Goal: Task Accomplishment & Management: Use online tool/utility

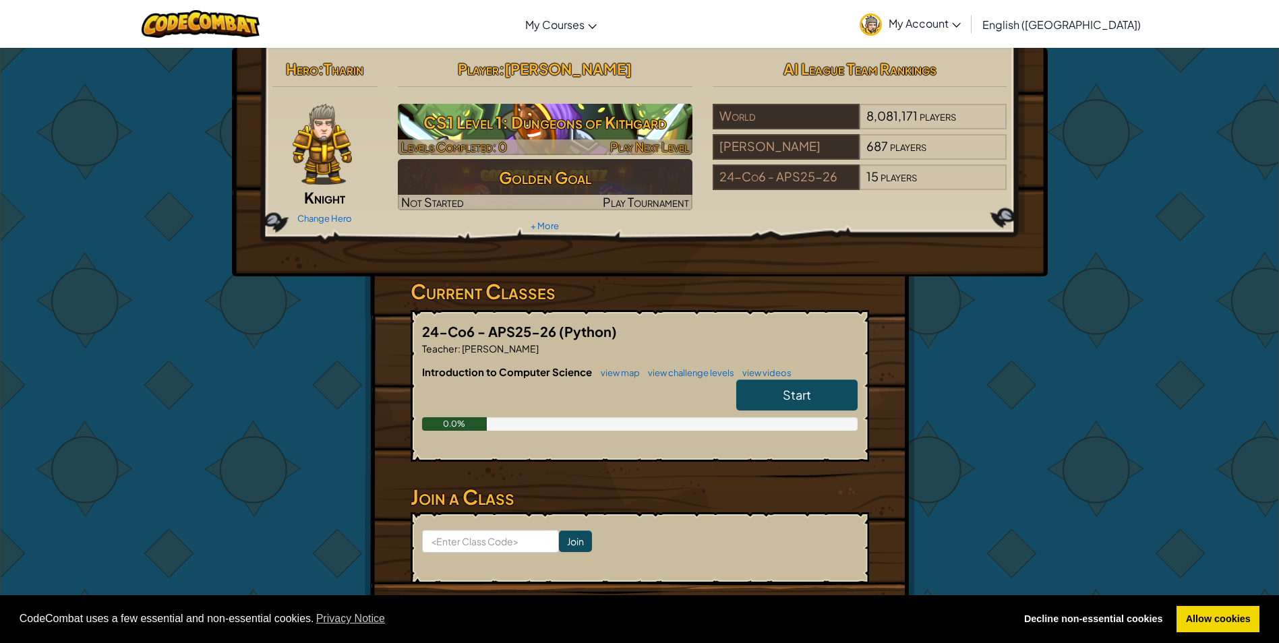
click at [565, 111] on h3 "CS1 Level 1: Dungeons of Kithgard" at bounding box center [545, 122] width 295 height 30
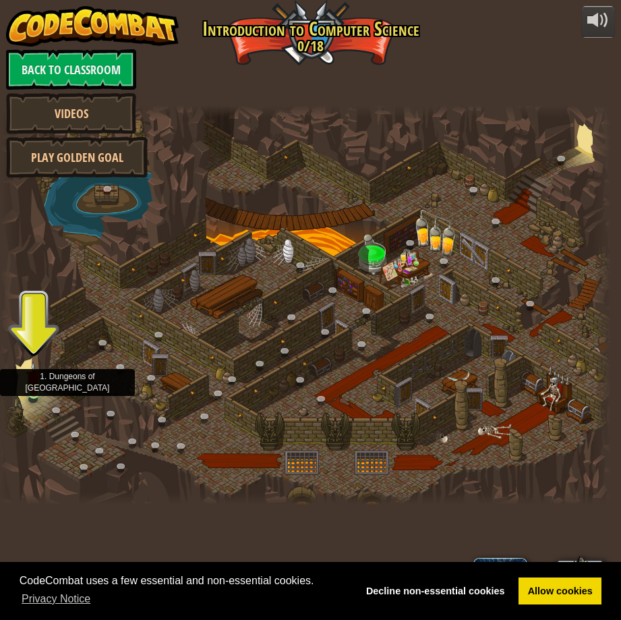
click at [34, 387] on img at bounding box center [33, 377] width 14 height 32
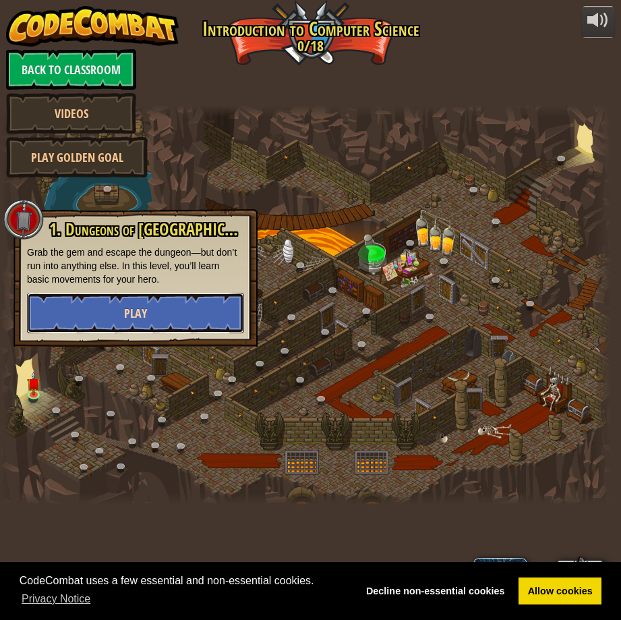
click at [152, 314] on button "Play" at bounding box center [135, 313] width 217 height 40
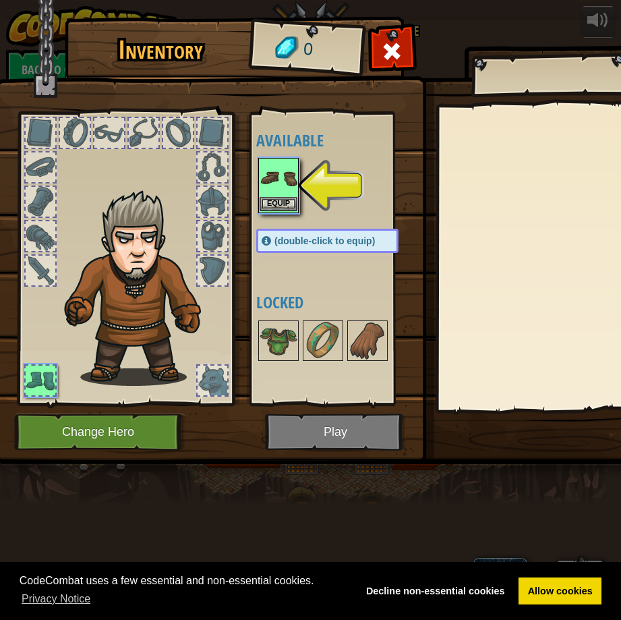
click at [280, 185] on img at bounding box center [279, 178] width 38 height 38
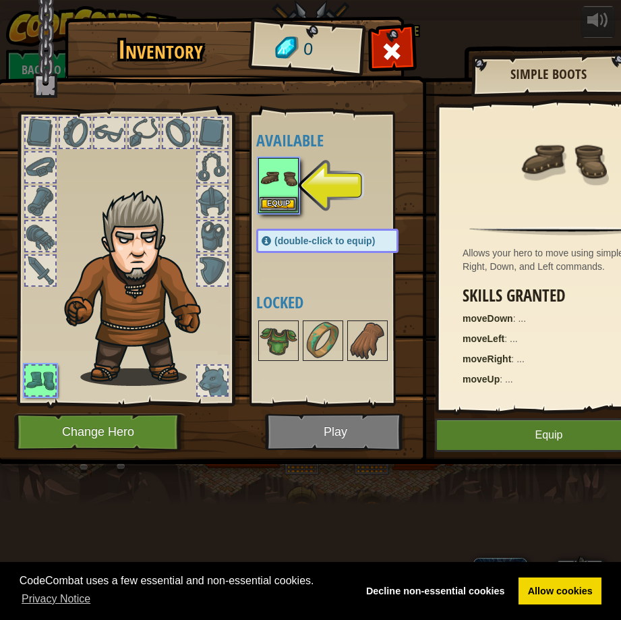
click at [280, 185] on img at bounding box center [279, 178] width 38 height 38
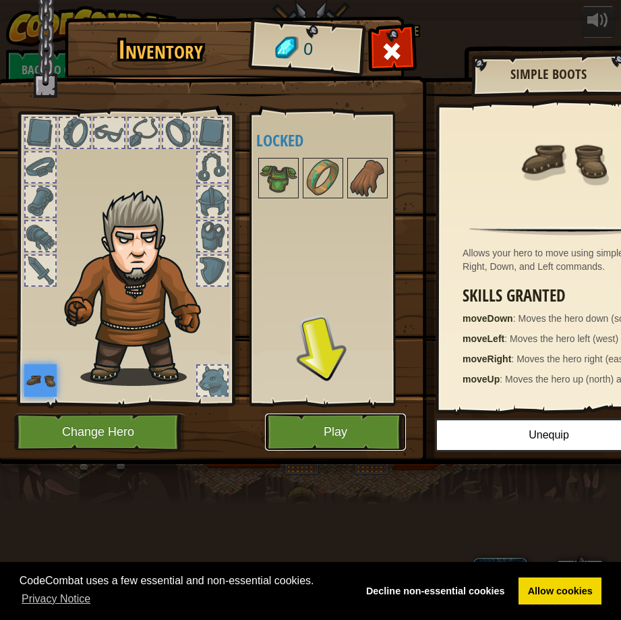
click at [332, 435] on button "Play" at bounding box center [335, 431] width 141 height 37
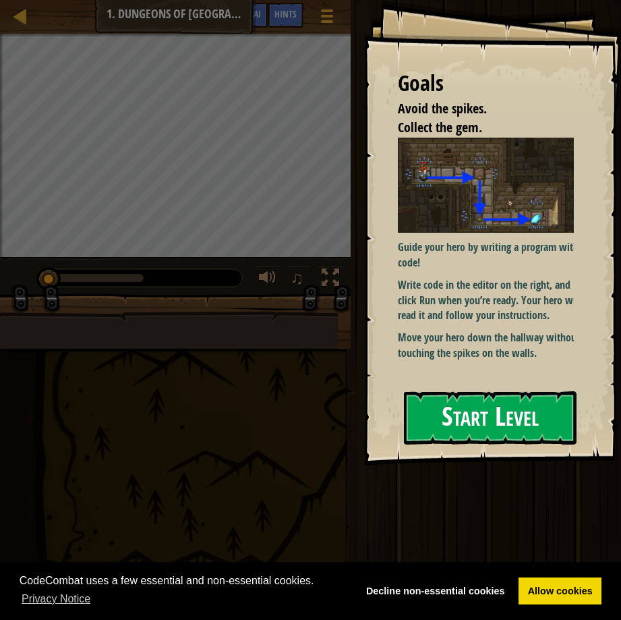
click at [437, 410] on button "Start Level" at bounding box center [490, 417] width 173 height 53
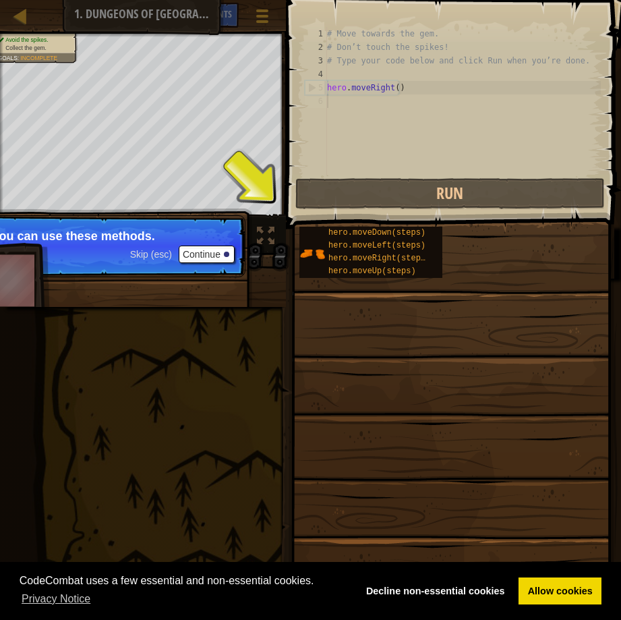
scroll to position [6, 0]
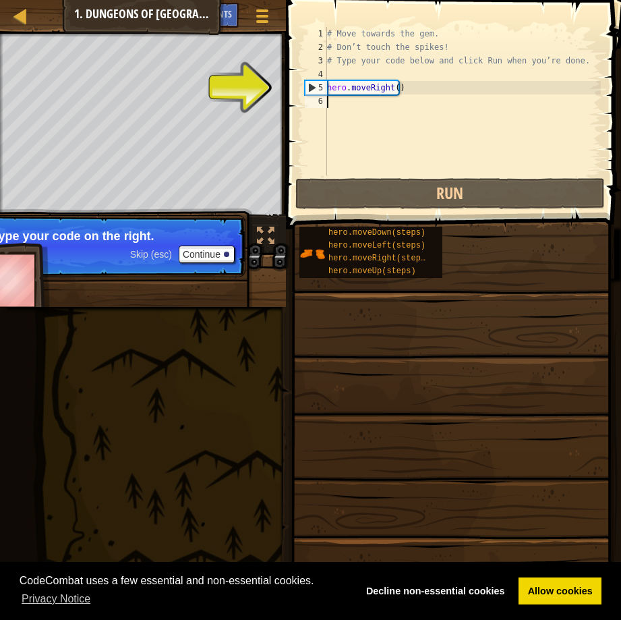
click at [287, 88] on span at bounding box center [455, 95] width 346 height 268
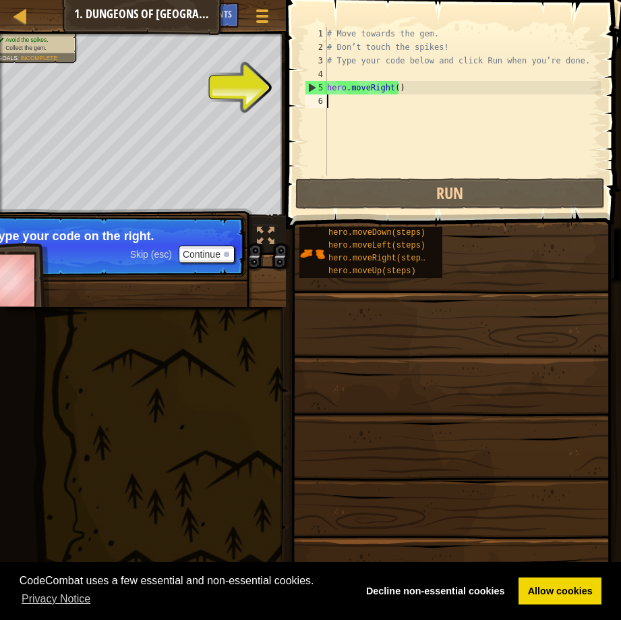
click at [404, 32] on div "# Move towards the gem. # Don’t touch the spikes! # Type your code below and cl…" at bounding box center [462, 114] width 276 height 175
click at [409, 84] on div "# Move towards the gem. # Don’t touch the spikes! # Type your code below and cl…" at bounding box center [462, 114] width 276 height 175
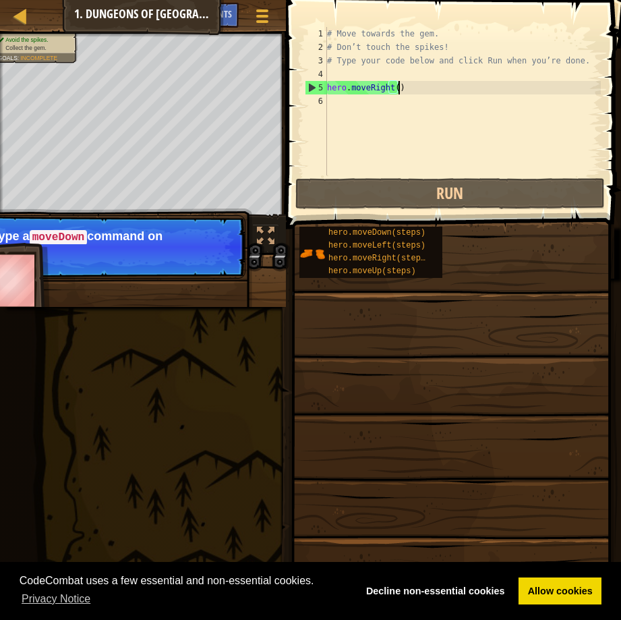
scroll to position [6, 5]
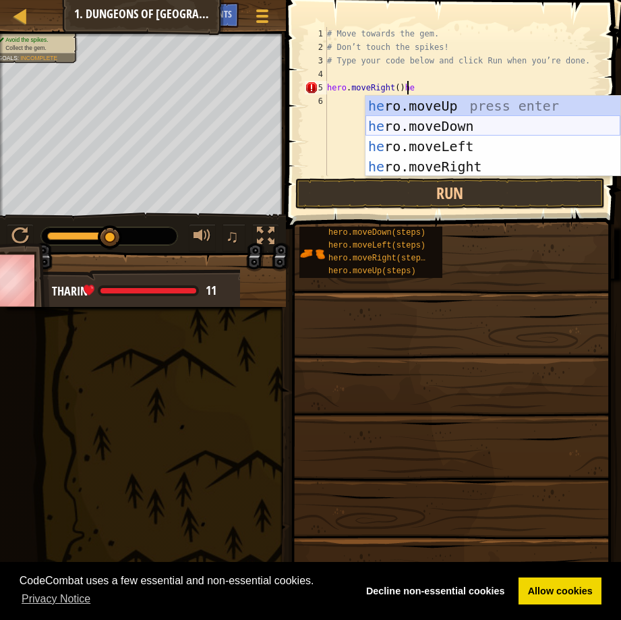
click at [415, 117] on div "he ro.moveUp press enter he ro.moveDown press enter he ro.moveLeft press enter …" at bounding box center [492, 156] width 255 height 121
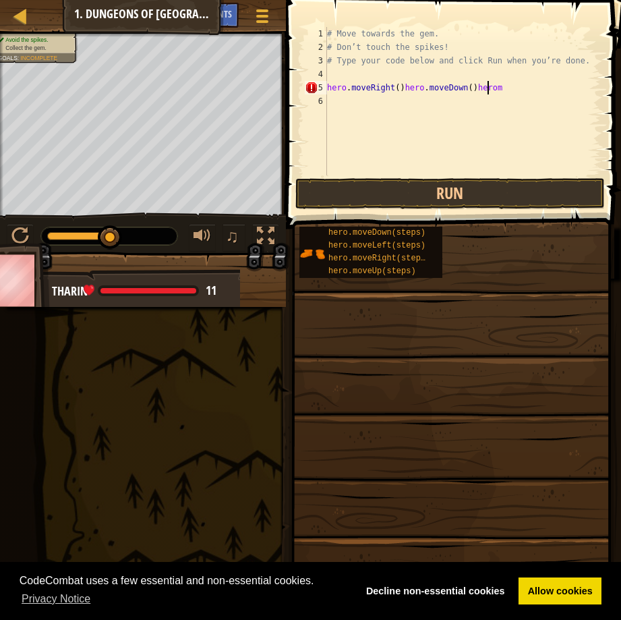
scroll to position [6, 13]
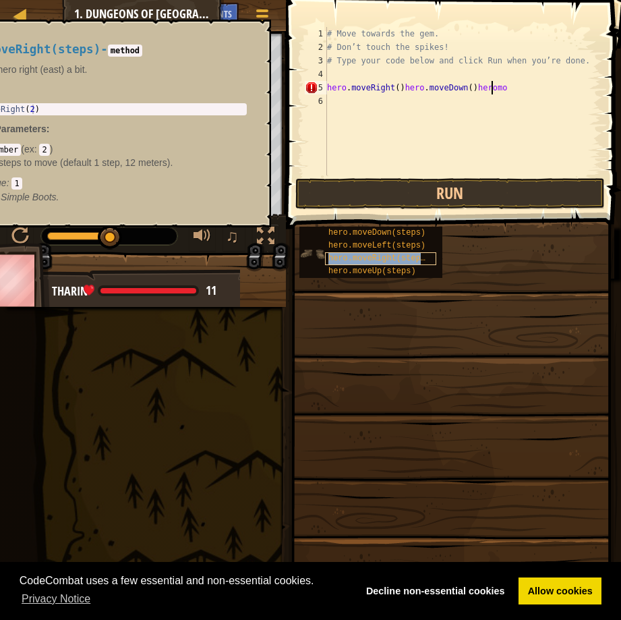
click at [394, 253] on div "hero.moveRight(steps)" at bounding box center [380, 258] width 111 height 13
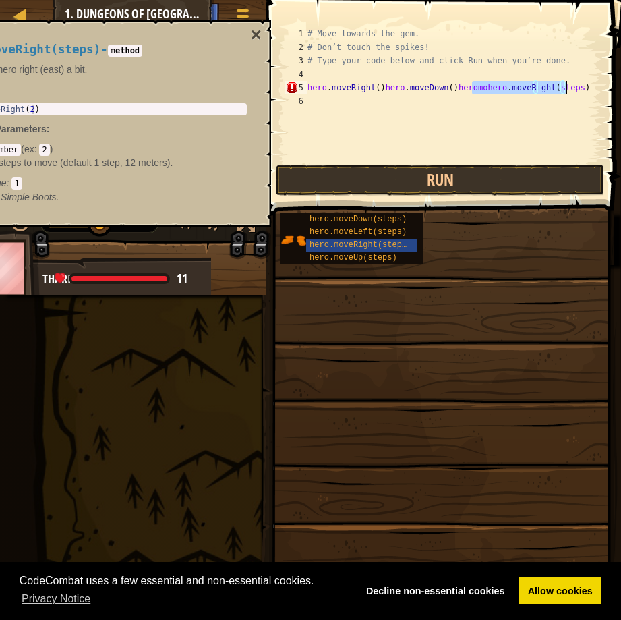
click at [456, 88] on div "# Move towards the gem. # Don’t touch the spikes! # Type your code below and cl…" at bounding box center [453, 108] width 296 height 162
click at [468, 90] on div "# Move towards the gem. # Don’t touch the spikes! # Type your code below and cl…" at bounding box center [453, 108] width 296 height 162
click at [470, 90] on div "# Move towards the gem. # Don’t touch the spikes! # Type your code below and cl…" at bounding box center [453, 108] width 296 height 162
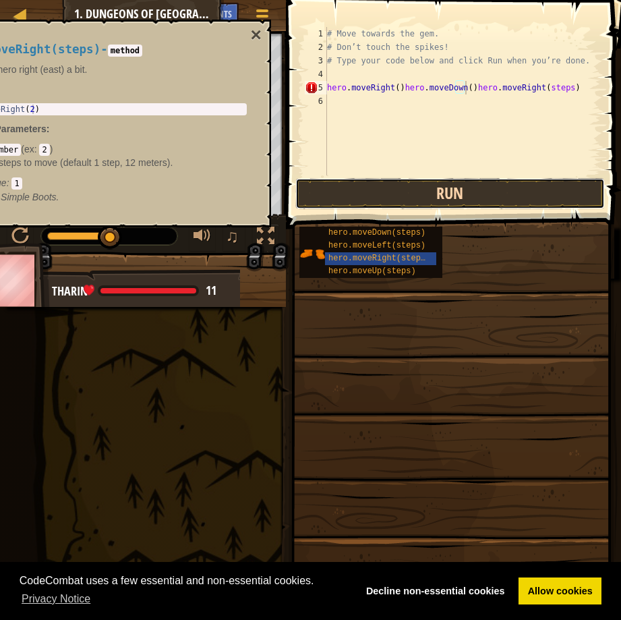
click at [435, 194] on button "Run" at bounding box center [449, 193] width 309 height 31
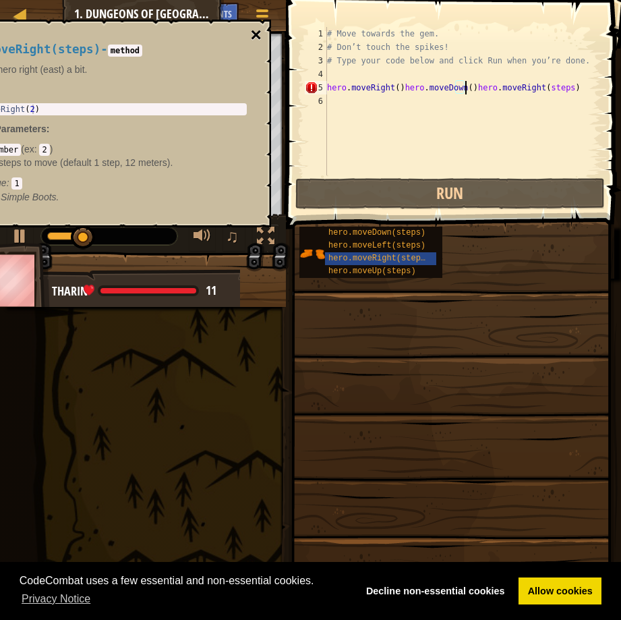
click at [252, 31] on button "×" at bounding box center [256, 35] width 11 height 19
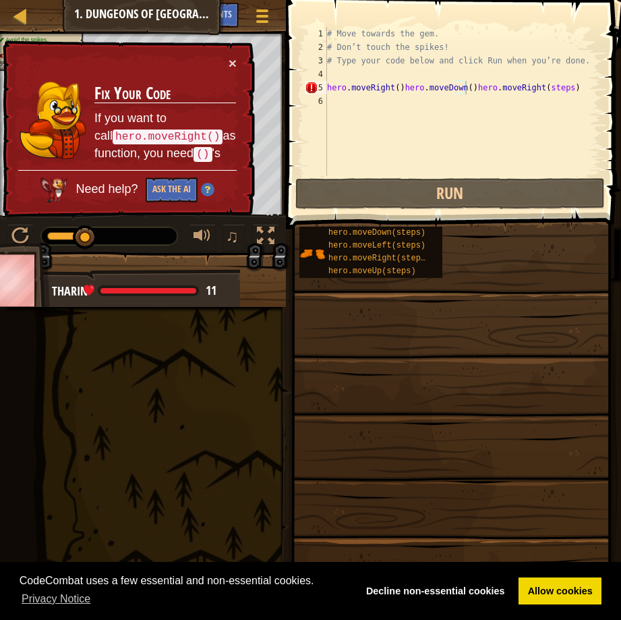
click at [233, 54] on div "× Fix Your Code If you want to call hero.moveRight() as function, you need () '…" at bounding box center [127, 128] width 255 height 177
click at [231, 59] on button "×" at bounding box center [233, 63] width 8 height 14
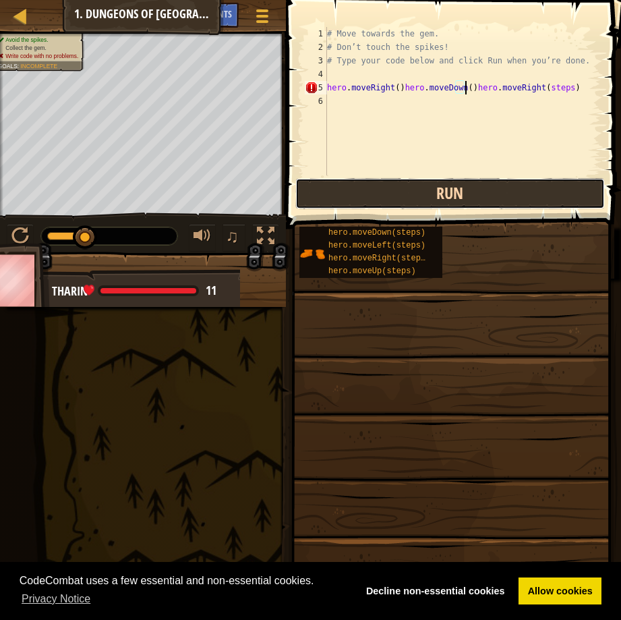
click at [439, 187] on button "Run" at bounding box center [449, 193] width 309 height 31
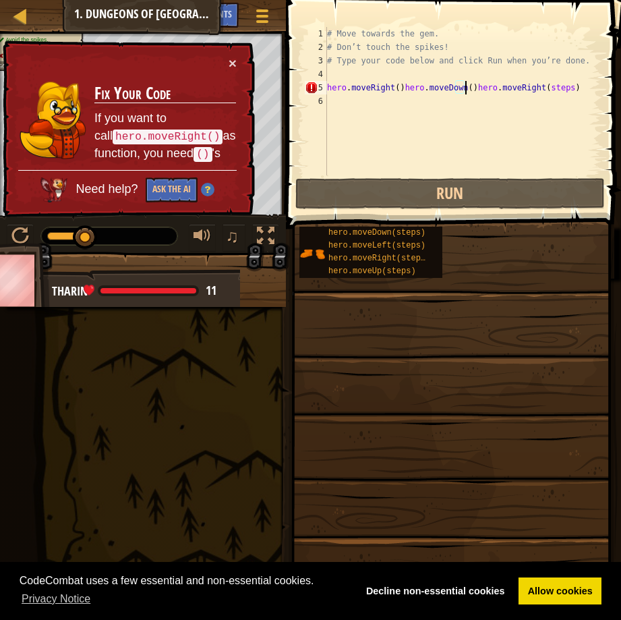
click at [551, 88] on div "# Move towards the gem. # Don’t touch the spikes! # Type your code below and cl…" at bounding box center [462, 114] width 276 height 175
click at [554, 87] on div "# Move towards the gem. # Don’t touch the spikes! # Type your code below and cl…" at bounding box center [462, 114] width 276 height 175
click at [551, 88] on div "# Move towards the gem. # Don’t touch the spikes! # Type your code below and cl…" at bounding box center [462, 114] width 276 height 175
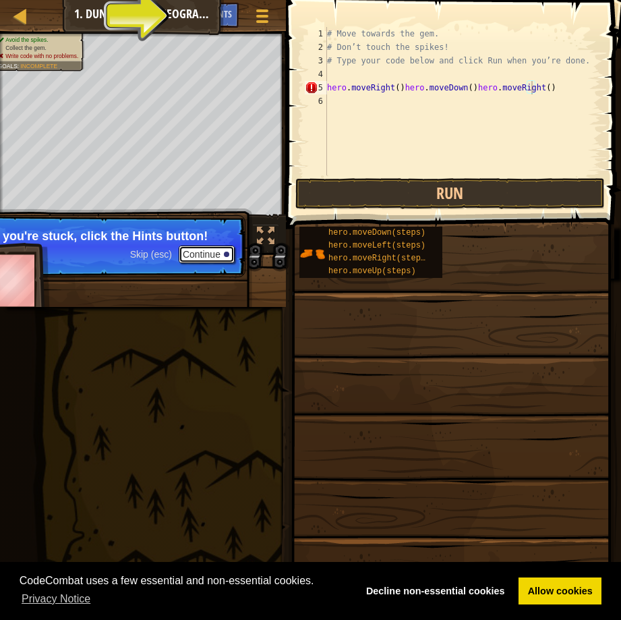
click at [191, 253] on button "Continue" at bounding box center [207, 254] width 56 height 18
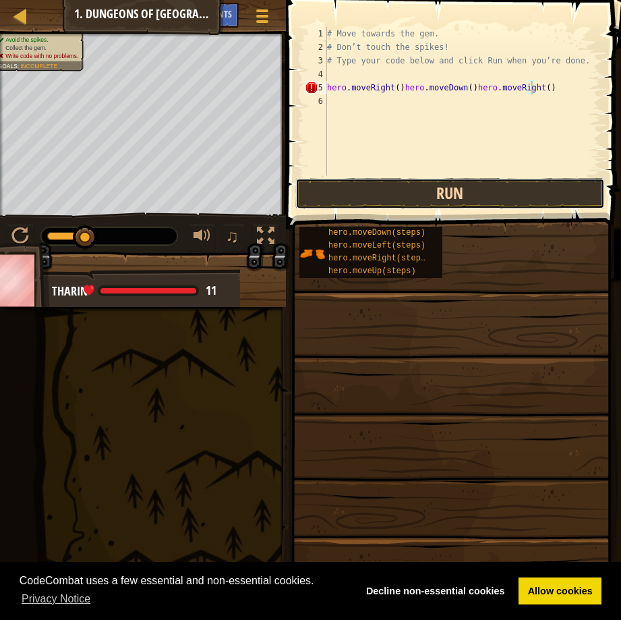
click at [506, 191] on button "Run" at bounding box center [449, 193] width 309 height 31
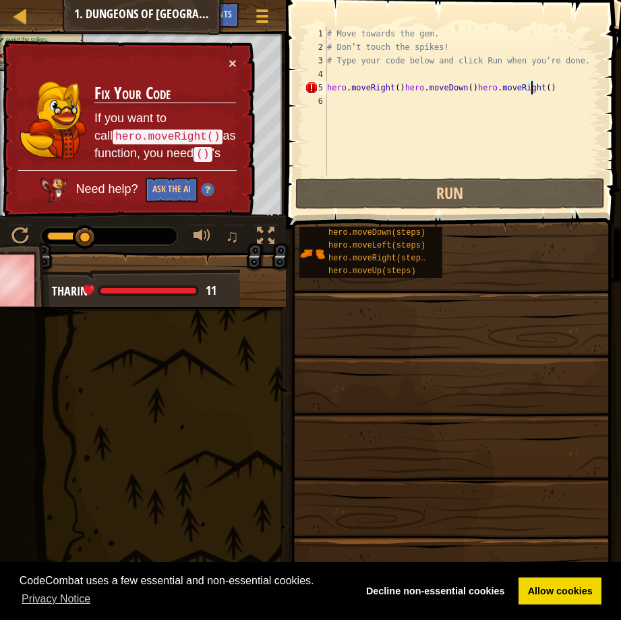
drag, startPoint x: 85, startPoint y: 231, endPoint x: 185, endPoint y: 239, distance: 100.0
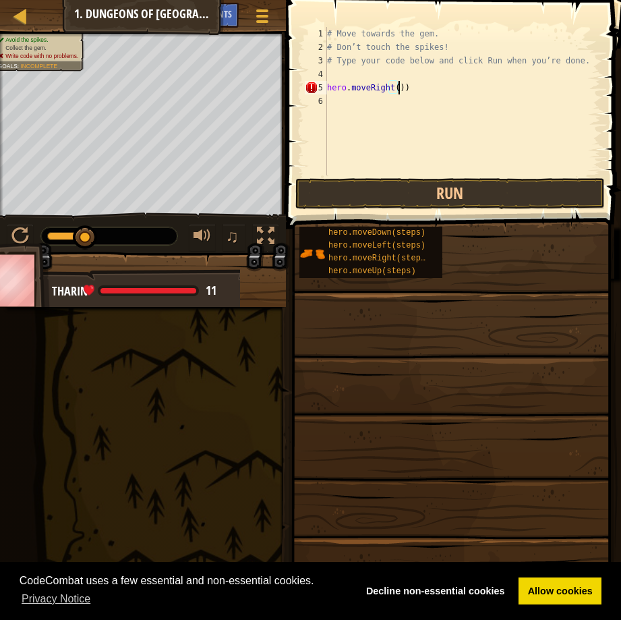
scroll to position [6, 5]
type textarea "hero.moveRight()"
click at [351, 107] on div "# Move towards the gem. # Don’t touch the spikes! # Type your code below and cl…" at bounding box center [462, 114] width 276 height 175
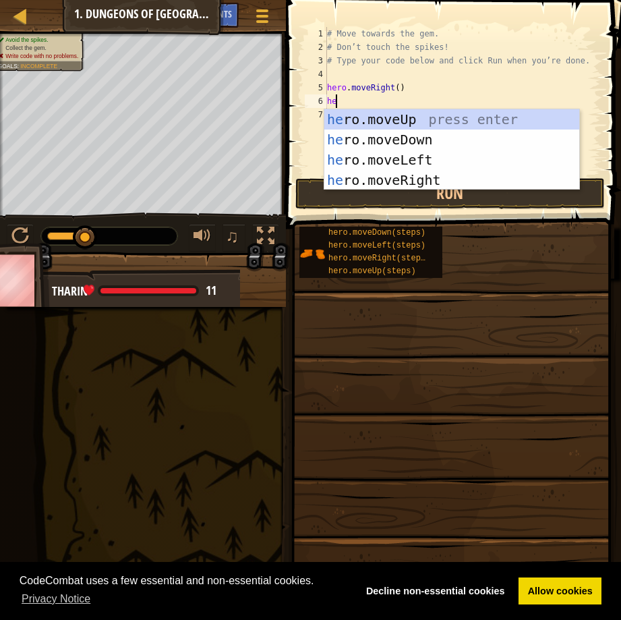
type textarea "her"
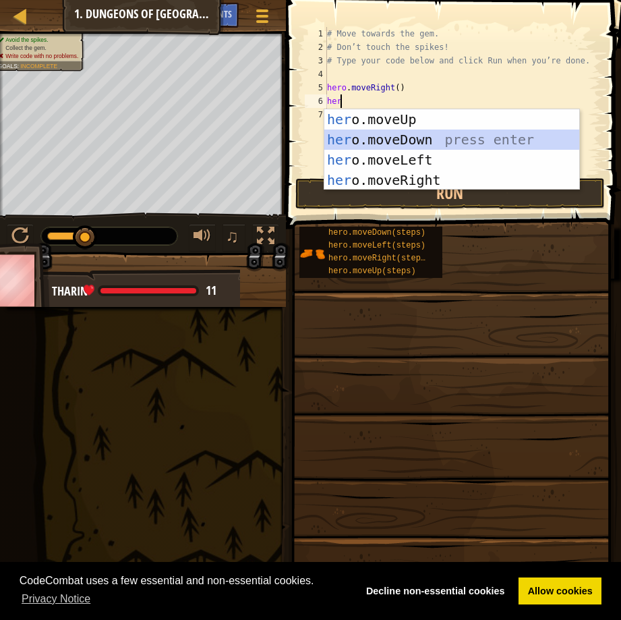
click at [347, 141] on div "her o.moveUp press enter her o.moveDown press enter her o.moveLeft press enter …" at bounding box center [451, 169] width 255 height 121
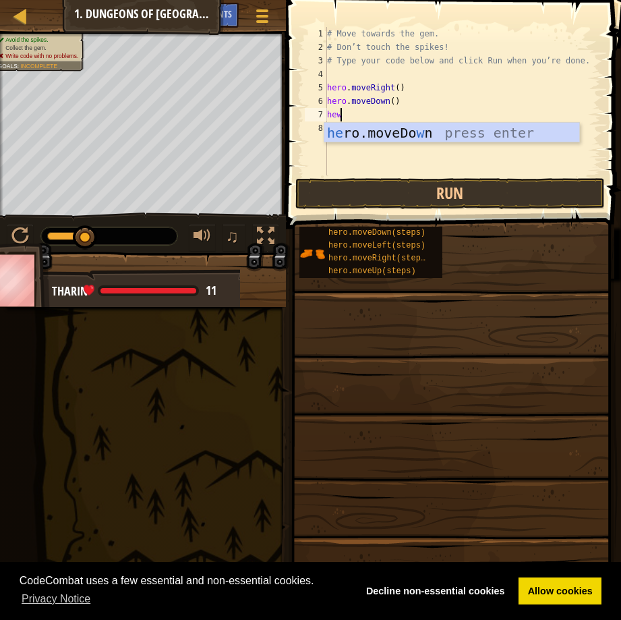
type textarea "he"
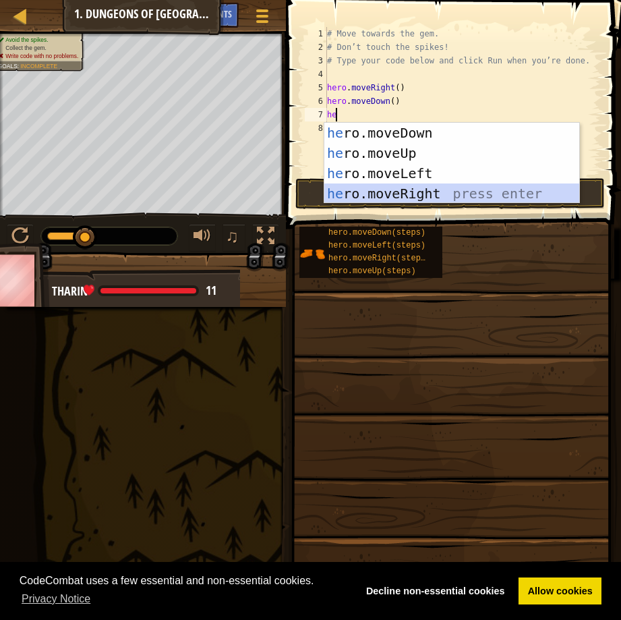
click at [375, 189] on div "he ro.moveDown press enter he ro.moveUp press enter he ro.moveLeft press enter …" at bounding box center [451, 183] width 255 height 121
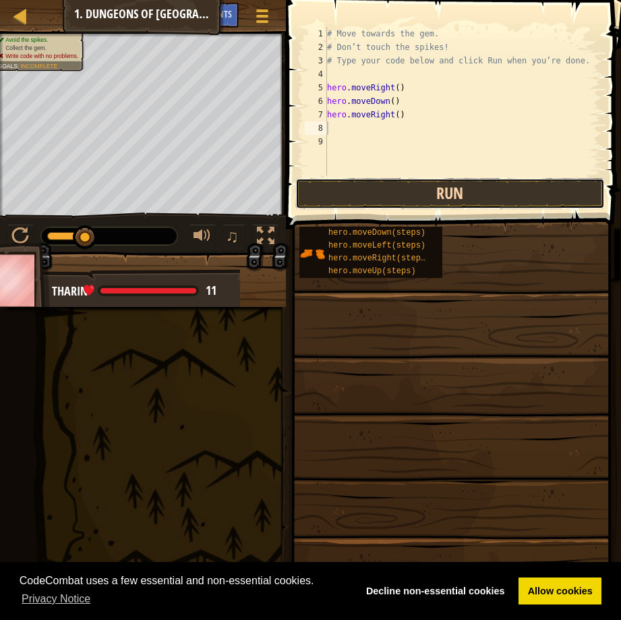
click at [406, 188] on button "Run" at bounding box center [449, 193] width 309 height 31
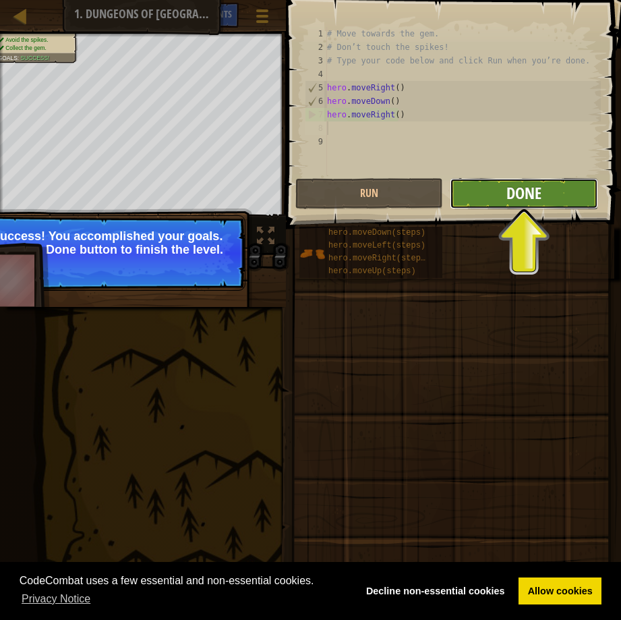
click at [535, 193] on span "Done" at bounding box center [523, 193] width 35 height 22
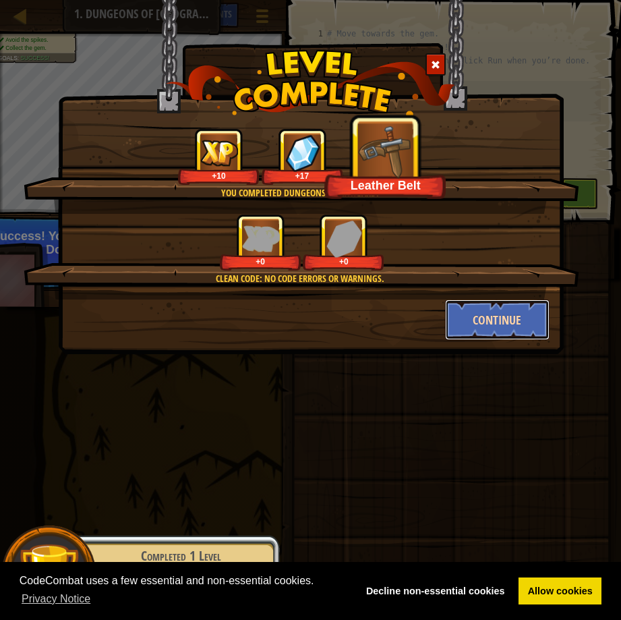
click at [479, 320] on button "Continue" at bounding box center [497, 319] width 104 height 40
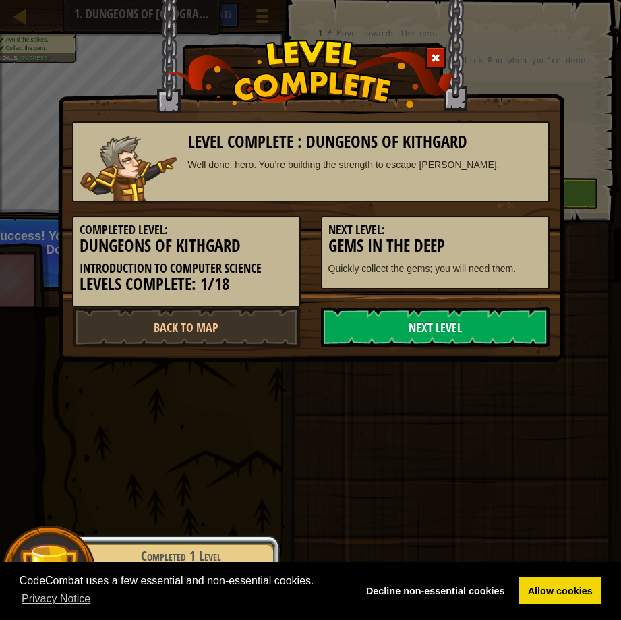
click at [446, 324] on link "Next Level" at bounding box center [435, 327] width 229 height 40
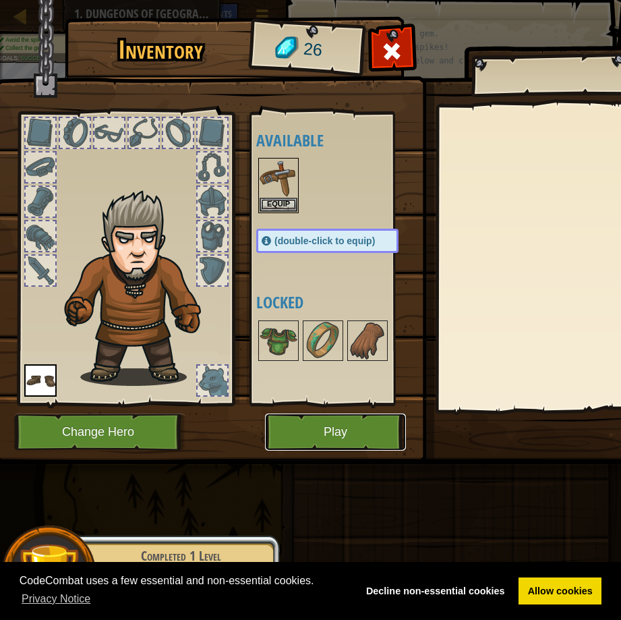
click at [303, 423] on button "Play" at bounding box center [335, 431] width 141 height 37
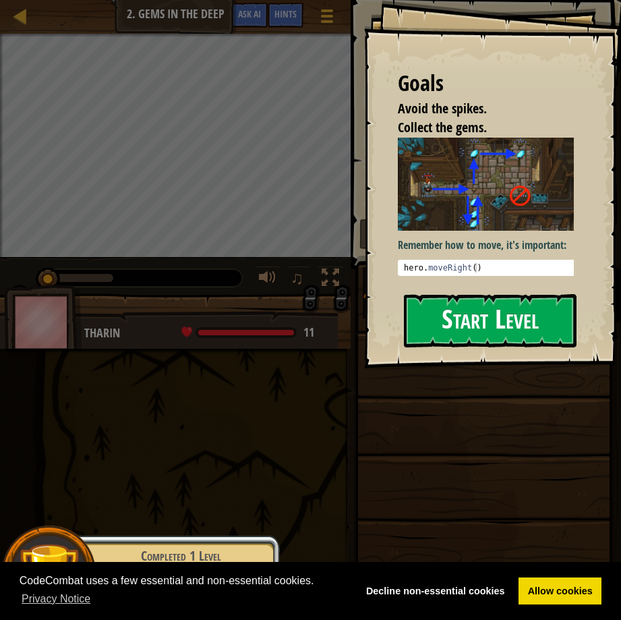
click at [456, 312] on button "Start Level" at bounding box center [490, 320] width 173 height 53
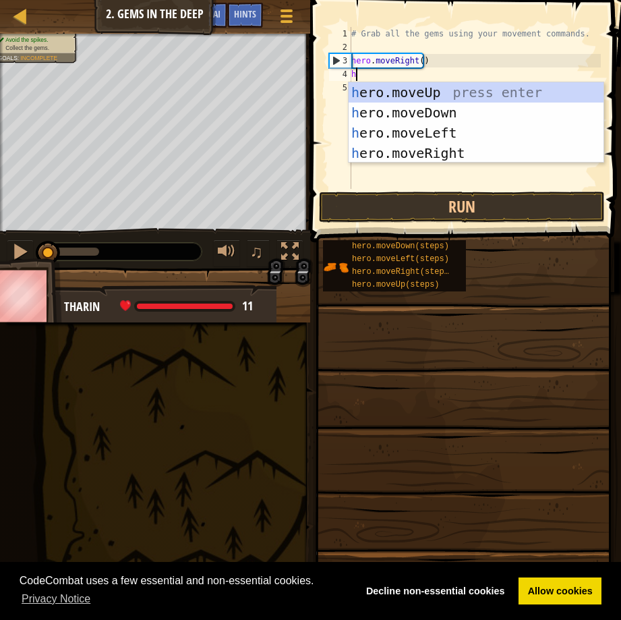
scroll to position [6, 0]
type textarea "he"
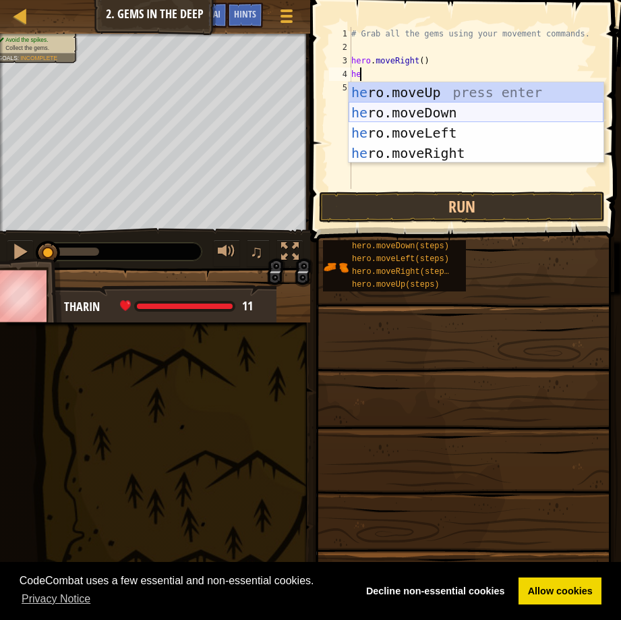
click at [410, 110] on div "he ro.moveUp press enter he ro.moveDown press enter he ro.moveLeft press enter …" at bounding box center [476, 142] width 255 height 121
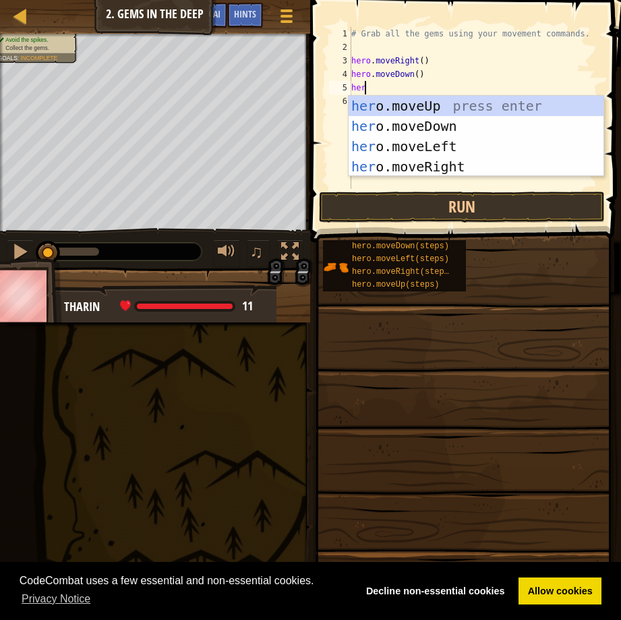
scroll to position [6, 1]
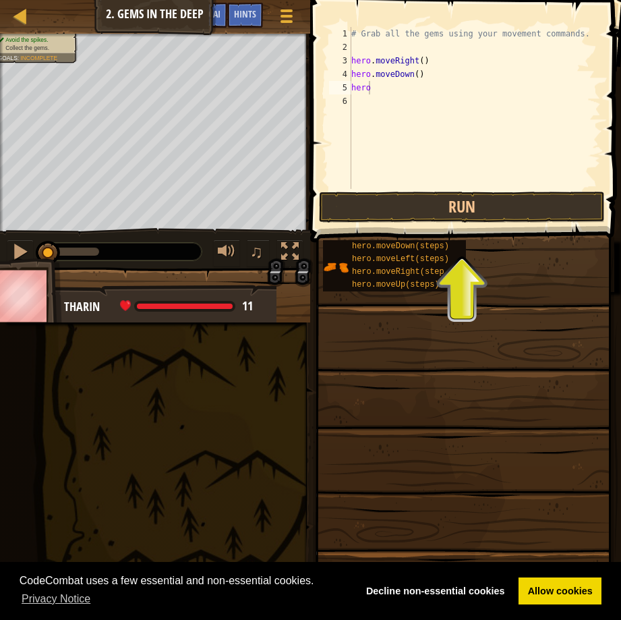
click at [429, 0] on body "Cookie Policy CodeCombat uses a few essential and non-essential cookies. Privac…" at bounding box center [310, 0] width 621 height 0
click at [379, 94] on div "# Grab all the gems using your movement commands. hero . moveRight ( ) hero . m…" at bounding box center [475, 121] width 252 height 189
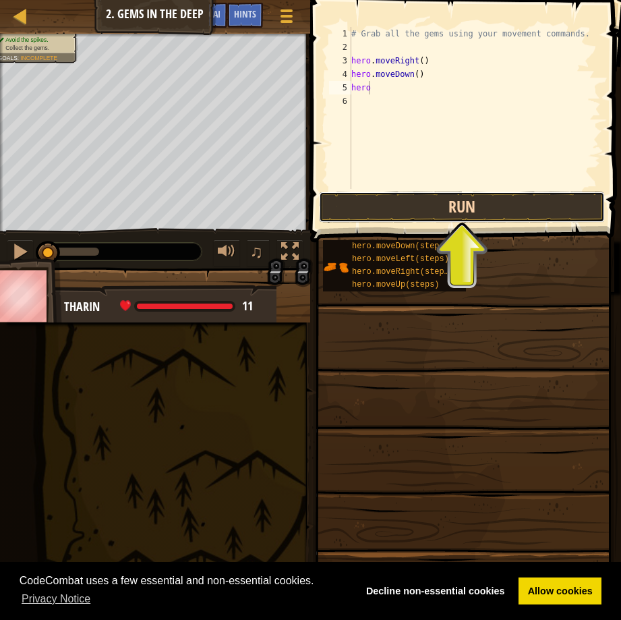
click at [439, 206] on button "Run" at bounding box center [462, 206] width 286 height 31
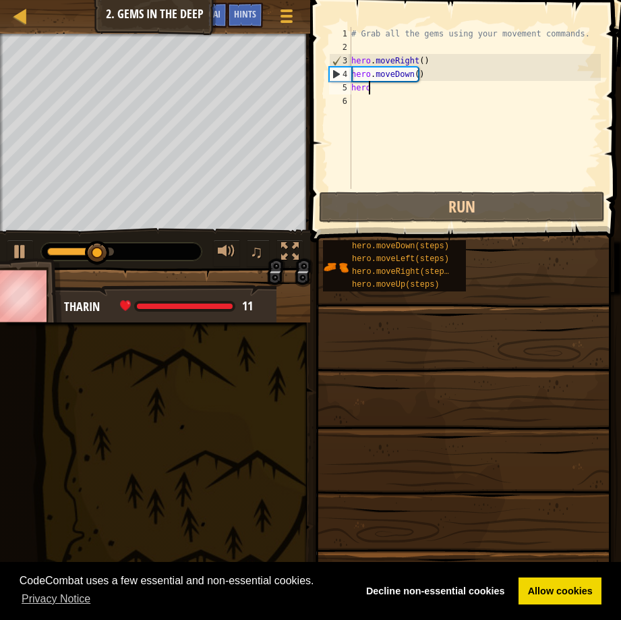
type textarea "herom"
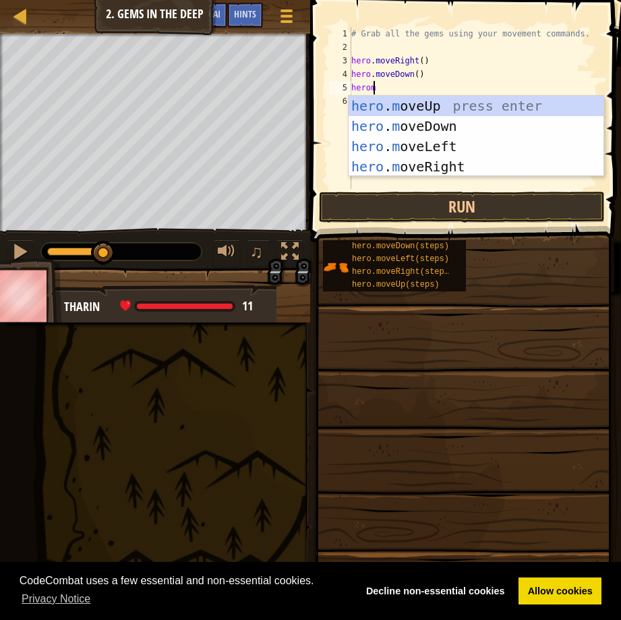
click at [389, 100] on div "hero . m oveUp press enter hero . m oveDown press enter hero . m oveLeft press …" at bounding box center [476, 156] width 255 height 121
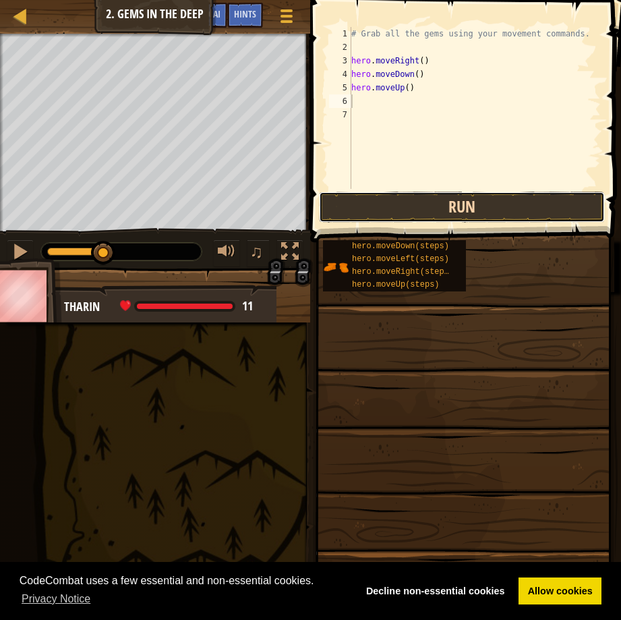
click at [376, 215] on button "Run" at bounding box center [462, 206] width 286 height 31
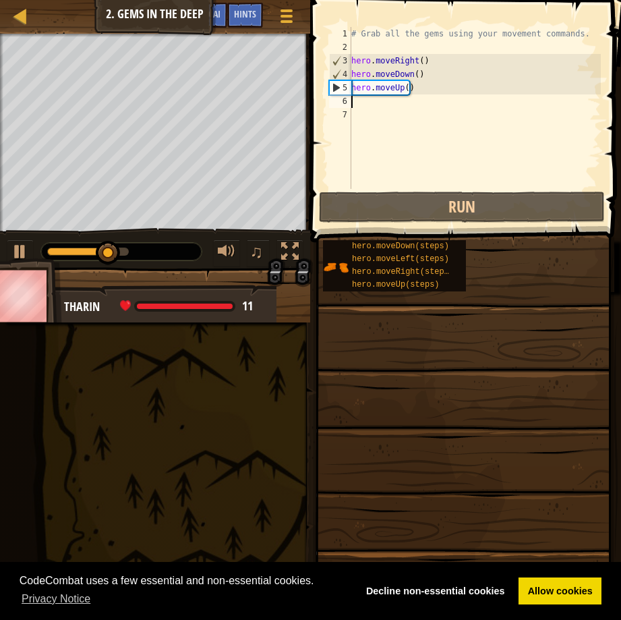
click at [353, 107] on div "# Grab all the gems using your movement commands. hero . moveRight ( ) hero . m…" at bounding box center [475, 121] width 252 height 189
click at [357, 102] on div "# Grab all the gems using your movement commands. hero . moveRight ( ) hero . m…" at bounding box center [475, 121] width 252 height 189
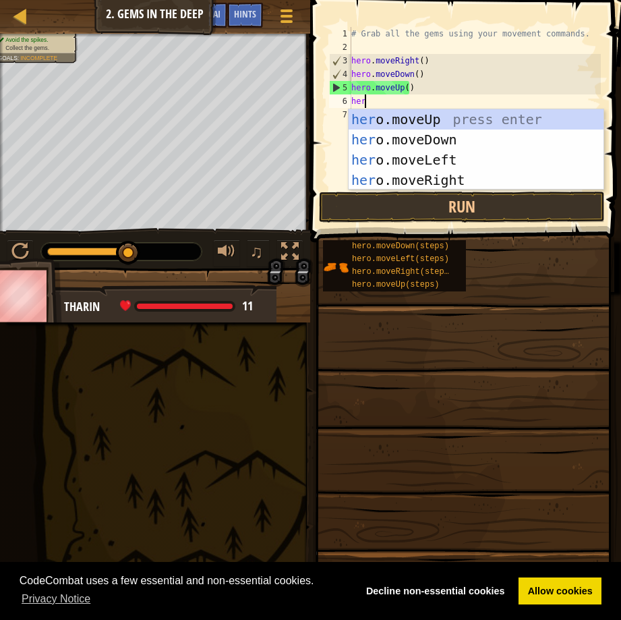
type textarea "hero"
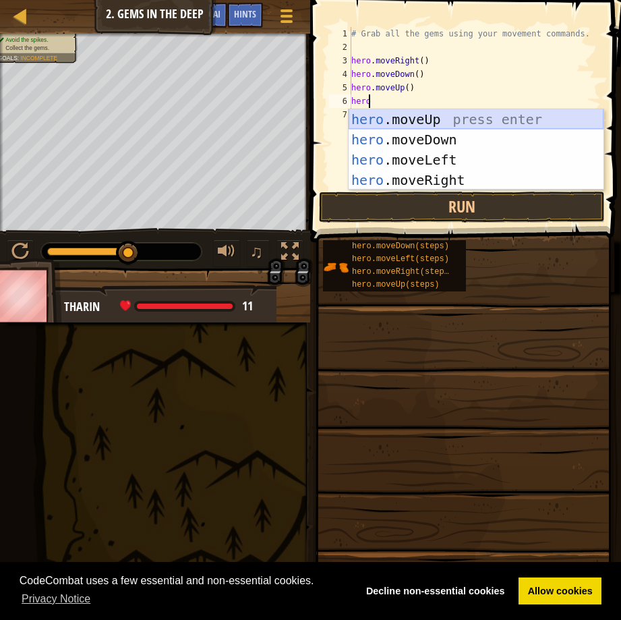
click at [394, 114] on div "hero .moveUp press enter hero .moveDown press enter hero .moveLeft press enter …" at bounding box center [476, 169] width 255 height 121
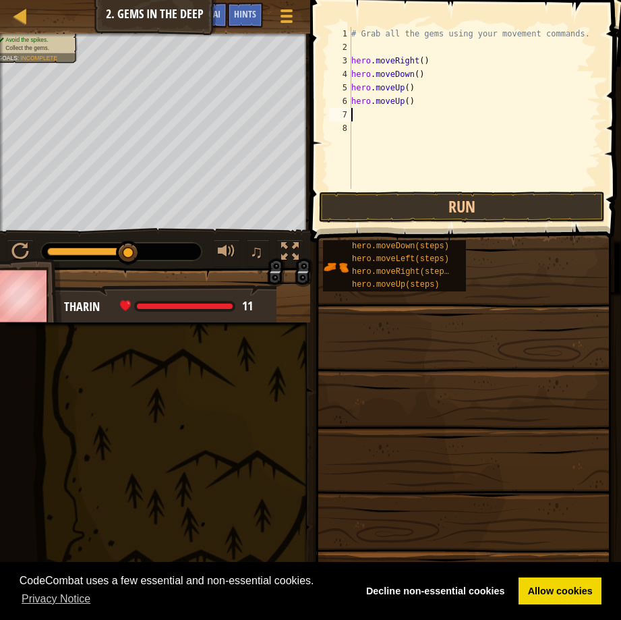
click at [365, 119] on div "# Grab all the gems using your movement commands. hero . moveRight ( ) hero . m…" at bounding box center [475, 121] width 252 height 189
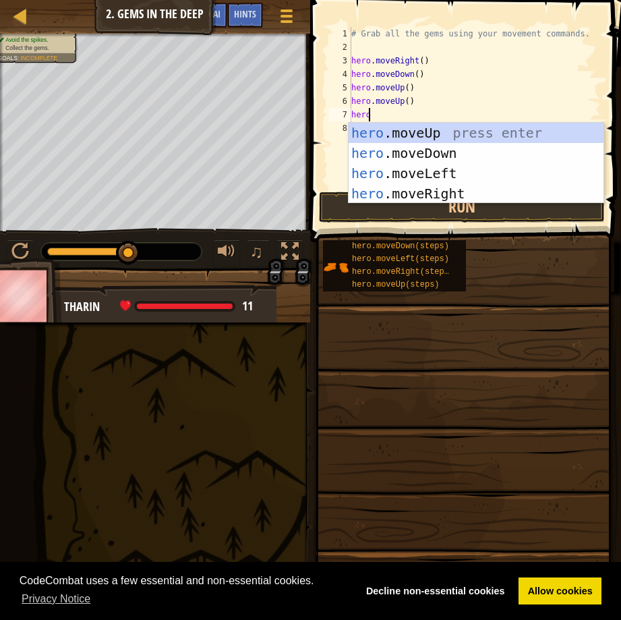
scroll to position [6, 1]
type textarea "herom"
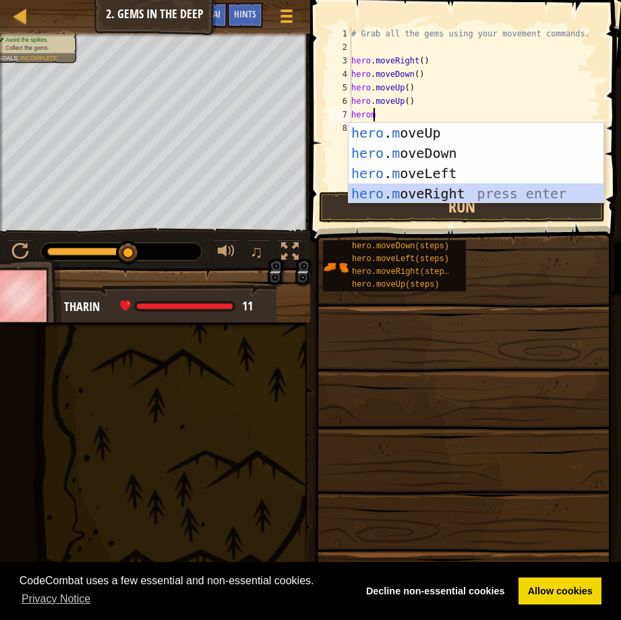
click at [408, 188] on div "hero . m oveUp press enter hero . m oveDown press enter hero . m oveLeft press …" at bounding box center [476, 183] width 255 height 121
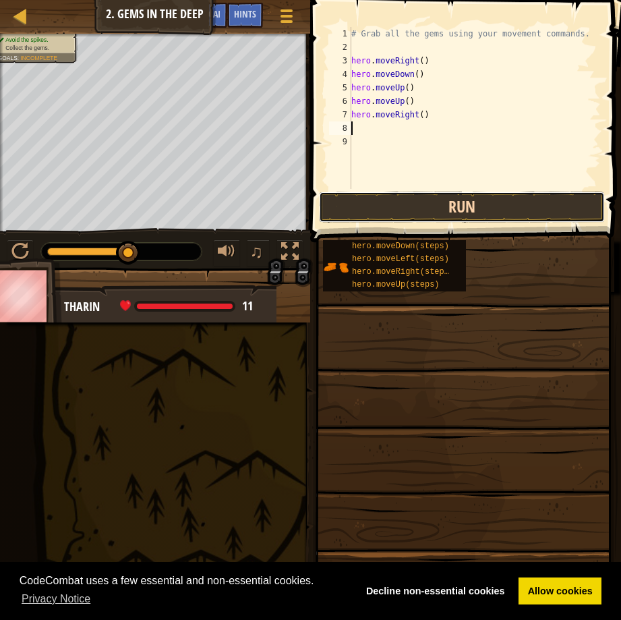
click at [367, 210] on button "Run" at bounding box center [462, 206] width 286 height 31
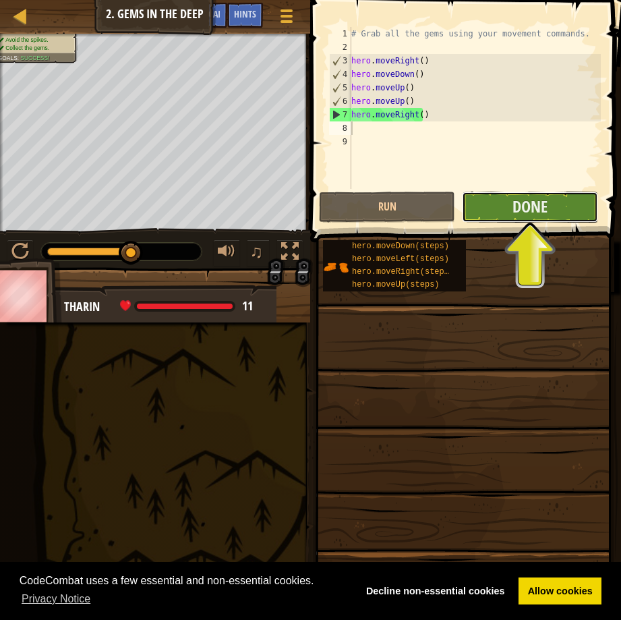
click at [549, 204] on button "Done" at bounding box center [530, 206] width 136 height 31
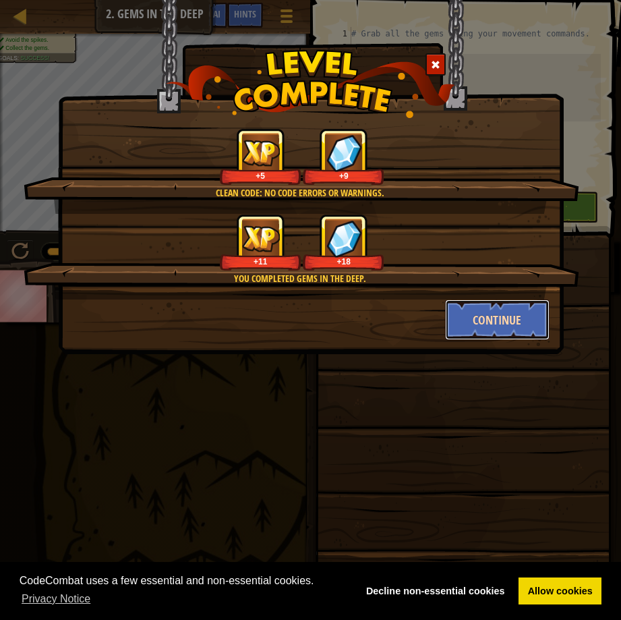
click at [474, 315] on button "Continue" at bounding box center [497, 319] width 104 height 40
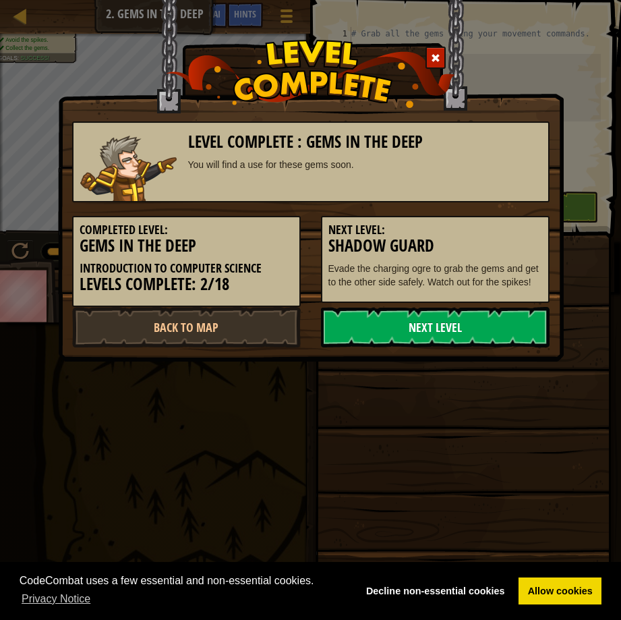
click at [408, 322] on link "Next Level" at bounding box center [435, 327] width 229 height 40
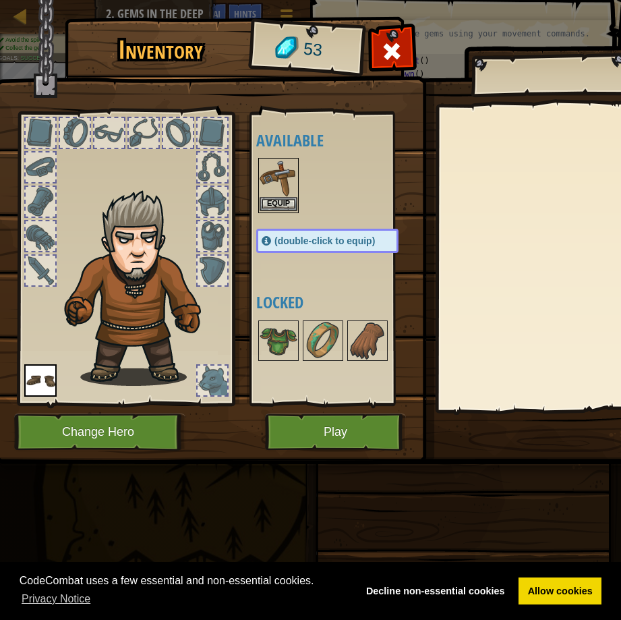
click at [283, 175] on img at bounding box center [279, 178] width 38 height 38
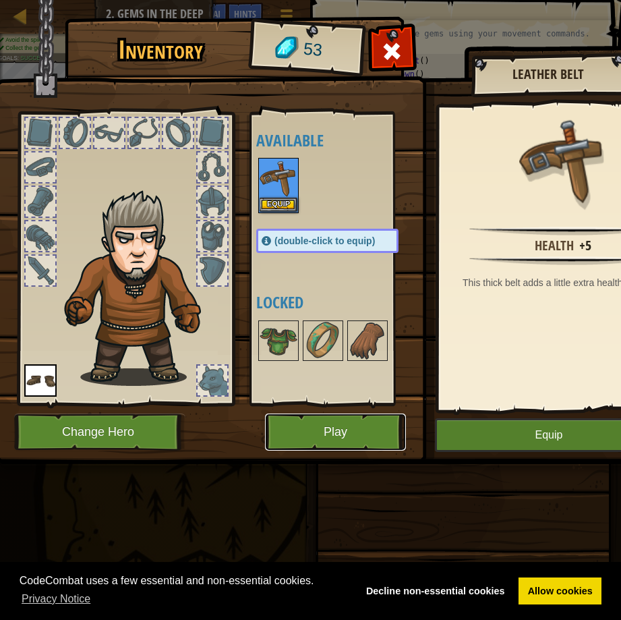
click at [337, 421] on button "Play" at bounding box center [335, 431] width 141 height 37
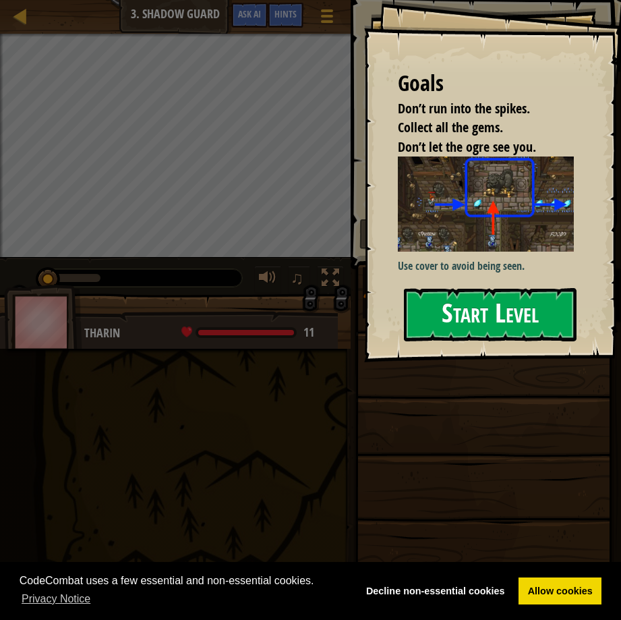
click at [489, 307] on button "Start Level" at bounding box center [490, 314] width 173 height 53
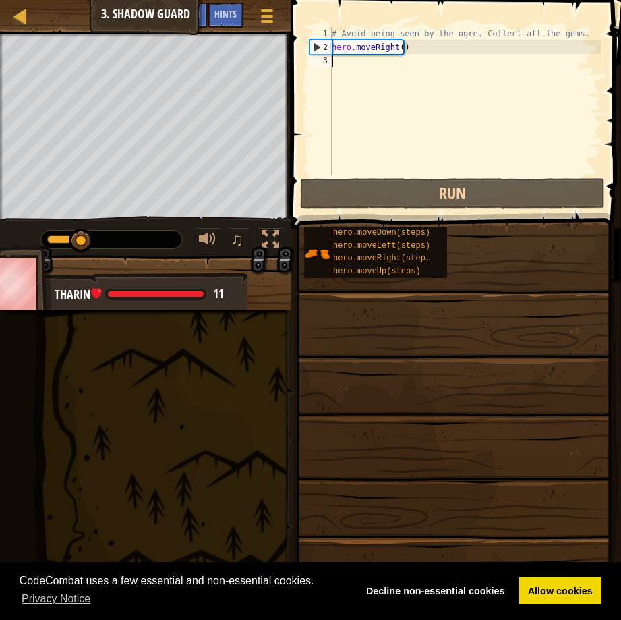
click at [346, 63] on div "# Avoid being seen by the ogre. Collect all the gems. hero . moveRight ( )" at bounding box center [465, 114] width 272 height 175
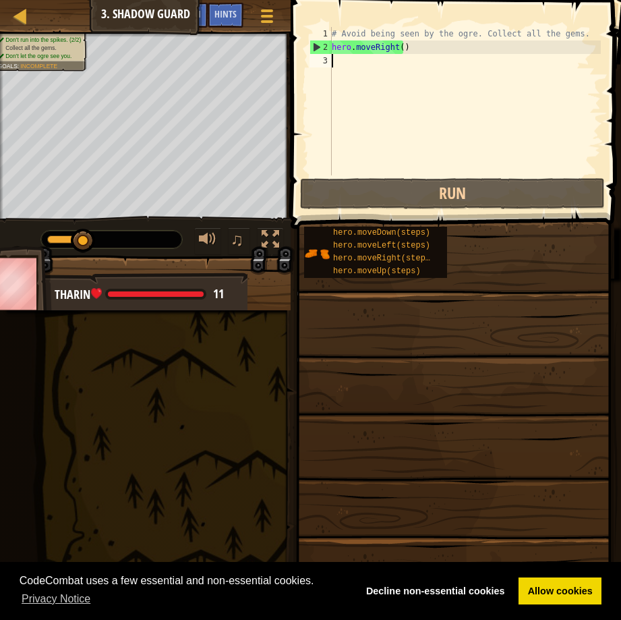
scroll to position [6, 0]
type textarea "mo"
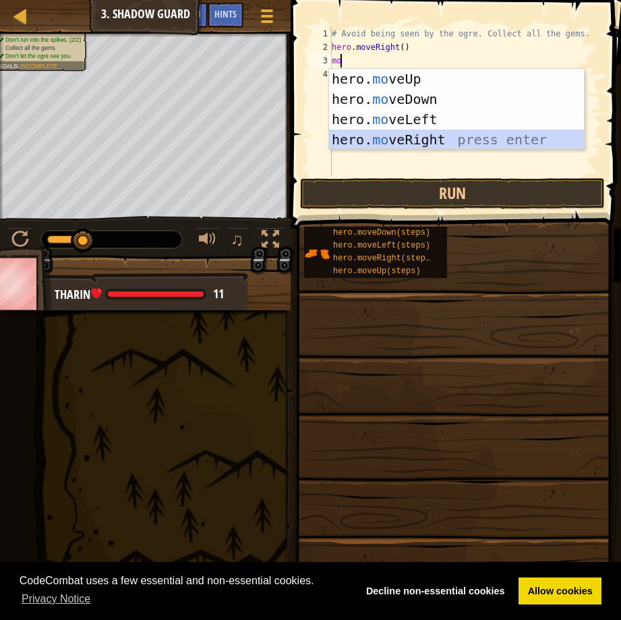
click at [389, 133] on div "hero. mo veUp press enter hero. mo veDown press enter hero. mo veLeft press ent…" at bounding box center [456, 129] width 255 height 121
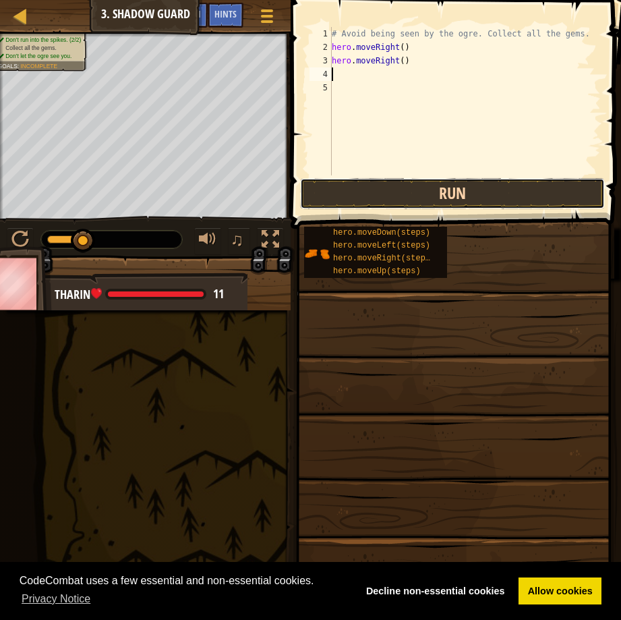
click at [393, 187] on button "Run" at bounding box center [452, 193] width 305 height 31
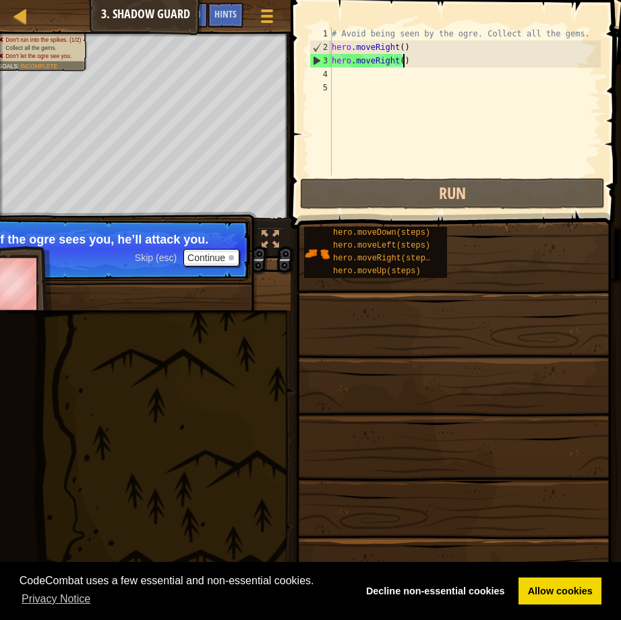
click at [418, 64] on div "# Avoid being seen by the ogre. Collect all the gems. hero . moveRight ( ) hero…" at bounding box center [465, 114] width 272 height 175
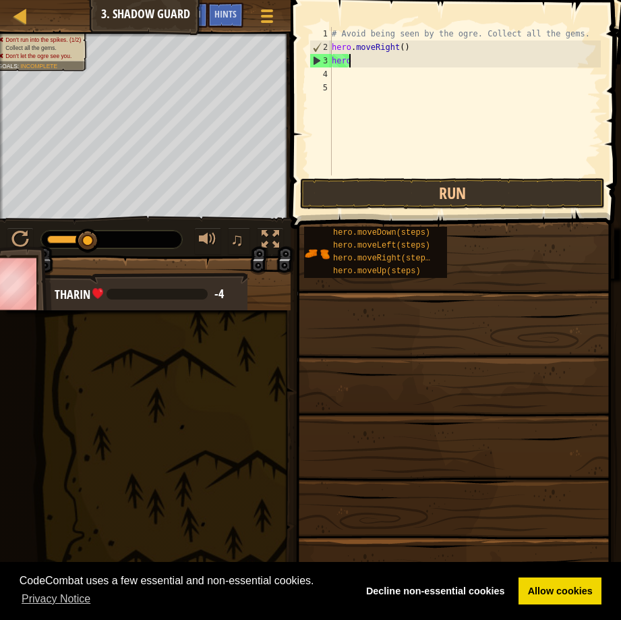
type textarea "h"
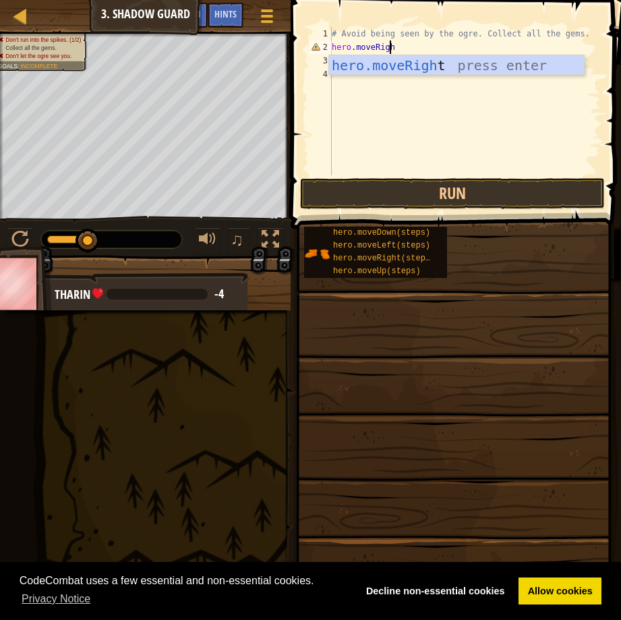
scroll to position [6, 5]
type textarea "hero.moveRight"
click at [435, 60] on div "hero.moveRight press enter" at bounding box center [456, 85] width 255 height 61
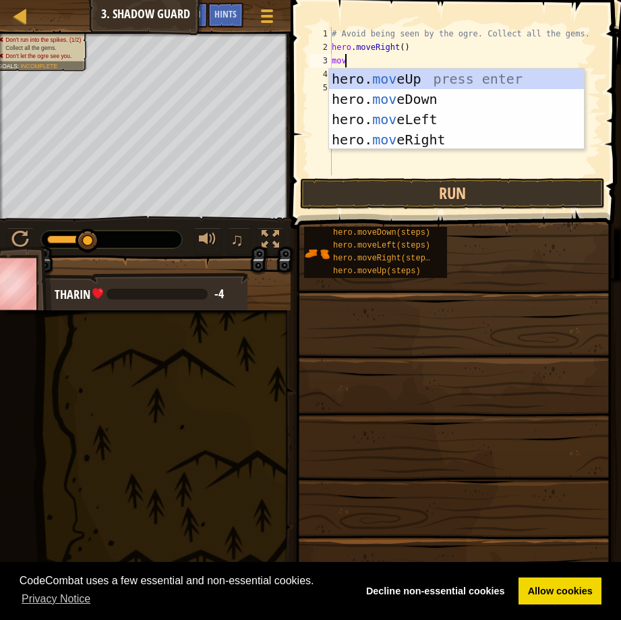
scroll to position [6, 1]
type textarea "move"
click at [417, 77] on div "hero. move Up press enter hero. move Down press enter hero. move Left press ent…" at bounding box center [456, 129] width 255 height 121
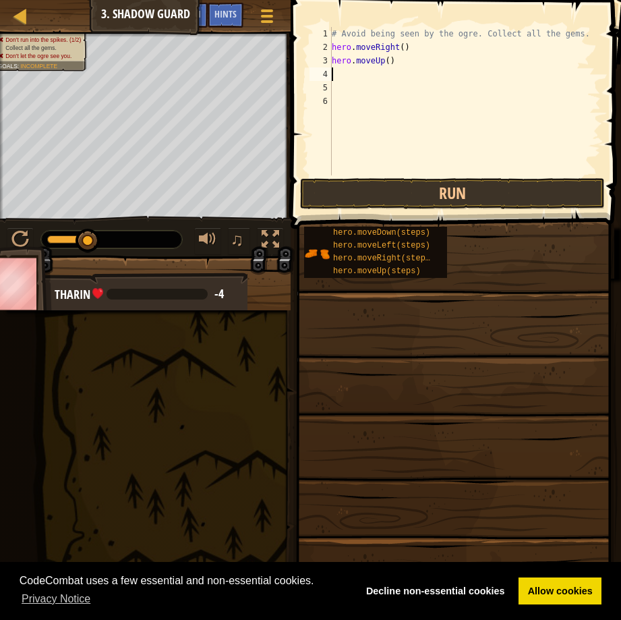
scroll to position [6, 0]
click at [402, 61] on div "# Avoid being seen by the ogre. Collect all the gems. hero . moveRight ( ) hero…" at bounding box center [465, 114] width 272 height 175
type textarea "h"
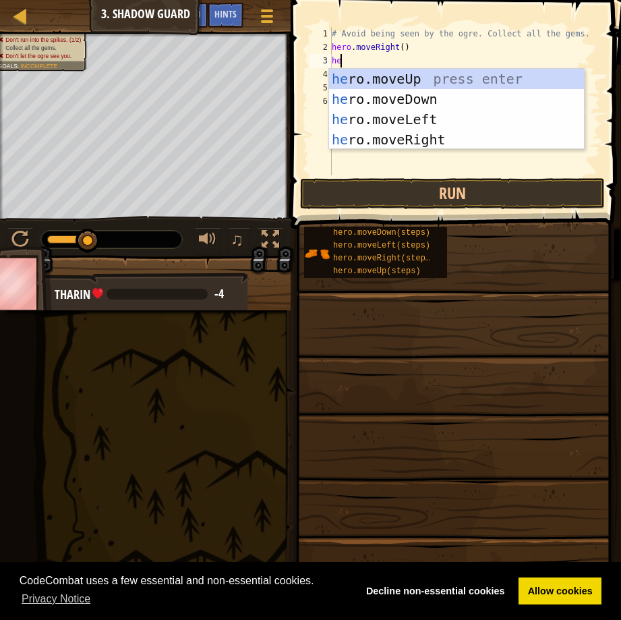
scroll to position [6, 1]
type textarea "hero"
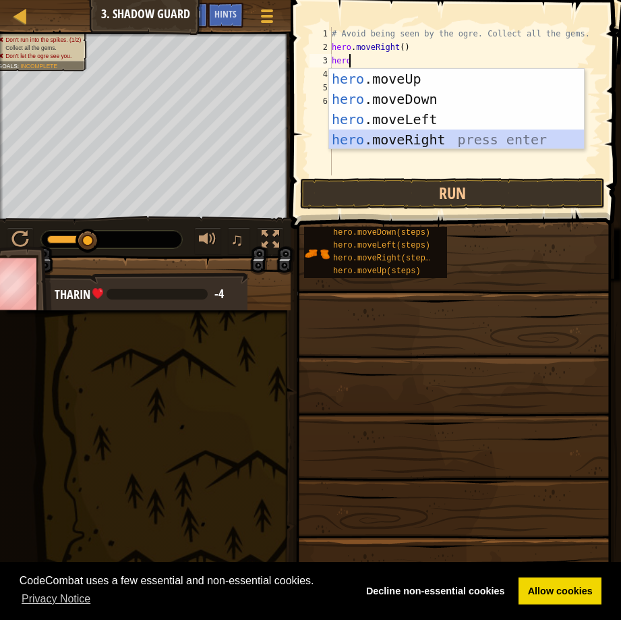
click at [407, 133] on div "hero .moveUp press enter hero .moveDown press enter hero .moveLeft press enter …" at bounding box center [456, 129] width 255 height 121
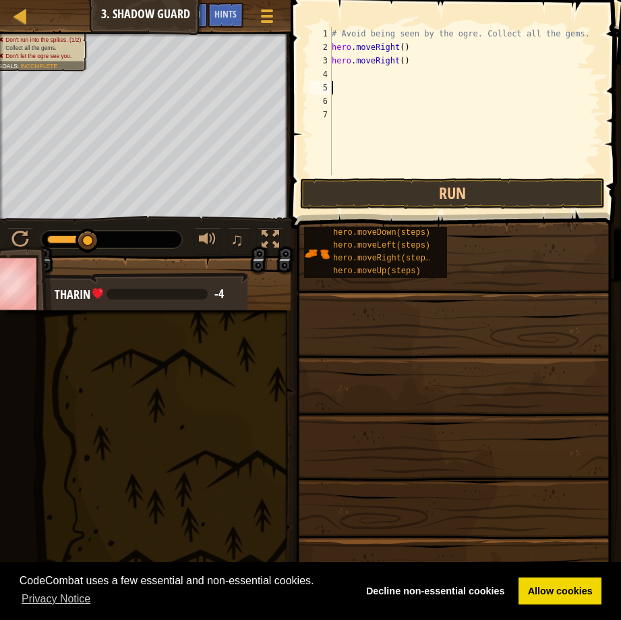
click at [368, 81] on div "# Avoid being seen by the ogre. Collect all the gems. hero . moveRight ( ) hero…" at bounding box center [465, 114] width 272 height 175
click at [355, 71] on div "# Avoid being seen by the ogre. Collect all the gems. hero . moveRight ( ) hero…" at bounding box center [465, 114] width 272 height 175
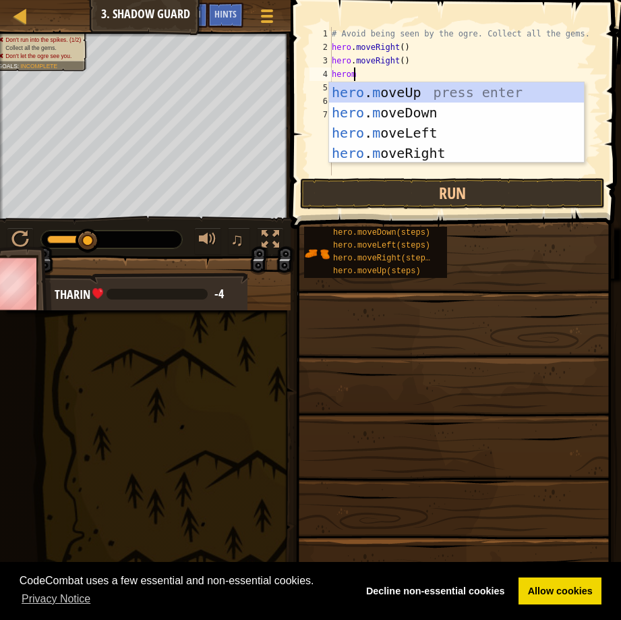
type textarea "heromoi"
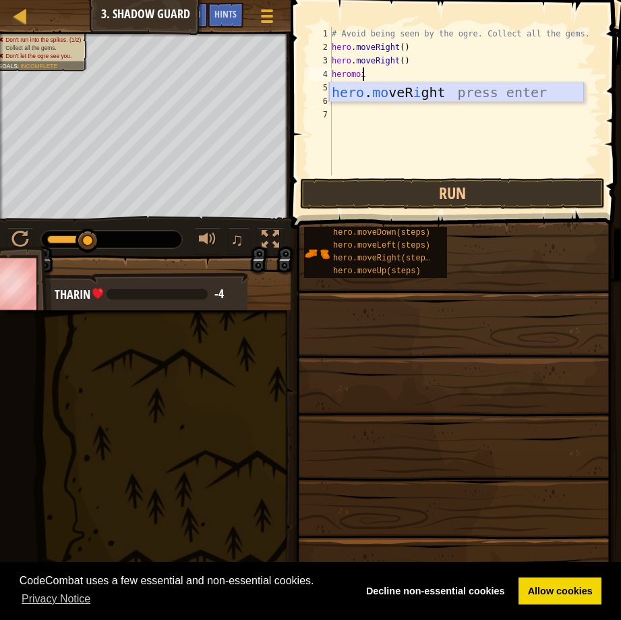
click at [390, 84] on div "hero . mo veR i ght press enter" at bounding box center [456, 112] width 255 height 61
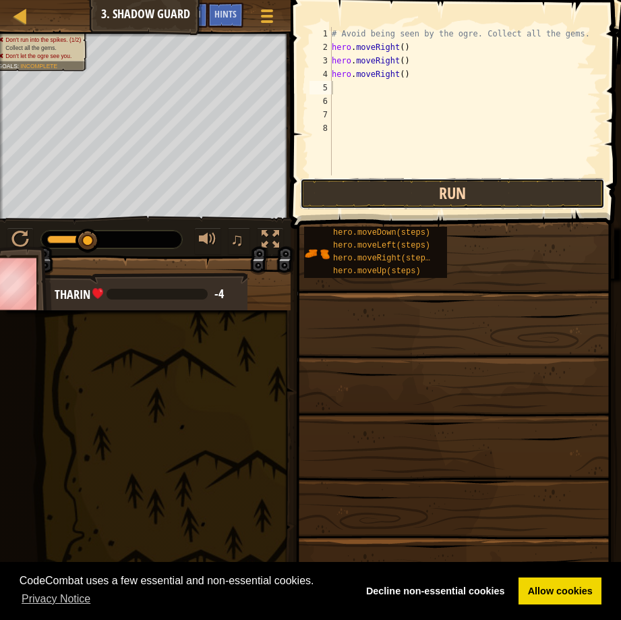
click at [413, 192] on button "Run" at bounding box center [452, 193] width 305 height 31
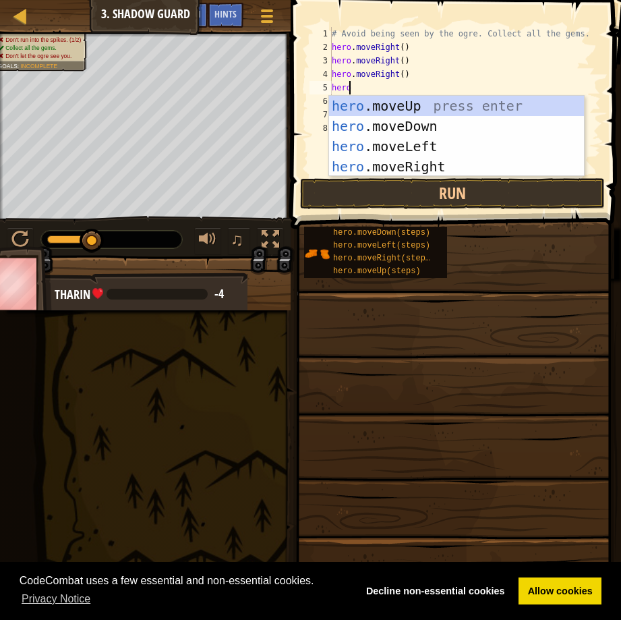
scroll to position [6, 1]
type textarea "heromo"
click at [364, 160] on div "hero . mo veUp press enter hero . mo veDown press enter hero . mo veLeft press …" at bounding box center [456, 156] width 255 height 121
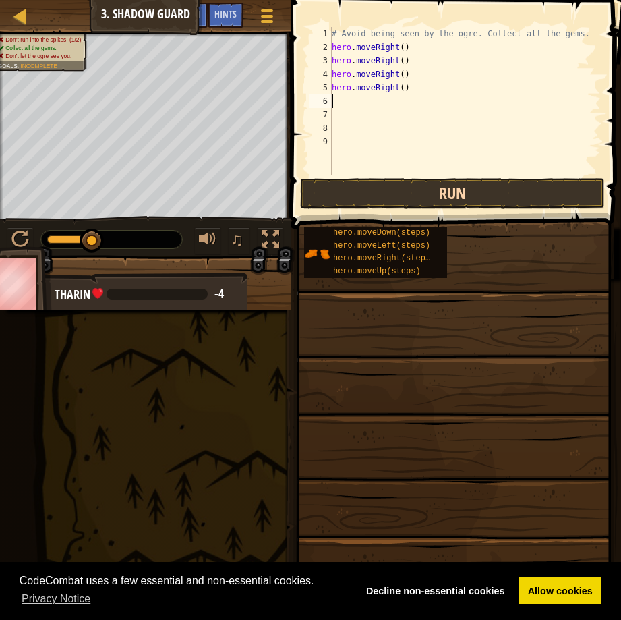
scroll to position [6, 0]
click at [375, 187] on button "Run" at bounding box center [452, 193] width 305 height 31
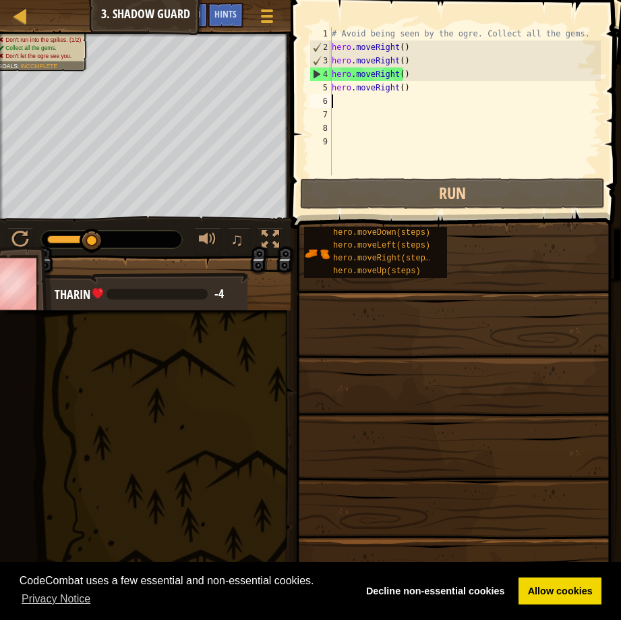
click at [396, 61] on div "# Avoid being seen by the ogre. Collect all the gems. hero . moveRight ( ) hero…" at bounding box center [465, 114] width 272 height 175
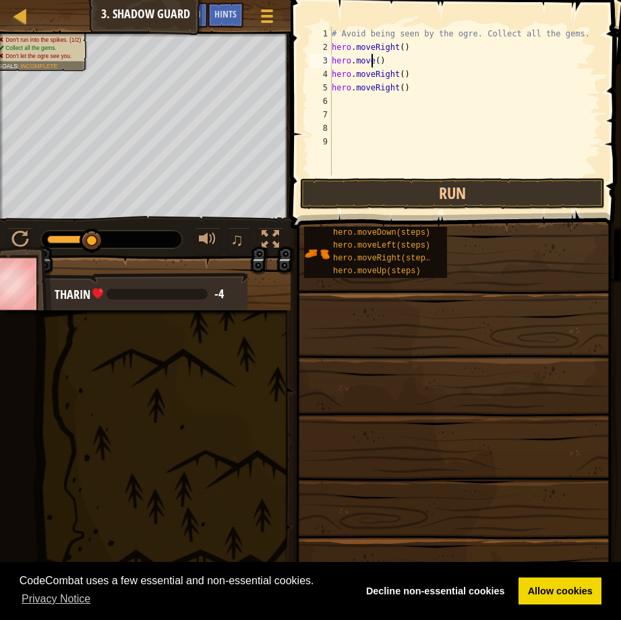
scroll to position [6, 4]
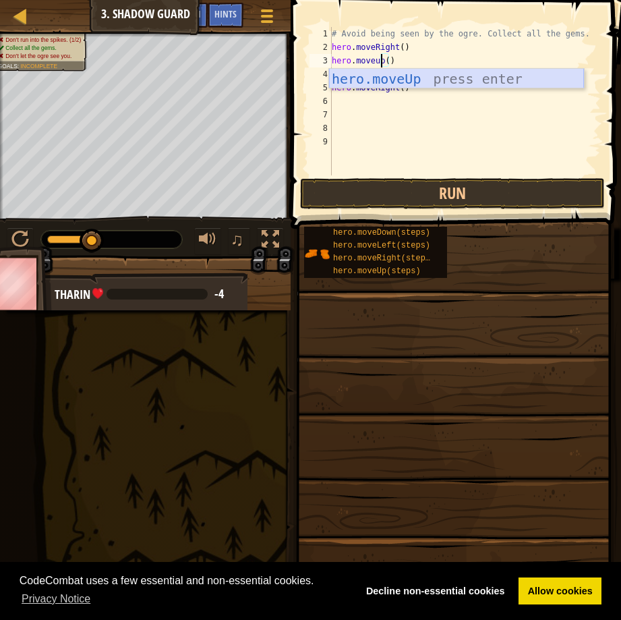
click at [412, 76] on div "hero.moveUp press enter" at bounding box center [456, 99] width 255 height 61
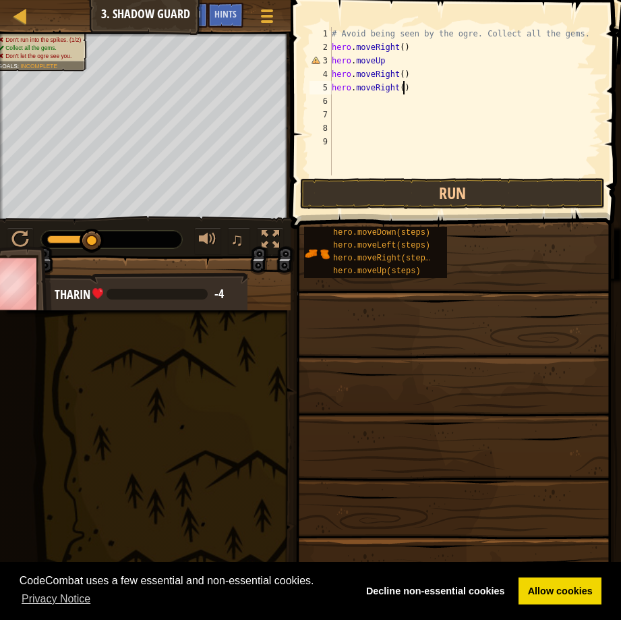
click at [404, 85] on div "# Avoid being seen by the ogre. Collect all the gems. hero . moveRight ( ) hero…" at bounding box center [465, 114] width 272 height 175
type textarea "h"
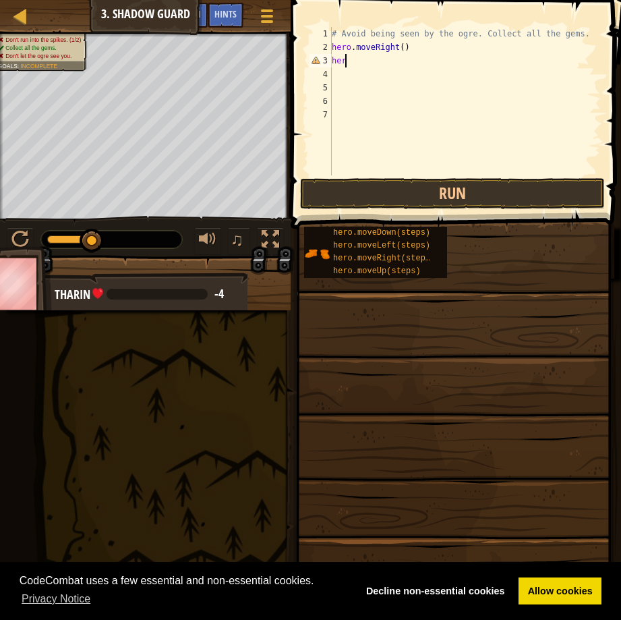
type textarea "h"
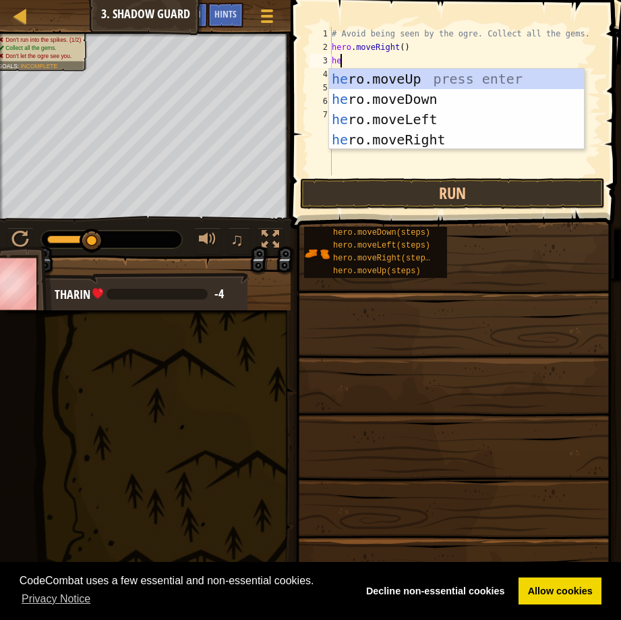
scroll to position [6, 1]
type textarea "hero"
click at [409, 74] on div "hero .moveUp press enter hero .moveDown press enter hero .moveLeft press enter …" at bounding box center [456, 129] width 255 height 121
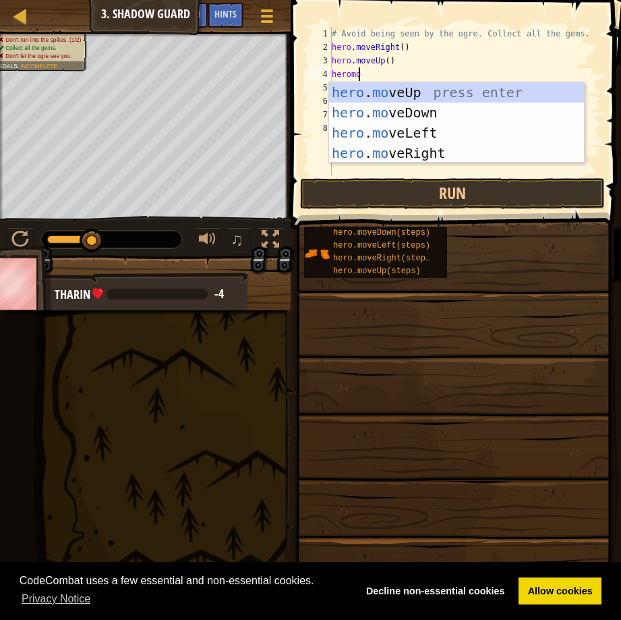
scroll to position [6, 2]
type textarea "heromove"
click at [418, 148] on div "hero . move Up press enter hero . move Down press enter hero . move Left press …" at bounding box center [456, 142] width 255 height 121
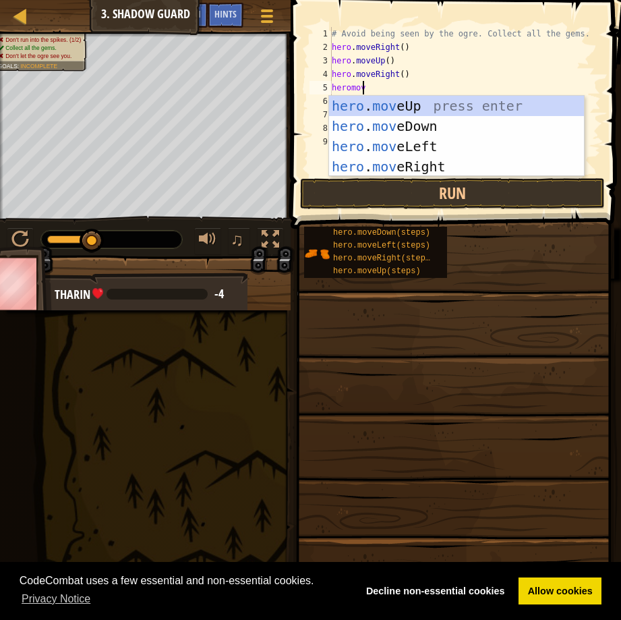
type textarea "heromove"
click at [370, 117] on div "hero . move Up press enter hero . move Down press enter hero . move Left press …" at bounding box center [456, 156] width 255 height 121
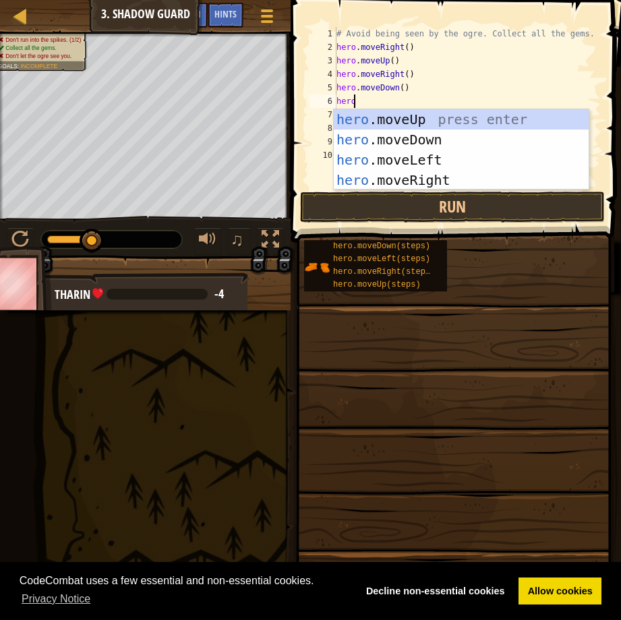
scroll to position [6, 1]
type textarea "heromo"
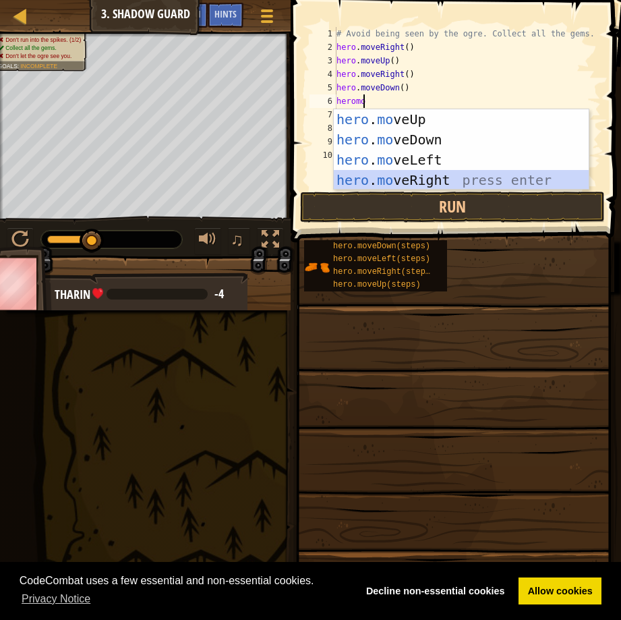
click at [404, 179] on div "hero . mo veUp press enter hero . mo veDown press enter hero . mo veLeft press …" at bounding box center [461, 169] width 255 height 121
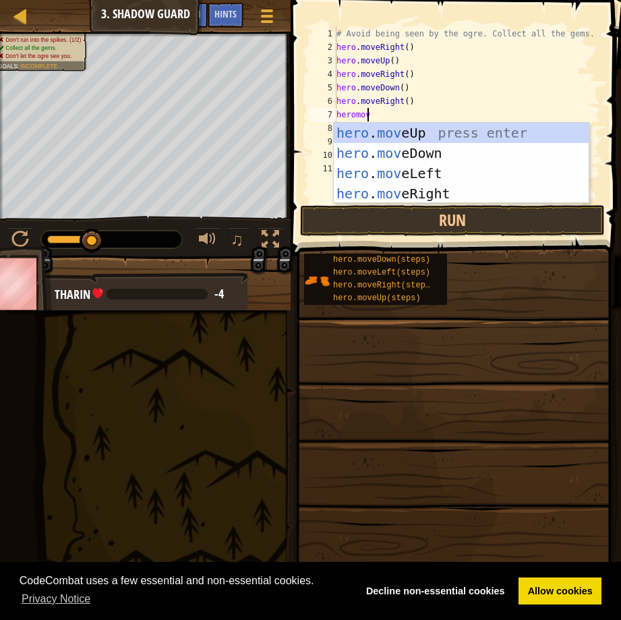
scroll to position [6, 2]
type textarea "heromove"
click at [402, 189] on div "hero . move Up press enter hero . move Down press enter hero . move Left press …" at bounding box center [461, 183] width 255 height 121
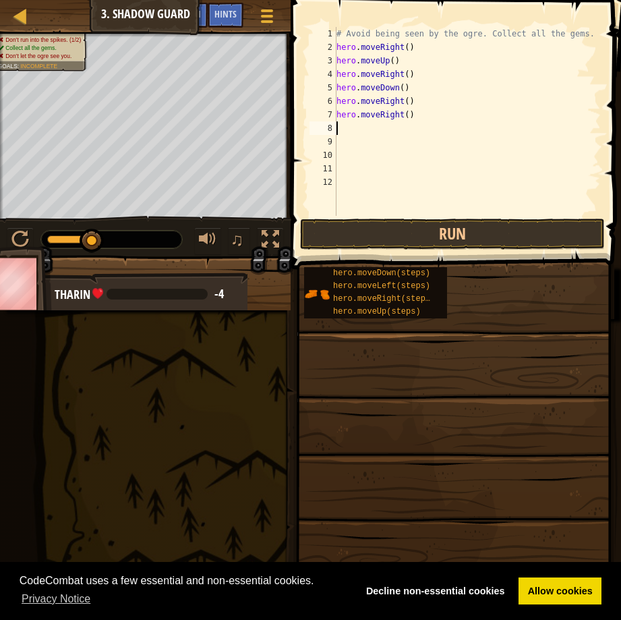
scroll to position [6, 0]
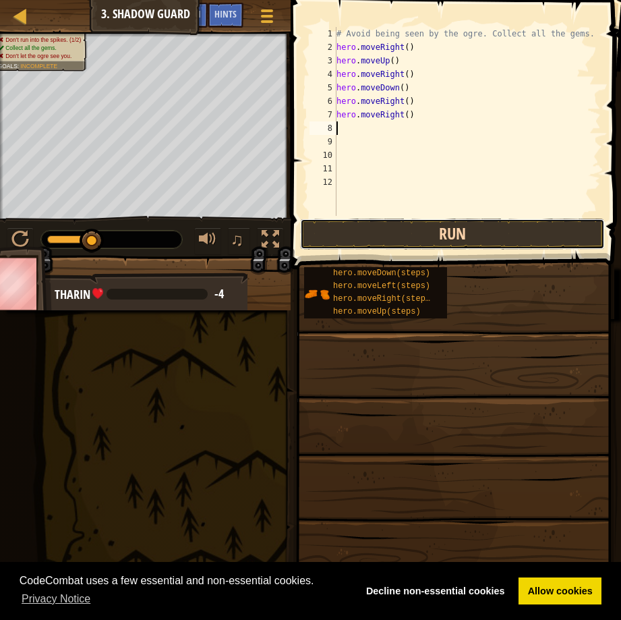
click at [415, 222] on button "Run" at bounding box center [452, 233] width 305 height 31
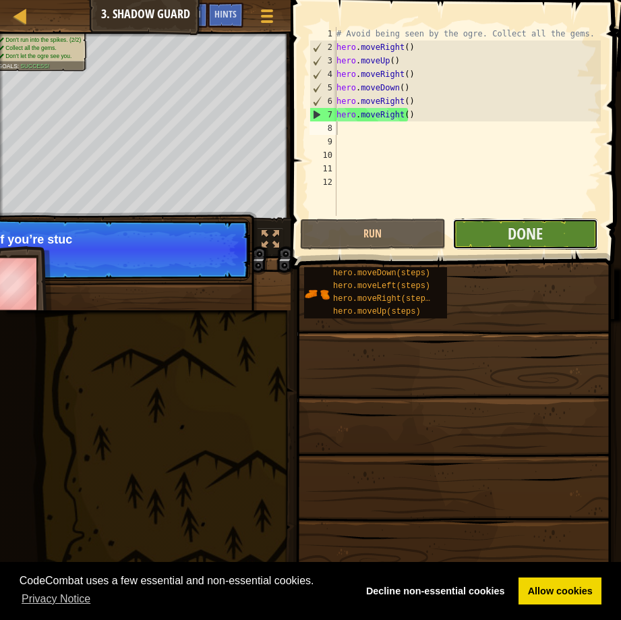
click at [502, 231] on button "Done" at bounding box center [525, 233] width 146 height 31
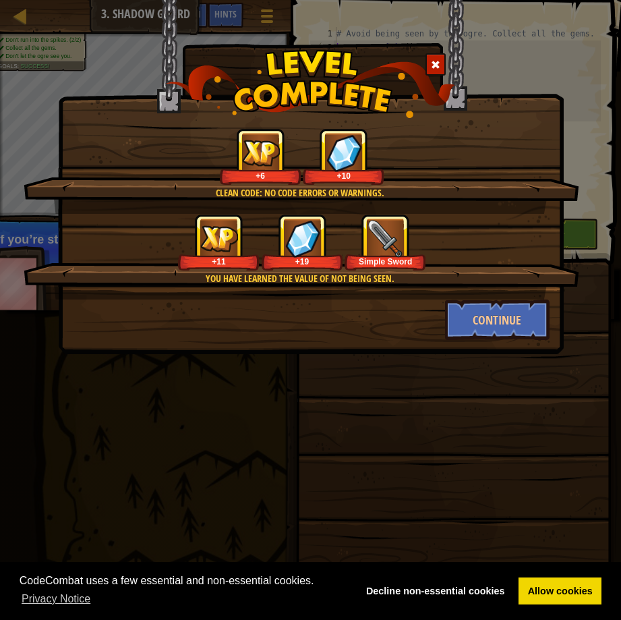
click at [369, 236] on img at bounding box center [385, 238] width 37 height 37
click at [460, 315] on button "Continue" at bounding box center [497, 319] width 104 height 40
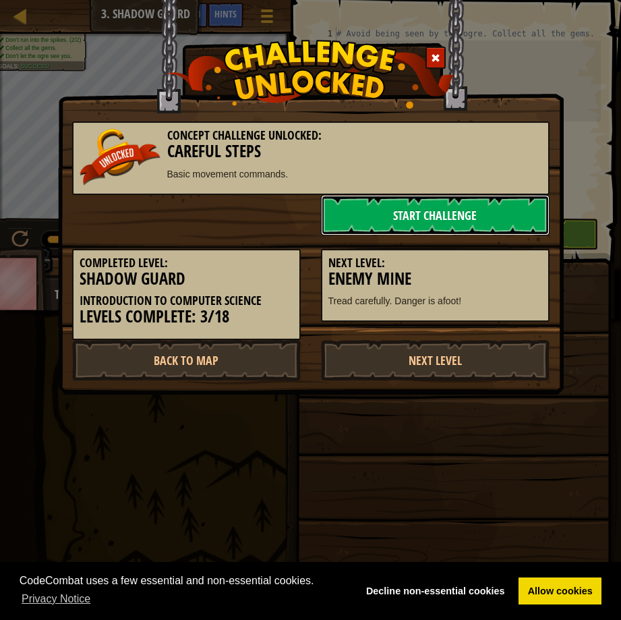
click at [431, 206] on link "Start Challenge" at bounding box center [435, 215] width 229 height 40
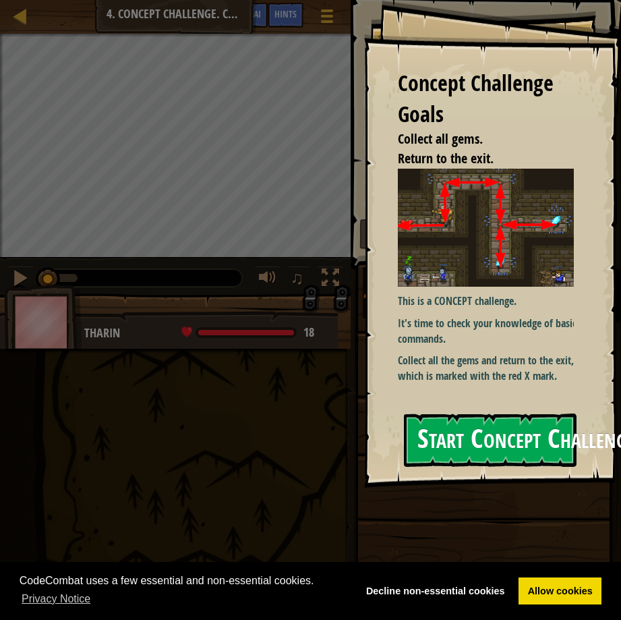
click at [521, 448] on button "Start Concept Challenge" at bounding box center [490, 439] width 173 height 53
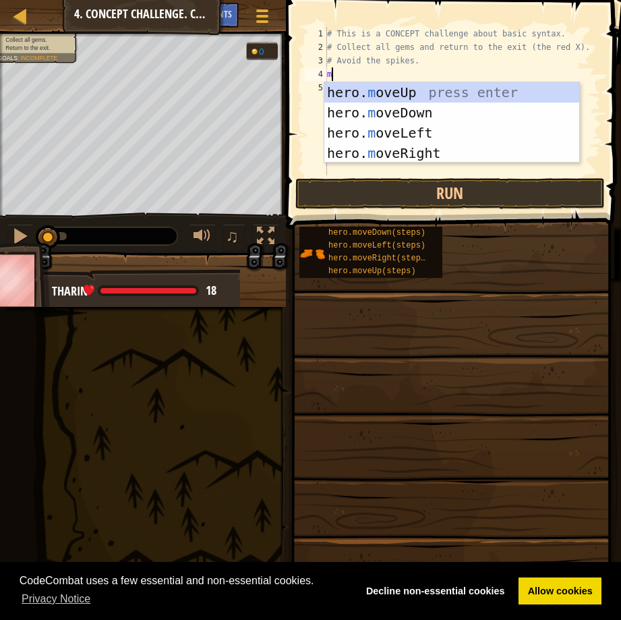
scroll to position [6, 0]
type textarea "mo"
click at [426, 86] on div "hero. mo veUp press enter hero. mo veDown press enter hero. mo veLeft press ent…" at bounding box center [451, 142] width 255 height 121
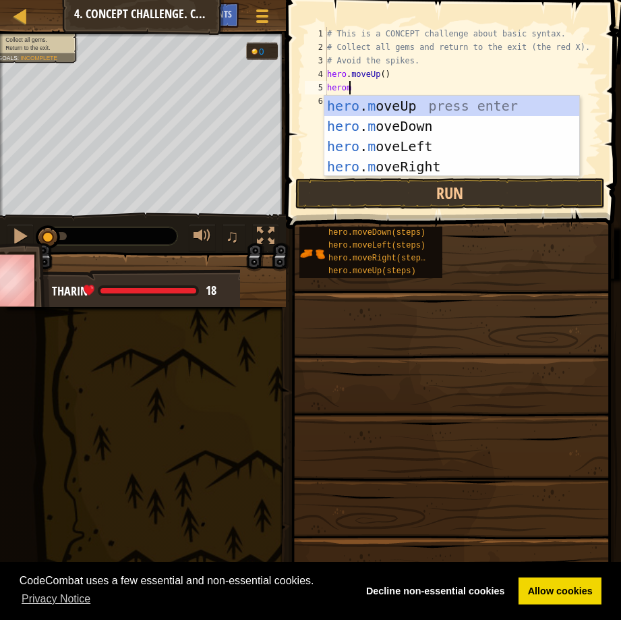
type textarea "heromo"
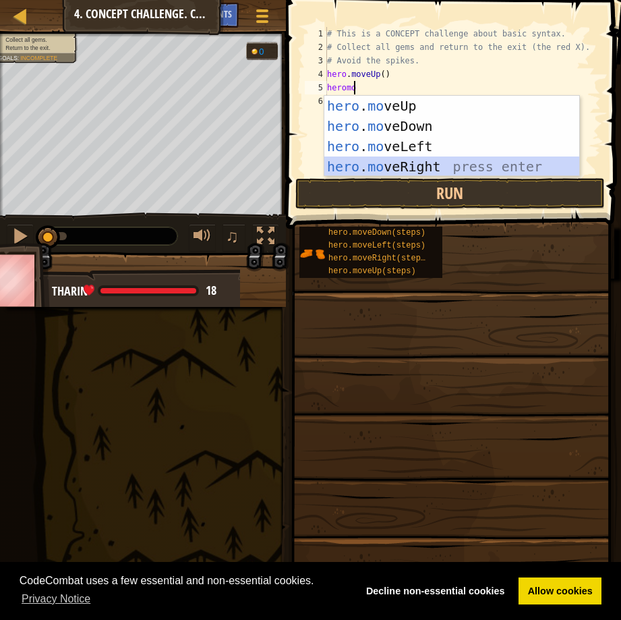
click at [410, 167] on div "hero . mo veUp press enter hero . mo veDown press enter hero . mo veLeft press …" at bounding box center [451, 156] width 255 height 121
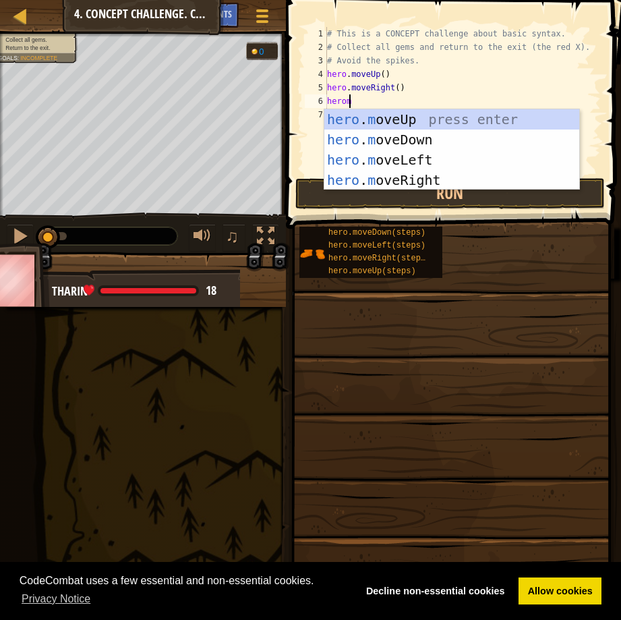
type textarea "heromo"
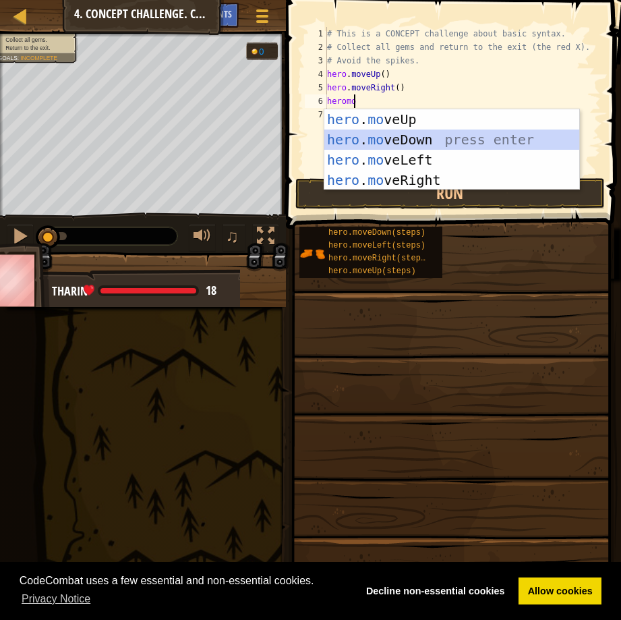
click at [406, 130] on div "hero . mo veUp press enter hero . mo veDown press enter hero . mo veLeft press …" at bounding box center [451, 169] width 255 height 121
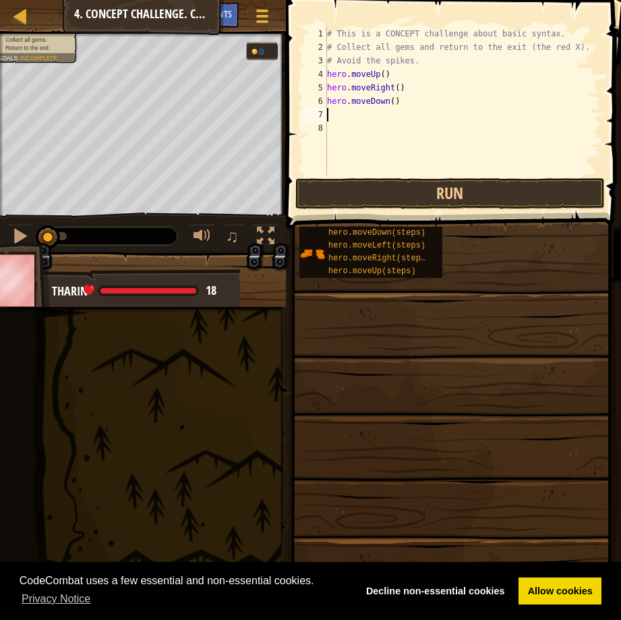
type textarea "h"
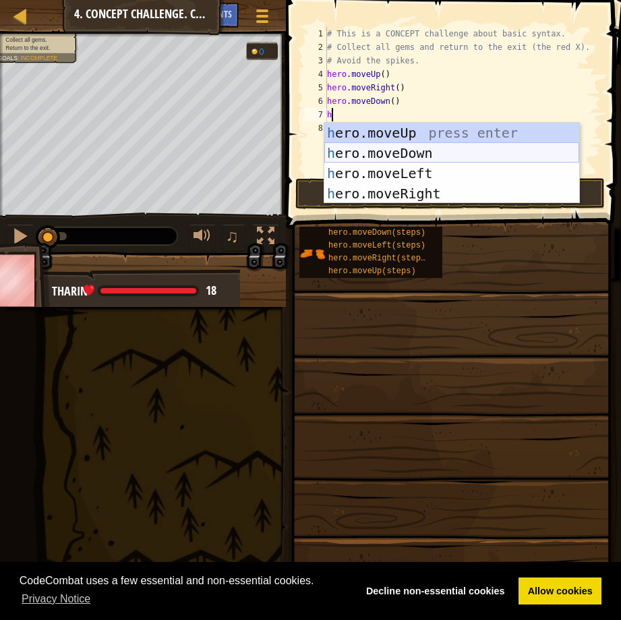
click at [403, 150] on div "h ero.moveUp press enter h ero.moveDown press enter h ero.moveLeft press enter …" at bounding box center [451, 183] width 255 height 121
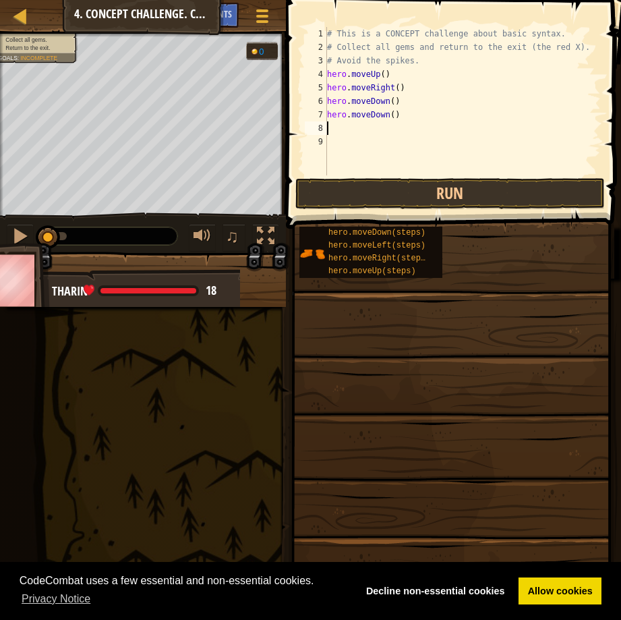
type textarea "h"
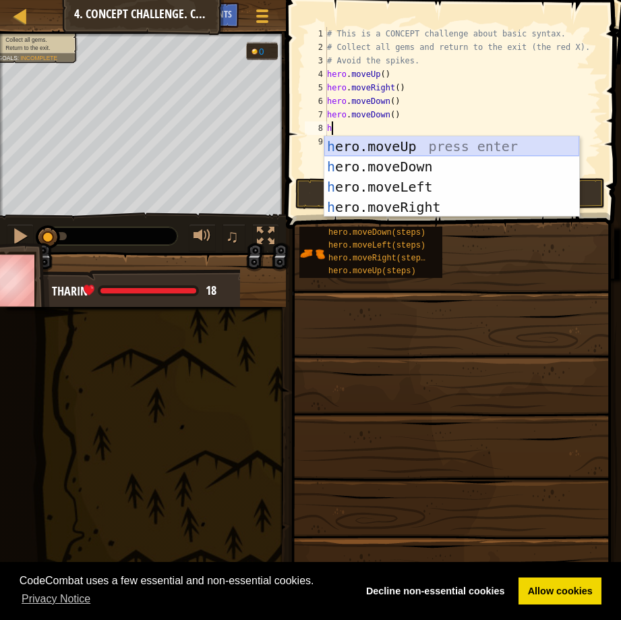
click at [409, 143] on div "h ero.moveUp press enter h ero.moveDown press enter h ero.moveLeft press enter …" at bounding box center [451, 196] width 255 height 121
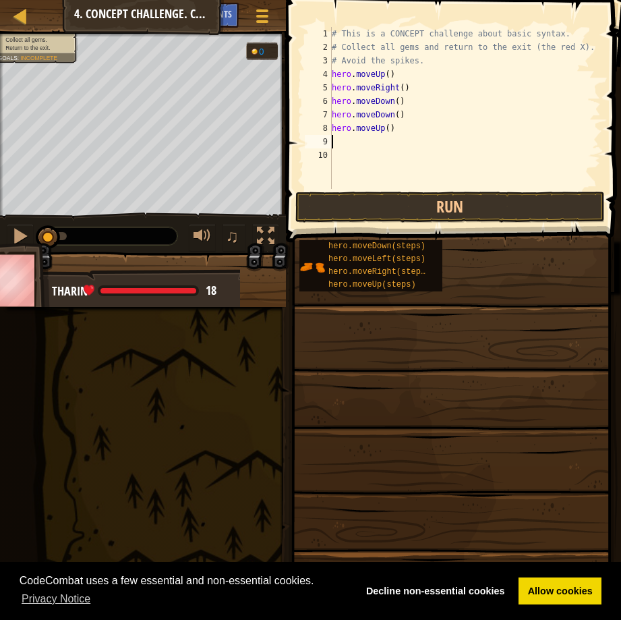
type textarea "h"
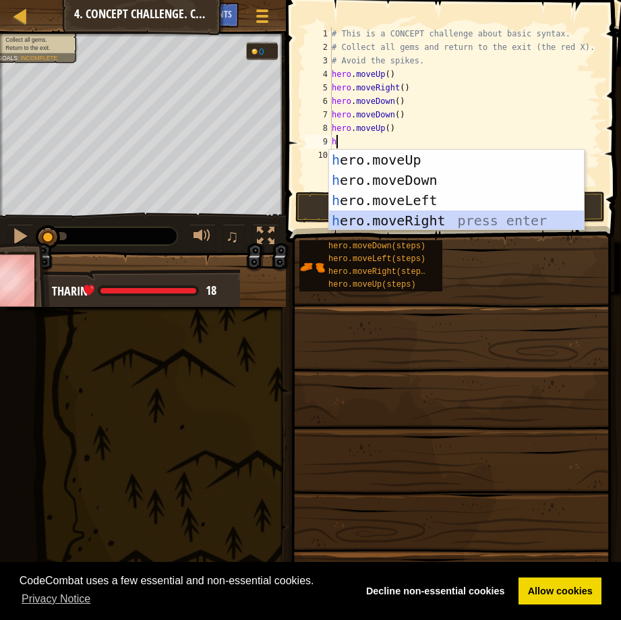
click at [393, 214] on div "h ero.moveUp press enter h ero.moveDown press enter h ero.moveLeft press enter …" at bounding box center [456, 210] width 255 height 121
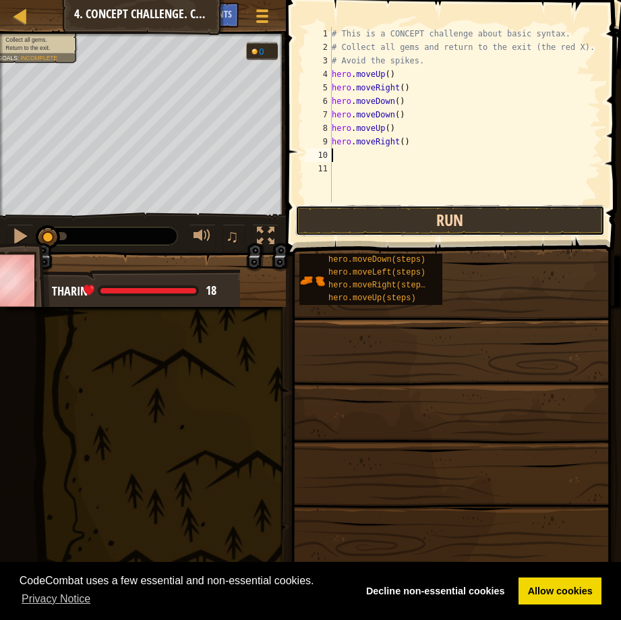
click at [409, 222] on button "Run" at bounding box center [449, 220] width 309 height 31
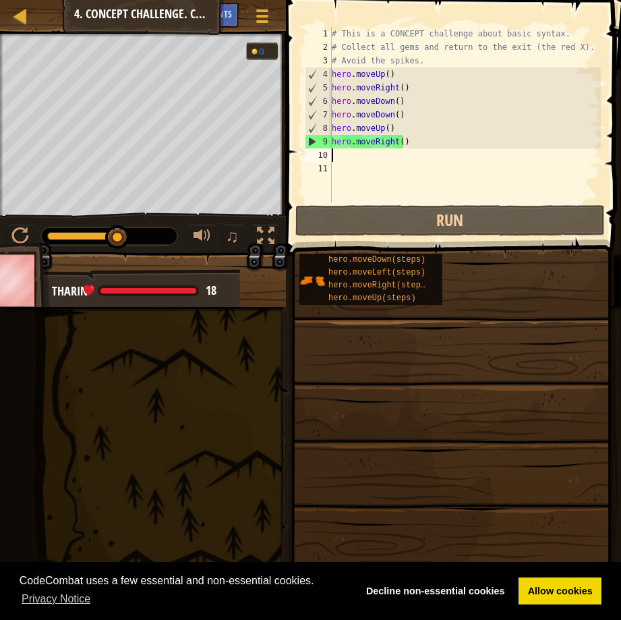
type textarea "m"
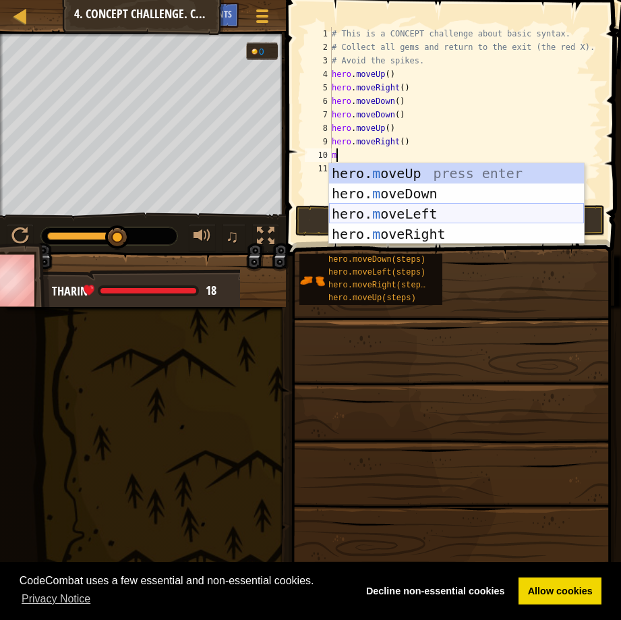
click at [390, 208] on div "hero. m oveUp press enter hero. m oveDown press enter hero. m oveLeft press ent…" at bounding box center [456, 223] width 255 height 121
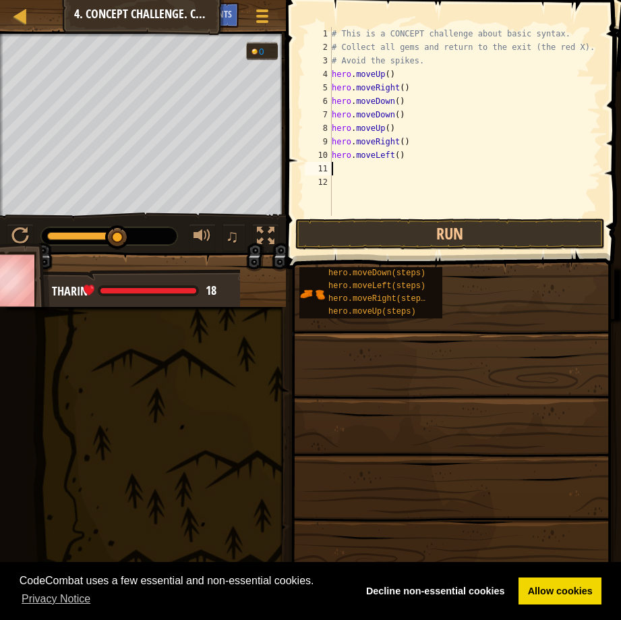
type textarea "m"
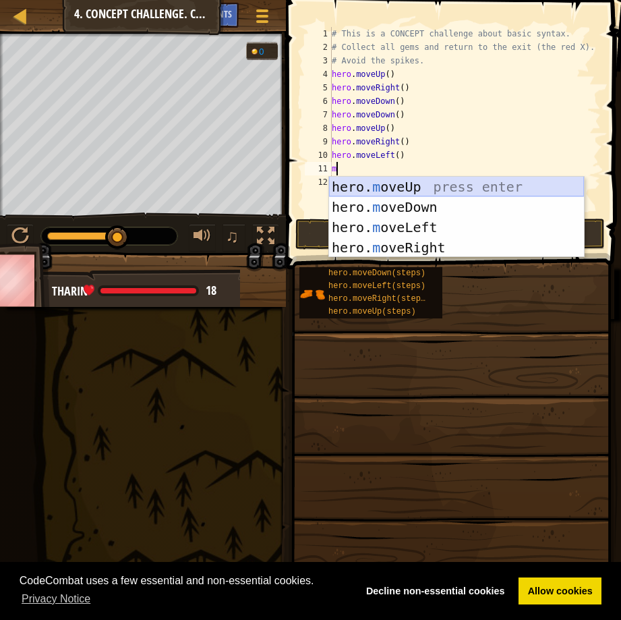
click at [395, 191] on div "hero. m oveUp press enter hero. m oveDown press enter hero. m oveLeft press ent…" at bounding box center [456, 237] width 255 height 121
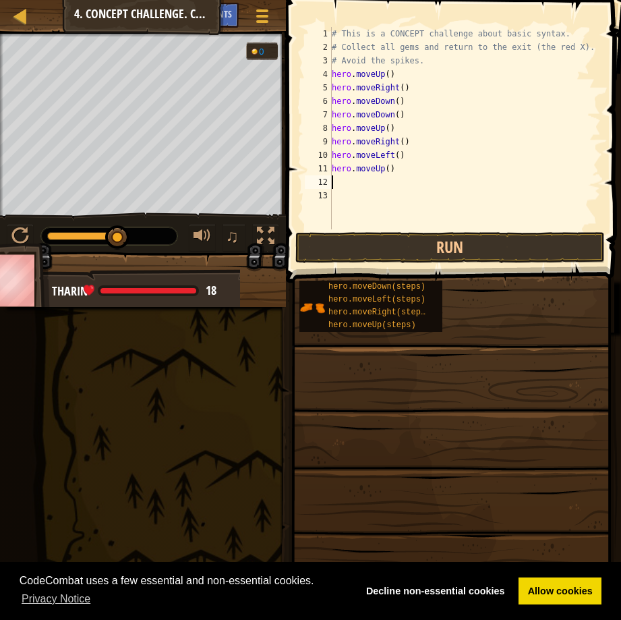
type textarea "m"
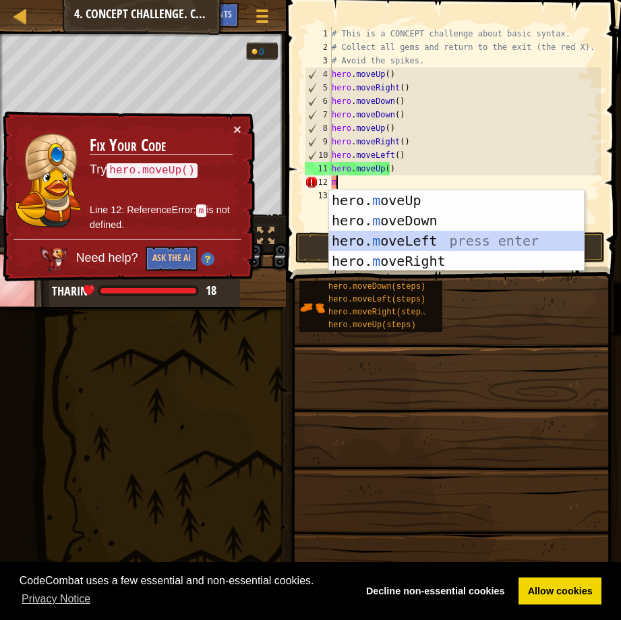
click at [390, 234] on div "hero. m oveUp press enter hero. m oveDown press enter hero. m oveLeft press ent…" at bounding box center [456, 250] width 255 height 121
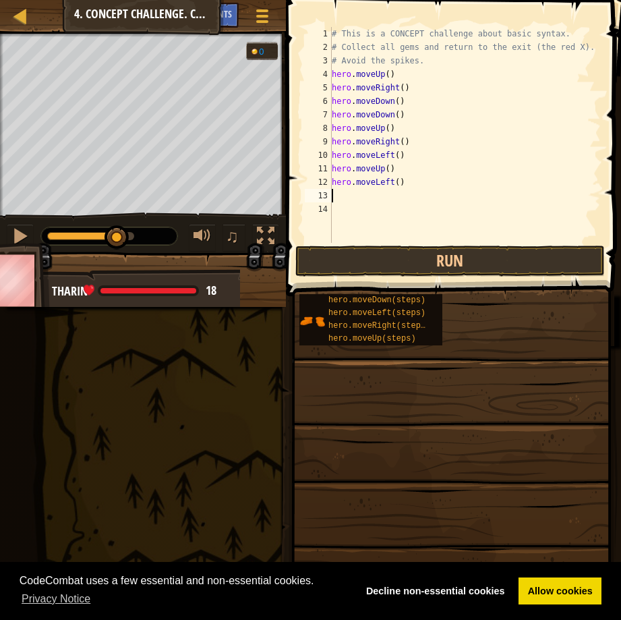
type textarea "m"
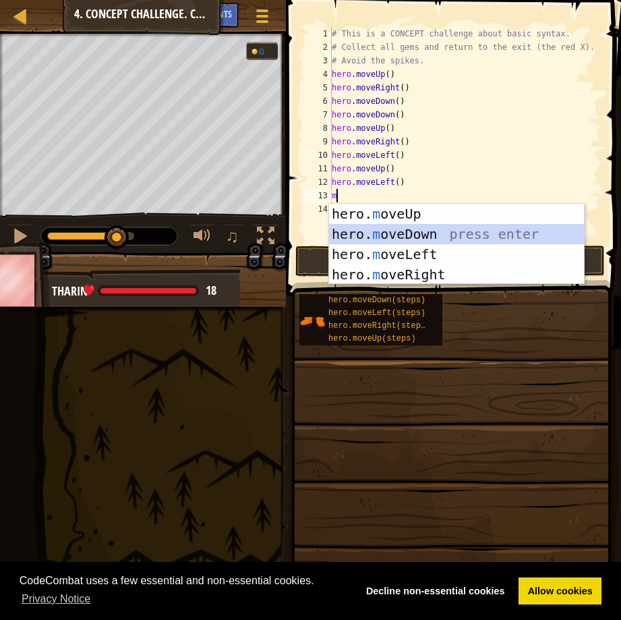
click at [406, 235] on div "hero. m oveUp press enter hero. m oveDown press enter hero. m oveLeft press ent…" at bounding box center [456, 264] width 255 height 121
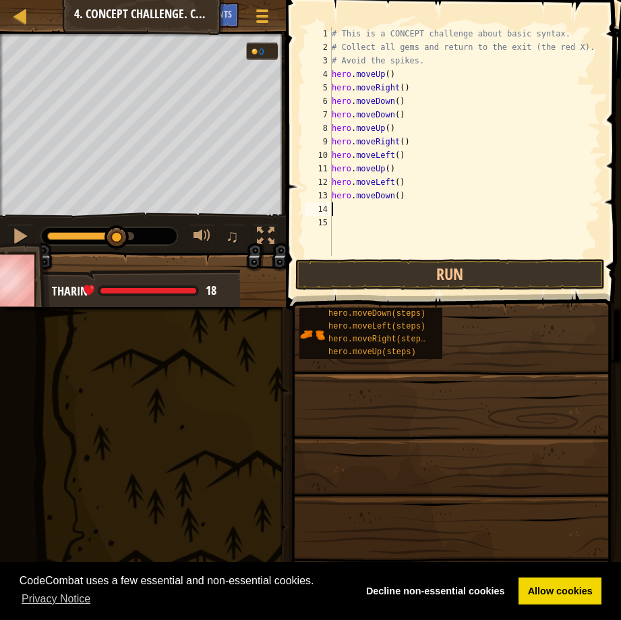
type textarea "m"
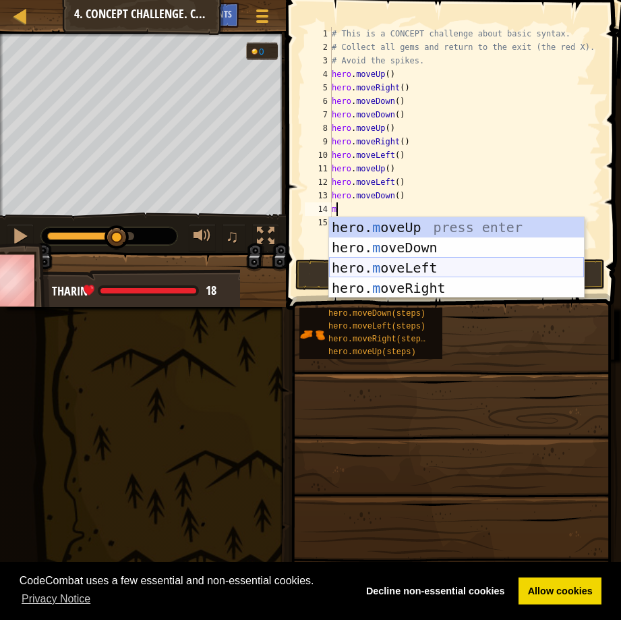
click at [393, 264] on div "hero. m oveUp press enter hero. m oveDown press enter hero. m oveLeft press ent…" at bounding box center [456, 277] width 255 height 121
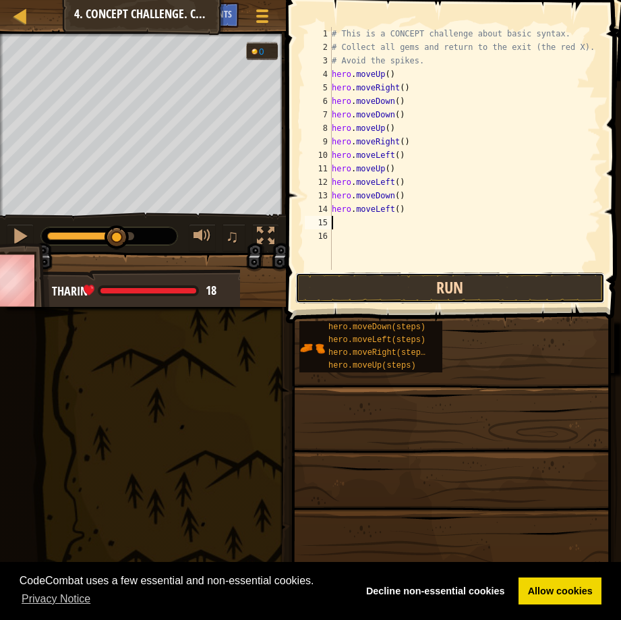
click at [395, 282] on button "Run" at bounding box center [449, 287] width 309 height 31
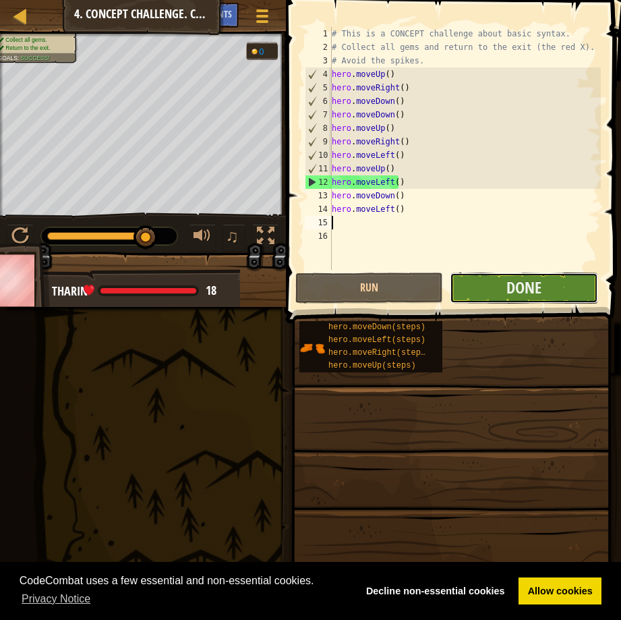
click at [470, 291] on button "Done" at bounding box center [524, 287] width 148 height 31
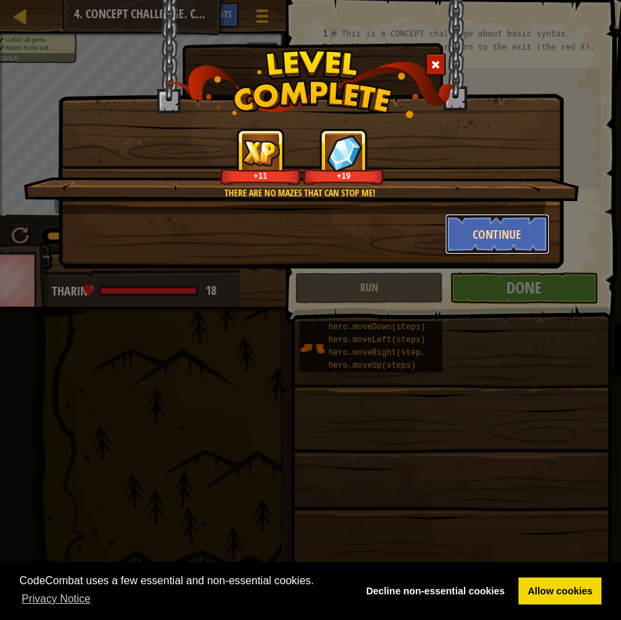
click at [507, 235] on button "Continue" at bounding box center [497, 234] width 104 height 40
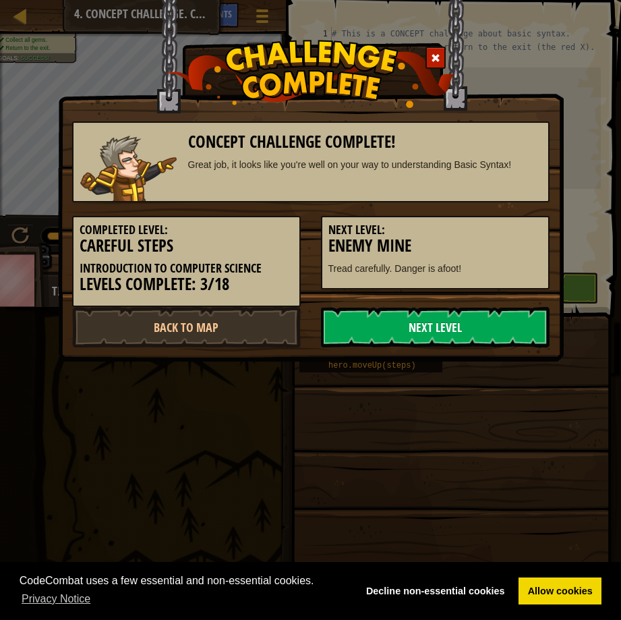
click at [428, 314] on link "Next Level" at bounding box center [435, 327] width 229 height 40
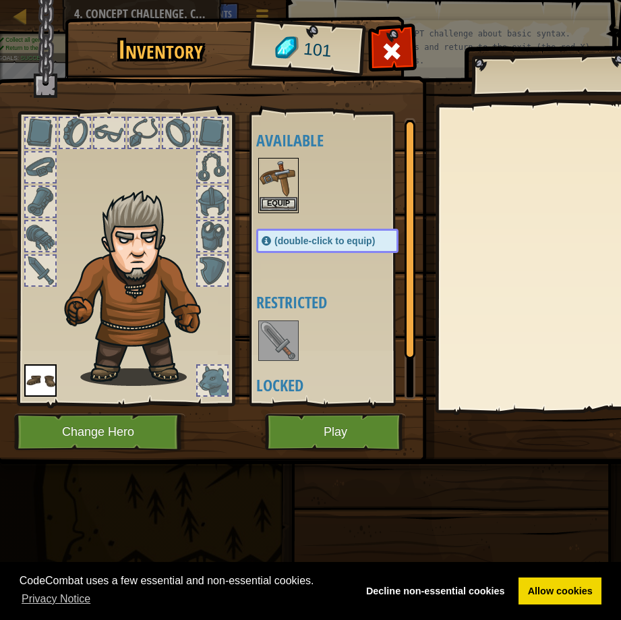
click at [277, 164] on img at bounding box center [279, 178] width 38 height 38
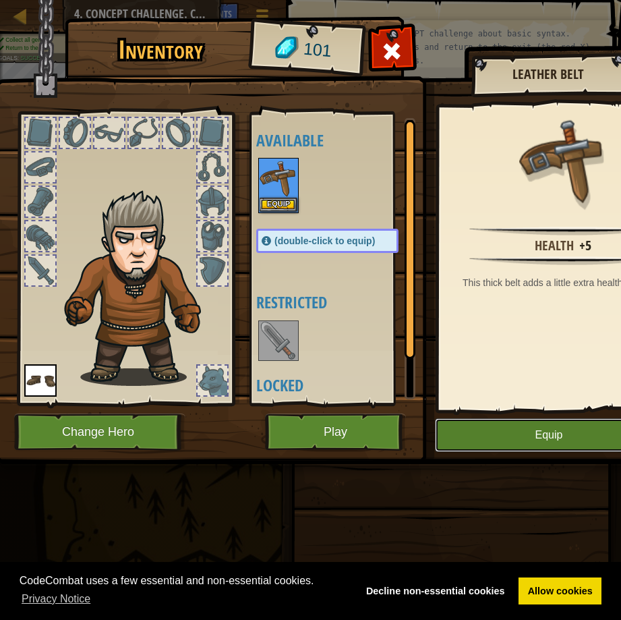
click at [510, 437] on button "Equip" at bounding box center [549, 435] width 228 height 34
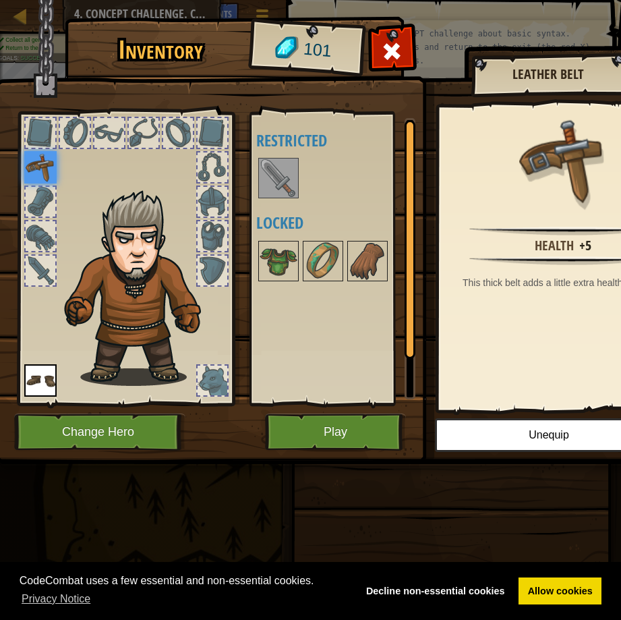
click at [267, 175] on img at bounding box center [279, 178] width 38 height 38
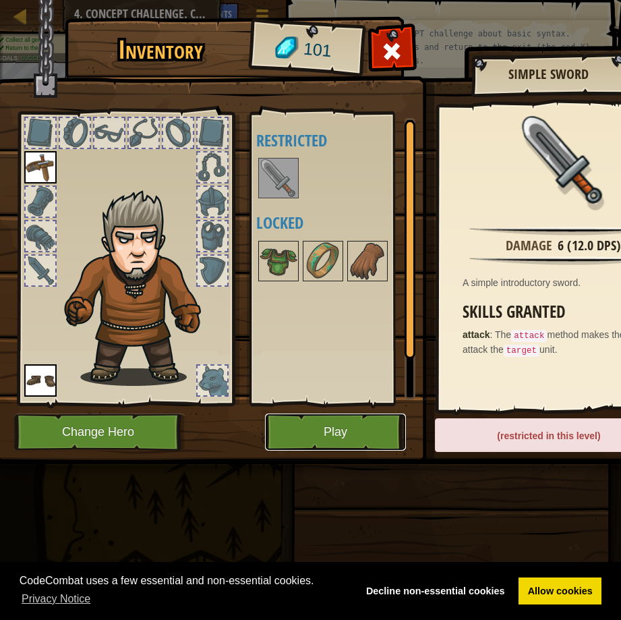
click at [338, 426] on button "Play" at bounding box center [335, 431] width 141 height 37
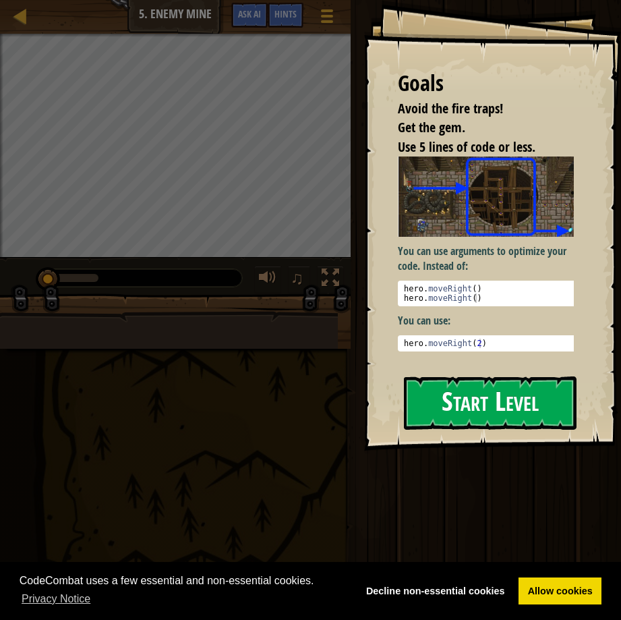
click at [458, 407] on button "Start Level" at bounding box center [490, 402] width 173 height 53
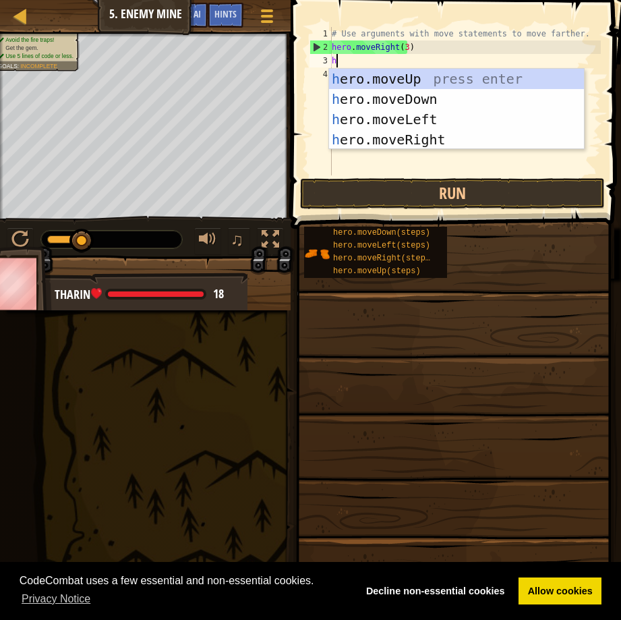
scroll to position [6, 0]
type textarea "her"
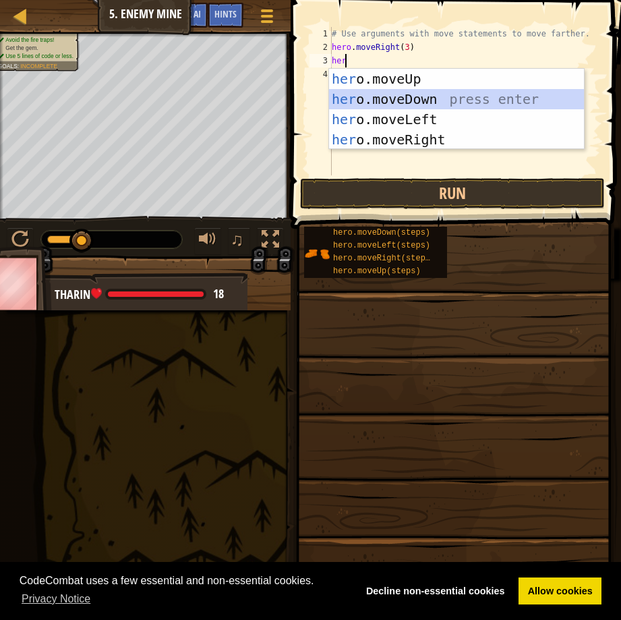
click at [425, 99] on div "her o.moveUp press enter her o.moveDown press enter her o.moveLeft press enter …" at bounding box center [456, 129] width 255 height 121
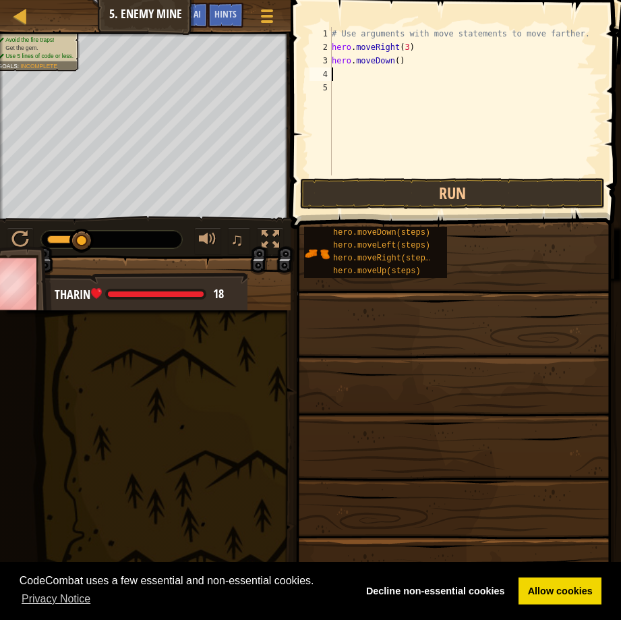
click at [392, 59] on div "# Use arguments with move statements to move farther. hero . moveRight ( 3 ) he…" at bounding box center [465, 114] width 272 height 175
click at [393, 59] on div "# Use arguments with move statements to move farther. hero . moveRight ( 3 ) he…" at bounding box center [465, 114] width 272 height 175
click at [419, 188] on button "Run" at bounding box center [452, 193] width 305 height 31
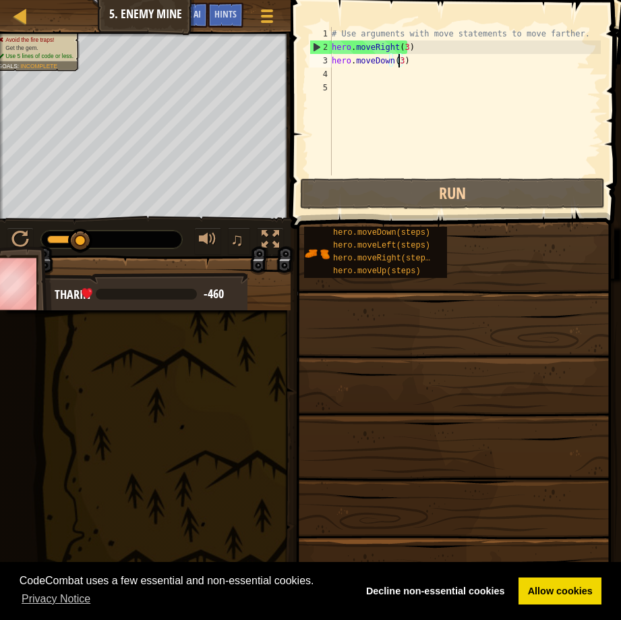
click at [387, 63] on div "# Use arguments with move statements to move farther. hero . moveRight ( 3 ) he…" at bounding box center [465, 114] width 272 height 175
click at [391, 66] on div "# Use arguments with move statements to move farther. hero . moveRight ( 3 ) he…" at bounding box center [465, 114] width 272 height 175
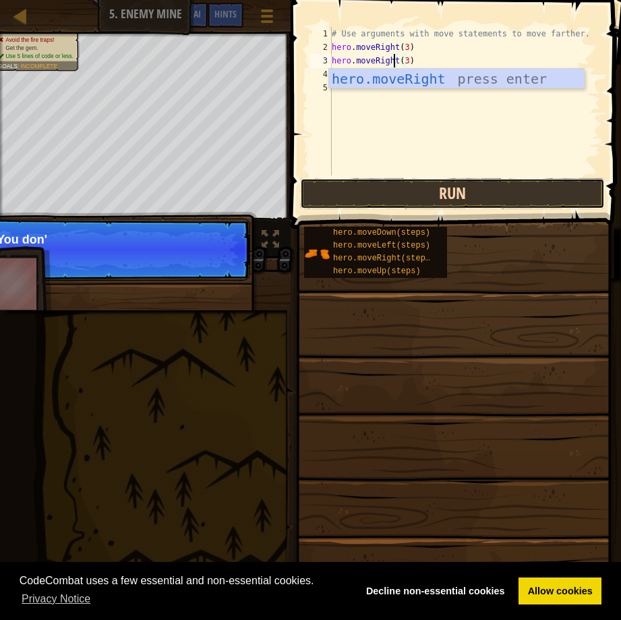
click at [431, 188] on button "Run" at bounding box center [452, 193] width 305 height 31
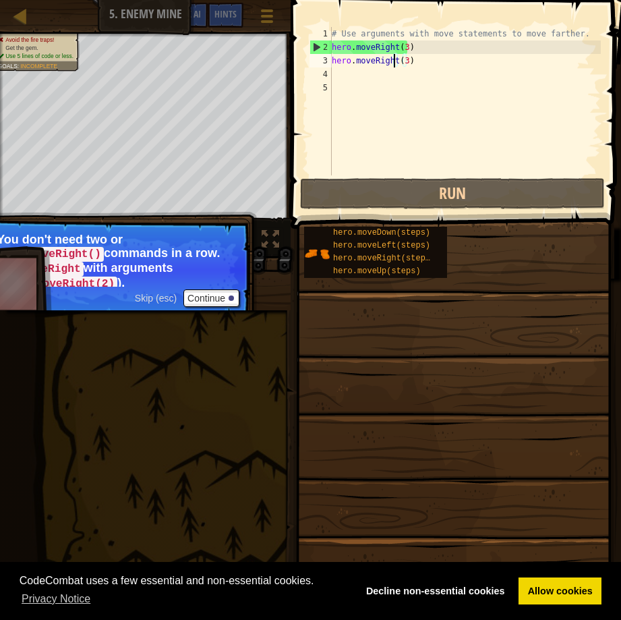
click at [402, 59] on div "# Use arguments with move statements to move farther. hero . moveRight ( 3 ) he…" at bounding box center [465, 114] width 272 height 175
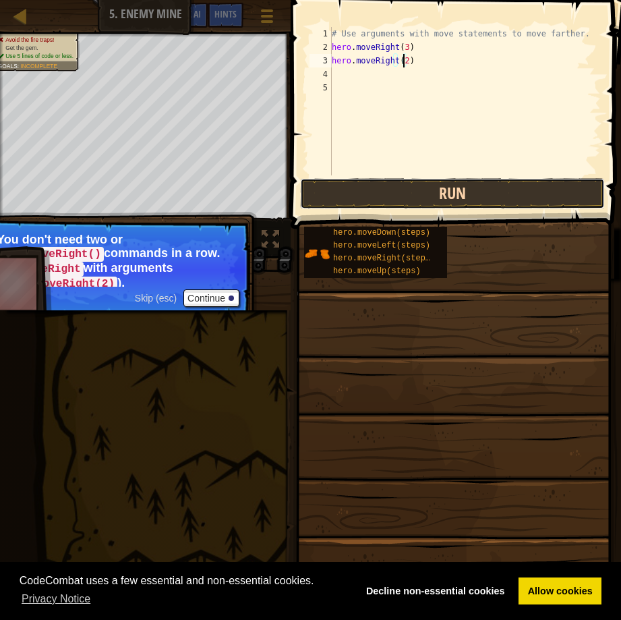
click at [380, 193] on button "Run" at bounding box center [452, 193] width 305 height 31
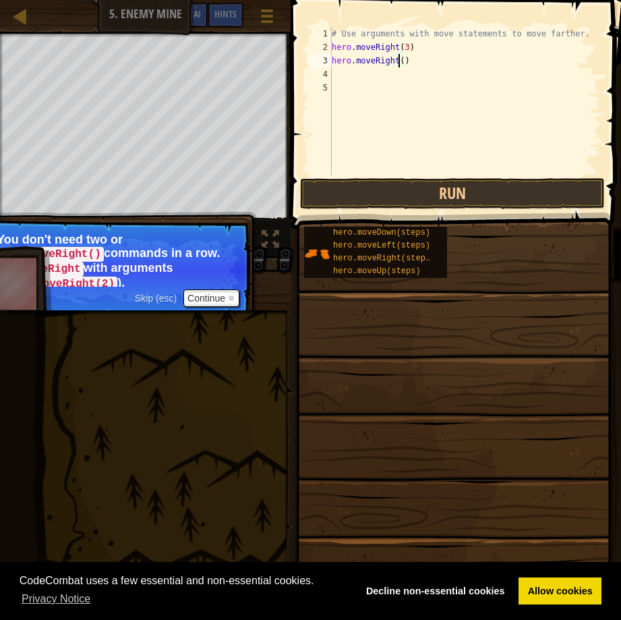
click at [392, 57] on div "# Use arguments with move statements to move farther. hero . moveRight ( 3 ) he…" at bounding box center [465, 114] width 272 height 175
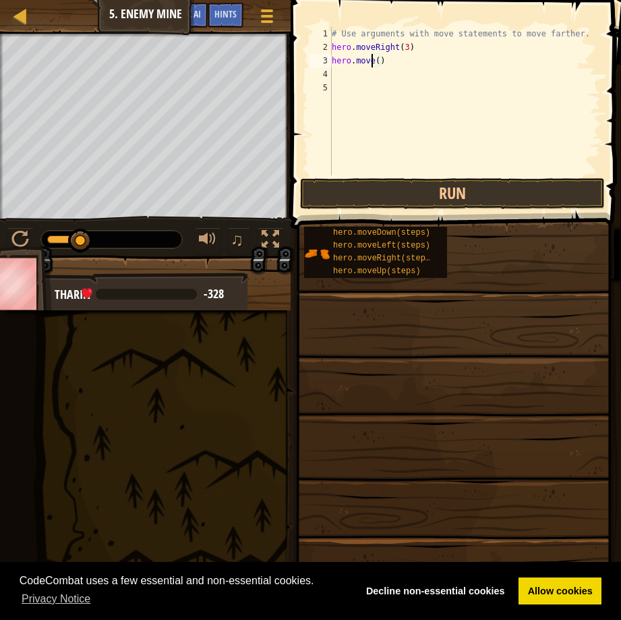
scroll to position [6, 4]
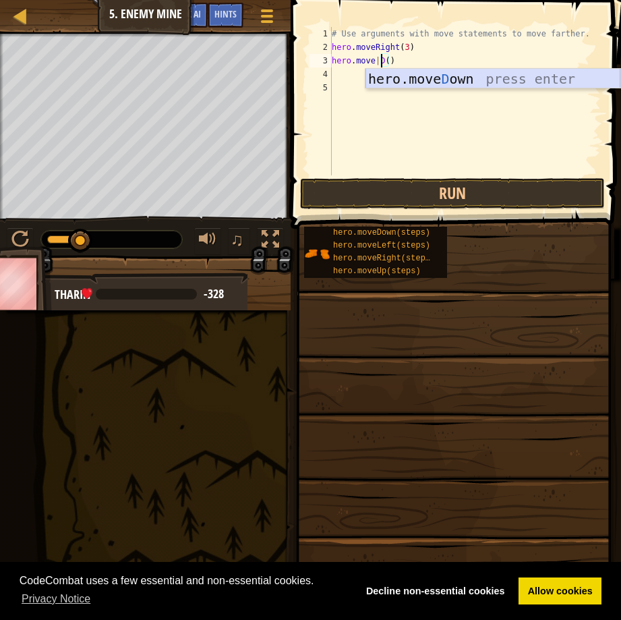
click at [463, 0] on body "Cookie Policy CodeCombat uses a few essential and non-essential cookies. Privac…" at bounding box center [310, 0] width 621 height 0
click at [452, 77] on div "hero.move D own press enter" at bounding box center [492, 99] width 255 height 61
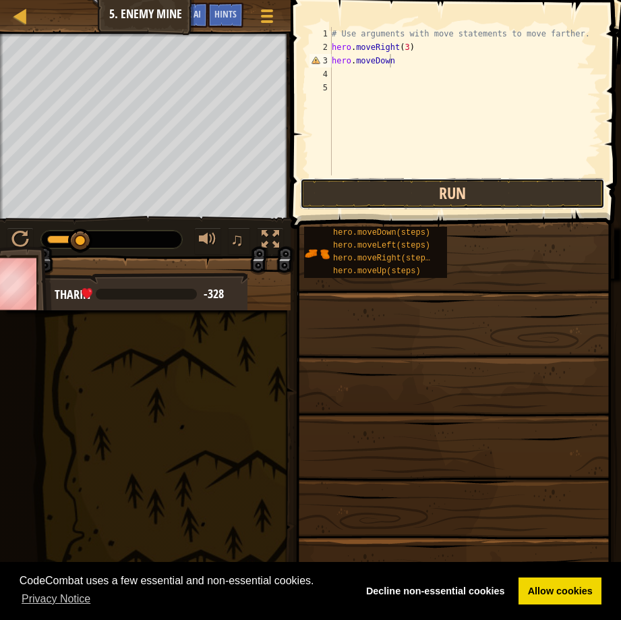
click at [449, 190] on button "Run" at bounding box center [452, 193] width 305 height 31
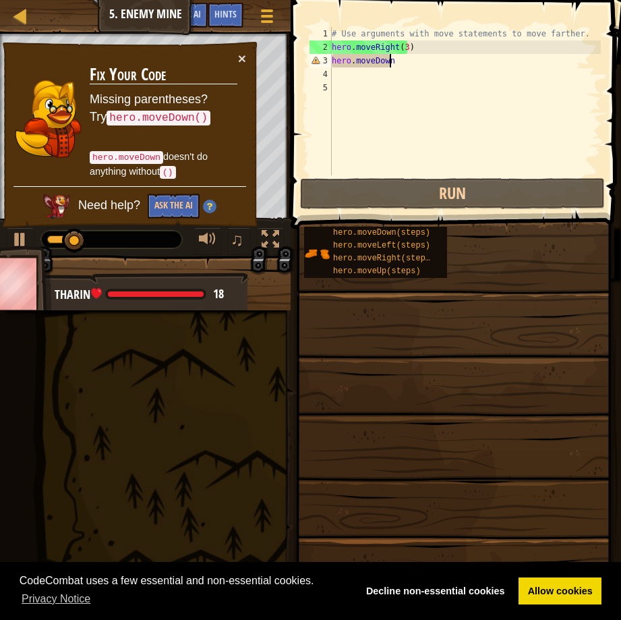
click at [393, 61] on div "# Use arguments with move statements to move farther. hero . moveRight ( 3 ) he…" at bounding box center [465, 114] width 272 height 175
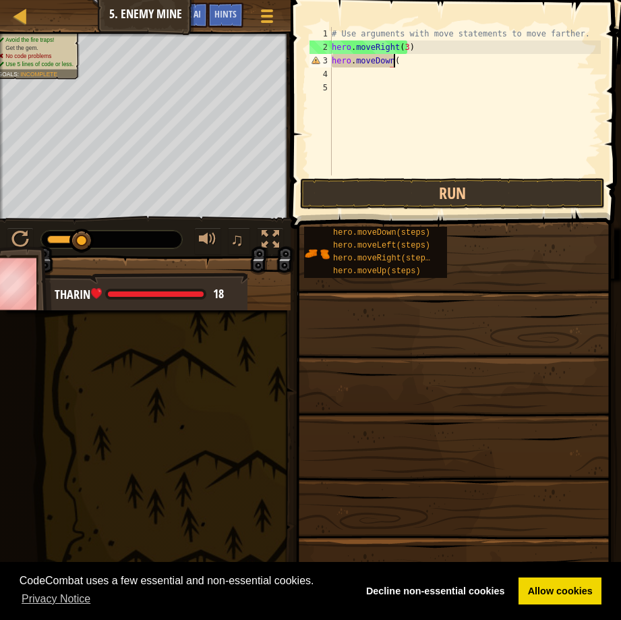
scroll to position [6, 5]
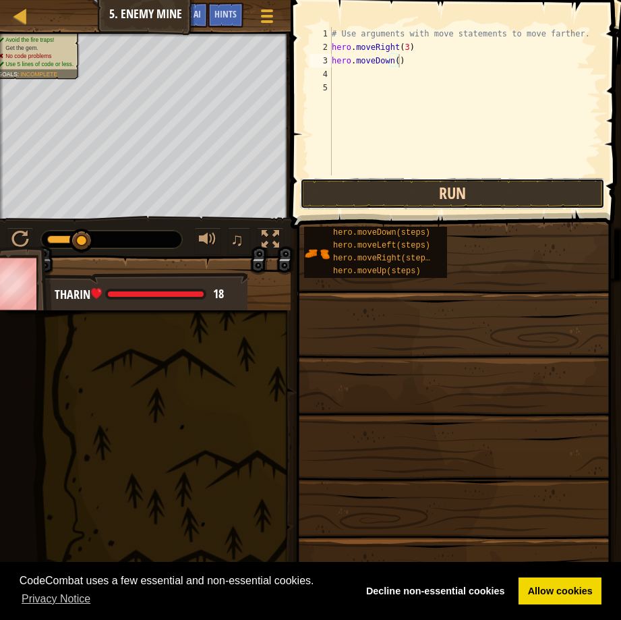
click at [488, 193] on button "Run" at bounding box center [452, 193] width 305 height 31
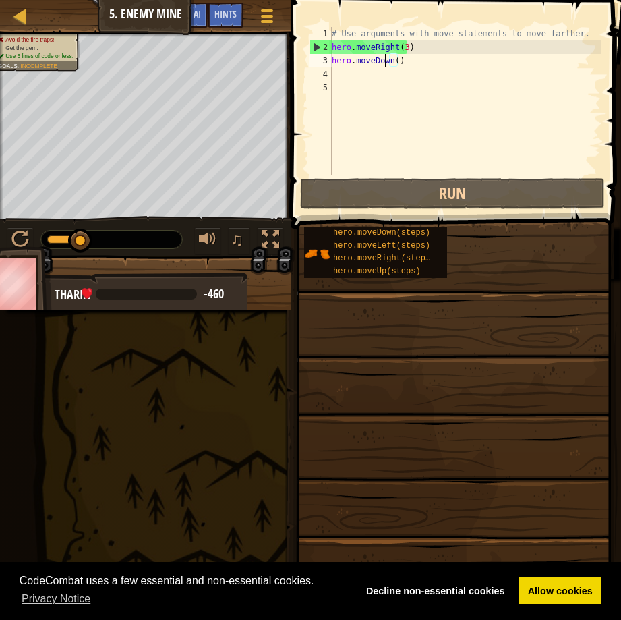
click at [386, 61] on div "# Use arguments with move statements to move farther. hero . moveRight ( 3 ) he…" at bounding box center [465, 114] width 272 height 175
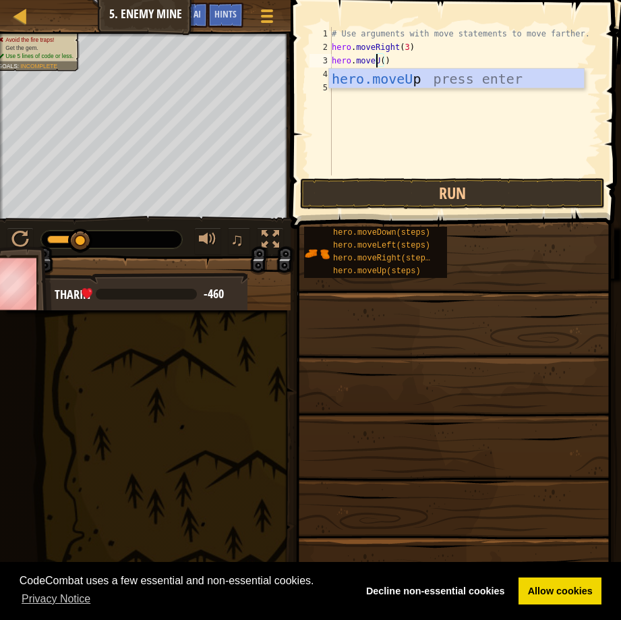
scroll to position [6, 4]
type textarea "hero.moveUp()"
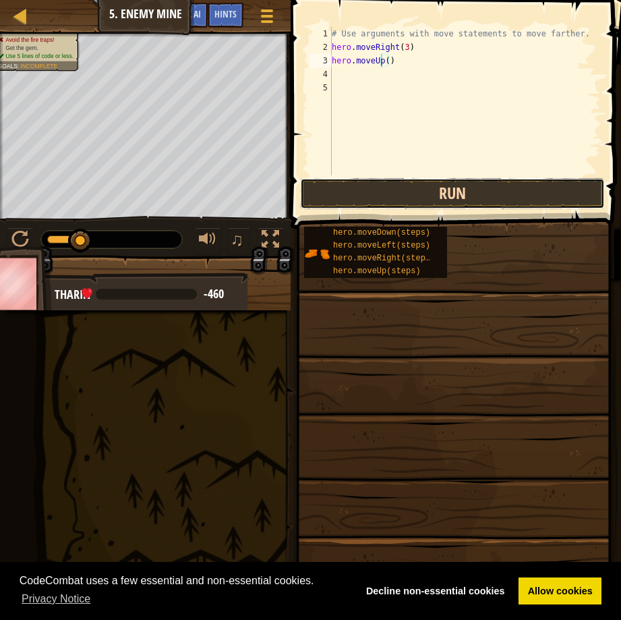
click at [422, 194] on button "Run" at bounding box center [452, 193] width 305 height 31
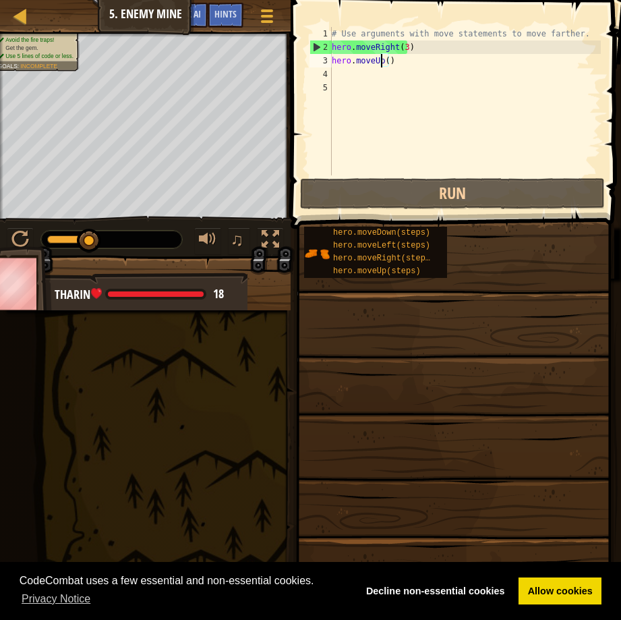
click at [335, 72] on div "# Use arguments with move statements to move farther. hero . moveRight ( 3 ) he…" at bounding box center [465, 114] width 272 height 175
type textarea "h"
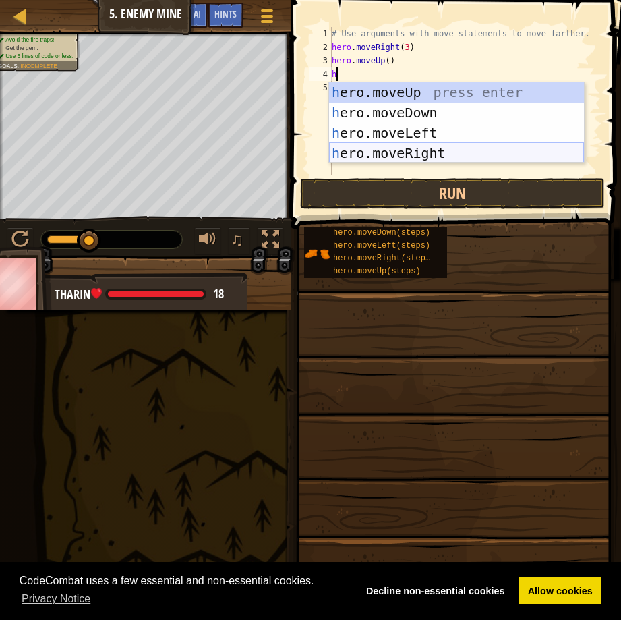
click at [385, 148] on div "h ero.moveUp press enter h ero.moveDown press enter h ero.moveLeft press enter …" at bounding box center [456, 142] width 255 height 121
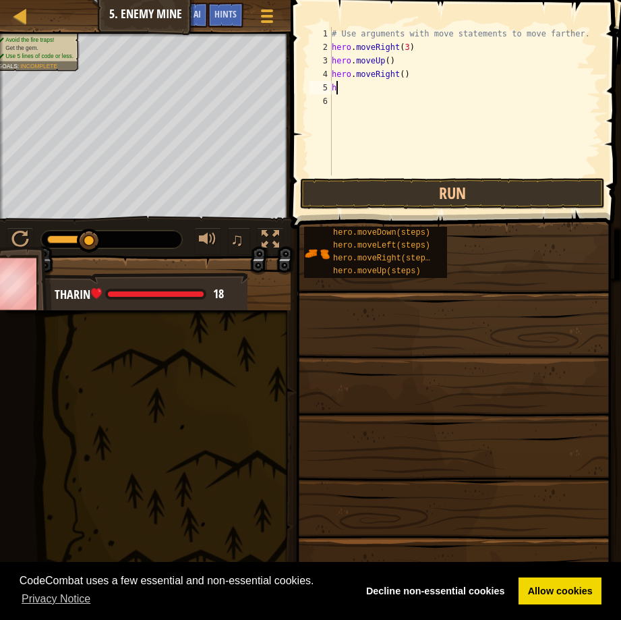
type textarea "he"
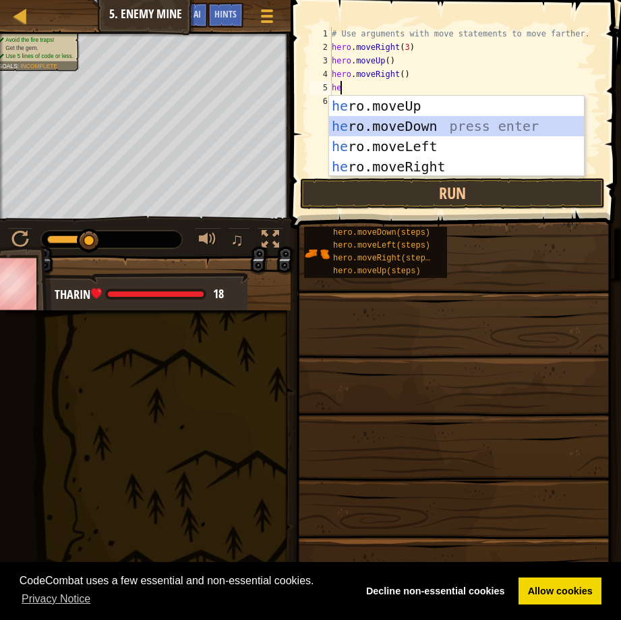
click at [396, 121] on div "he ro.moveUp press enter he ro.moveDown press enter he ro.moveLeft press enter …" at bounding box center [456, 156] width 255 height 121
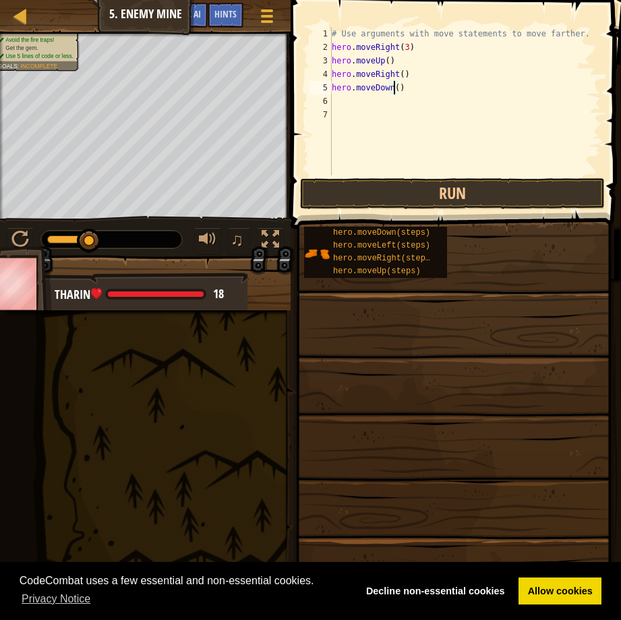
click at [394, 86] on div "# Use arguments with move statements to move farther. hero . moveRight ( 3 ) he…" at bounding box center [465, 114] width 272 height 175
type textarea "hero.moveDown(3)"
click at [427, 185] on button "Run" at bounding box center [452, 193] width 305 height 31
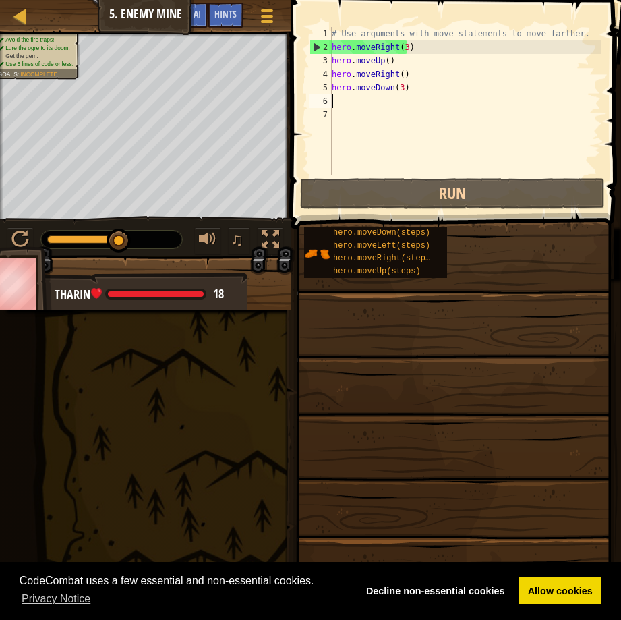
click at [349, 100] on div "# Use arguments with move statements to move farther. hero . moveRight ( 3 ) he…" at bounding box center [465, 114] width 272 height 175
type textarea "h"
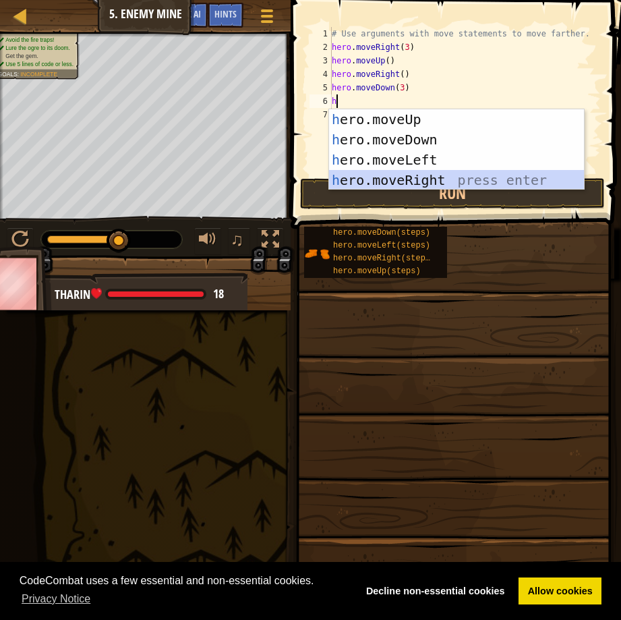
click at [404, 171] on div "h ero.moveUp press enter h ero.moveDown press enter h ero.moveLeft press enter …" at bounding box center [456, 169] width 255 height 121
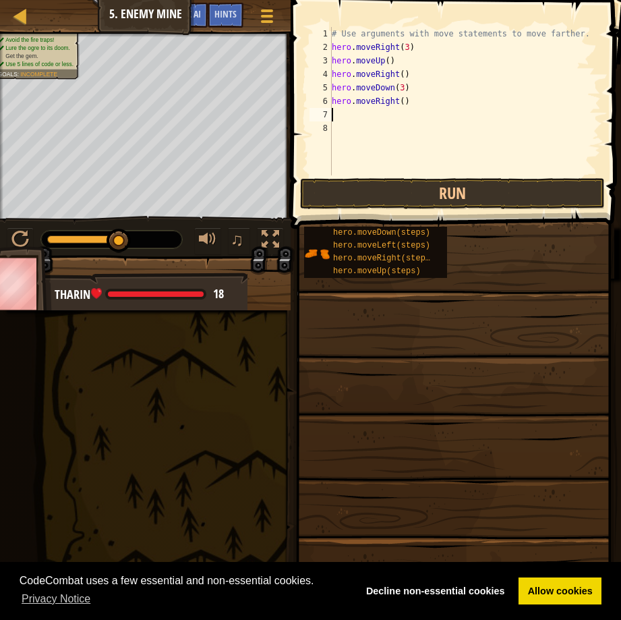
click at [399, 100] on div "# Use arguments with move statements to move farther. hero . moveRight ( 3 ) he…" at bounding box center [465, 114] width 272 height 175
type textarea "hero.moveRight(2)"
click at [402, 181] on button "Run" at bounding box center [452, 193] width 305 height 31
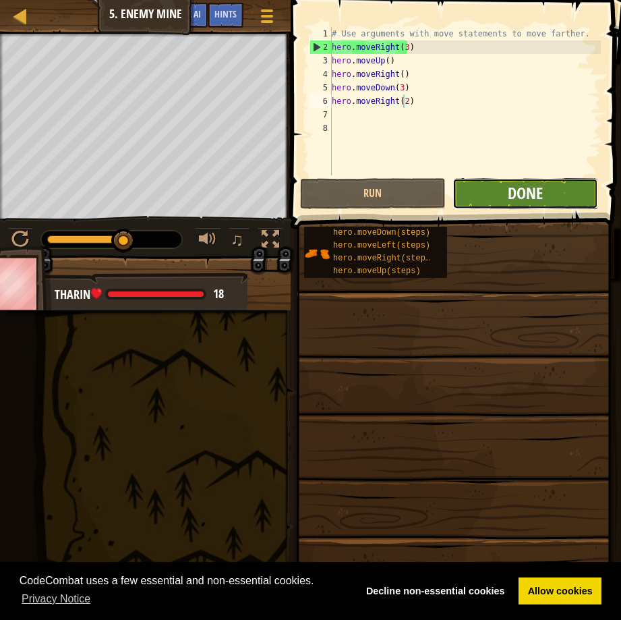
click at [510, 193] on span "Done" at bounding box center [525, 193] width 35 height 22
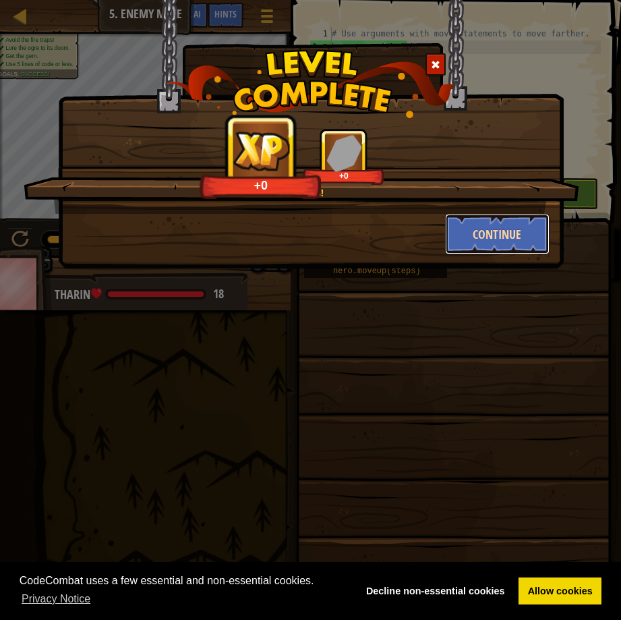
click at [491, 227] on button "Continue" at bounding box center [497, 234] width 104 height 40
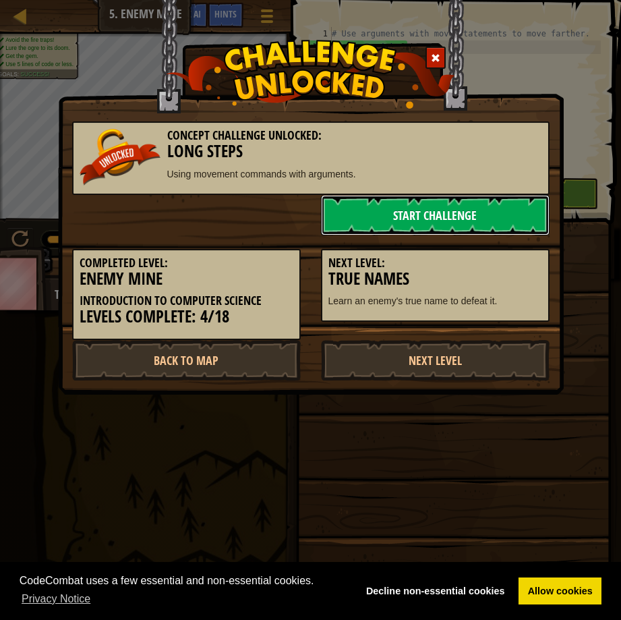
click at [432, 206] on link "Start Challenge" at bounding box center [435, 215] width 229 height 40
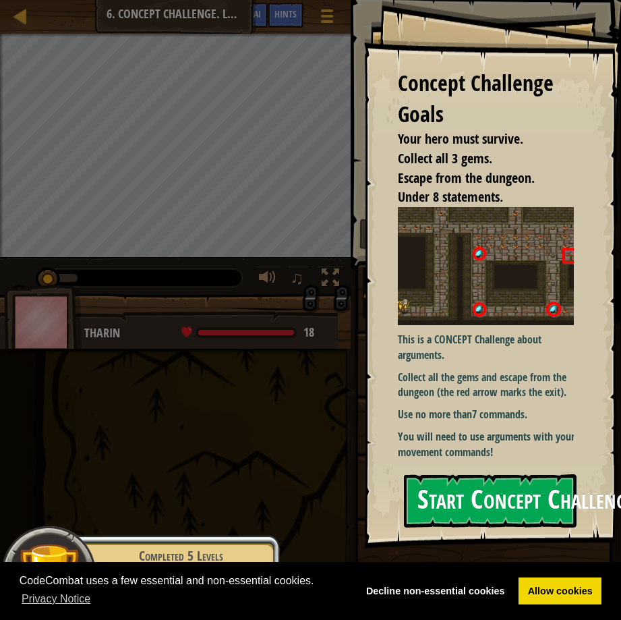
click at [485, 498] on button "Start Concept Challenge" at bounding box center [490, 500] width 173 height 53
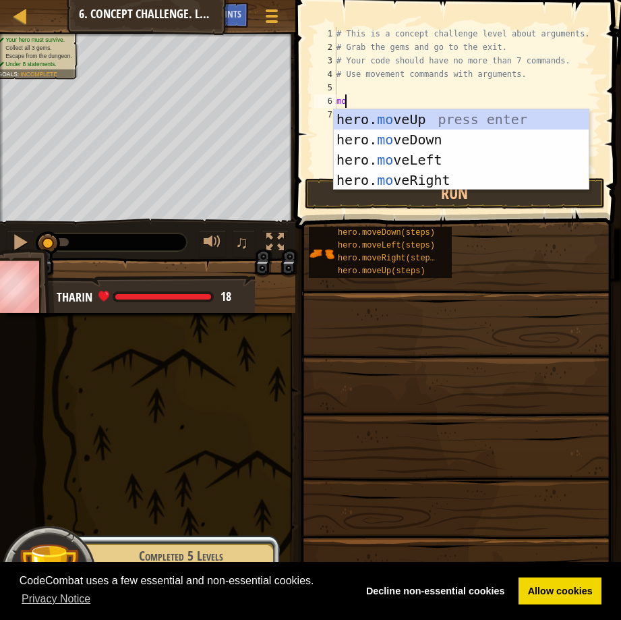
scroll to position [6, 1]
type textarea "move"
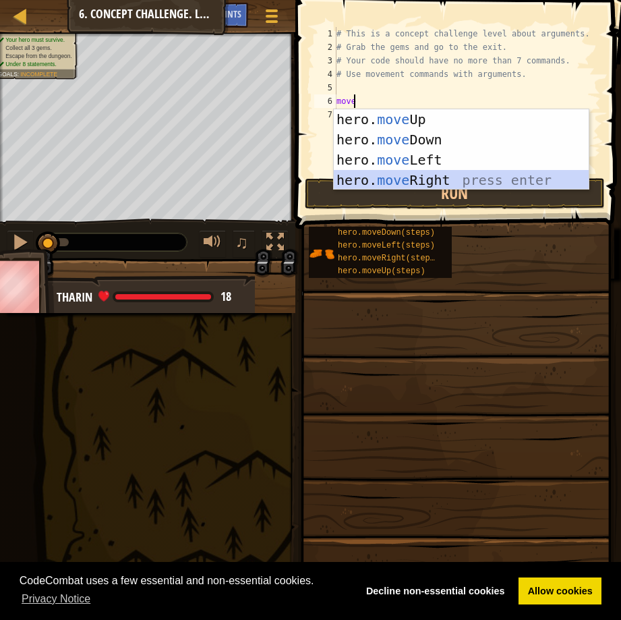
click at [391, 173] on div "hero. move Up press enter hero. move Down press enter hero. move Left press ent…" at bounding box center [461, 169] width 255 height 121
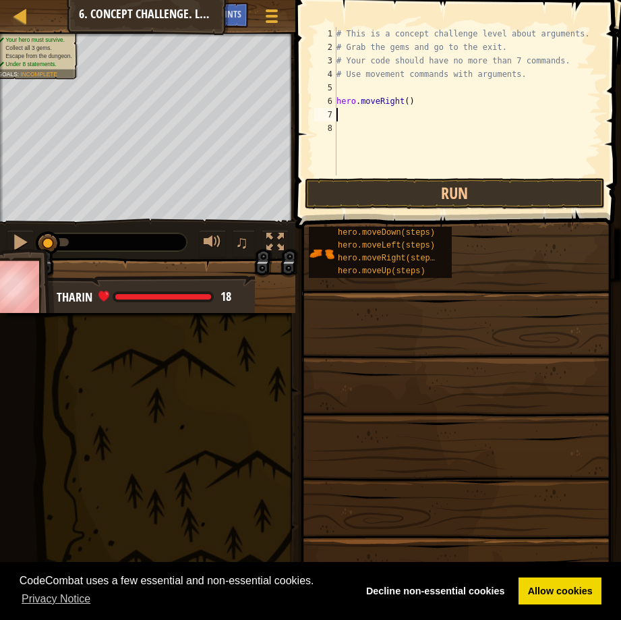
scroll to position [6, 0]
type textarea "he"
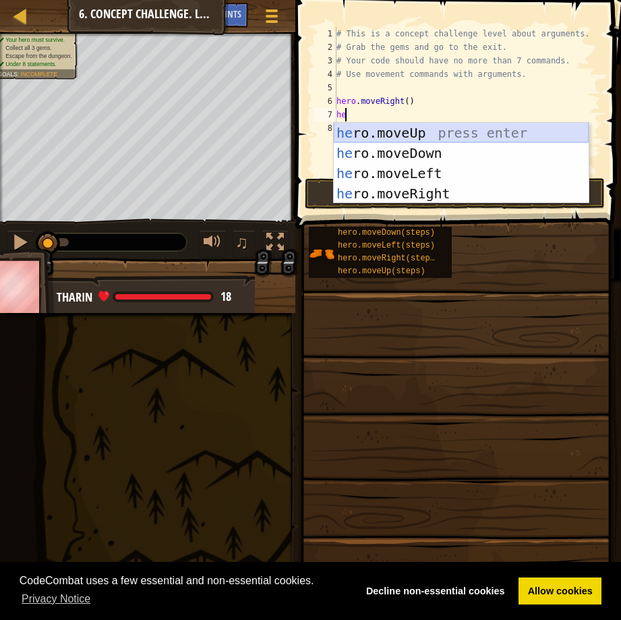
click at [402, 125] on div "he ro.moveUp press enter he ro.moveDown press enter he ro.moveLeft press enter …" at bounding box center [461, 183] width 255 height 121
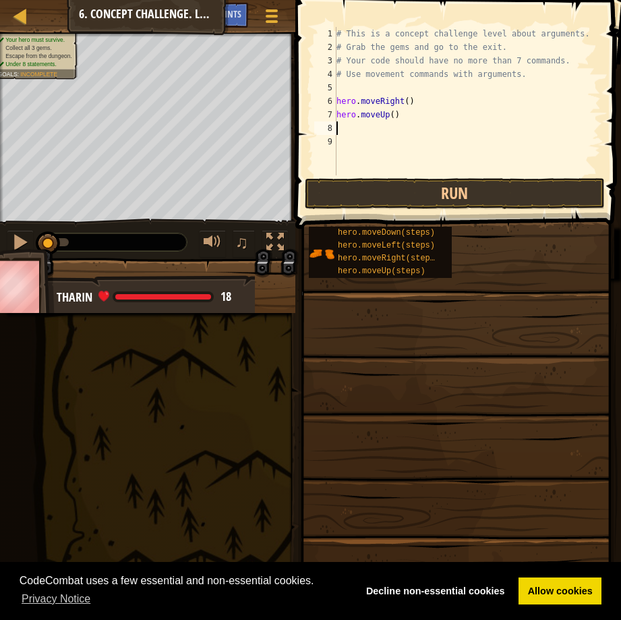
click at [388, 115] on div "# This is a concept challenge level about arguments. # Grab the gems and go to …" at bounding box center [467, 114] width 267 height 175
type textarea "hero.moveUp(3)"
click at [425, 190] on button "Run" at bounding box center [455, 193] width 300 height 31
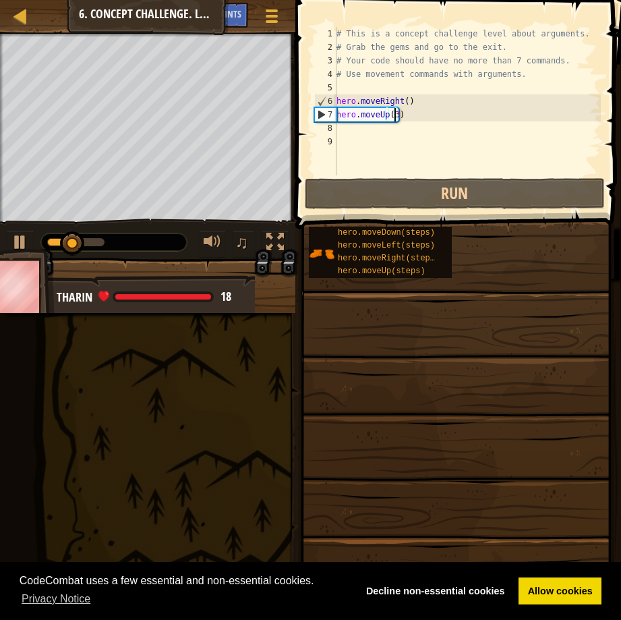
click at [355, 129] on div "# This is a concept challenge level about arguments. # Grab the gems and go to …" at bounding box center [467, 114] width 267 height 175
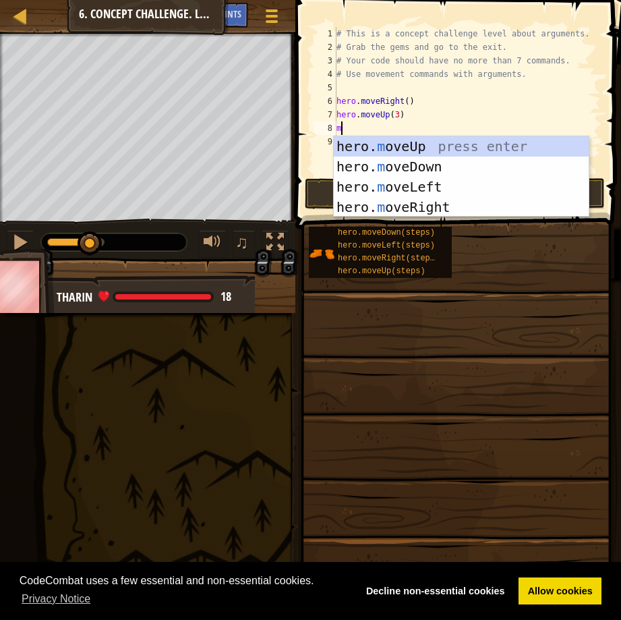
type textarea "mo"
click at [415, 202] on div "hero. mo veUp press enter hero. mo veDown press enter hero. mo veLeft press ent…" at bounding box center [461, 196] width 255 height 121
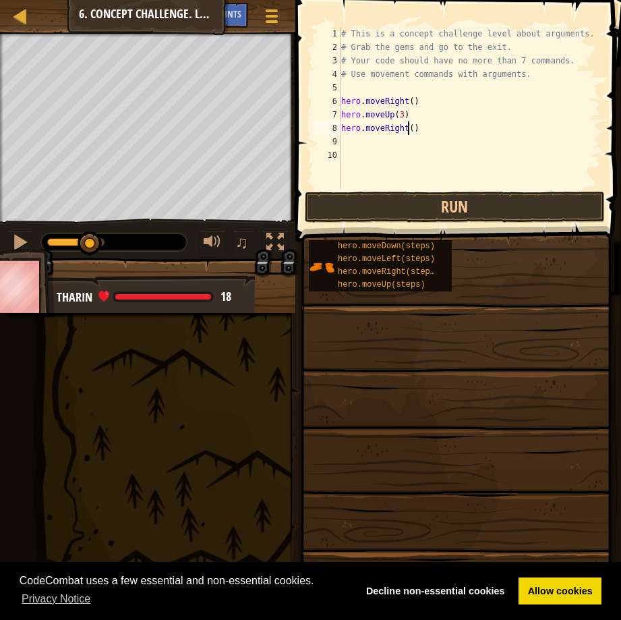
click at [406, 128] on div "# This is a concept challenge level about arguments. # Grab the gems and go to …" at bounding box center [469, 121] width 262 height 189
type textarea "hero.moveRight(2)"
click at [343, 140] on div "# This is a concept challenge level about arguments. # Grab the gems and go to …" at bounding box center [469, 121] width 262 height 189
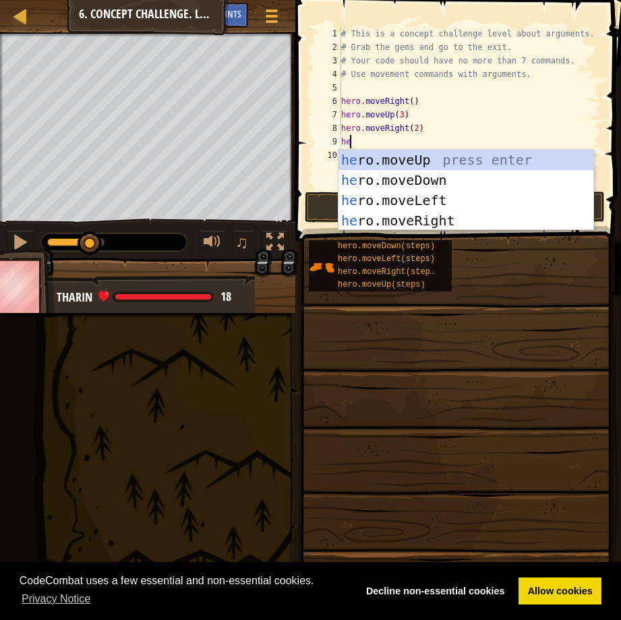
type textarea "her"
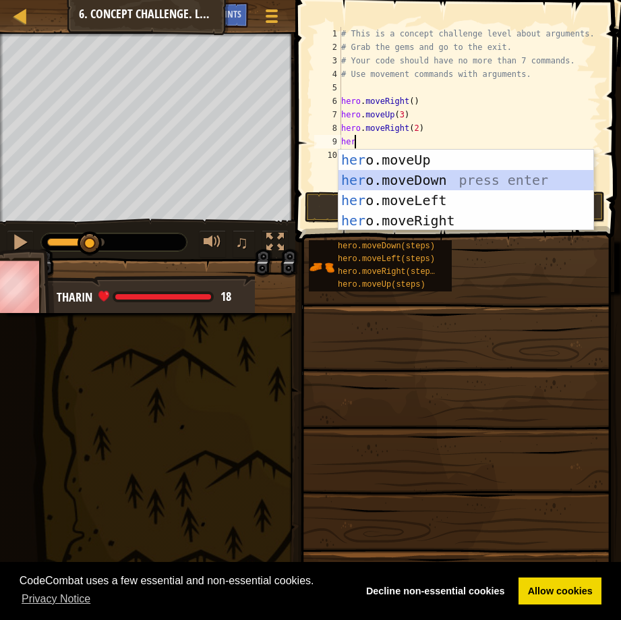
click at [394, 178] on div "her o.moveUp press enter her o.moveDown press enter her o.moveLeft press enter …" at bounding box center [465, 210] width 255 height 121
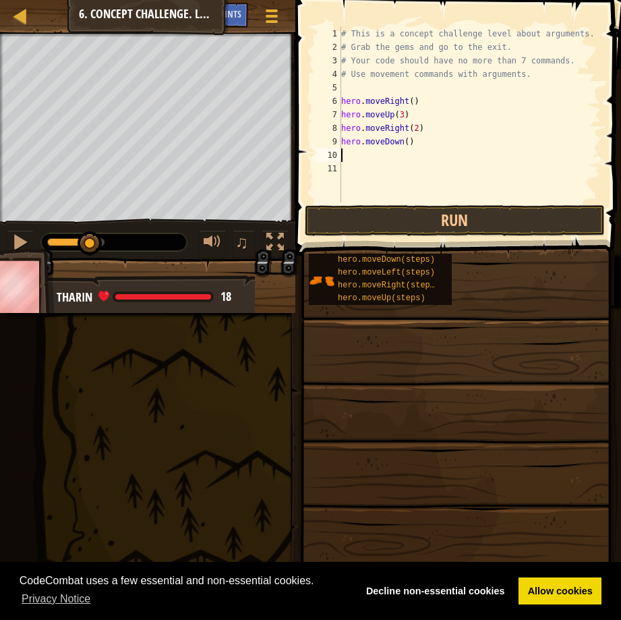
click at [402, 139] on div "# This is a concept challenge level about arguments. # Grab the gems and go to …" at bounding box center [469, 128] width 262 height 202
type textarea "hero.moveDown(3)"
click at [350, 153] on div "# This is a concept challenge level about arguments. # Grab the gems and go to …" at bounding box center [469, 128] width 262 height 202
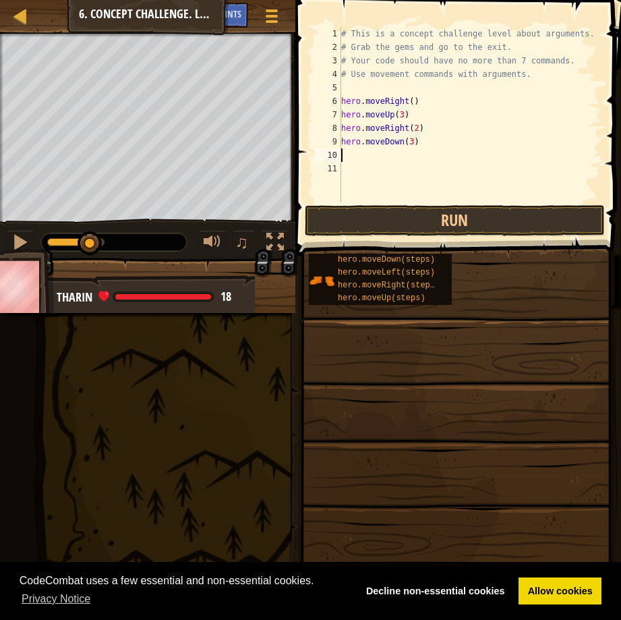
type textarea "h"
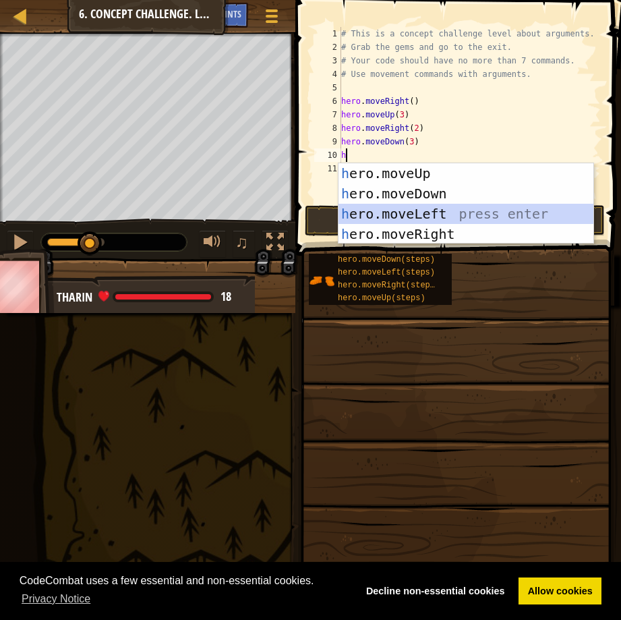
click at [413, 207] on div "h ero.moveUp press enter h ero.moveDown press enter h ero.moveLeft press enter …" at bounding box center [465, 223] width 255 height 121
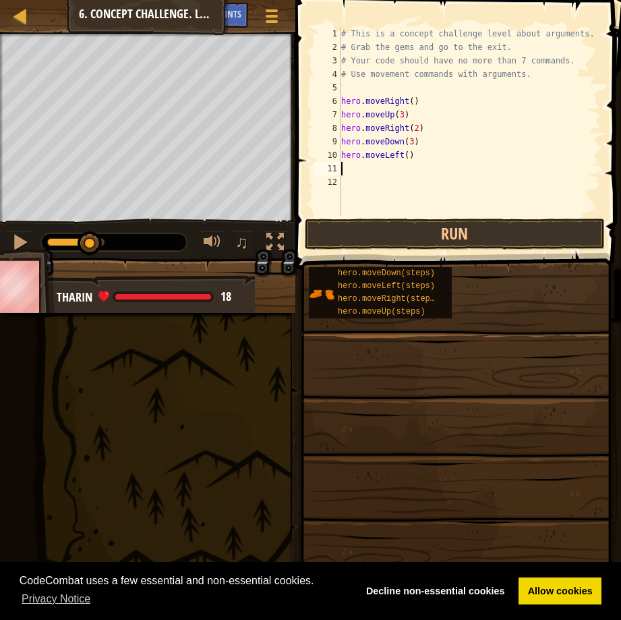
type textarea "h"
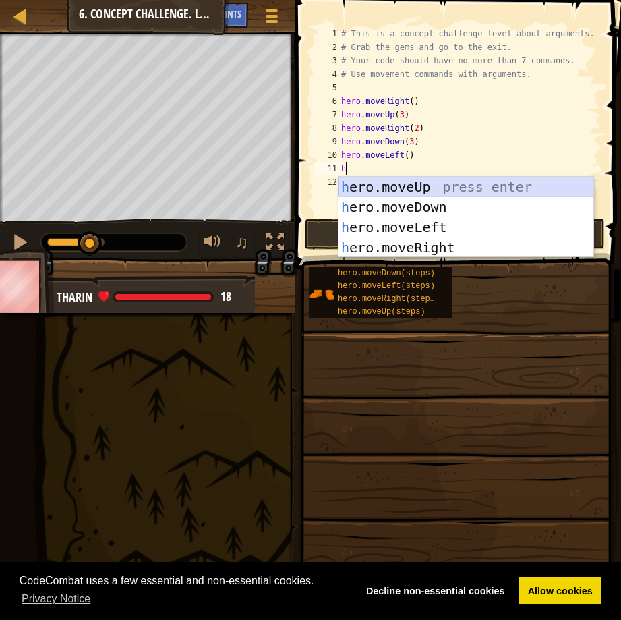
click at [406, 183] on div "h ero.moveUp press enter h ero.moveDown press enter h ero.moveLeft press enter …" at bounding box center [465, 237] width 255 height 121
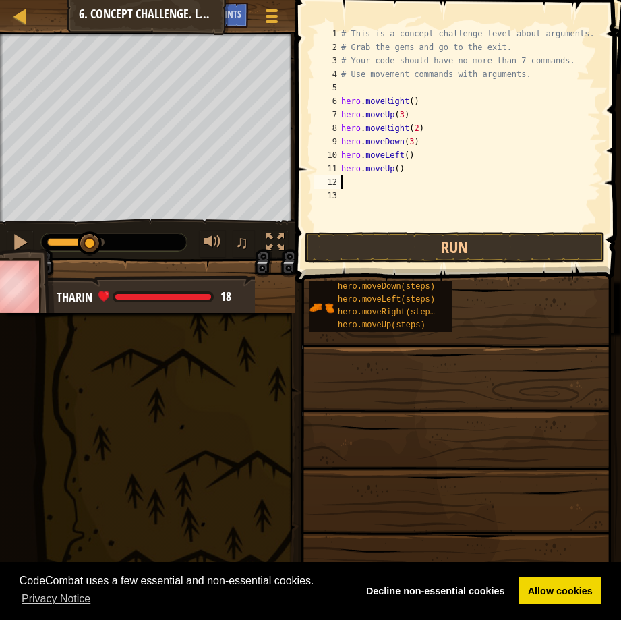
click at [392, 167] on div "# This is a concept challenge level about arguments. # Grab the gems and go to …" at bounding box center [469, 141] width 262 height 229
click at [395, 170] on div "# This is a concept challenge level about arguments. # Grab the gems and go to …" at bounding box center [469, 141] width 262 height 229
type textarea "hero.moveUp(2)"
click at [344, 177] on div "# This is a concept challenge level about arguments. # Grab the gems and go to …" at bounding box center [469, 141] width 262 height 229
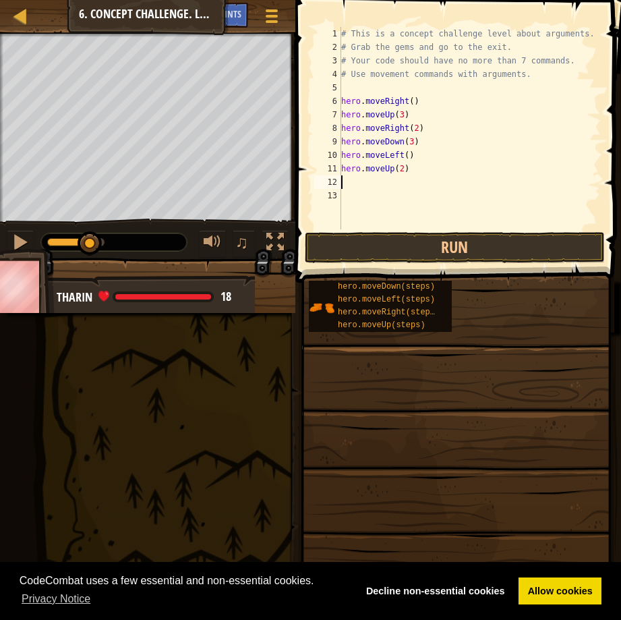
scroll to position [6, 0]
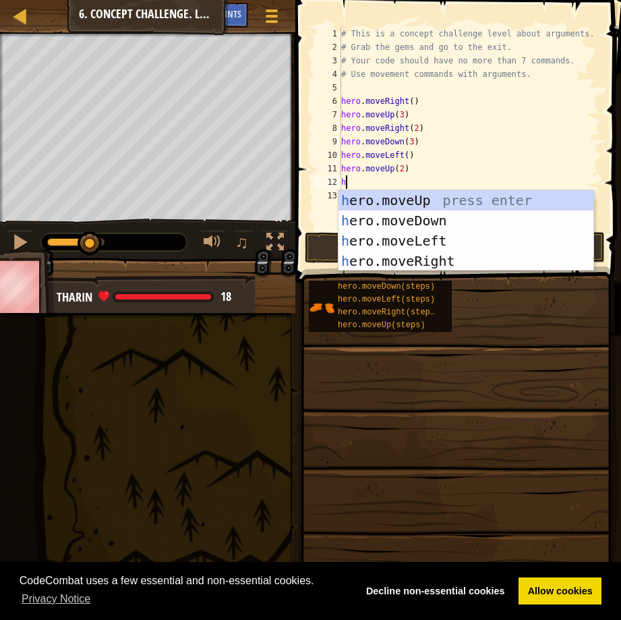
type textarea "her"
click at [405, 258] on div "her o.moveUp press enter her o.moveDown press enter her o.moveLeft press enter …" at bounding box center [465, 250] width 255 height 121
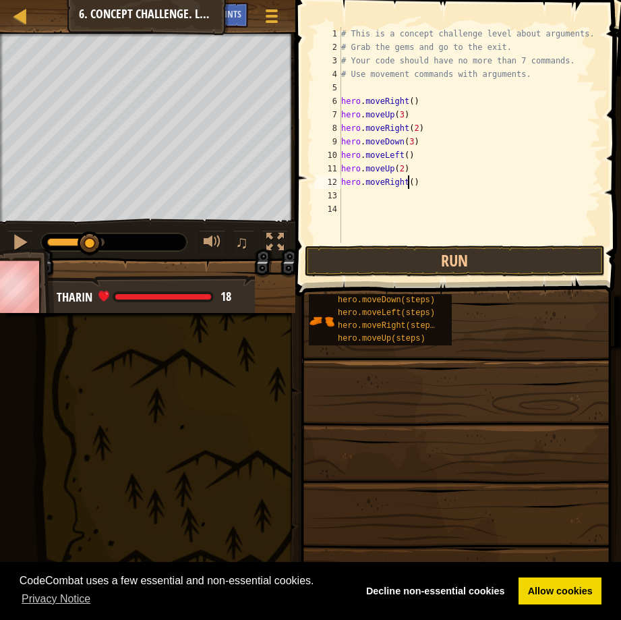
click at [409, 182] on div "# This is a concept challenge level about arguments. # Grab the gems and go to …" at bounding box center [469, 148] width 262 height 243
type textarea "hero.moveRight(3)"
click at [412, 252] on button "Run" at bounding box center [455, 260] width 300 height 31
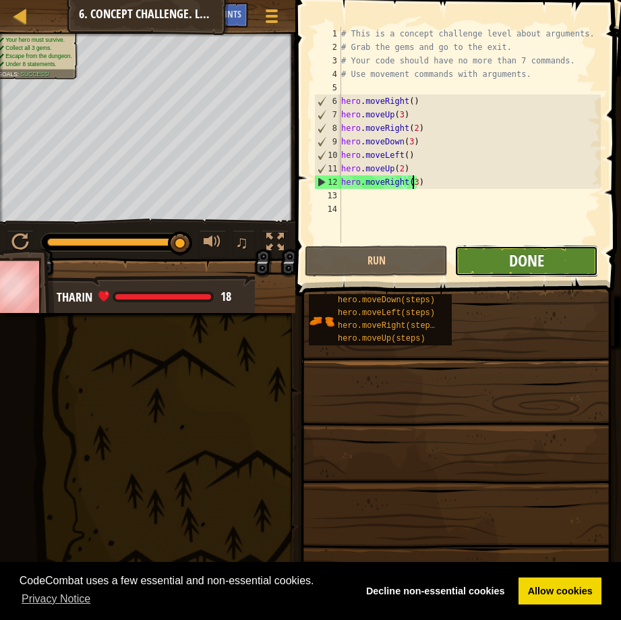
click at [518, 256] on span "Done" at bounding box center [526, 260] width 35 height 22
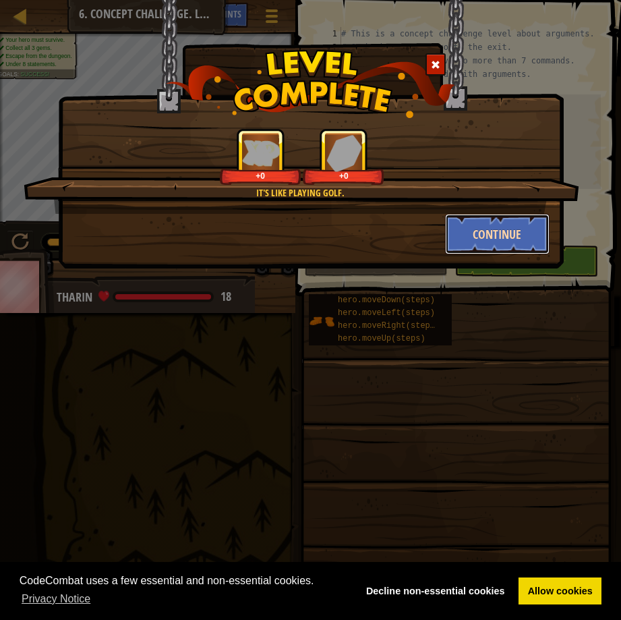
click at [510, 224] on button "Continue" at bounding box center [497, 234] width 104 height 40
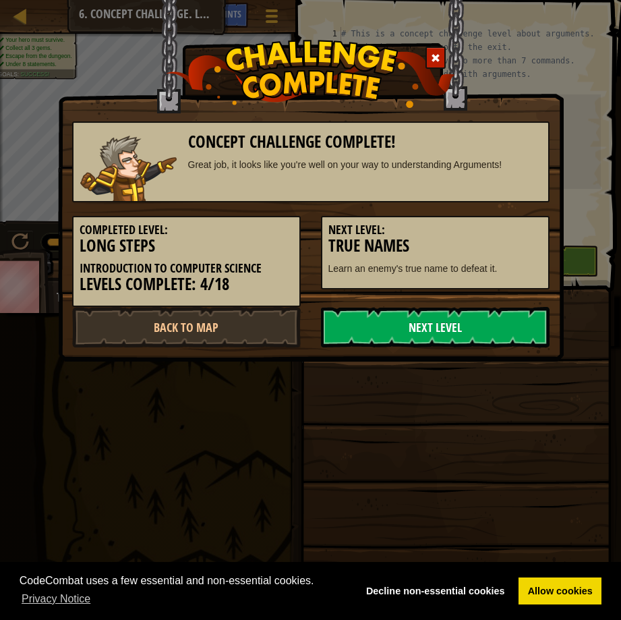
click at [447, 328] on link "Next Level" at bounding box center [435, 327] width 229 height 40
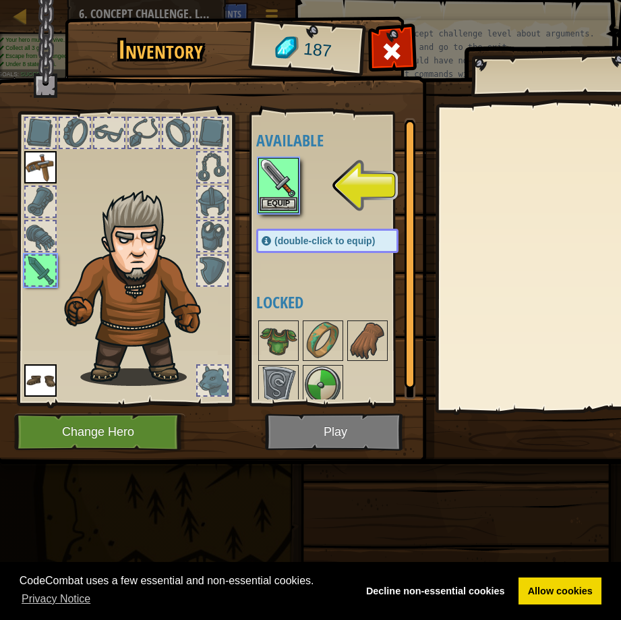
click at [292, 193] on img at bounding box center [279, 178] width 38 height 38
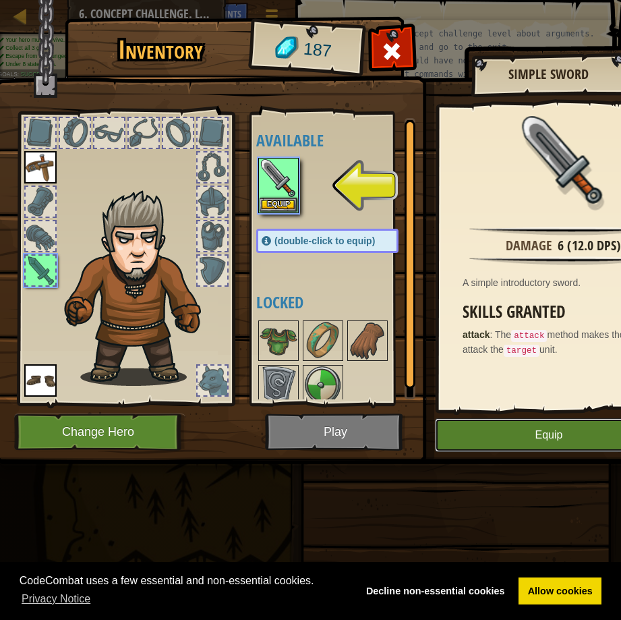
click at [497, 433] on button "Equip" at bounding box center [549, 435] width 228 height 34
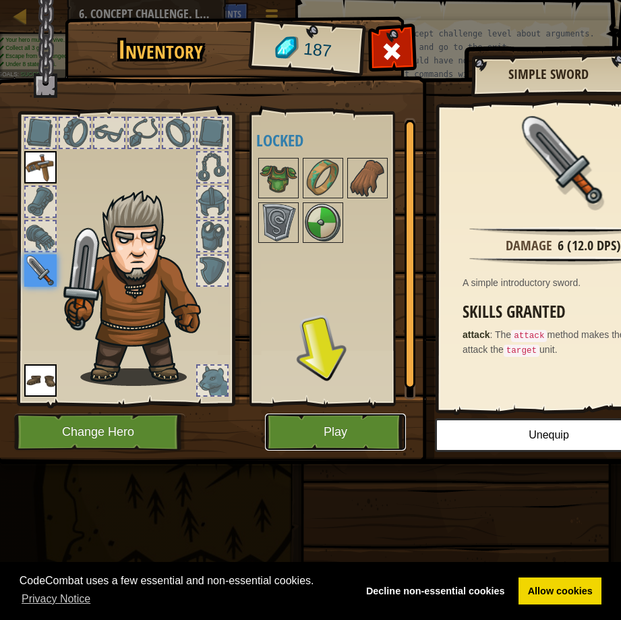
click at [340, 433] on button "Play" at bounding box center [335, 431] width 141 height 37
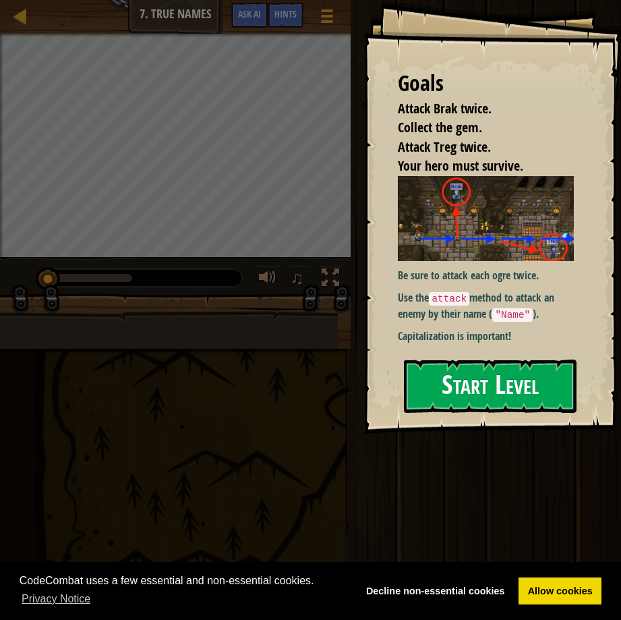
click at [430, 378] on button "Start Level" at bounding box center [490, 385] width 173 height 53
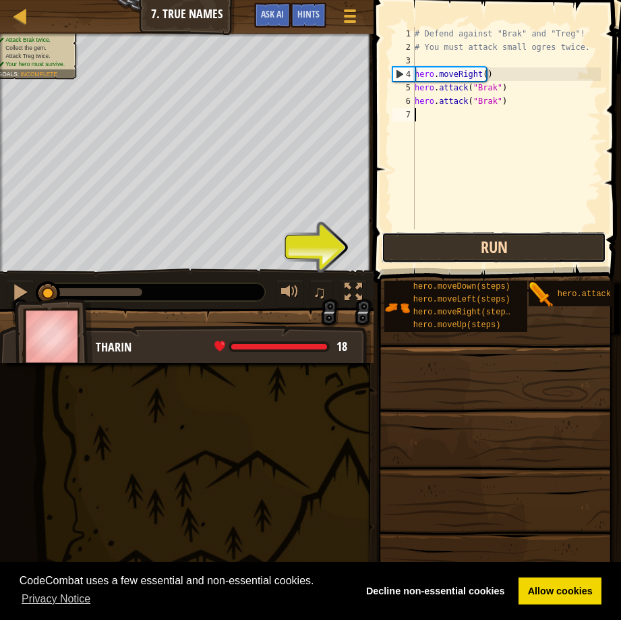
click at [428, 243] on button "Run" at bounding box center [494, 247] width 224 height 31
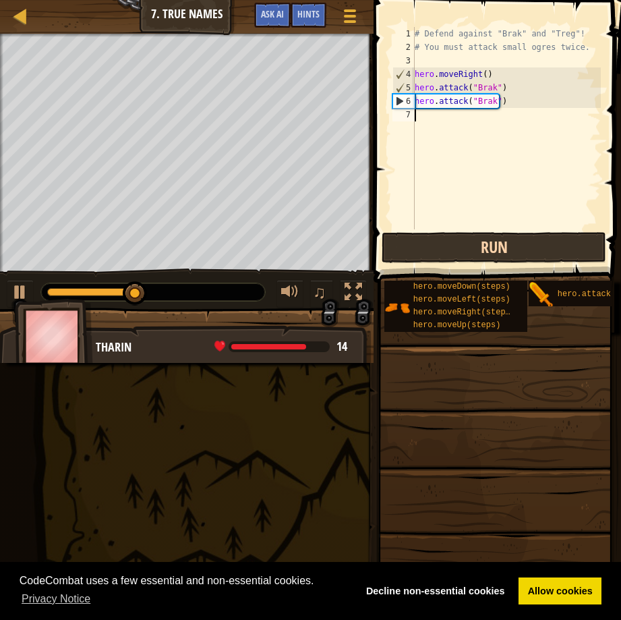
scroll to position [6, 0]
type textarea "he"
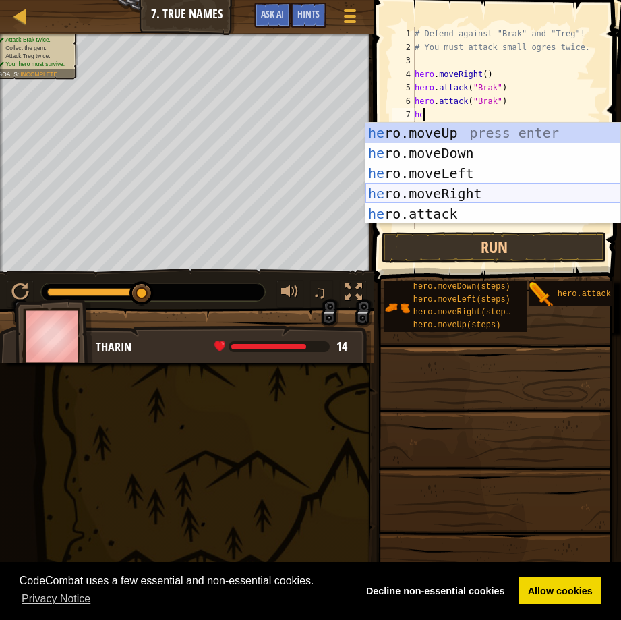
click at [435, 187] on div "he ro.moveUp press enter he ro.moveDown press enter he ro.moveLeft press enter …" at bounding box center [492, 194] width 255 height 142
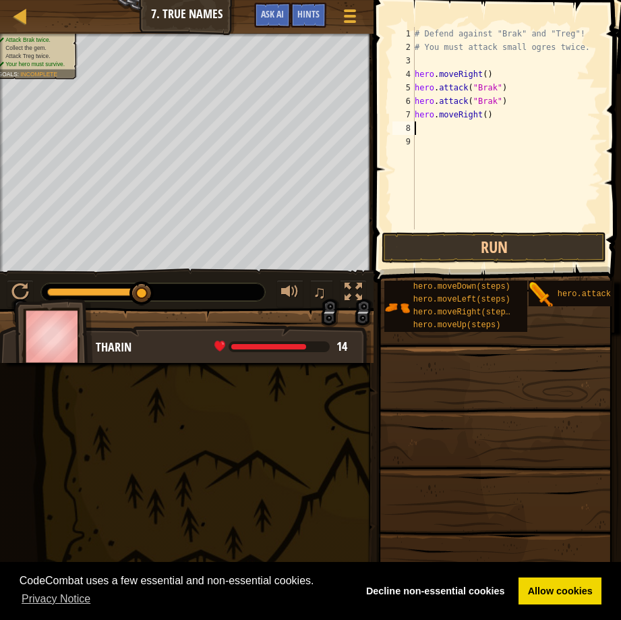
click at [480, 111] on div "# Defend against "Brak" and "Treg"! # You must attack small ogres twice. hero .…" at bounding box center [506, 141] width 189 height 229
type textarea "hero.moveRight(2)"
click at [425, 126] on div "# Defend against "Brak" and "Treg"! # You must attack small ogres twice. hero .…" at bounding box center [506, 141] width 189 height 229
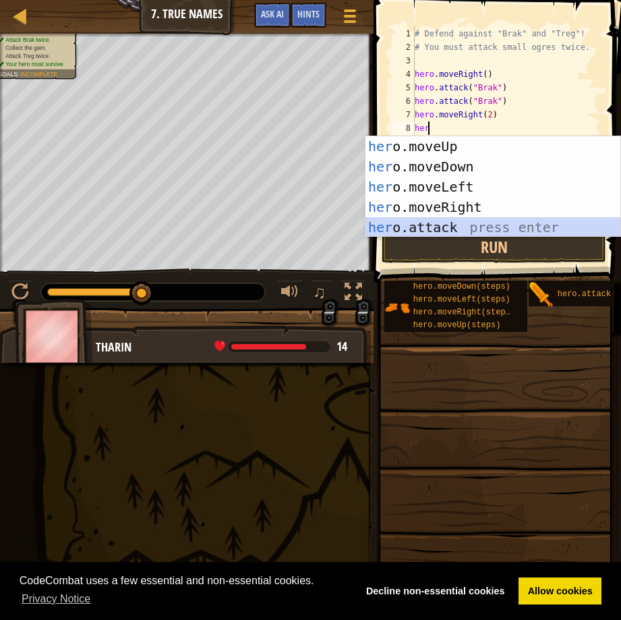
click at [440, 227] on div "her o.moveUp press enter her o.moveDown press enter her o.moveLeft press enter …" at bounding box center [492, 207] width 255 height 142
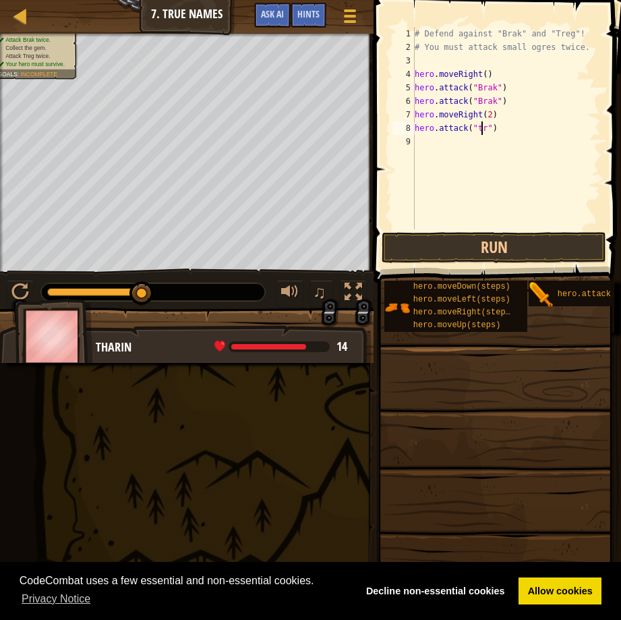
type textarea "hero.attack("treg")"
click at [431, 141] on div "# Defend against "Brak" and "Treg"! # You must attack small ogres twice. hero .…" at bounding box center [506, 141] width 189 height 229
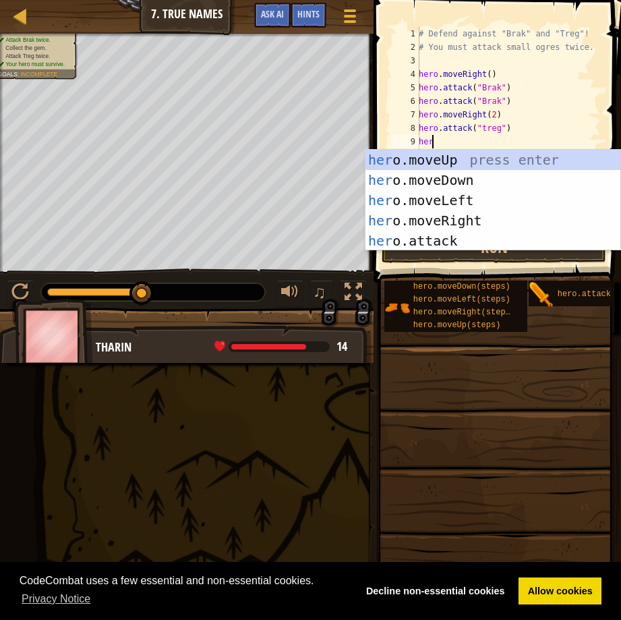
type textarea "hero"
click at [452, 213] on div "hero .moveUp press enter hero .moveDown press enter hero .moveLeft press enter …" at bounding box center [492, 221] width 255 height 142
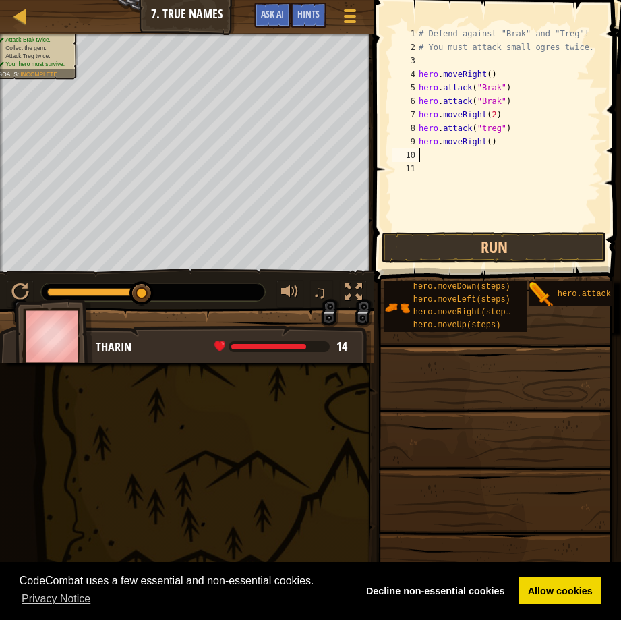
scroll to position [6, 0]
click at [479, 247] on button "Run" at bounding box center [494, 247] width 224 height 31
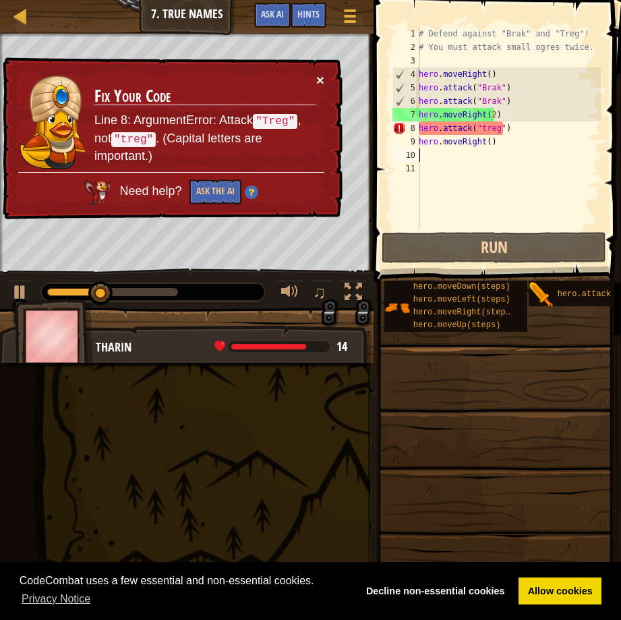
click at [322, 73] on button "×" at bounding box center [320, 80] width 8 height 14
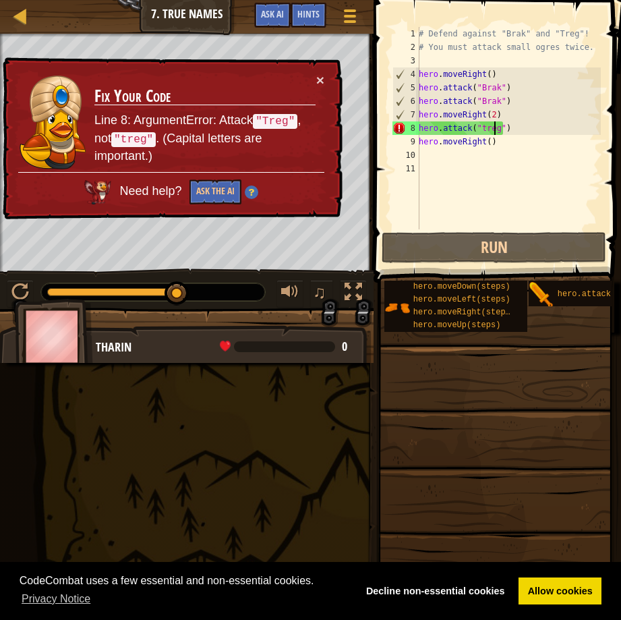
click at [493, 126] on div "# Defend against "Brak" and "Treg"! # You must attack small ogres twice. hero .…" at bounding box center [508, 141] width 185 height 229
click at [480, 127] on div "# Defend against "Brak" and "Treg"! # You must attack small ogres twice. hero .…" at bounding box center [508, 141] width 185 height 229
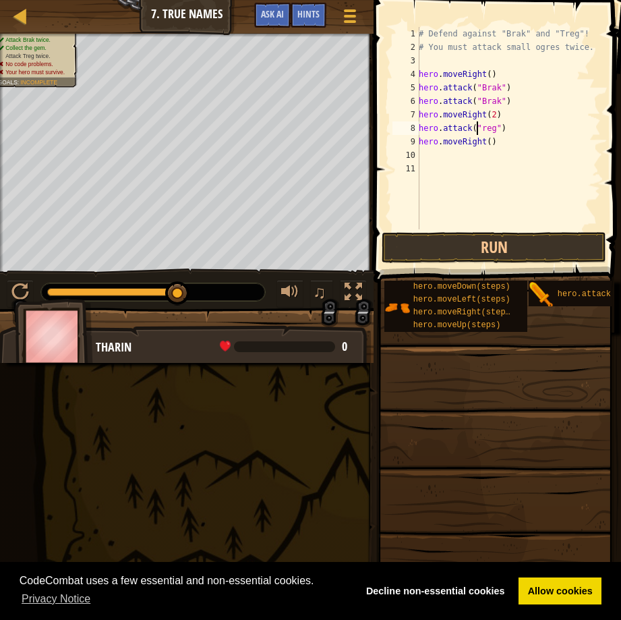
scroll to position [6, 5]
click at [437, 237] on button "Run" at bounding box center [494, 247] width 224 height 31
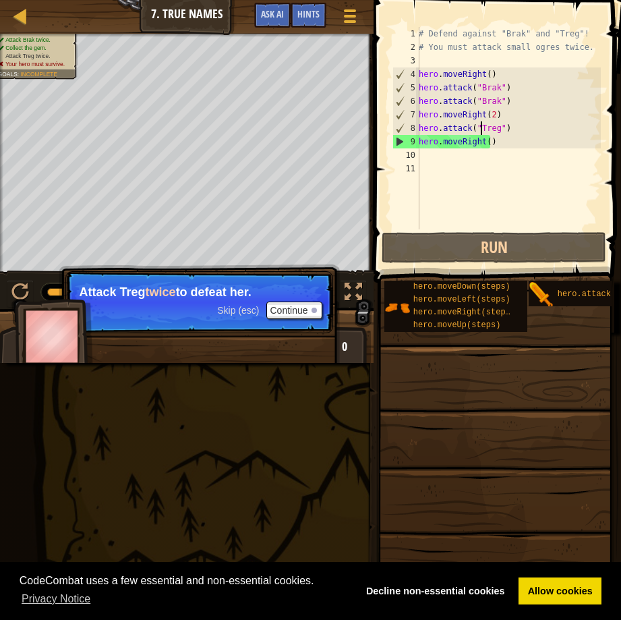
click at [487, 144] on div "# Defend against "Brak" and "Treg"! # You must attack small ogres twice. hero .…" at bounding box center [508, 141] width 185 height 229
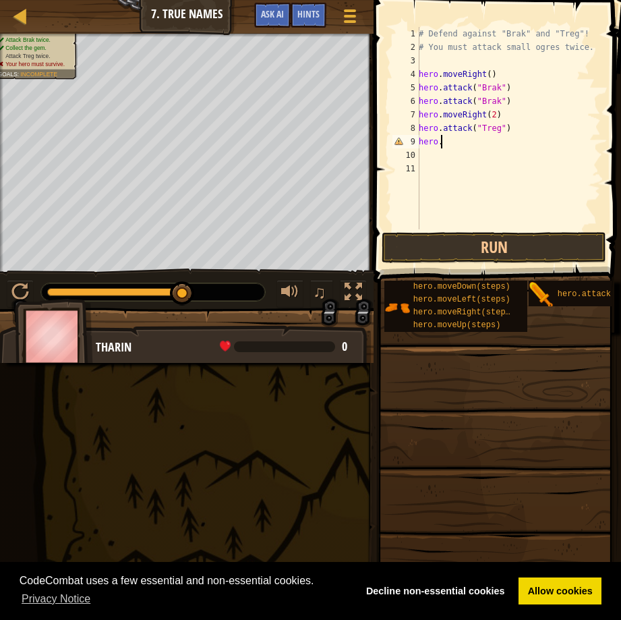
scroll to position [6, 1]
type textarea "h"
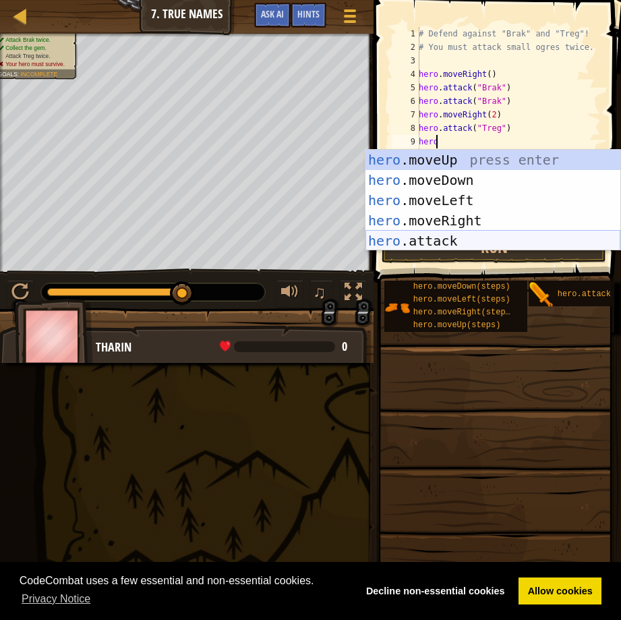
click at [413, 239] on div "hero .moveUp press enter hero .moveDown press enter hero .moveLeft press enter …" at bounding box center [492, 221] width 255 height 142
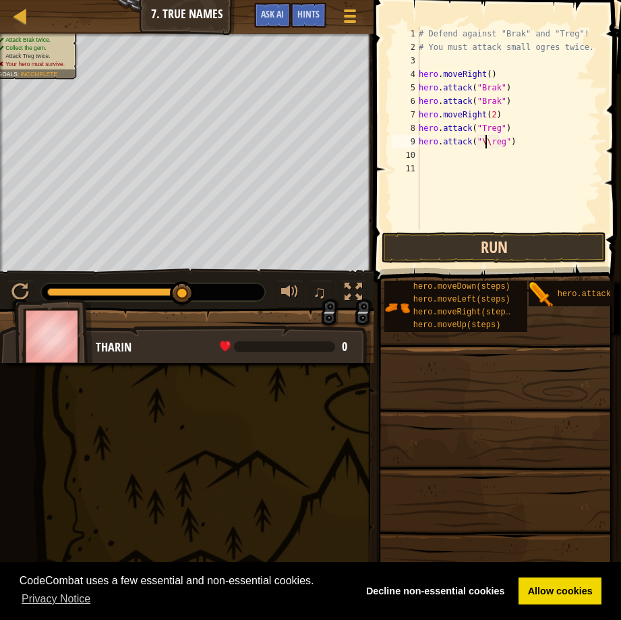
scroll to position [6, 6]
type textarea "hero.attack("Treg")"
click at [426, 155] on div "# Defend against "Brak" and "Treg"! # You must attack small ogres twice. hero .…" at bounding box center [508, 141] width 185 height 229
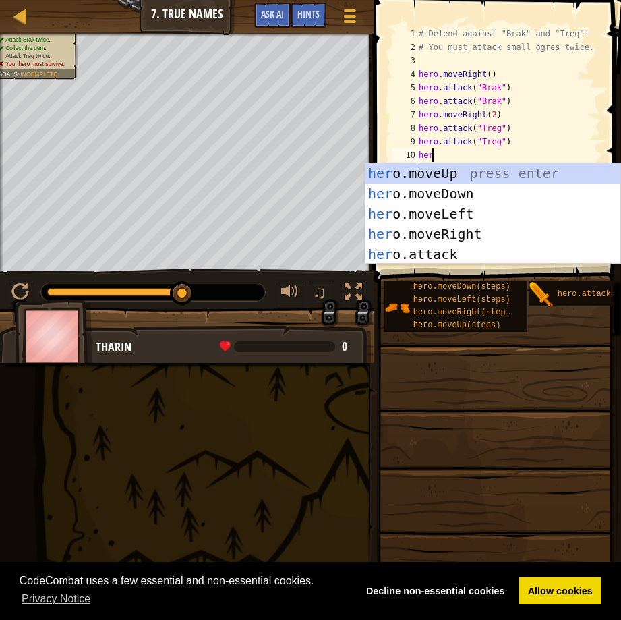
type textarea "hero"
click at [419, 228] on div "hero .moveUp press enter hero .moveDown press enter hero .moveLeft press enter …" at bounding box center [492, 234] width 255 height 142
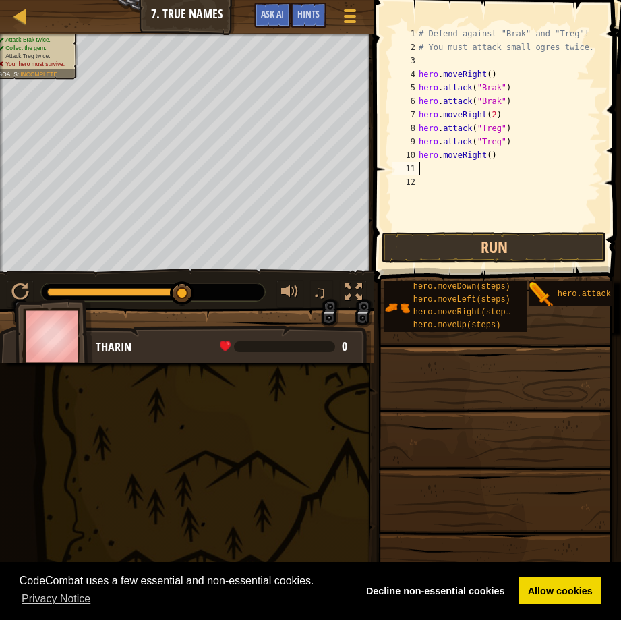
scroll to position [6, 0]
click at [485, 154] on div "# Defend against "Brak" and "Treg"! # You must attack small ogres twice. hero .…" at bounding box center [508, 141] width 185 height 229
type textarea "hero.moveRight(2)"
click at [451, 239] on button "Run" at bounding box center [494, 247] width 224 height 31
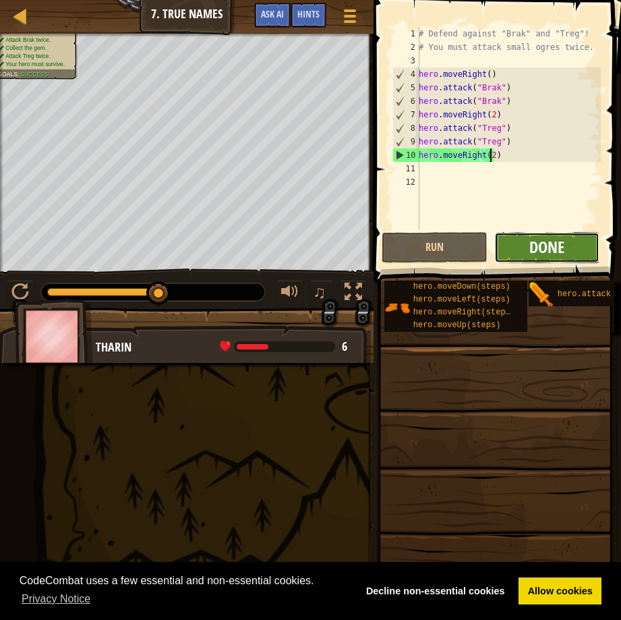
click at [536, 245] on span "Done" at bounding box center [546, 247] width 35 height 22
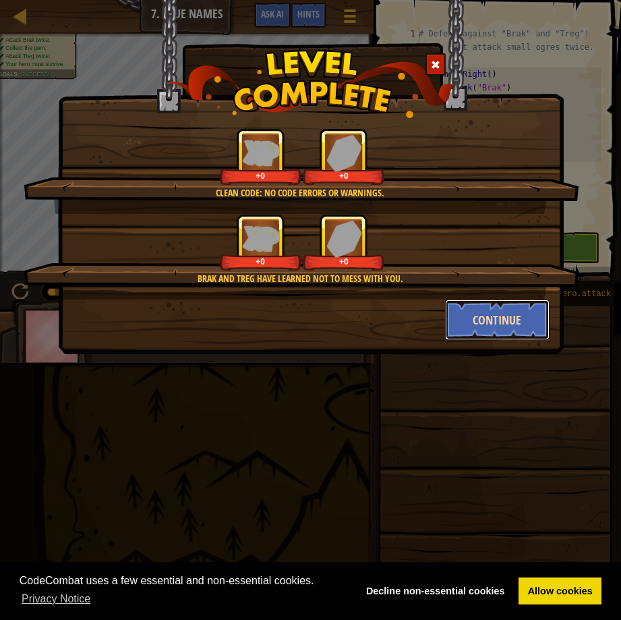
click at [491, 318] on button "Continue" at bounding box center [497, 319] width 104 height 40
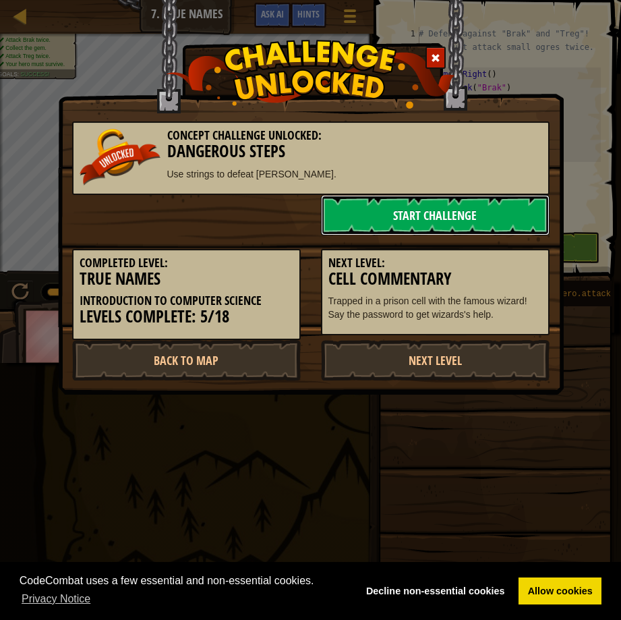
click at [453, 210] on link "Start Challenge" at bounding box center [435, 215] width 229 height 40
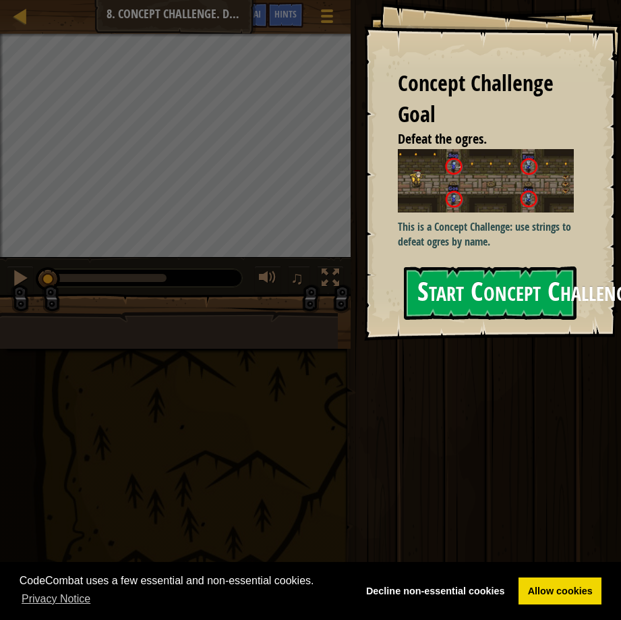
click at [419, 295] on button "Start Concept Challenge" at bounding box center [490, 292] width 173 height 53
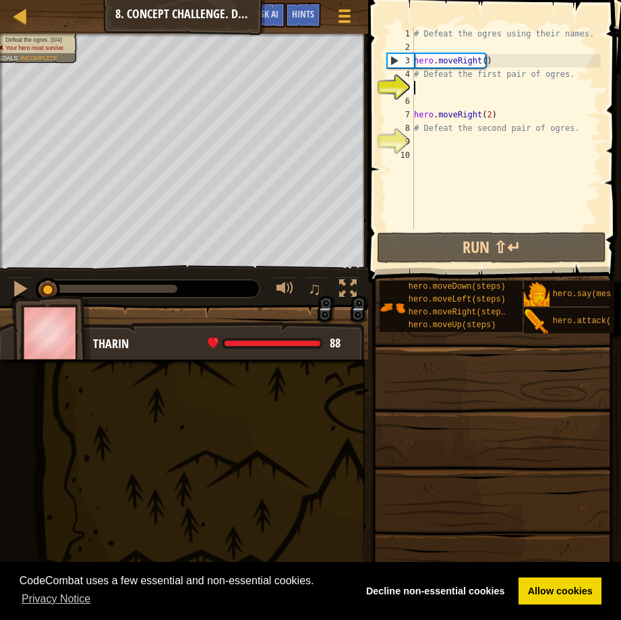
click at [423, 140] on div "# Defeat the ogres using their names. hero . moveRight ( ) # Defeat the first p…" at bounding box center [505, 141] width 189 height 229
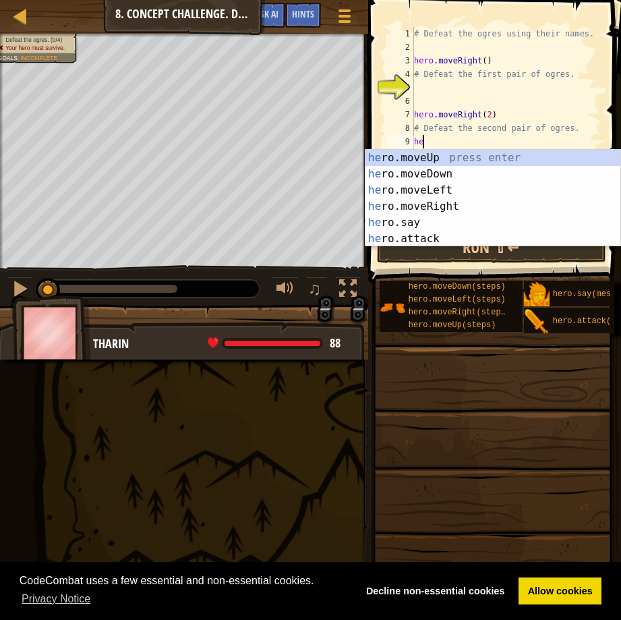
type textarea "h"
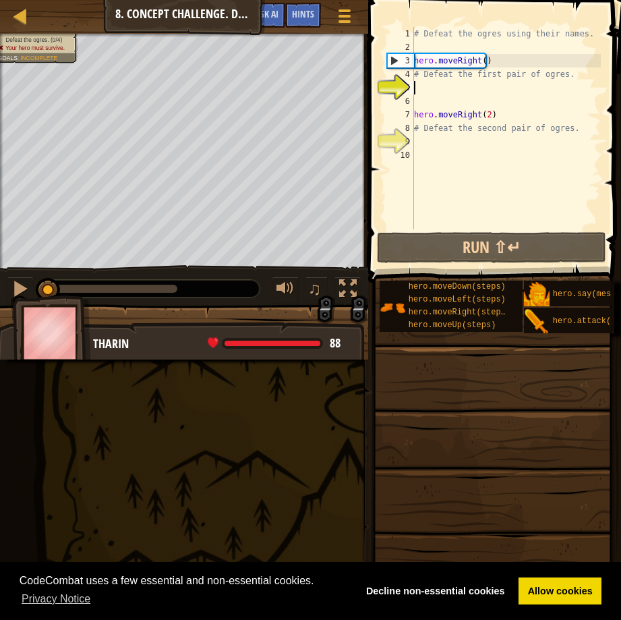
click at [417, 84] on div "# Defeat the ogres using their names. hero . moveRight ( ) # Defeat the first p…" at bounding box center [505, 141] width 189 height 229
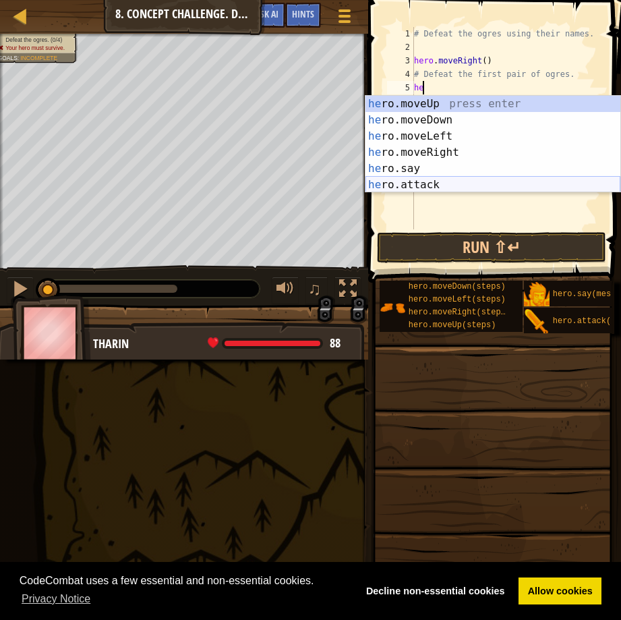
click at [419, 186] on div "he ro.moveUp press enter he ro.moveDown press enter he ro.moveLeft press enter …" at bounding box center [492, 160] width 255 height 129
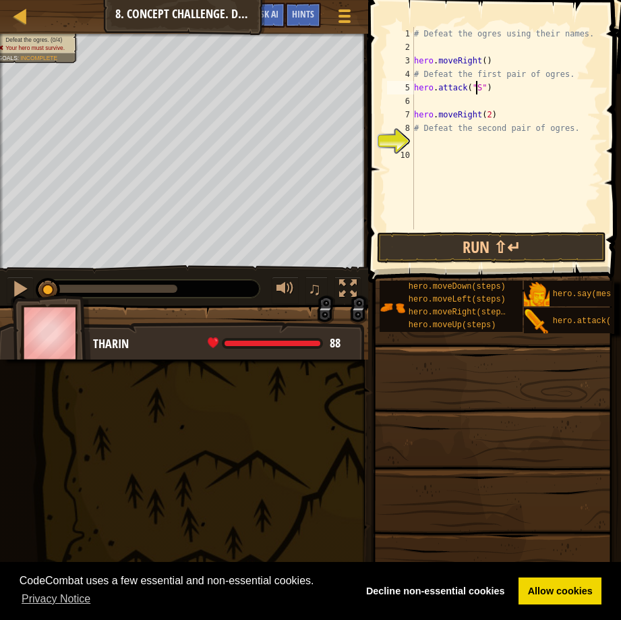
scroll to position [6, 5]
type textarea "hero.attack("Sog")"
click at [425, 100] on div "# Defeat the ogres using their names. hero . moveRight ( ) # Defeat the first p…" at bounding box center [505, 141] width 189 height 229
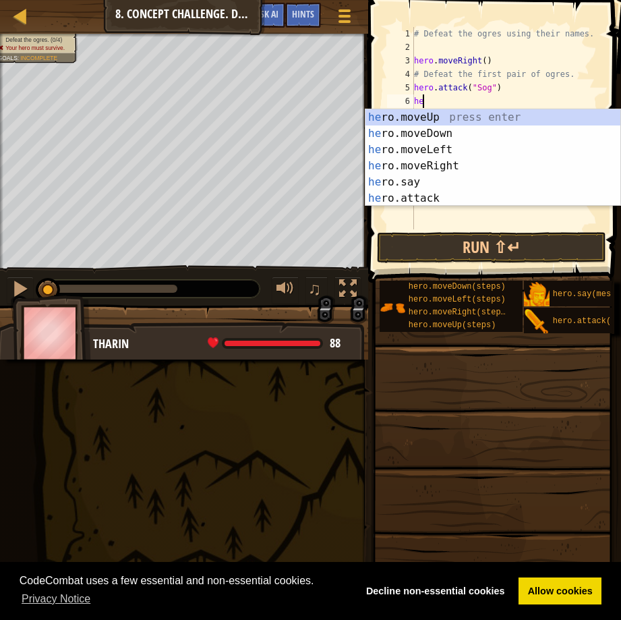
scroll to position [6, 1]
click at [413, 200] on div "hero .moveUp press enter hero .moveDown press enter hero .moveLeft press enter …" at bounding box center [492, 173] width 255 height 129
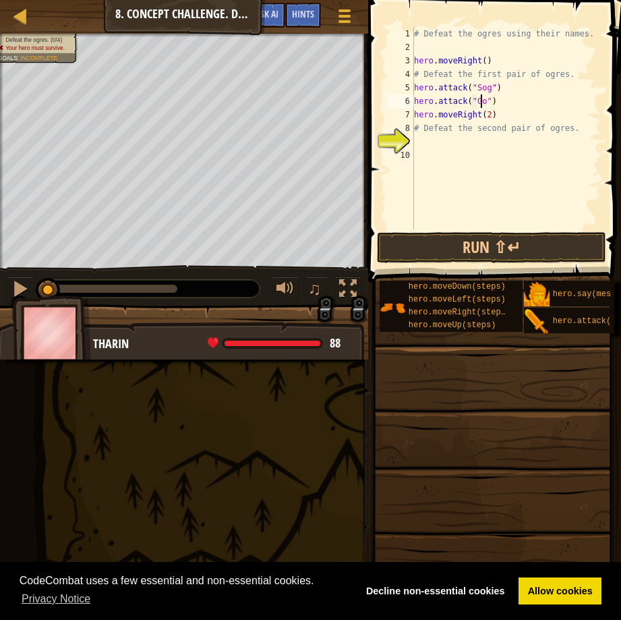
scroll to position [6, 6]
click at [472, 240] on button "Run ⇧↵" at bounding box center [491, 247] width 229 height 31
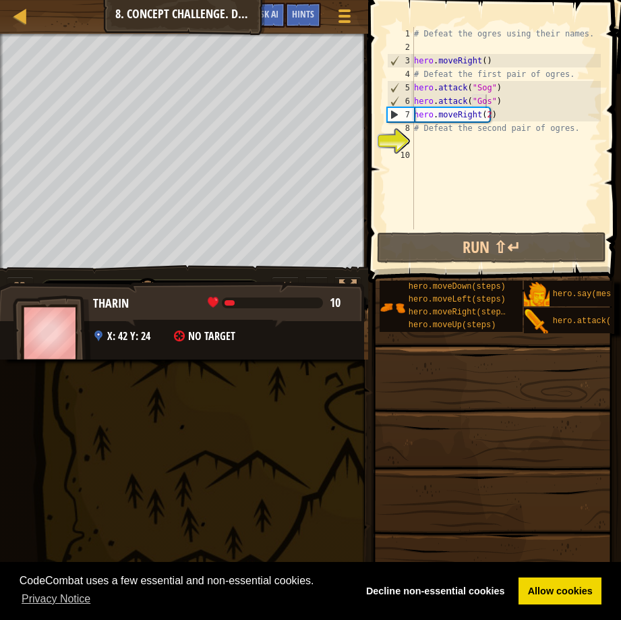
drag, startPoint x: 233, startPoint y: 299, endPoint x: 299, endPoint y: 315, distance: 68.2
click at [299, 315] on div "Tharin 10 x: 42 y: 24 No target" at bounding box center [179, 337] width 368 height 112
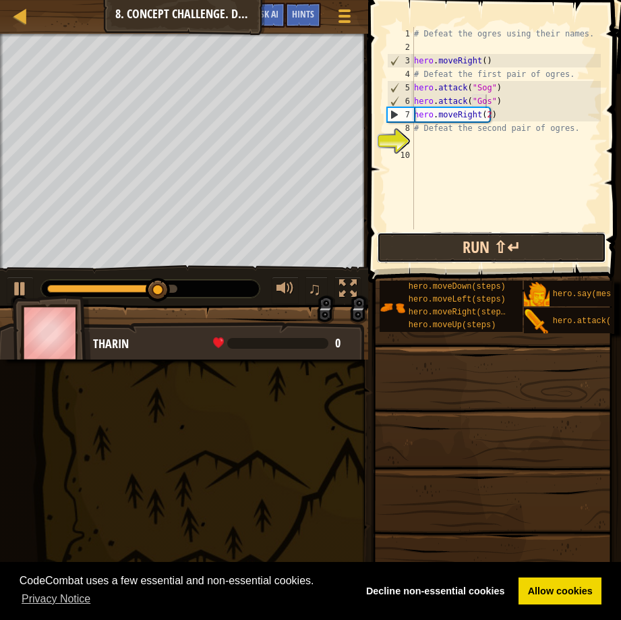
click at [452, 251] on button "Run ⇧↵" at bounding box center [491, 247] width 229 height 31
click at [457, 240] on button "Run ⇧↵" at bounding box center [491, 247] width 229 height 31
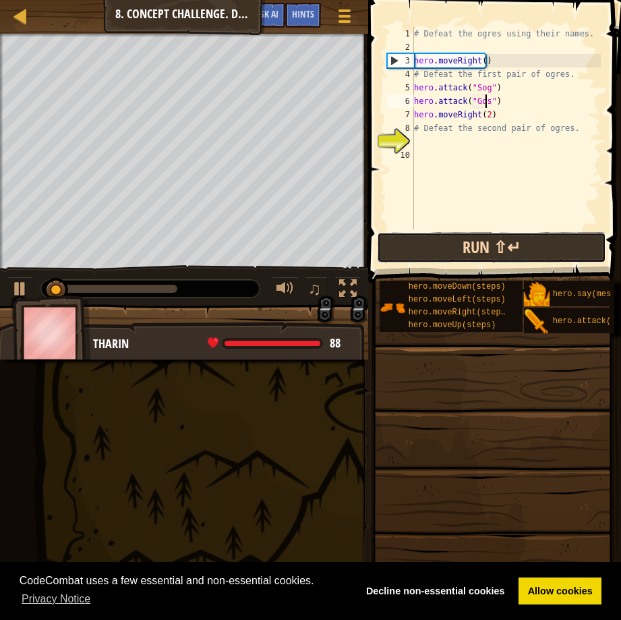
click at [457, 240] on button "Run ⇧↵" at bounding box center [491, 247] width 229 height 31
click at [457, 240] on button "Running" at bounding box center [491, 247] width 229 height 31
click at [457, 240] on button "Run ⇧↵" at bounding box center [491, 247] width 229 height 31
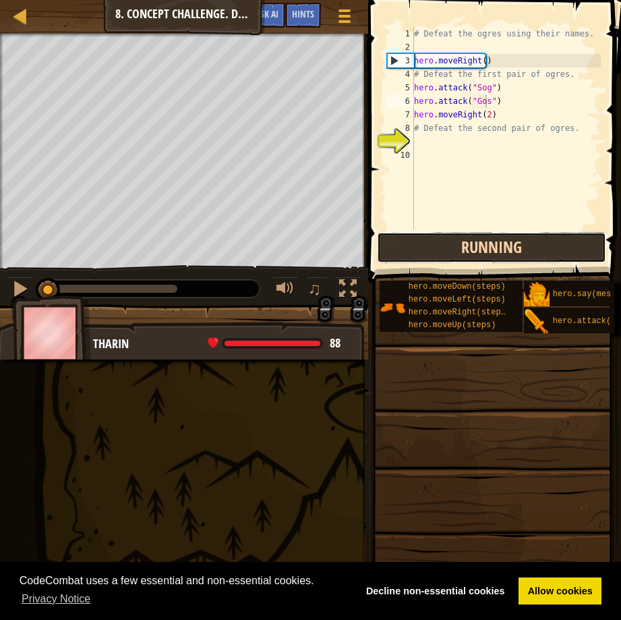
click at [457, 240] on button "Running" at bounding box center [491, 247] width 229 height 31
click at [457, 240] on button "Run ⇧↵" at bounding box center [491, 247] width 229 height 31
click at [457, 240] on button "Running" at bounding box center [491, 247] width 229 height 31
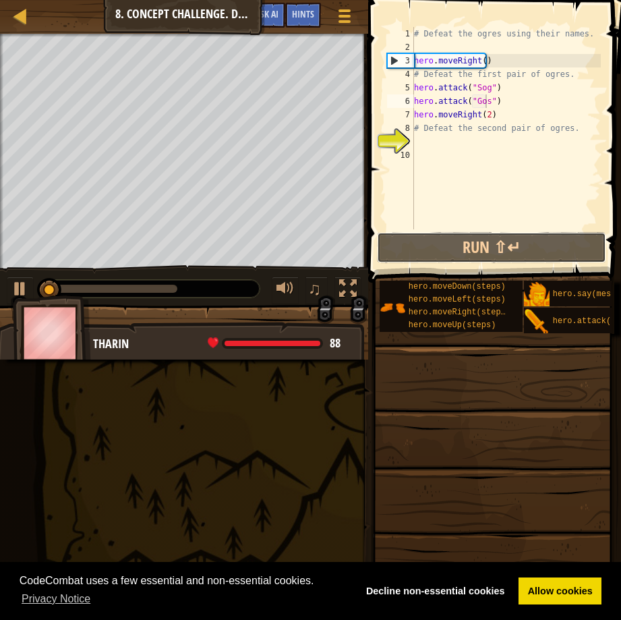
drag, startPoint x: 457, startPoint y: 240, endPoint x: 454, endPoint y: 224, distance: 15.7
click at [462, 239] on button "Run ⇧↵" at bounding box center [491, 247] width 229 height 31
click at [24, 284] on div at bounding box center [20, 289] width 18 height 18
click at [483, 88] on div "# Defeat the ogres using their names. hero . moveRight ( ) # Defeat the first p…" at bounding box center [505, 141] width 189 height 229
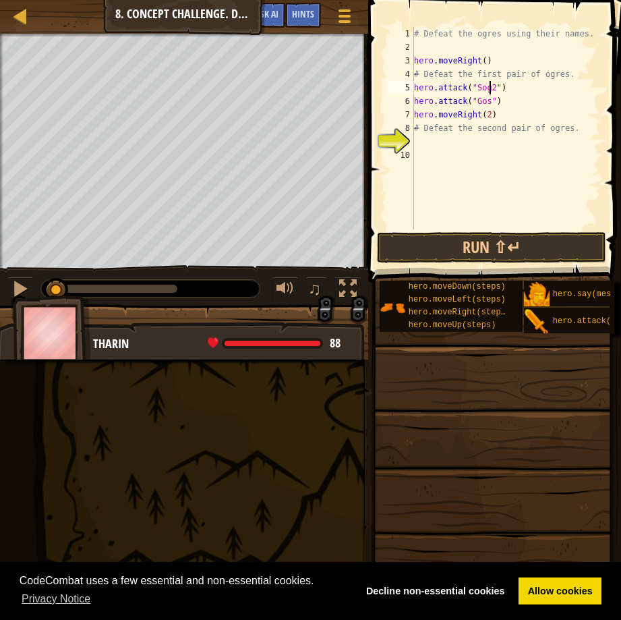
click at [483, 102] on div "# Defeat the ogres using their names. hero . moveRight ( ) # Defeat the first p…" at bounding box center [505, 141] width 189 height 229
click at [485, 102] on div "# Defeat the ogres using their names. hero . moveRight ( ) # Defeat the first p…" at bounding box center [505, 141] width 189 height 229
click at [413, 240] on button "Run ⇧↵" at bounding box center [491, 247] width 229 height 31
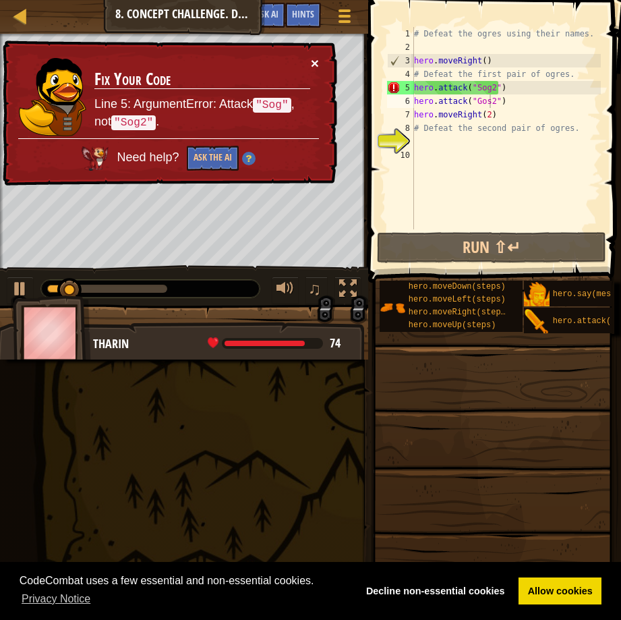
click at [316, 61] on button "×" at bounding box center [315, 63] width 8 height 14
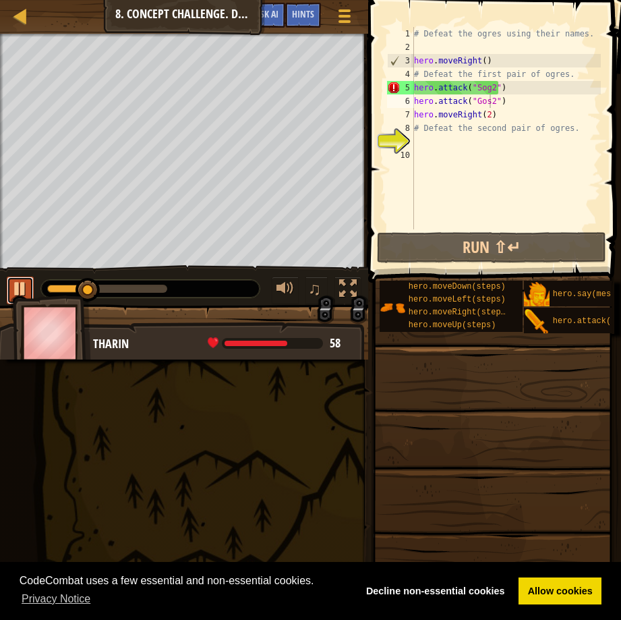
click at [20, 284] on div at bounding box center [20, 289] width 18 height 18
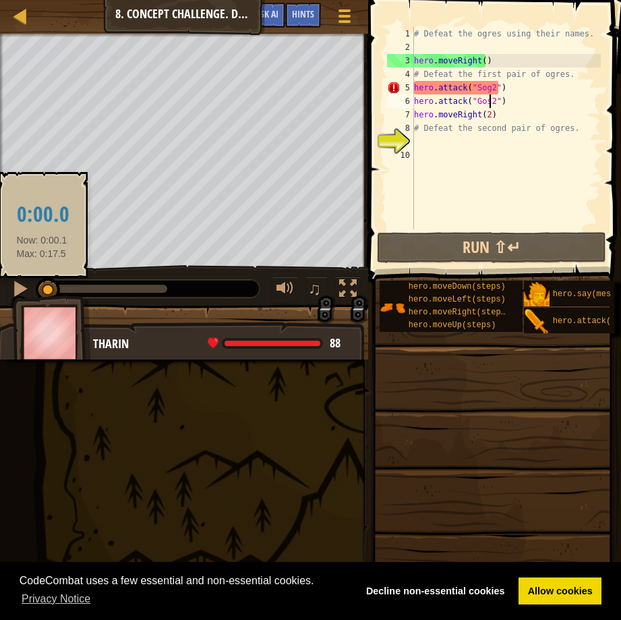
drag, startPoint x: 86, startPoint y: 293, endPoint x: 42, endPoint y: 291, distance: 43.8
click at [42, 291] on div at bounding box center [48, 290] width 24 height 24
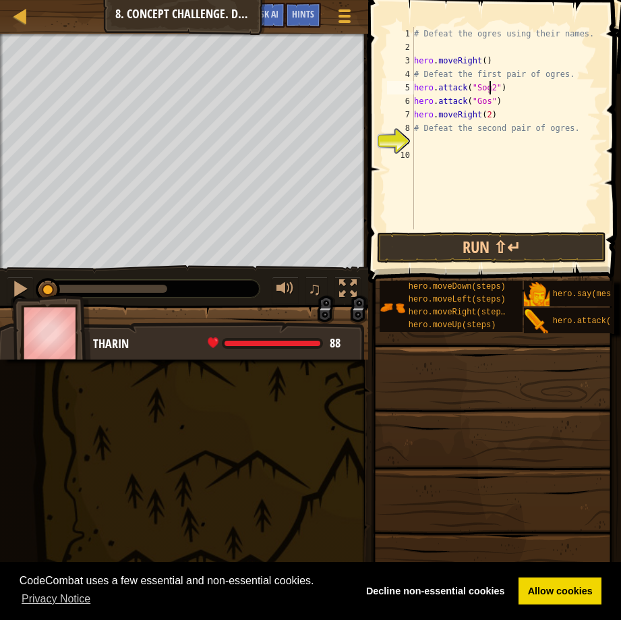
click at [490, 90] on div "# Defeat the ogres using their names. hero . moveRight ( ) # Defeat the first p…" at bounding box center [505, 141] width 189 height 229
click at [427, 129] on div "# Defeat the ogres using their names. hero . moveRight ( ) # Defeat the first p…" at bounding box center [505, 141] width 189 height 229
type textarea "# Defeat the second pair of ogres."
click at [425, 144] on div "# Defeat the ogres using their names. hero . moveRight ( ) # Defeat the first p…" at bounding box center [505, 141] width 189 height 229
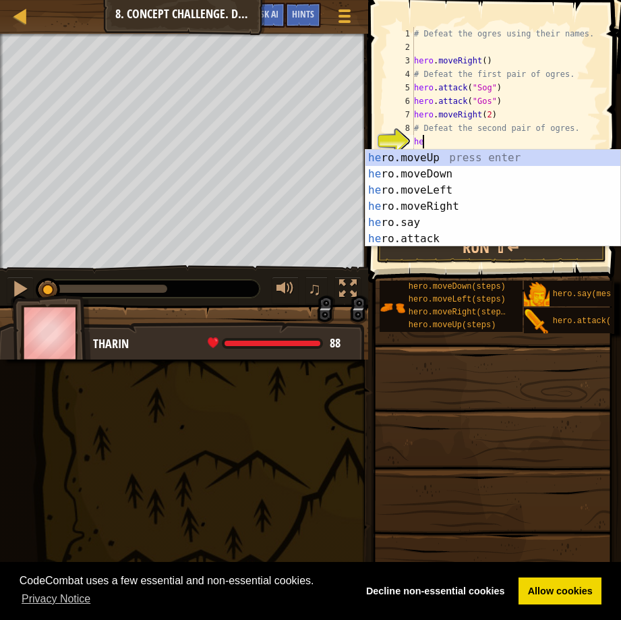
scroll to position [6, 1]
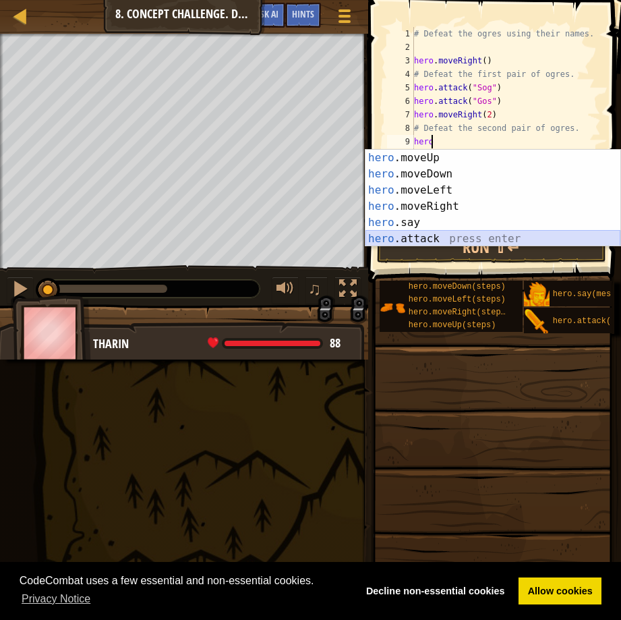
click at [400, 235] on div "hero .moveUp press enter hero .moveDown press enter hero .moveLeft press enter …" at bounding box center [492, 214] width 255 height 129
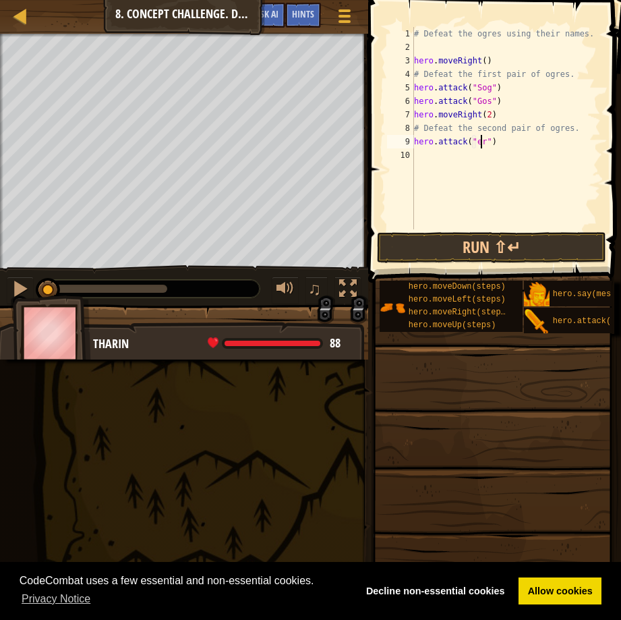
scroll to position [6, 6]
click at [473, 137] on div "# Defeat the ogres using their names. hero . moveRight ( ) # Defeat the first p…" at bounding box center [505, 141] width 189 height 229
click at [477, 147] on div "# Defeat the ogres using their names. hero . moveRight ( ) # Defeat the first p…" at bounding box center [505, 141] width 189 height 229
type textarea "hero.attack("|Ergo")"
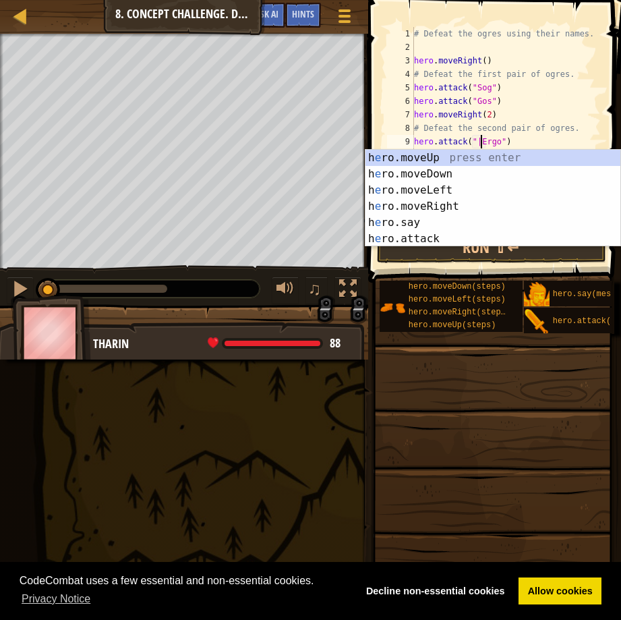
click at [500, 138] on div "# Defeat the ogres using their names. hero . moveRight ( ) # Defeat the first p…" at bounding box center [505, 141] width 189 height 229
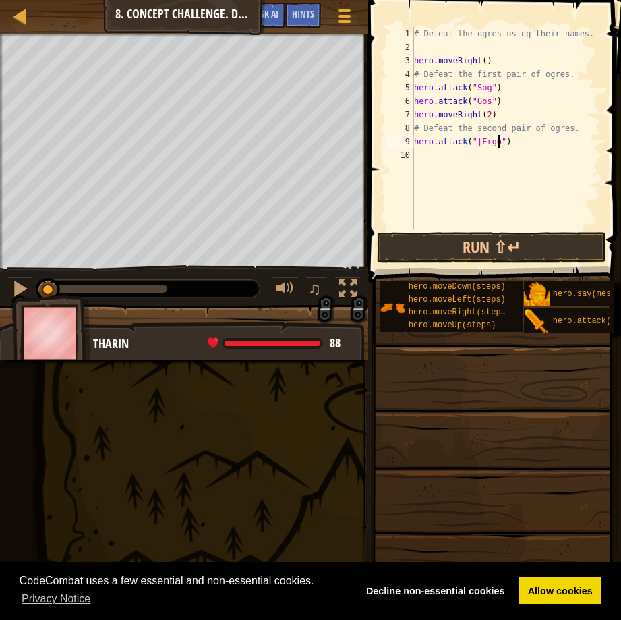
click at [436, 158] on div "# Defeat the ogres using their names. hero . moveRight ( ) # Defeat the first p…" at bounding box center [505, 141] width 189 height 229
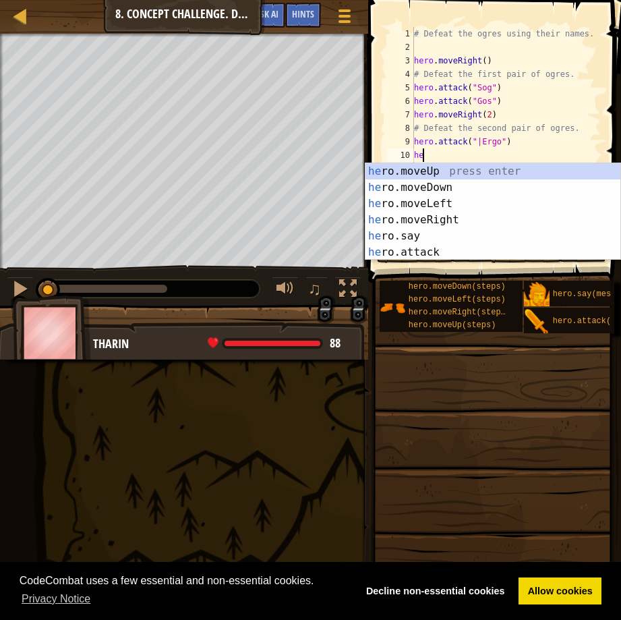
scroll to position [6, 1]
click at [400, 245] on div "hero .moveUp press enter hero .moveDown press enter hero .moveLeft press enter …" at bounding box center [492, 227] width 255 height 129
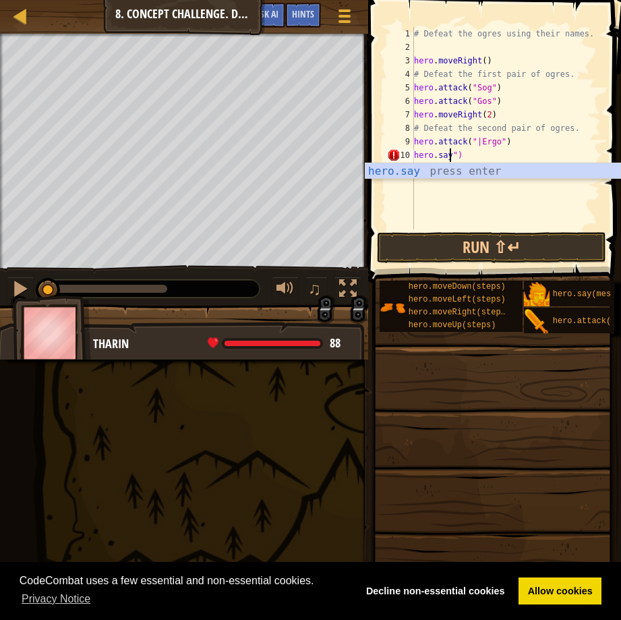
click at [466, 159] on div "# Defeat the ogres using their names. hero . moveRight ( ) # Defeat the first p…" at bounding box center [505, 141] width 189 height 229
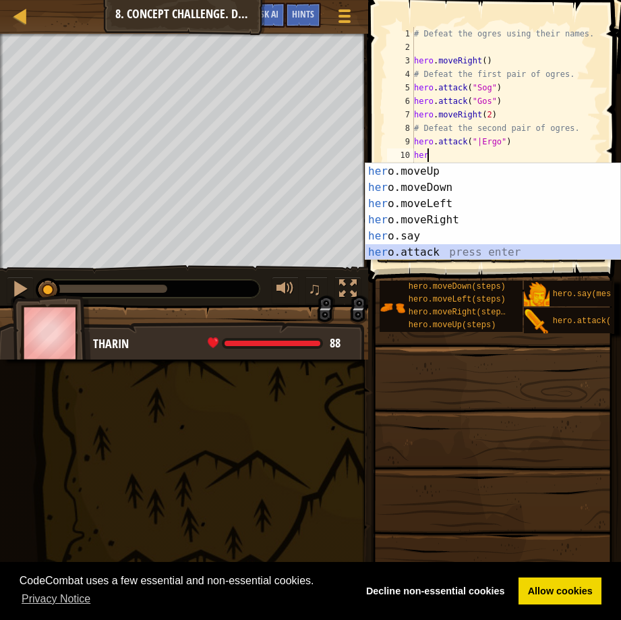
click at [417, 252] on div "her o.moveUp press enter her o.moveDown press enter her o.moveLeft press enter …" at bounding box center [492, 227] width 255 height 129
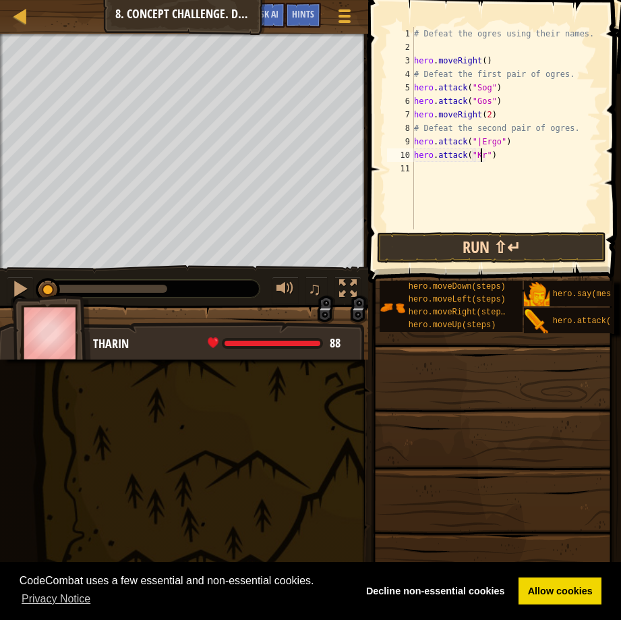
scroll to position [6, 6]
click at [427, 248] on button "Run ⇧↵" at bounding box center [491, 247] width 229 height 31
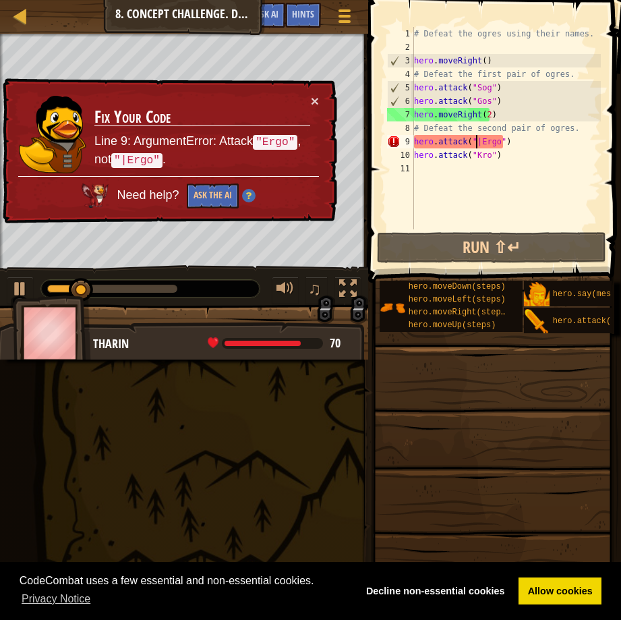
click at [475, 135] on div "# Defeat the ogres using their names. hero . moveRight ( ) # Defeat the first p…" at bounding box center [505, 141] width 189 height 229
type textarea "hero.attack("Ergo")"
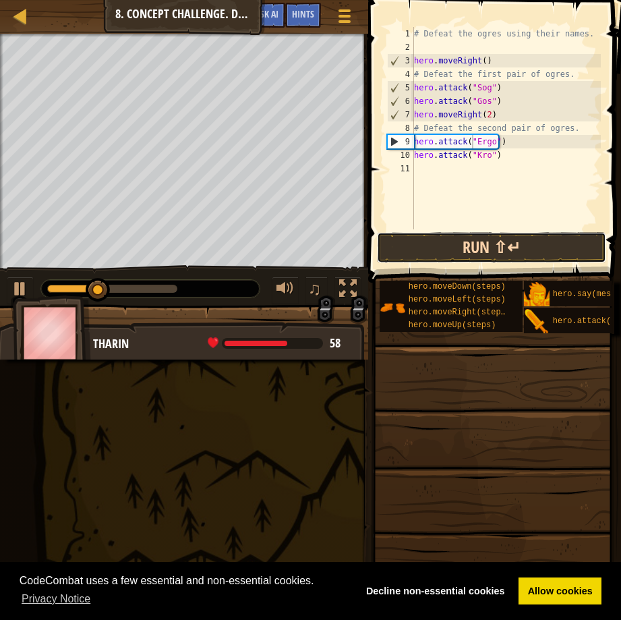
click at [467, 247] on button "Run ⇧↵" at bounding box center [491, 247] width 229 height 31
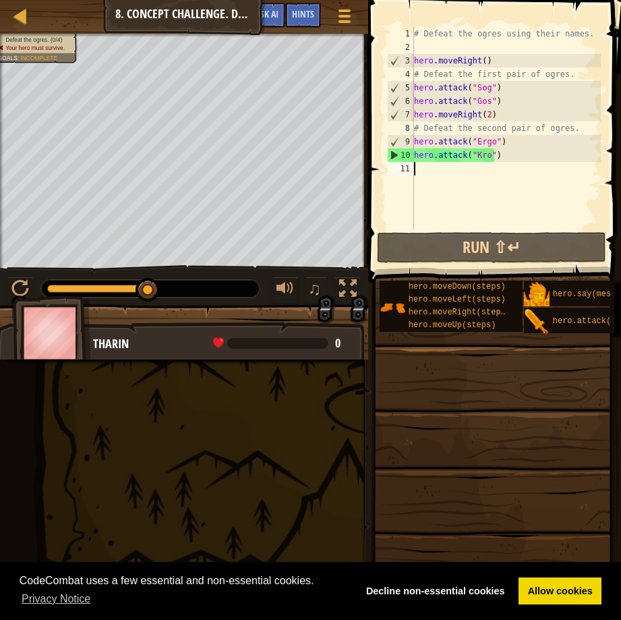
drag, startPoint x: 423, startPoint y: 169, endPoint x: 431, endPoint y: 175, distance: 9.6
click at [423, 171] on div "# Defeat the ogres using their names. hero . moveRight ( ) # Defeat the first p…" at bounding box center [505, 141] width 189 height 229
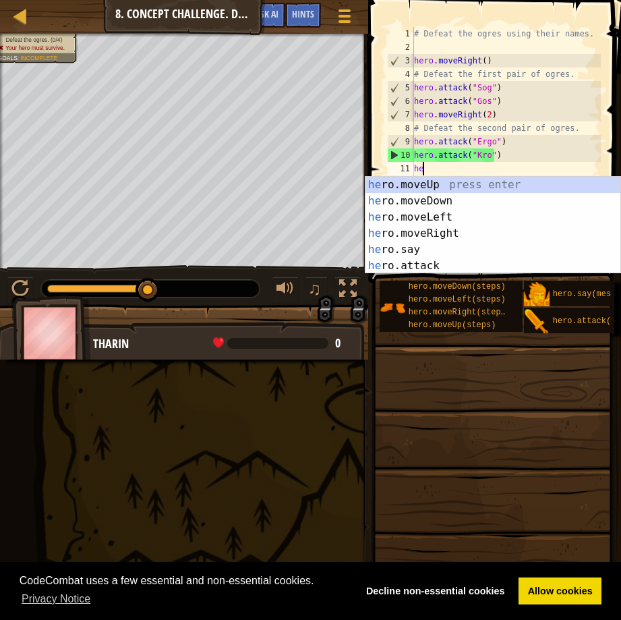
scroll to position [6, 1]
type textarea "hero"
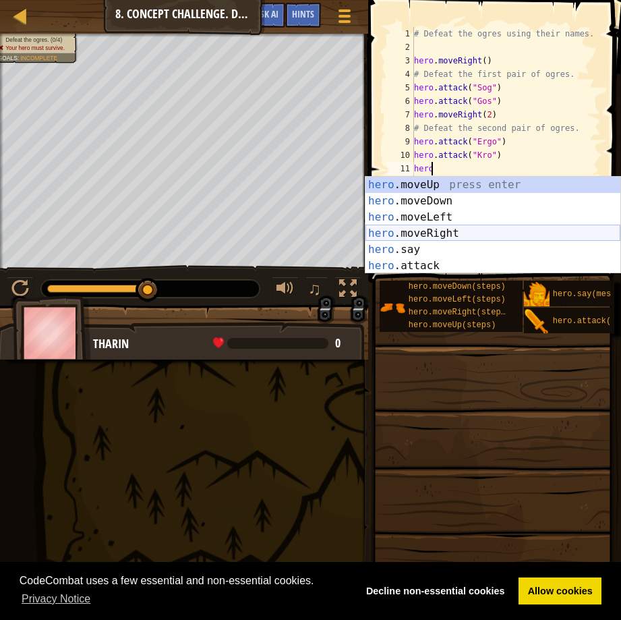
click at [411, 235] on div "hero .moveUp press enter hero .moveDown press enter hero .moveLeft press enter …" at bounding box center [492, 241] width 255 height 129
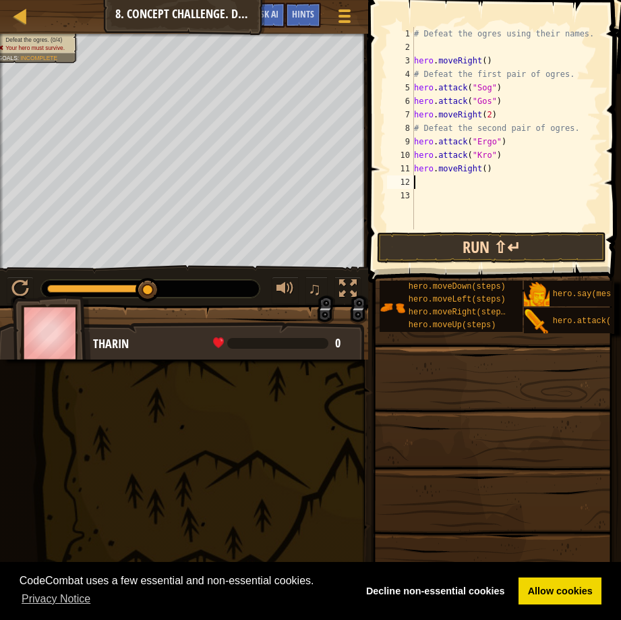
scroll to position [6, 0]
click at [479, 164] on div "# Defeat the ogres using their names. hero . moveRight ( ) # Defeat the first p…" at bounding box center [505, 141] width 189 height 229
click at [485, 241] on button "Run ⇧↵" at bounding box center [491, 247] width 229 height 31
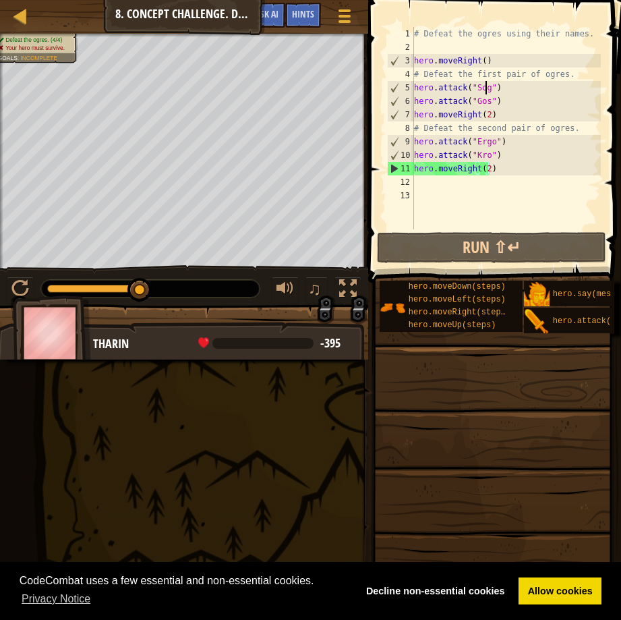
click at [484, 88] on div "# Defeat the ogres using their names. hero . moveRight ( ) # Defeat the first p…" at bounding box center [505, 141] width 189 height 229
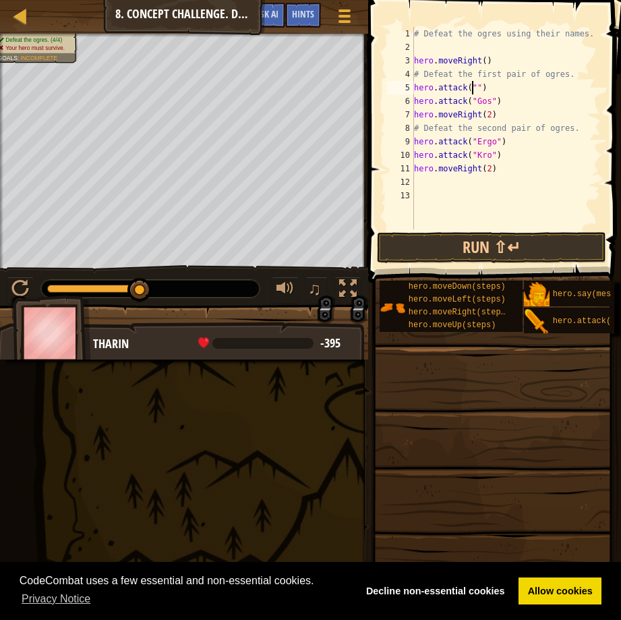
scroll to position [6, 5]
type textarea "hero.attack("Gos")"
click at [495, 86] on div "# Defeat the ogres using their names. hero . moveRight ( ) # Defeat the first p…" at bounding box center [505, 141] width 189 height 229
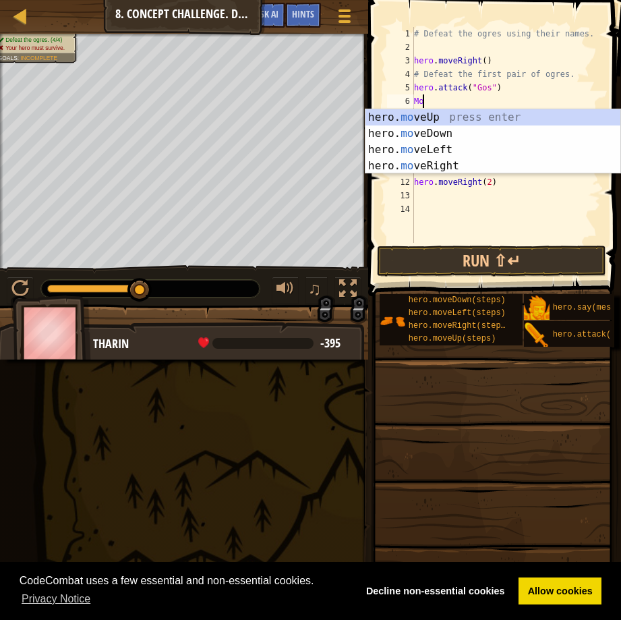
scroll to position [6, 1]
type textarea "Move"
click at [472, 113] on div "hero. move Up press enter hero. move Down press enter hero. move Left press ent…" at bounding box center [492, 157] width 255 height 97
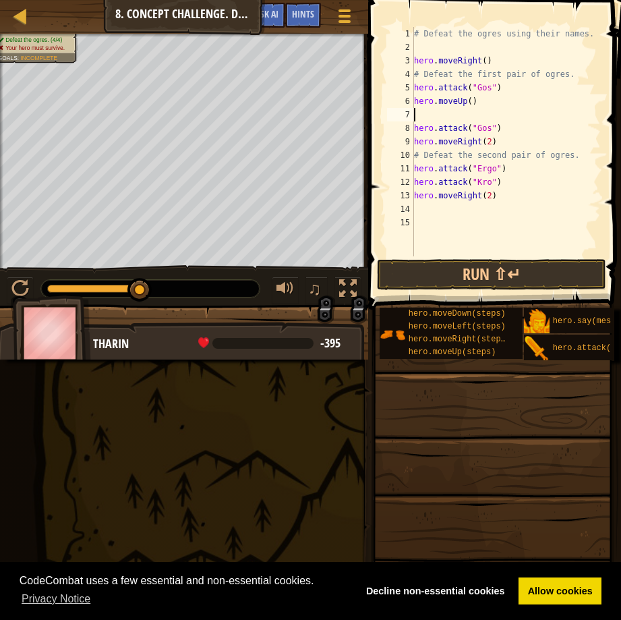
scroll to position [6, 0]
click at [465, 100] on div "# Defeat the ogres using their names. hero . moveRight ( ) # Defeat the first p…" at bounding box center [505, 155] width 189 height 256
click at [466, 100] on div "# Defeat the ogres using their names. hero . moveRight ( ) # Defeat the first p…" at bounding box center [505, 155] width 189 height 256
type textarea "hero.moveUp(2)"
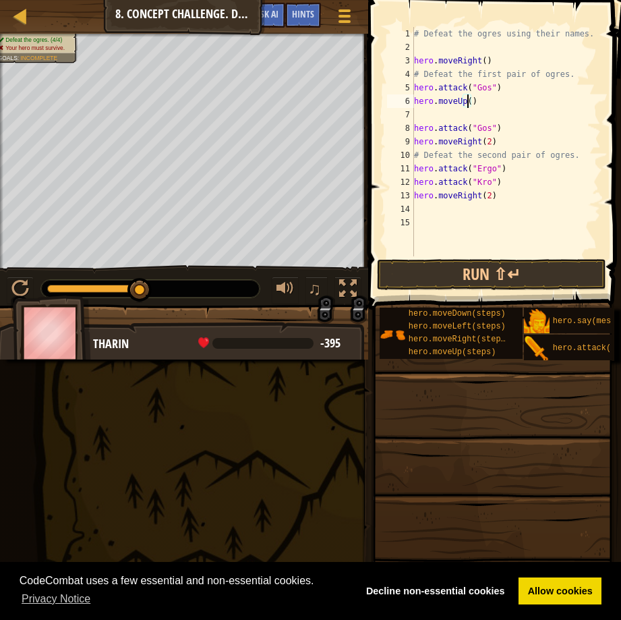
scroll to position [6, 5]
click at [428, 111] on div "# Defeat the ogres using their names. hero . moveRight ( ) # Defeat the first p…" at bounding box center [505, 155] width 189 height 256
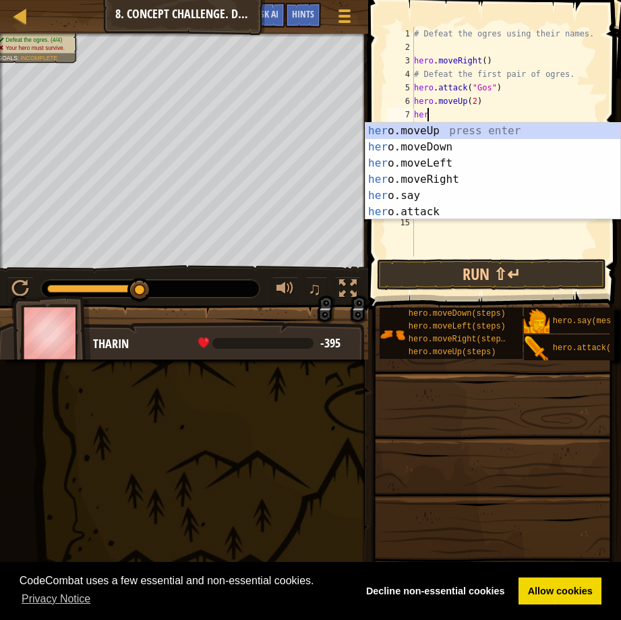
scroll to position [6, 1]
click at [422, 210] on div "her o.moveUp press enter her o.moveDown press enter her o.moveLeft press enter …" at bounding box center [492, 187] width 255 height 129
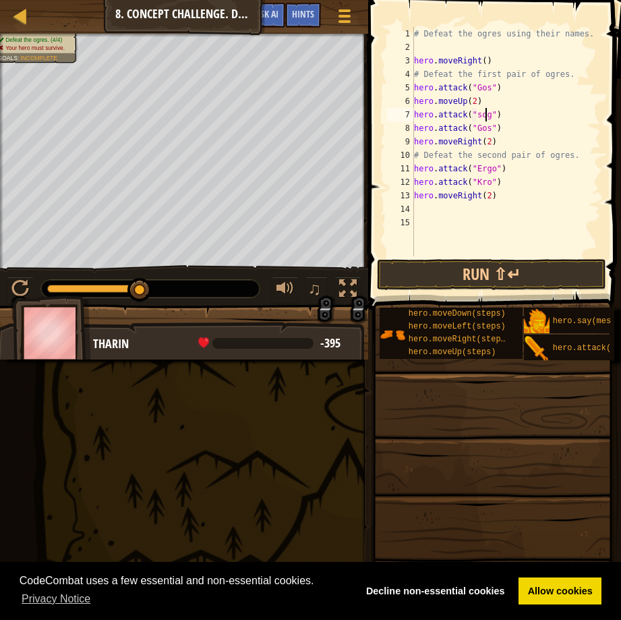
scroll to position [6, 6]
click at [500, 131] on div "# Defeat the ogres using their names. hero . moveRight ( ) # Defeat the first p…" at bounding box center [505, 155] width 189 height 256
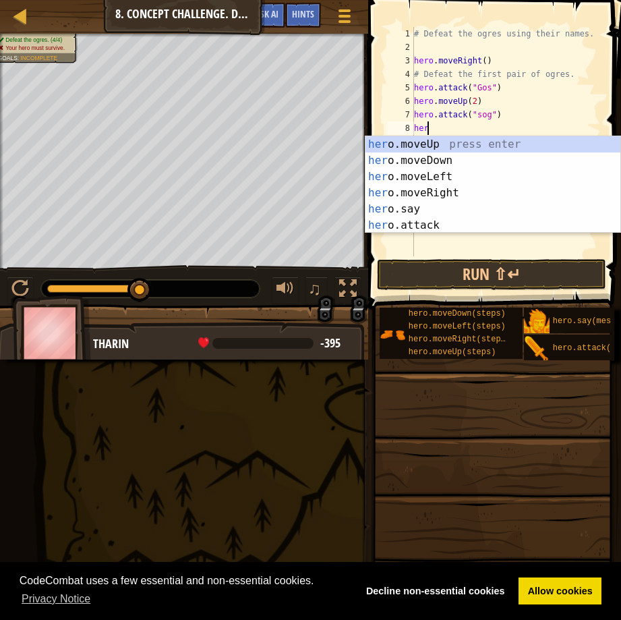
scroll to position [6, 0]
type textarea "h"
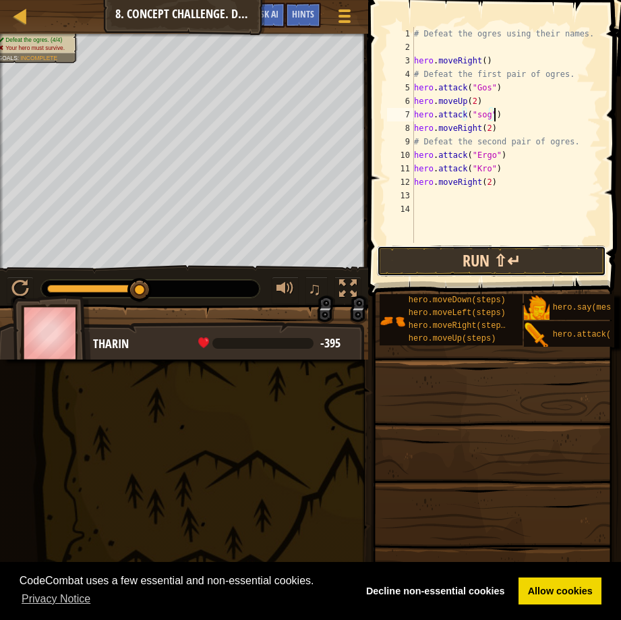
click at [477, 265] on button "Run ⇧↵" at bounding box center [491, 260] width 229 height 31
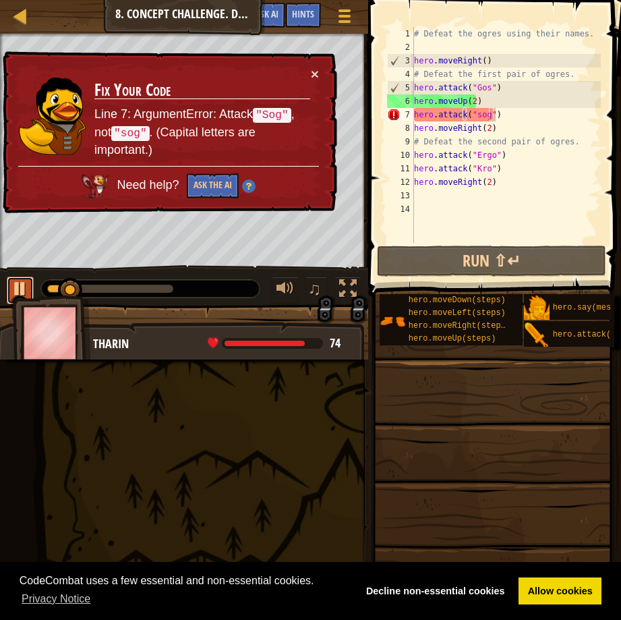
click at [16, 289] on div at bounding box center [20, 289] width 18 height 18
click at [477, 115] on div "# Defeat the ogres using their names. hero . moveRight ( ) # Defeat the first p…" at bounding box center [505, 148] width 189 height 243
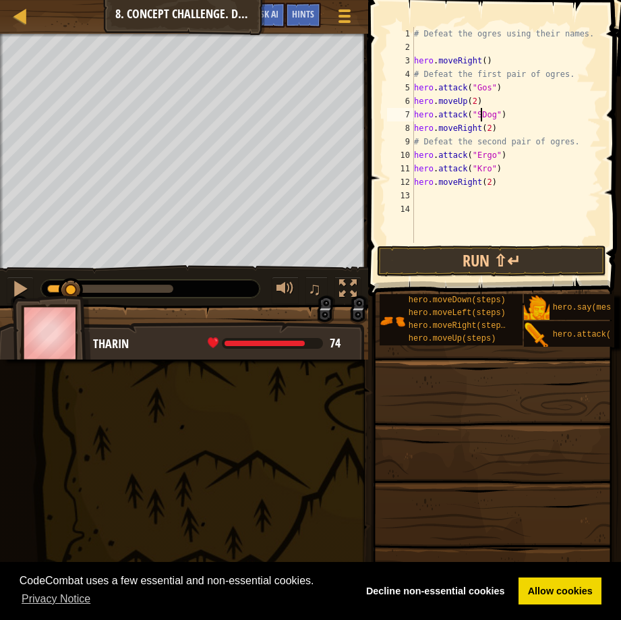
scroll to position [6, 6]
click at [434, 253] on button "Run ⇧↵" at bounding box center [491, 260] width 229 height 31
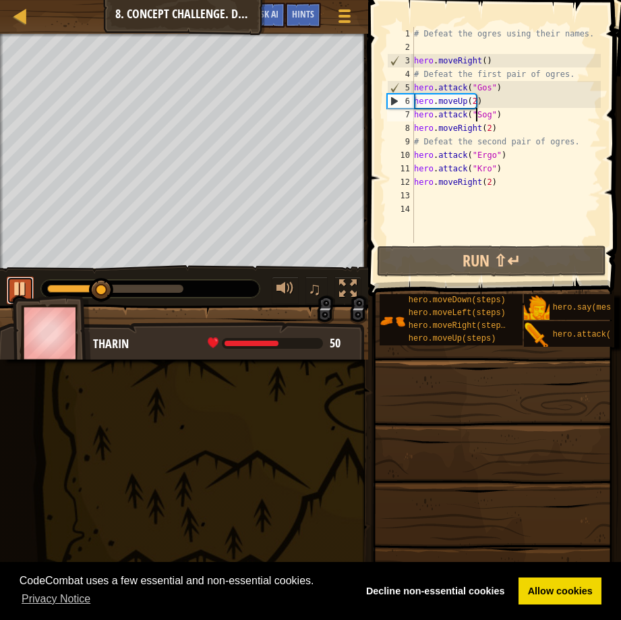
click at [9, 280] on button at bounding box center [20, 290] width 27 height 28
click at [574, 79] on div "# Defeat the ogres using their names. hero . moveRight ( ) # Defeat the first p…" at bounding box center [505, 148] width 189 height 243
type textarea "# Defeat the first pair of ogres."
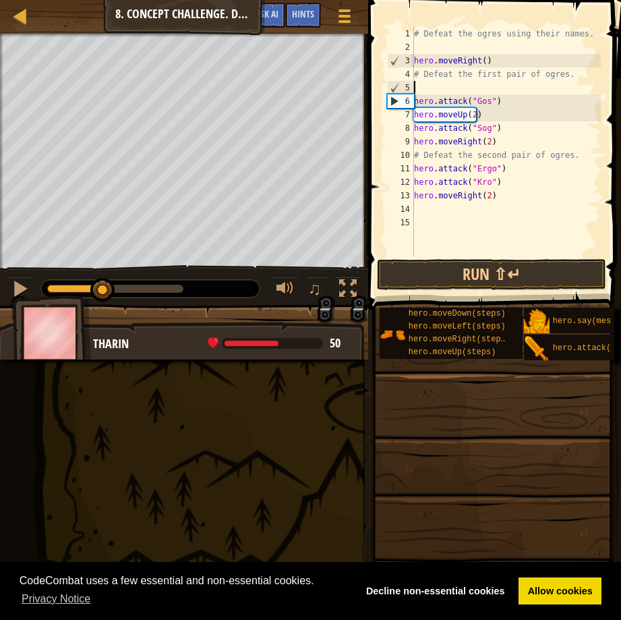
scroll to position [6, 0]
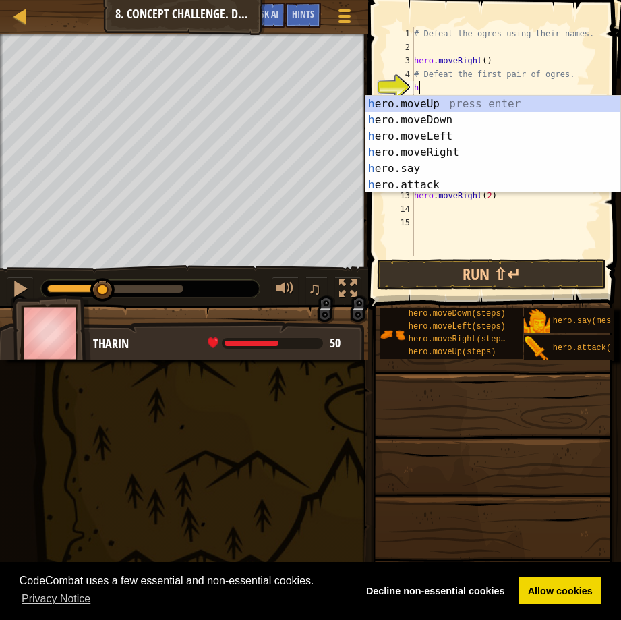
type textarea "he"
click at [445, 121] on div "he ro.moveUp press enter he ro.moveDown press enter he ro.moveLeft press enter …" at bounding box center [492, 160] width 255 height 129
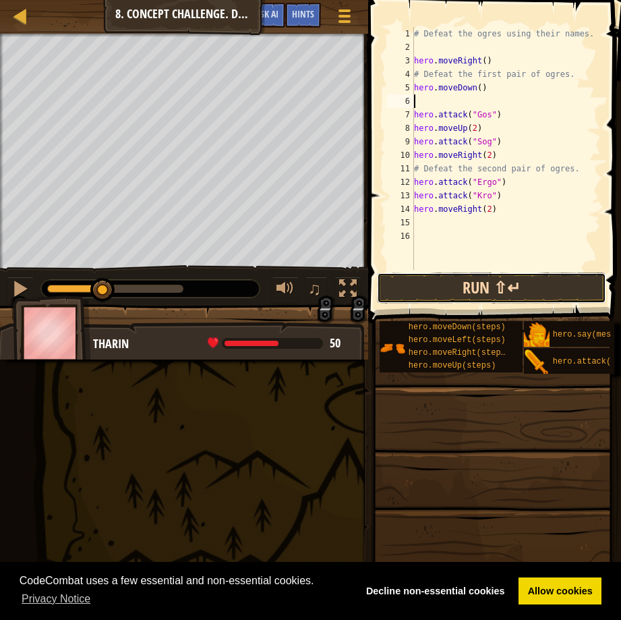
click at [500, 281] on button "Run ⇧↵" at bounding box center [491, 287] width 229 height 31
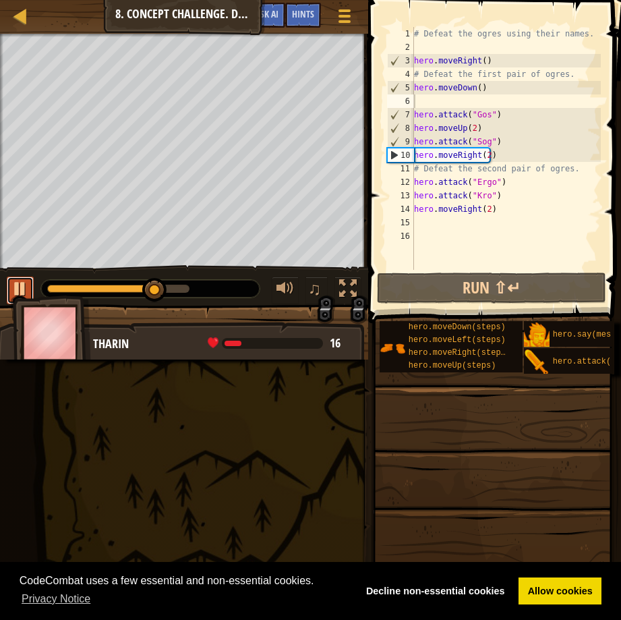
click at [21, 291] on div at bounding box center [20, 289] width 18 height 18
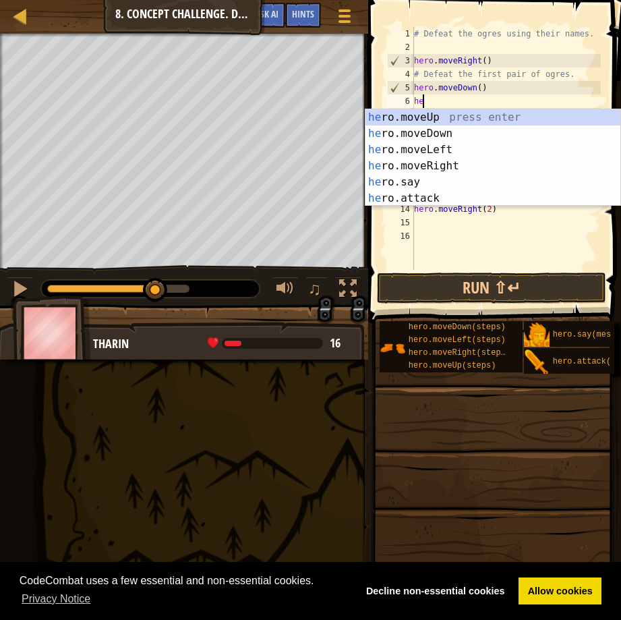
scroll to position [6, 1]
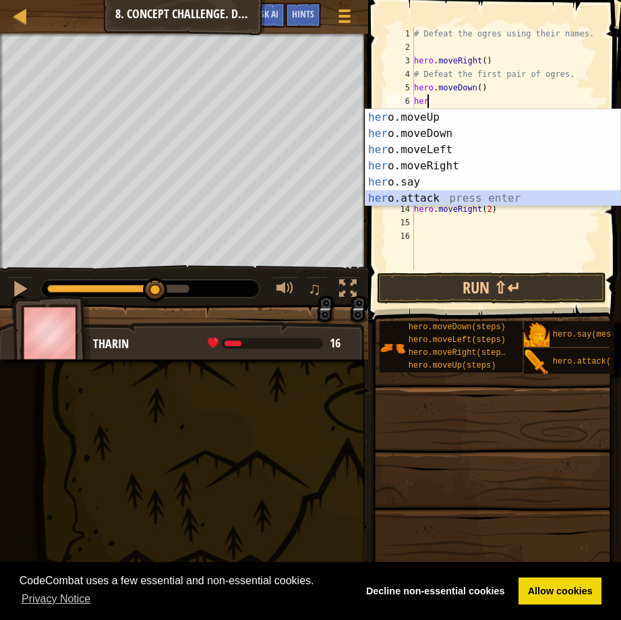
click at [421, 190] on div "her o.moveUp press enter her o.moveDown press enter her o.moveLeft press enter …" at bounding box center [492, 173] width 255 height 129
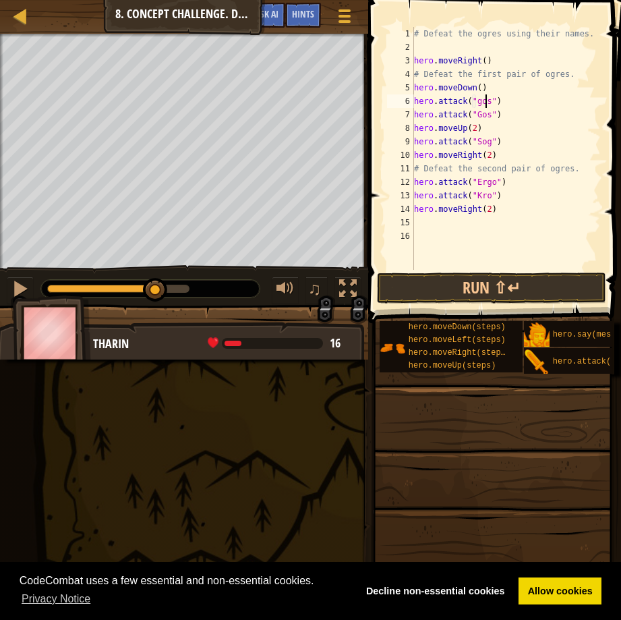
scroll to position [6, 6]
click at [479, 101] on div "# Defeat the ogres using their names. hero . moveRight ( ) # Defeat the first p…" at bounding box center [505, 162] width 189 height 270
click at [530, 280] on button "Run ⇧↵" at bounding box center [491, 287] width 229 height 31
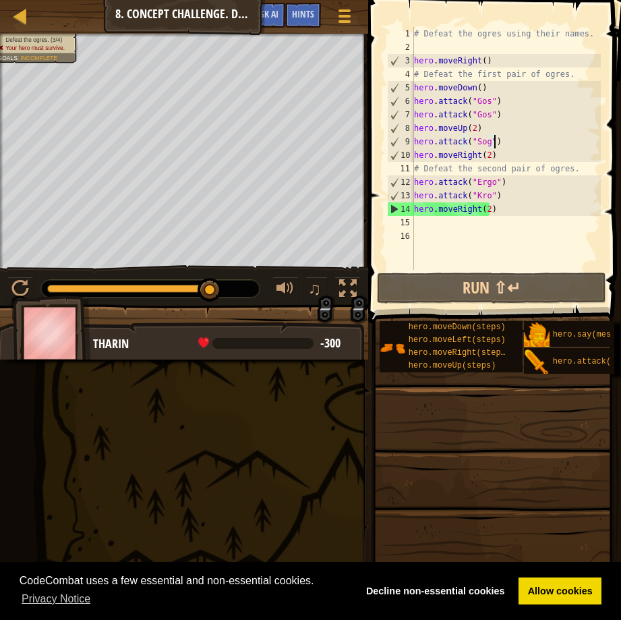
click at [495, 141] on div "# Defeat the ogres using their names. hero . moveRight ( ) # Defeat the first p…" at bounding box center [505, 162] width 189 height 270
type textarea "hero.attack("Sog")"
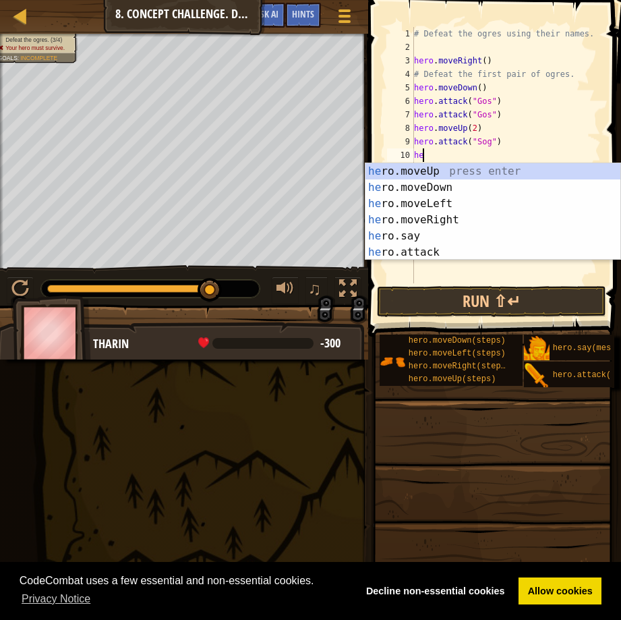
scroll to position [6, 1]
click at [437, 247] on div "hero .moveUp press enter hero .moveDown press enter hero .moveLeft press enter …" at bounding box center [492, 227] width 255 height 129
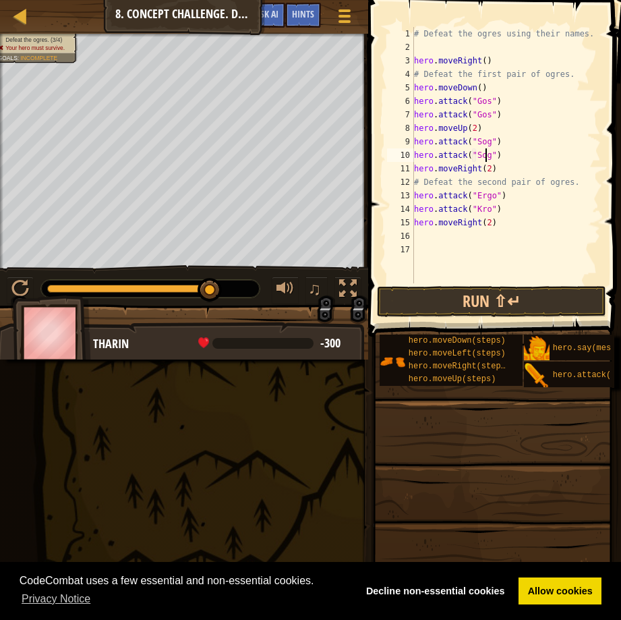
scroll to position [6, 6]
click at [512, 298] on button "Run ⇧↵" at bounding box center [491, 301] width 229 height 31
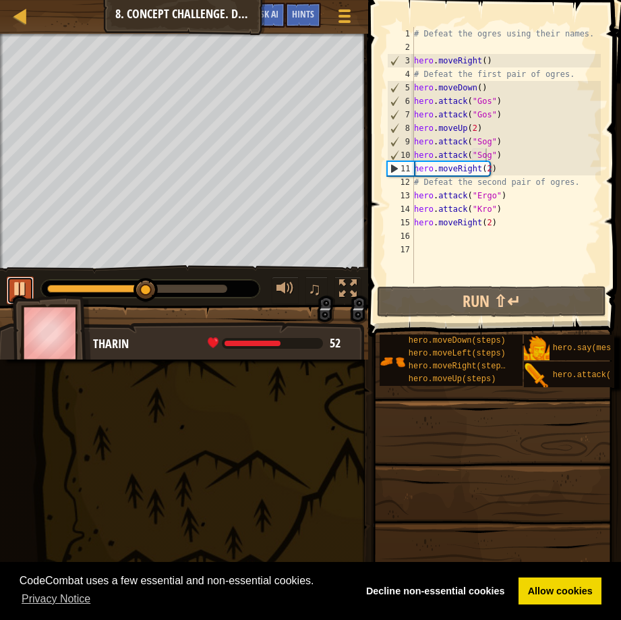
click at [21, 291] on div at bounding box center [20, 289] width 18 height 18
click at [500, 168] on div "# Defeat the ogres using their names. hero . moveRight ( ) # Defeat the first p…" at bounding box center [505, 168] width 189 height 283
click at [503, 197] on div "# Defeat the ogres using their names. hero . moveRight ( ) # Defeat the first p…" at bounding box center [505, 168] width 189 height 283
click at [569, 183] on div "# Defeat the ogres using their names. hero . moveRight ( ) # Defeat the first p…" at bounding box center [505, 168] width 189 height 283
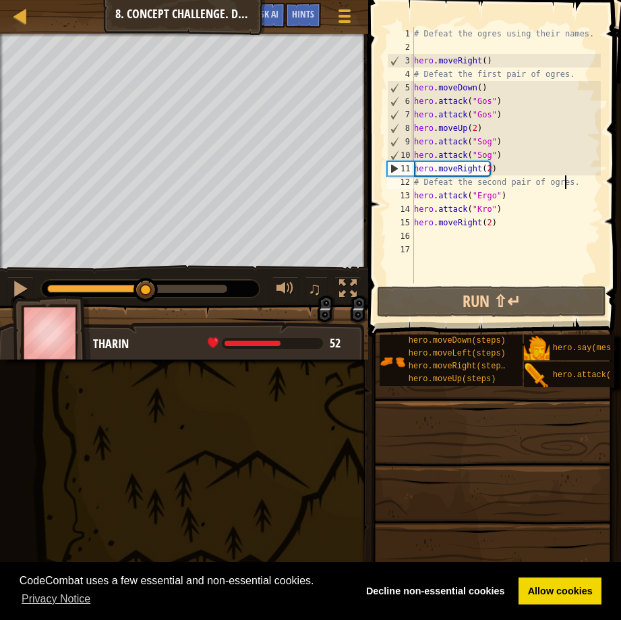
click at [500, 200] on div "# Defeat the ogres using their names. hero . moveRight ( ) # Defeat the first p…" at bounding box center [505, 168] width 189 height 283
type textarea "hero.attack("Ergo")"
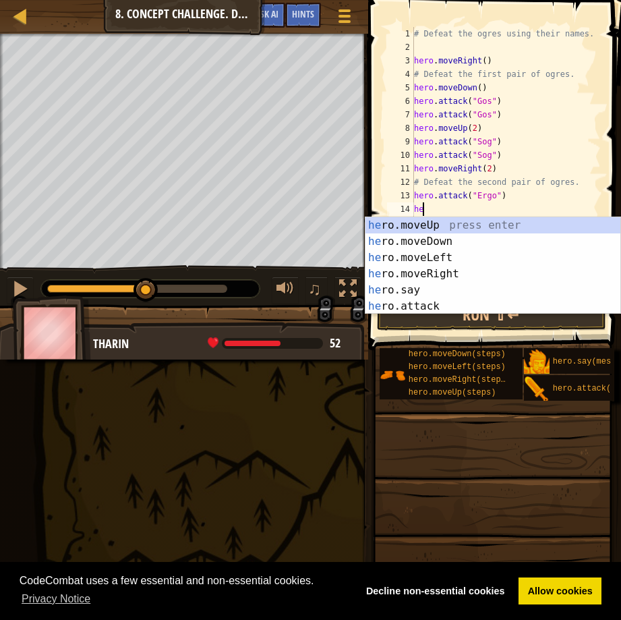
scroll to position [6, 1]
click at [417, 298] on div "her o.moveUp press enter her o.moveDown press enter her o.moveLeft press enter …" at bounding box center [492, 281] width 255 height 129
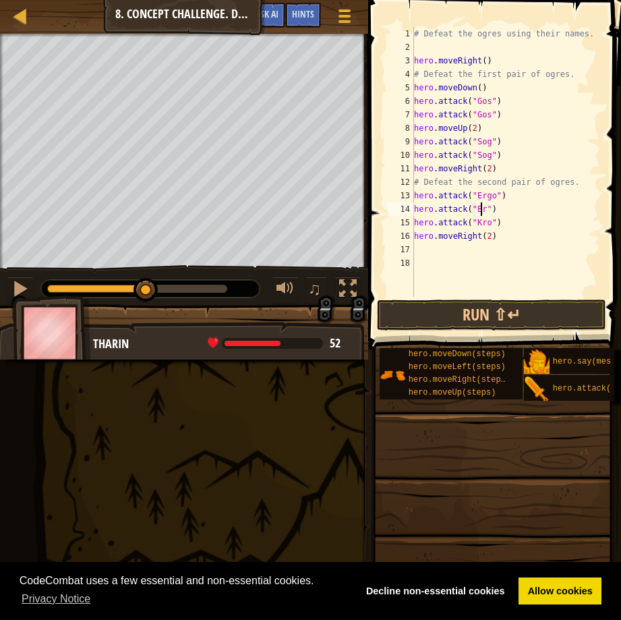
scroll to position [6, 6]
click at [504, 224] on div "# Defeat the ogres using their names. hero . moveRight ( ) # Defeat the first p…" at bounding box center [505, 175] width 189 height 297
type textarea "hero.attack("Kro")"
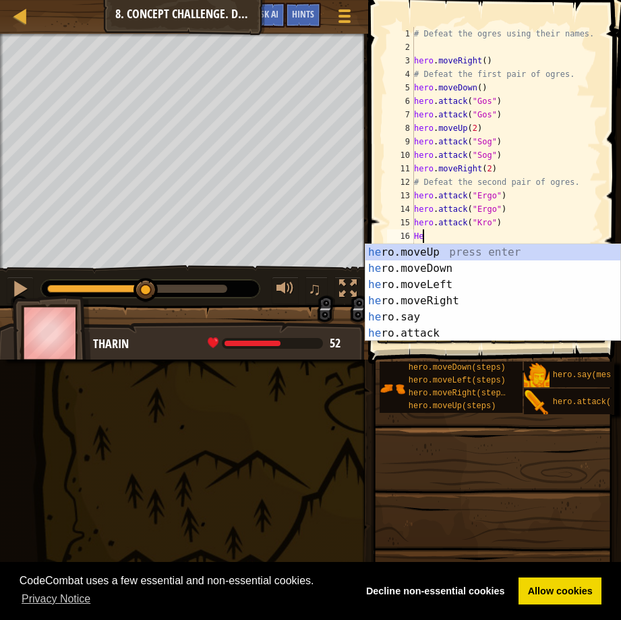
scroll to position [6, 1]
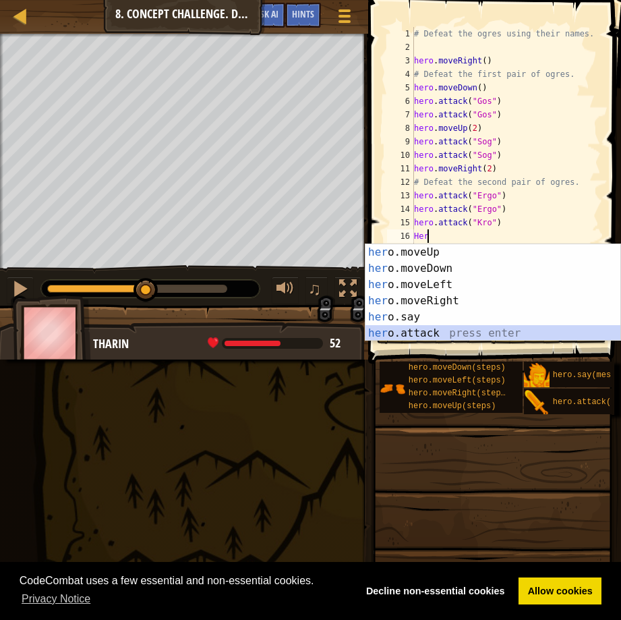
click at [408, 330] on div "her o.moveUp press enter her o.moveDown press enter her o.moveLeft press enter …" at bounding box center [492, 308] width 255 height 129
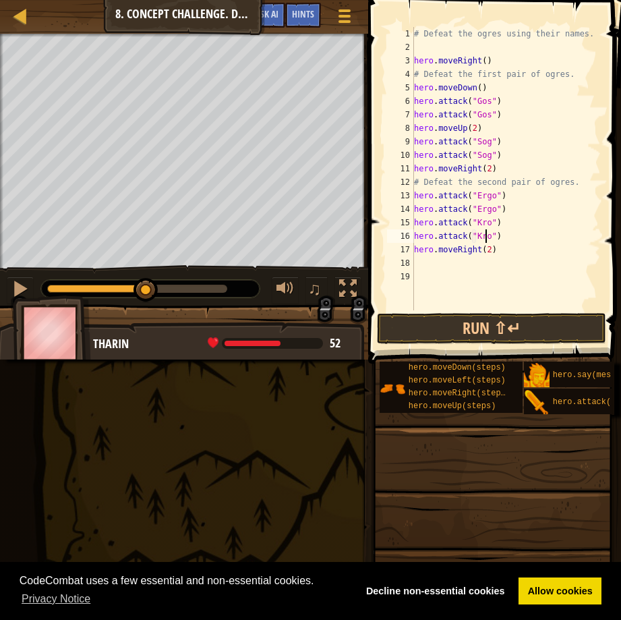
scroll to position [6, 6]
click at [506, 329] on button "Run ⇧↵" at bounding box center [491, 328] width 229 height 31
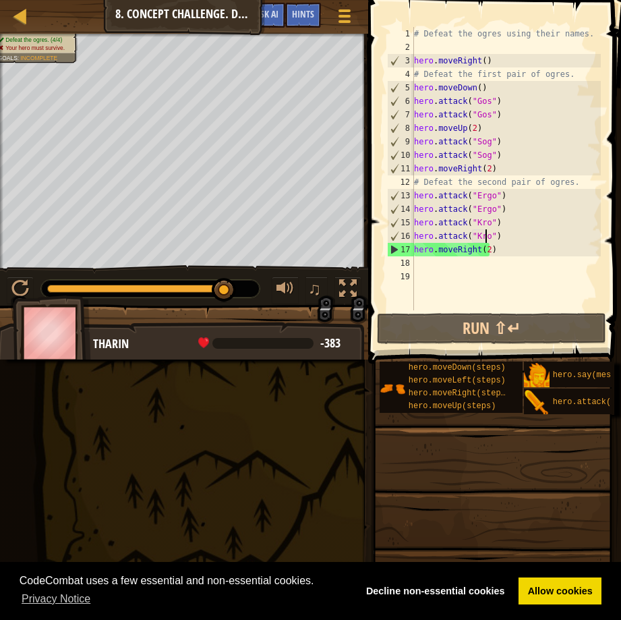
click at [501, 251] on div "# Defeat the ogres using their names. hero . moveRight ( ) # Defeat the first p…" at bounding box center [505, 182] width 189 height 310
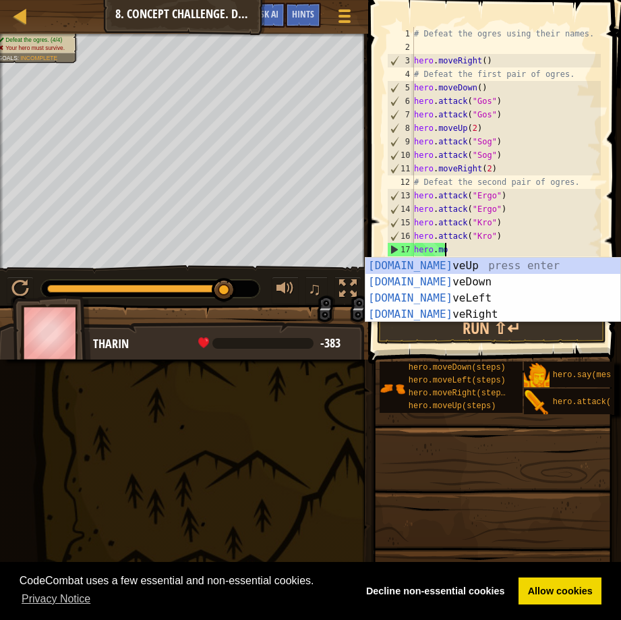
scroll to position [6, 1]
type textarea "hero."
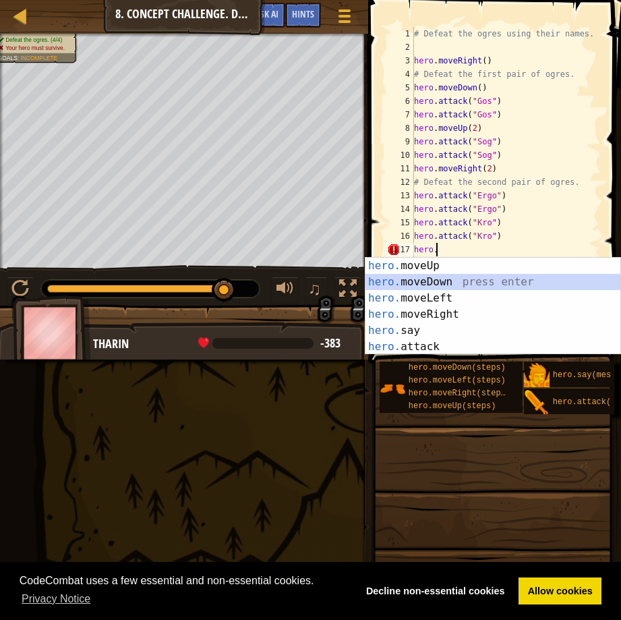
click at [433, 275] on div "hero. moveUp press enter hero. moveDown press enter hero. moveLeft press enter …" at bounding box center [492, 322] width 255 height 129
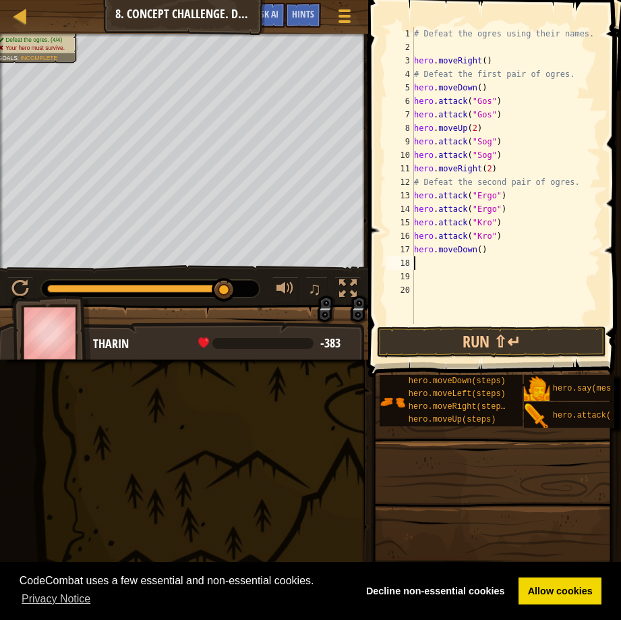
click at [473, 249] on div "# Defeat the ogres using their names. hero . moveRight ( ) # Defeat the first p…" at bounding box center [505, 189] width 189 height 324
click at [477, 250] on div "# Defeat the ogres using their names. hero . moveRight ( ) # Defeat the first p…" at bounding box center [505, 189] width 189 height 324
type textarea "hero.moveDown(2)"
click at [483, 329] on button "Run ⇧↵" at bounding box center [491, 341] width 229 height 31
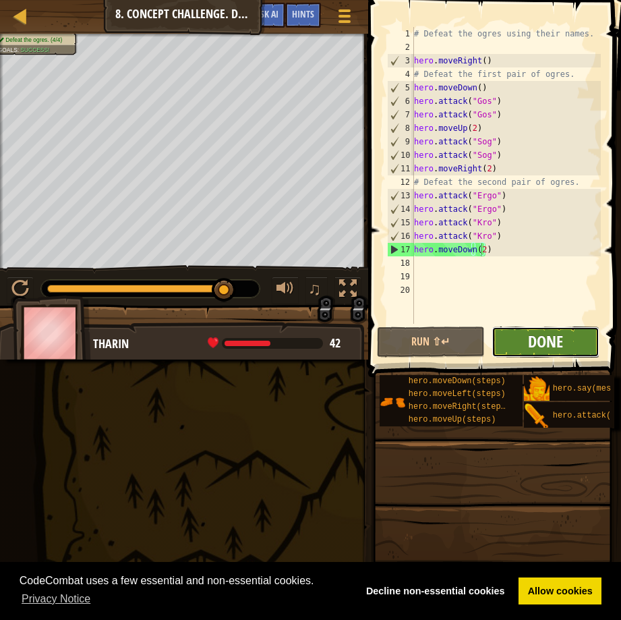
click at [531, 342] on span "Done" at bounding box center [545, 341] width 35 height 22
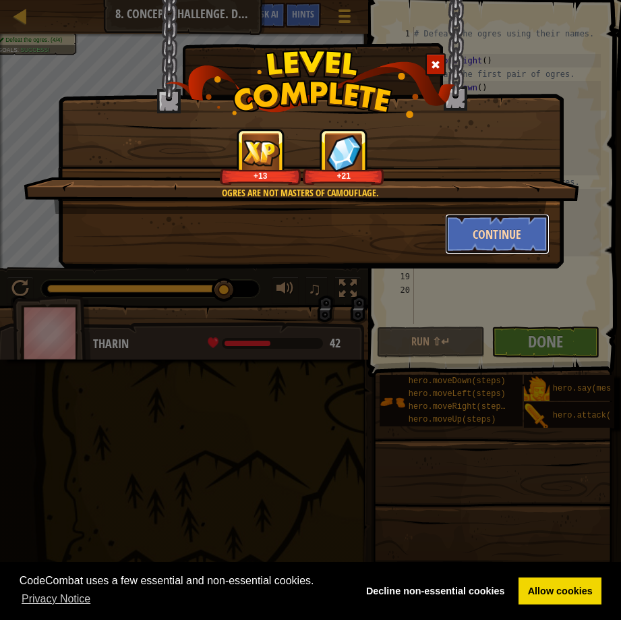
click at [485, 235] on button "Continue" at bounding box center [497, 234] width 104 height 40
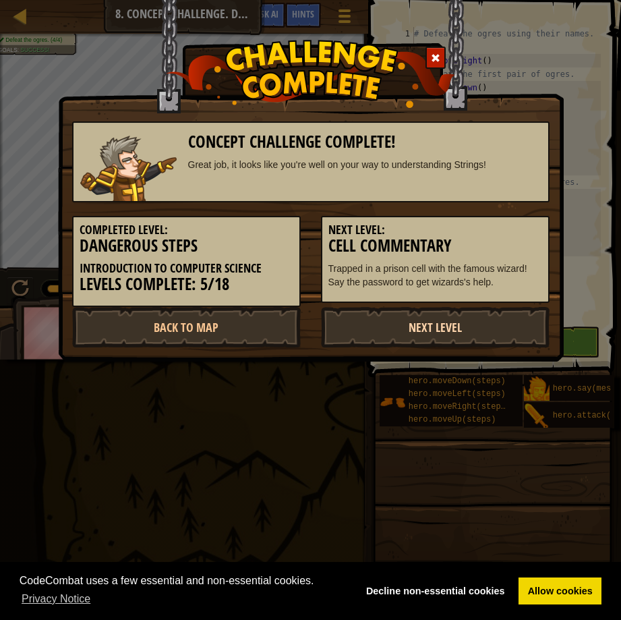
click at [450, 328] on link "Next Level" at bounding box center [435, 327] width 229 height 40
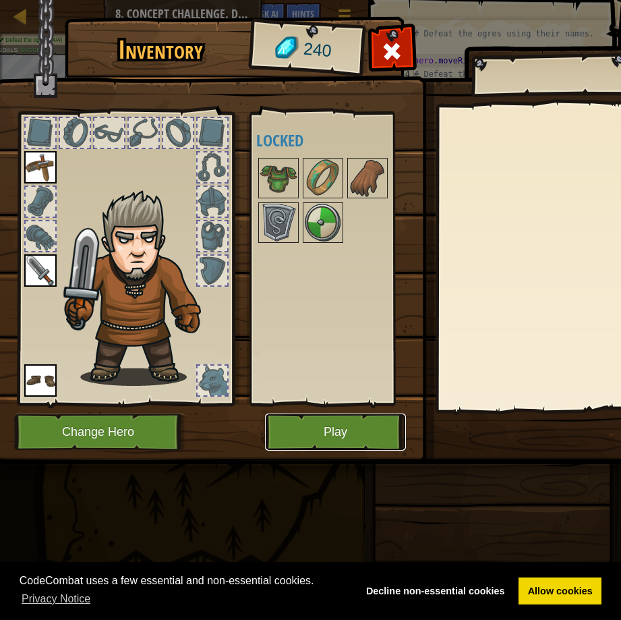
click at [353, 423] on button "Play" at bounding box center [335, 431] width 141 height 37
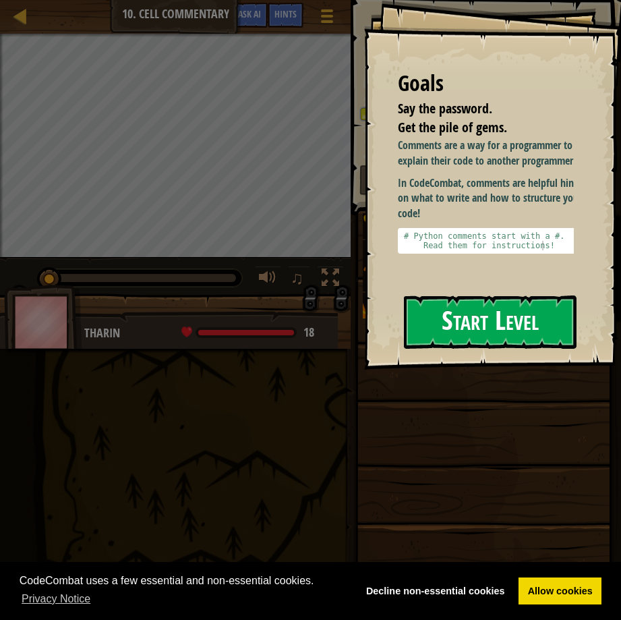
click at [496, 295] on button "Start Level" at bounding box center [490, 321] width 173 height 53
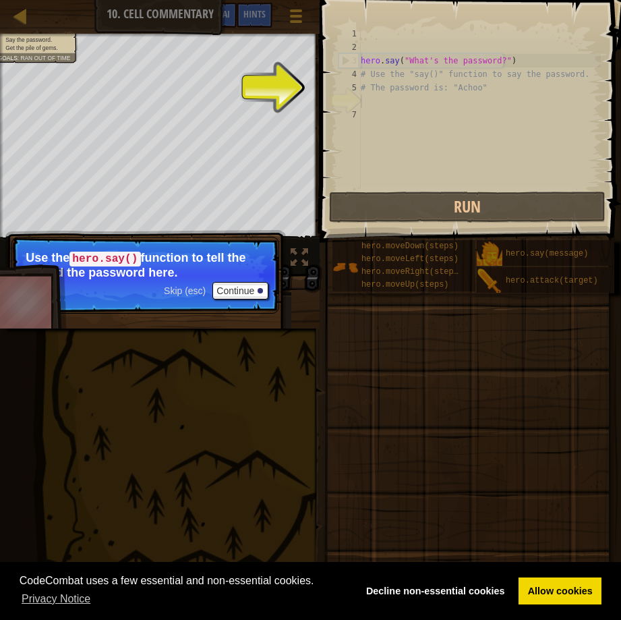
click at [406, 101] on div "hero . say ( "What's the password?" ) # Use the "say()" function to say the pas…" at bounding box center [479, 121] width 243 height 189
click at [386, 99] on div "hero . say ( "What's the password?" ) # Use the "say()" function to say the pas…" at bounding box center [479, 121] width 243 height 189
click at [373, 98] on div "hero . say ( "What's the password?" ) # Use the "say()" function to say the pas…" at bounding box center [479, 121] width 243 height 189
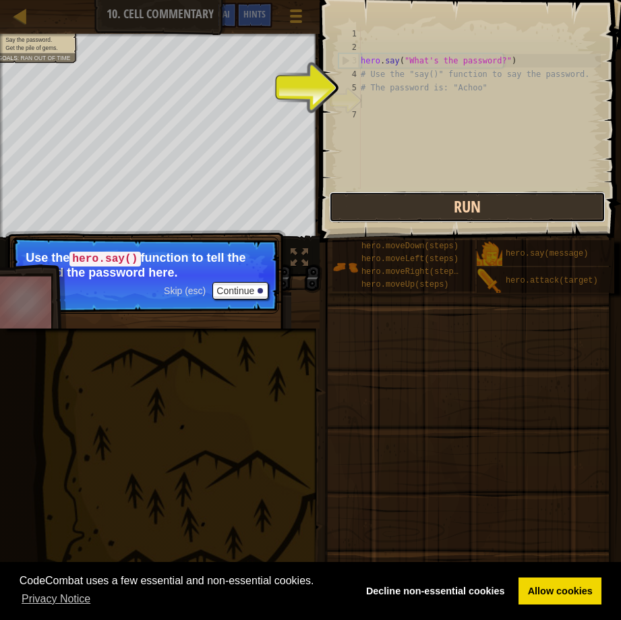
click at [450, 204] on button "Run" at bounding box center [467, 206] width 276 height 31
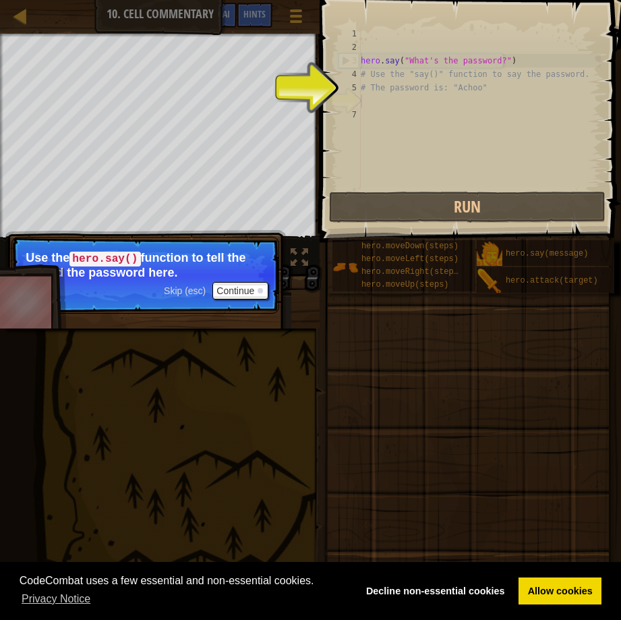
type textarea "# Use the "say()" function to say the password."
click at [422, 76] on div "hero . say ( "What's the password?" ) # Use the "say()" function to say the pas…" at bounding box center [479, 121] width 243 height 189
click at [376, 73] on div "hero . say ( "What's the password?" ) # Use the "say()" function to say the pas…" at bounding box center [479, 121] width 243 height 189
click at [341, 96] on div "6" at bounding box center [349, 100] width 22 height 13
click at [371, 99] on div "hero . say ( "What's the password?" ) # Use the "say()" function to say the pas…" at bounding box center [479, 121] width 243 height 189
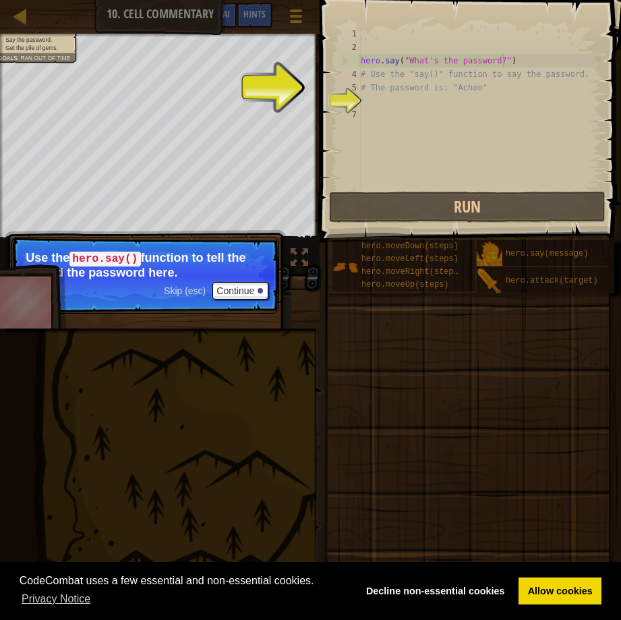
click at [513, 63] on div "hero . say ( "What's the password?" ) # Use the "say()" function to say the pas…" at bounding box center [479, 121] width 243 height 189
click at [494, 90] on div "hero . say ( "What's the password?" ) # Use the "say()" function to say the pas…" at bounding box center [479, 121] width 243 height 189
type textarea "# The password is: "Achoo""
click at [343, 94] on div "6" at bounding box center [349, 100] width 22 height 13
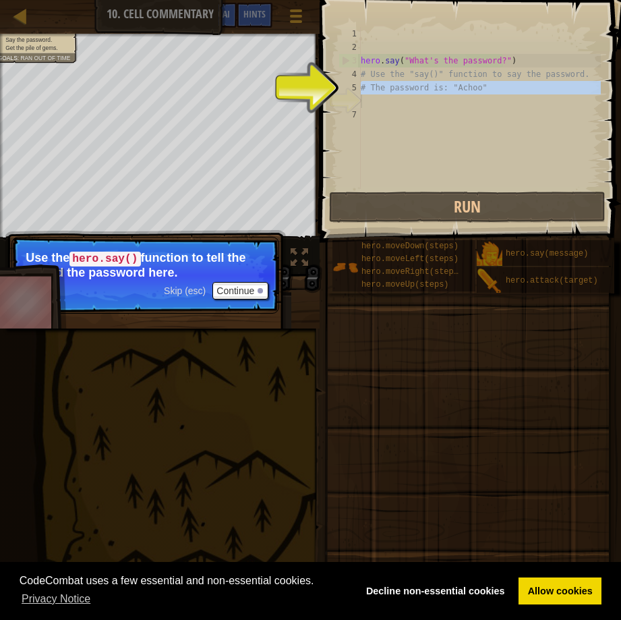
click at [342, 95] on div "6" at bounding box center [349, 100] width 22 height 13
type textarea "# The password is: "Achoo""
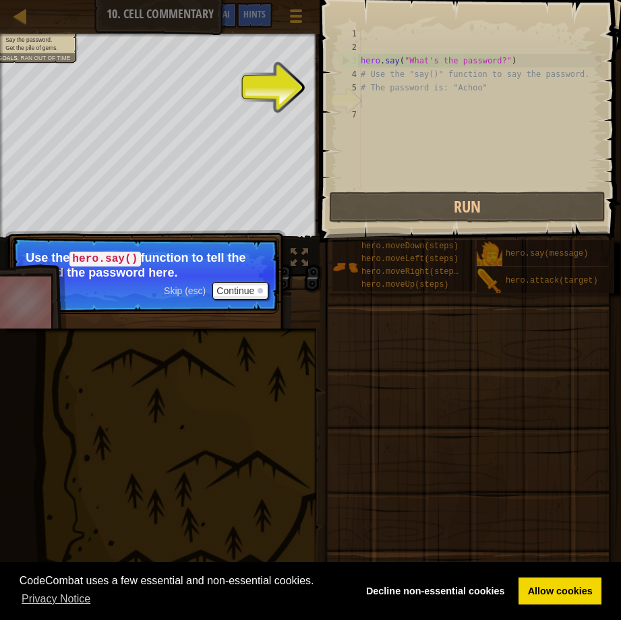
drag, startPoint x: 342, startPoint y: 95, endPoint x: 485, endPoint y: 100, distance: 143.0
click at [485, 100] on div "hero . say ( "What's the password?" ) # Use the "say()" function to say the pas…" at bounding box center [479, 121] width 243 height 189
click at [483, 96] on div "hero . say ( "What's the password?" ) # Use the "say()" function to say the pas…" at bounding box center [479, 121] width 243 height 189
click at [471, 88] on div "hero . say ( "What's the password?" ) # Use the "say()" function to say the pas…" at bounding box center [479, 121] width 243 height 189
type textarea "# The password is: "Achoo""
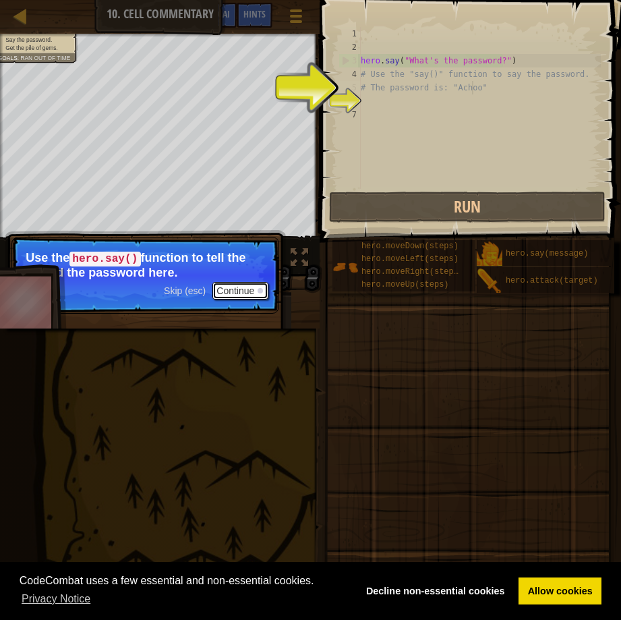
click at [229, 286] on button "Continue" at bounding box center [240, 291] width 56 height 18
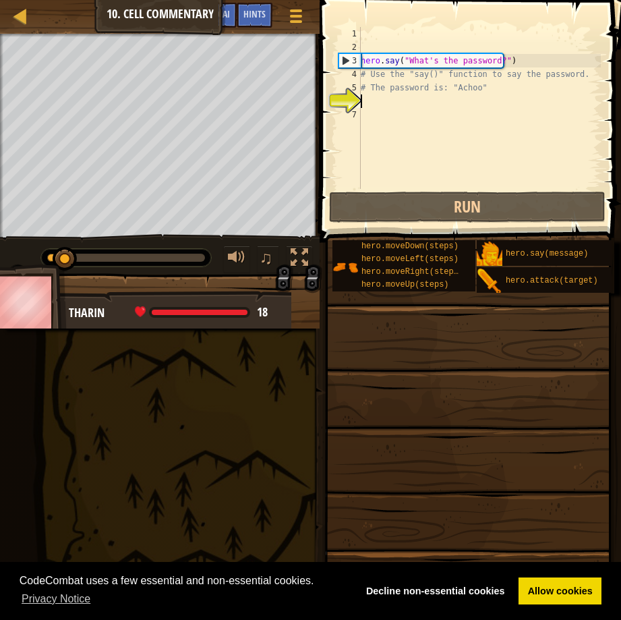
click at [375, 96] on div "hero . say ( "What's the password?" ) # Use the "say()" function to say the pas…" at bounding box center [479, 121] width 243 height 189
type textarea "he"
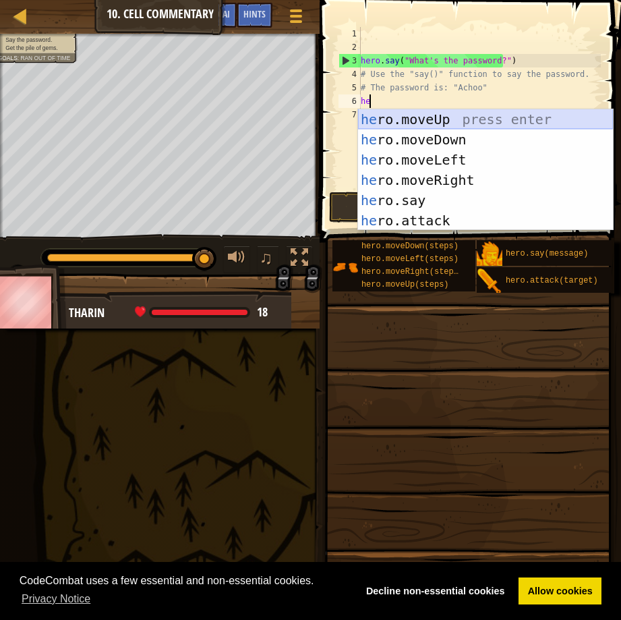
click at [399, 112] on div "he ro.moveUp press enter he ro.moveDown press enter he ro.moveLeft press enter …" at bounding box center [485, 190] width 255 height 162
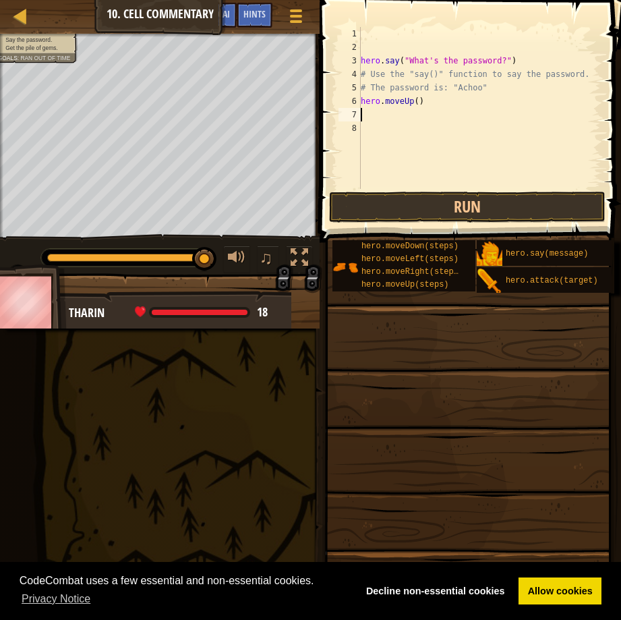
click at [415, 102] on div "hero . say ( "What's the password?" ) # Use the "say()" function to say the pas…" at bounding box center [479, 121] width 243 height 189
type textarea "hero.moveUp(2)"
click at [425, 100] on div "hero . say ( "What's the password?" ) # Use the "say()" function to say the pas…" at bounding box center [479, 121] width 243 height 189
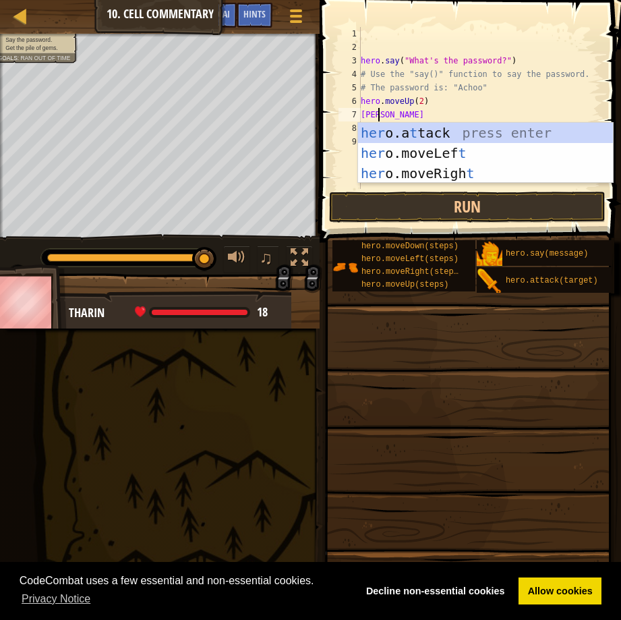
scroll to position [6, 1]
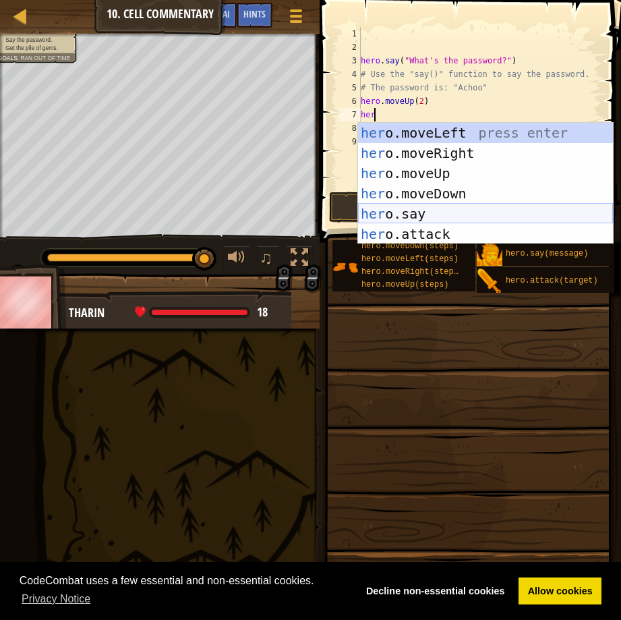
click at [411, 209] on div "her o.moveLeft press enter her o.moveRight press enter her o.moveUp press enter…" at bounding box center [485, 204] width 255 height 162
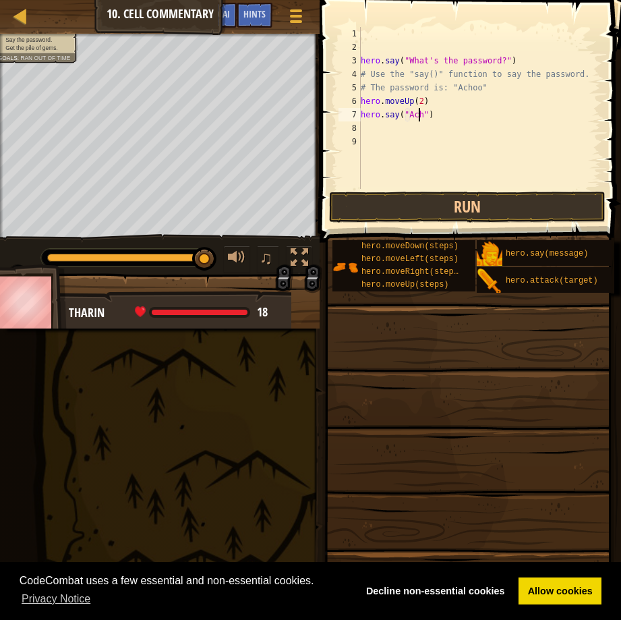
scroll to position [6, 5]
click at [435, 204] on button "Run" at bounding box center [467, 206] width 276 height 31
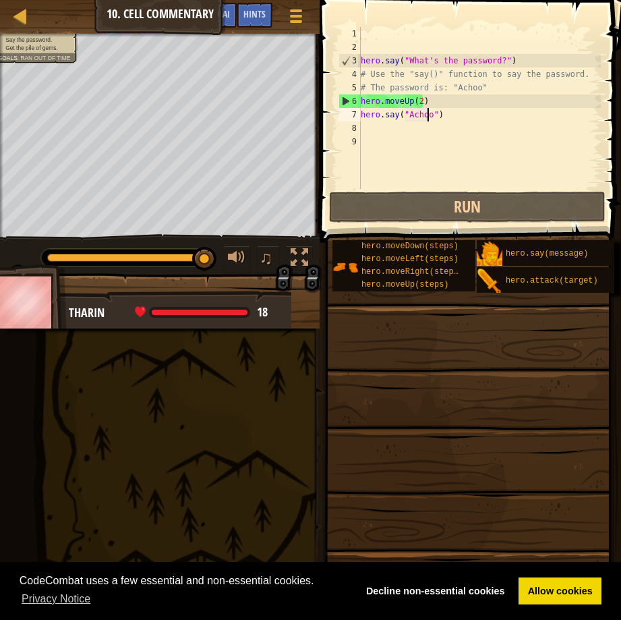
click at [437, 115] on div "hero . say ( "What's the password?" ) # Use the "say()" function to say the pas…" at bounding box center [479, 121] width 243 height 189
click at [404, 115] on div "hero . say ( "What's the password?" ) # Use the "say()" function to say the pas…" at bounding box center [479, 121] width 243 height 189
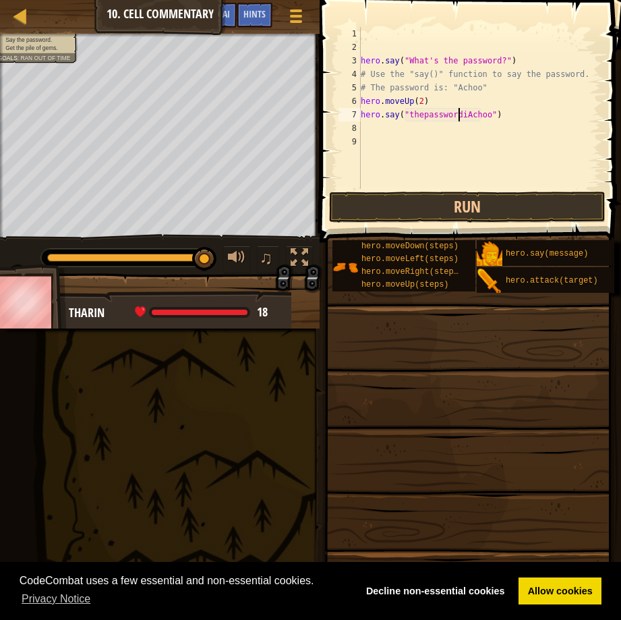
scroll to position [6, 9]
click at [461, 200] on button "Run" at bounding box center [467, 206] width 276 height 31
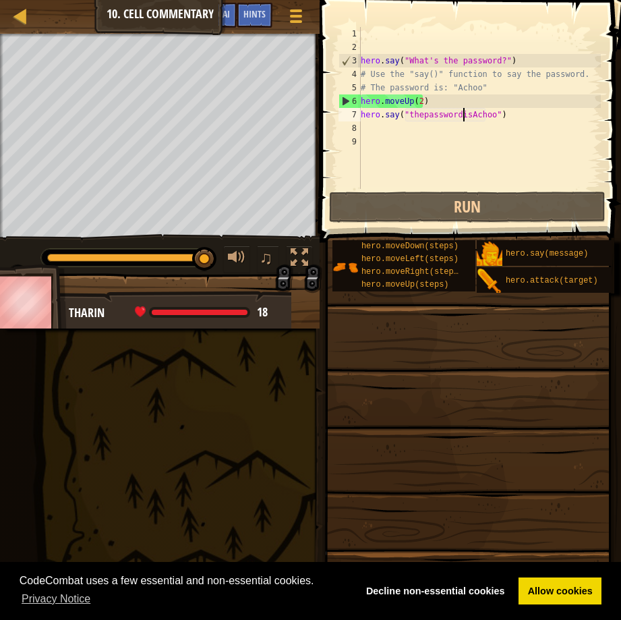
click at [483, 116] on div "hero . say ( "What's the password?" ) # Use the "say()" function to say the pas…" at bounding box center [479, 121] width 243 height 189
click at [486, 114] on div "hero . say ( "What's the password?" ) # Use the "say()" function to say the pas…" at bounding box center [479, 121] width 243 height 189
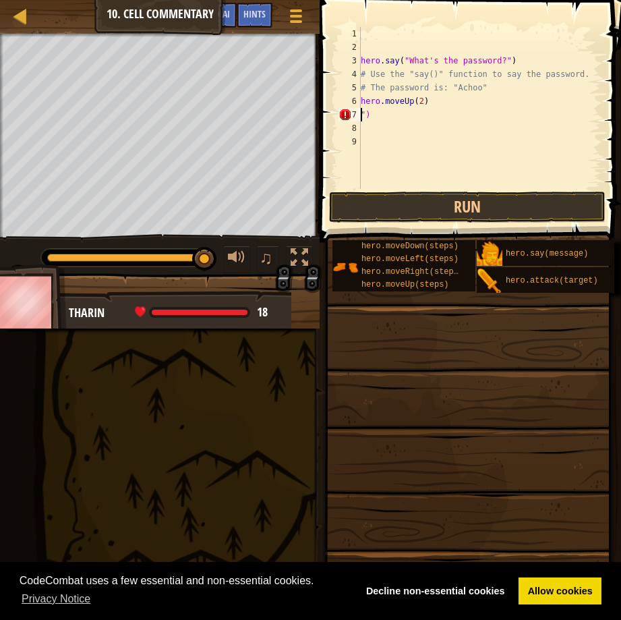
scroll to position [6, 0]
type textarea """
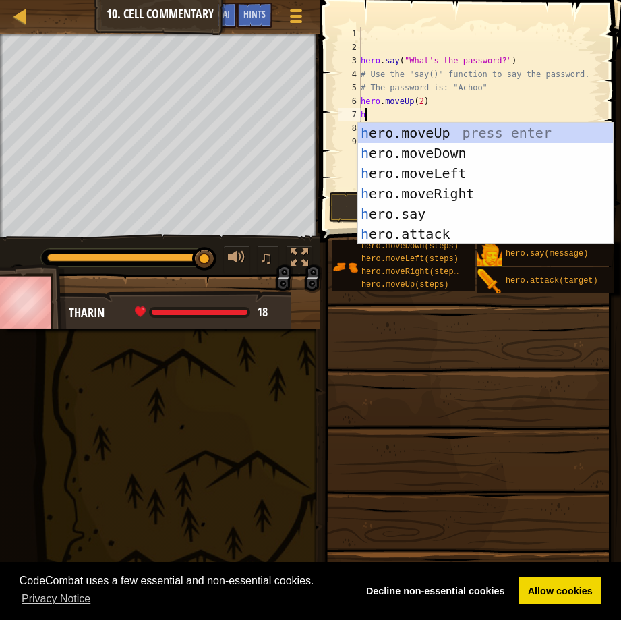
type textarea "her"
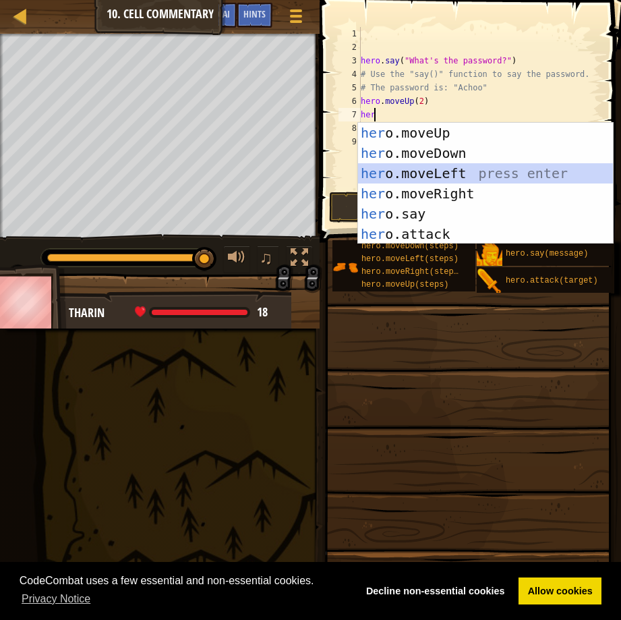
click at [426, 173] on div "her o.moveUp press enter her o.moveDown press enter her o.moveLeft press enter …" at bounding box center [485, 204] width 255 height 162
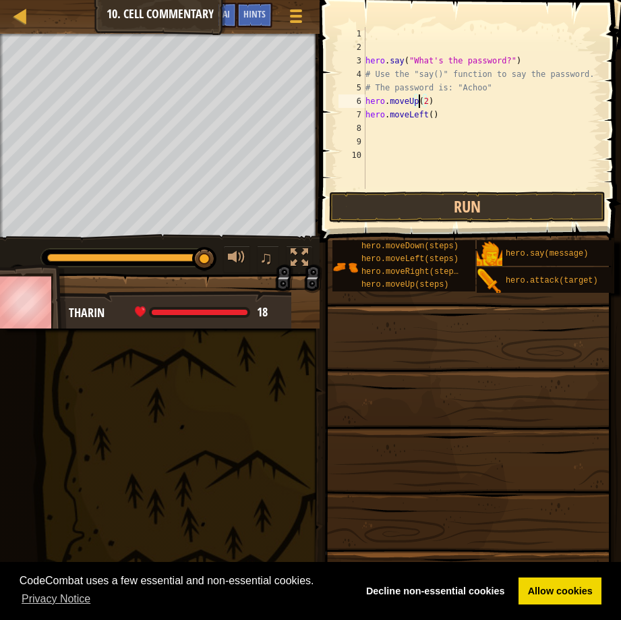
click at [419, 98] on div "hero . say ( "What's the password?" ) # Use the "say()" function to say the pas…" at bounding box center [482, 121] width 239 height 189
click at [422, 101] on div "hero . say ( "What's the password?" ) # Use the "say()" function to say the pas…" at bounding box center [482, 121] width 239 height 189
click at [430, 203] on button "Run" at bounding box center [467, 206] width 276 height 31
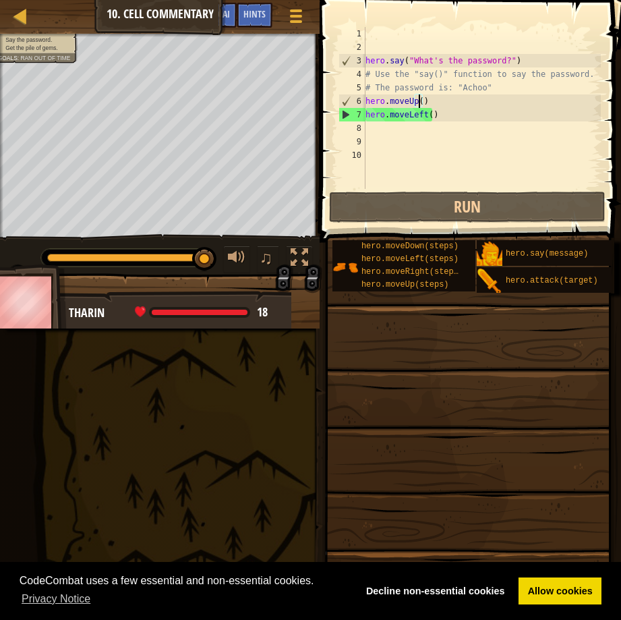
click at [411, 103] on div "hero . say ( "What's the password?" ) # Use the "say()" function to say the pas…" at bounding box center [482, 121] width 239 height 189
click at [415, 102] on div "hero . say ( "What's the password?" ) # Use the "say()" function to say the pas…" at bounding box center [482, 121] width 239 height 189
click at [425, 102] on div "hero . say ( "What's the password?" ) # Use the "say()" function to say the pas…" at bounding box center [482, 121] width 239 height 189
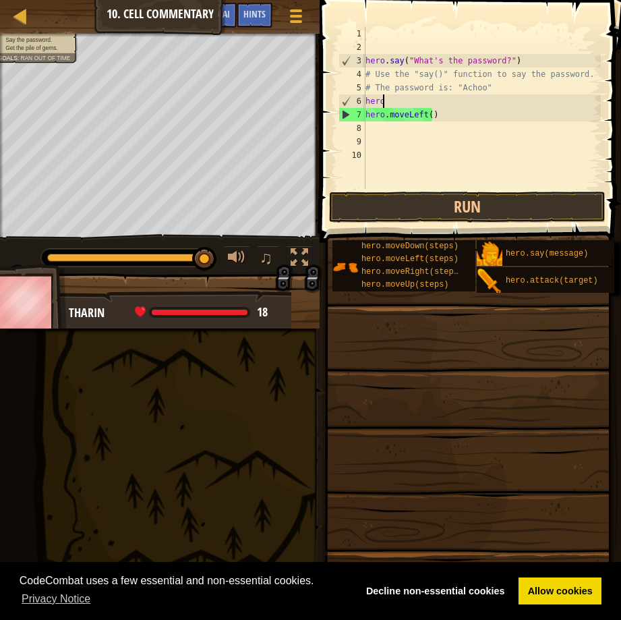
type textarea "h"
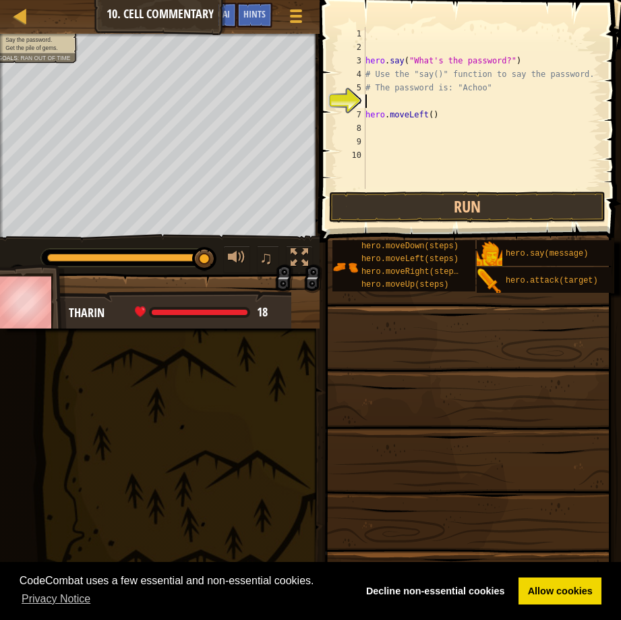
type textarea "# The password is: "Achoo""
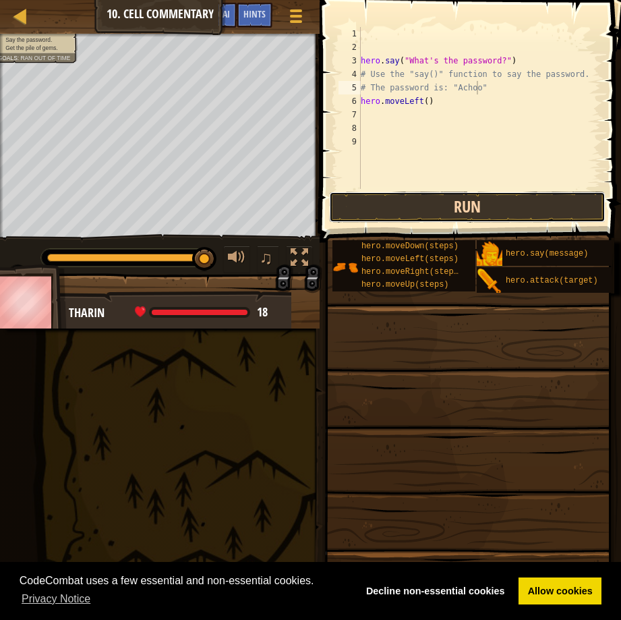
click at [430, 211] on button "Run" at bounding box center [467, 206] width 276 height 31
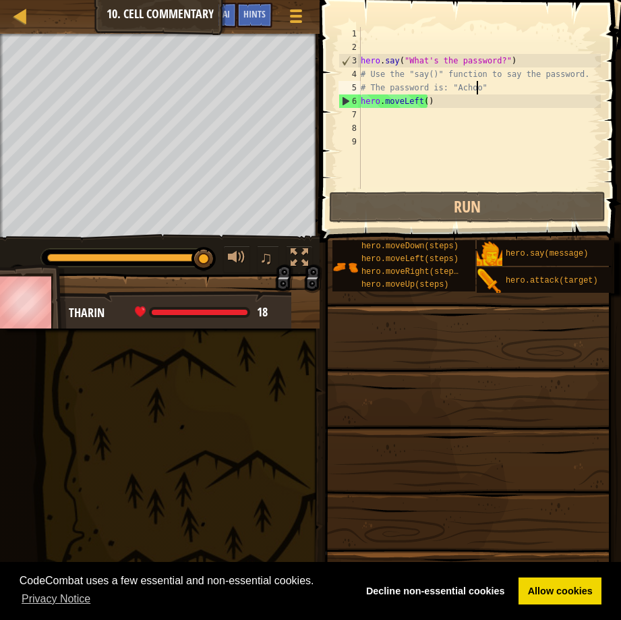
click at [375, 116] on div "hero . say ( "What's the password?" ) # Use the "say()" function to say the pas…" at bounding box center [479, 121] width 243 height 189
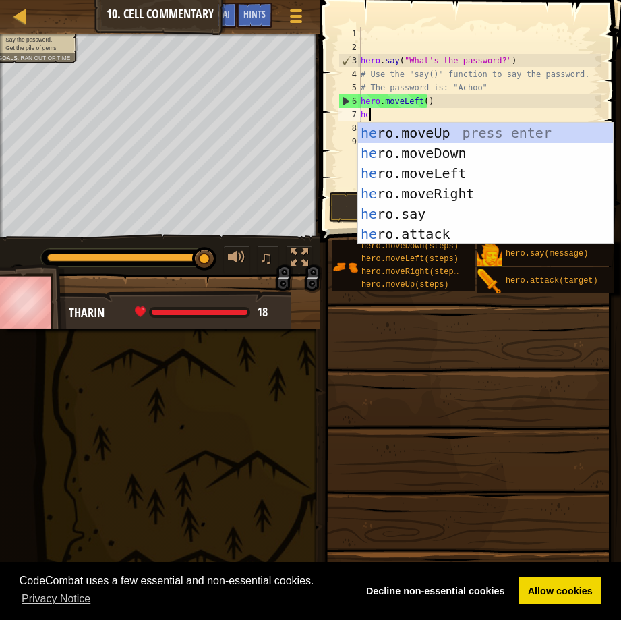
scroll to position [6, 1]
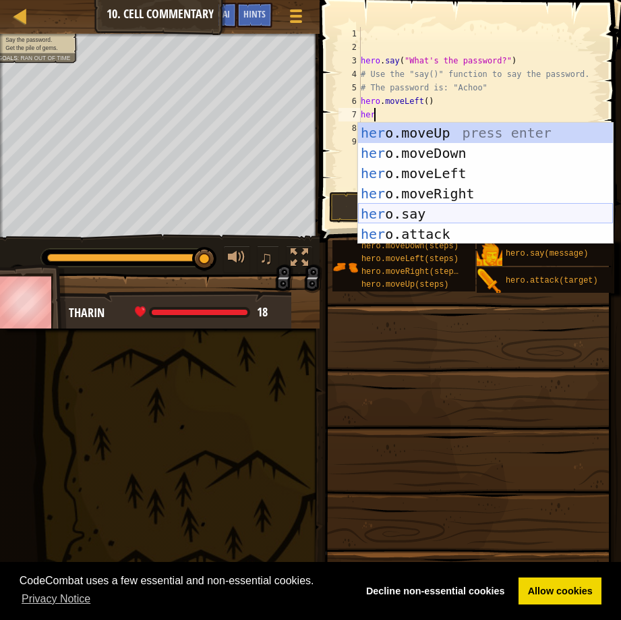
click at [413, 208] on div "her o.moveUp press enter her o.moveDown press enter her o.moveLeft press enter …" at bounding box center [485, 204] width 255 height 162
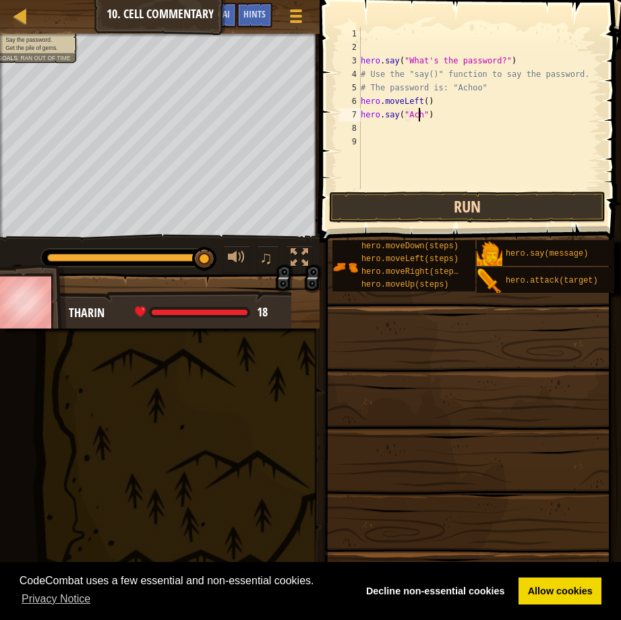
scroll to position [6, 5]
type textarea "hero.say("Achoo")"
click at [464, 206] on button "Run" at bounding box center [467, 206] width 276 height 31
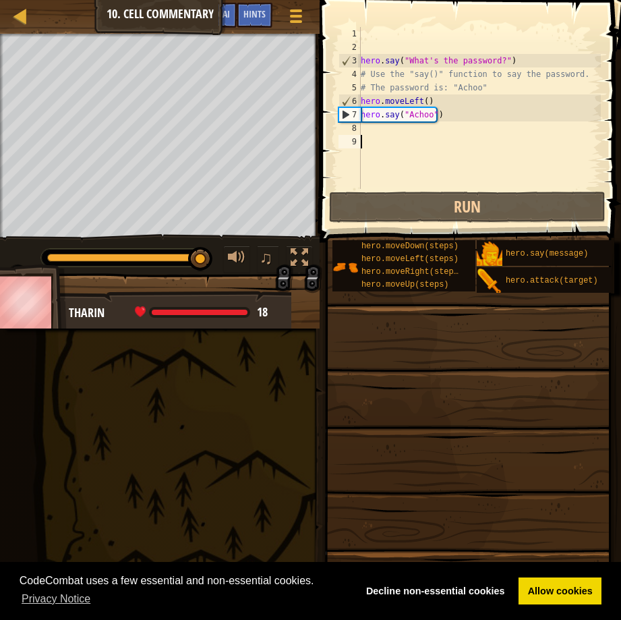
click at [369, 135] on div "hero . say ( "What's the password?" ) # Use the "say()" function to say the pas…" at bounding box center [479, 121] width 243 height 189
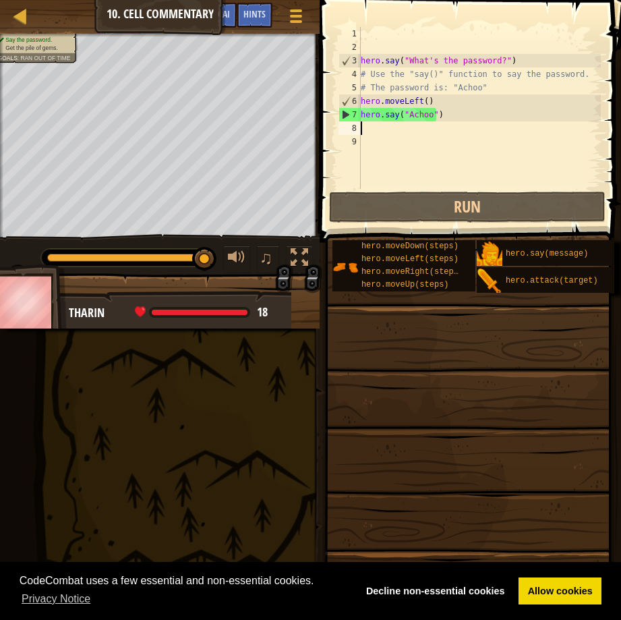
click at [372, 127] on div "hero . say ( "What's the password?" ) # Use the "say()" function to say the pas…" at bounding box center [479, 121] width 243 height 189
type textarea "her"
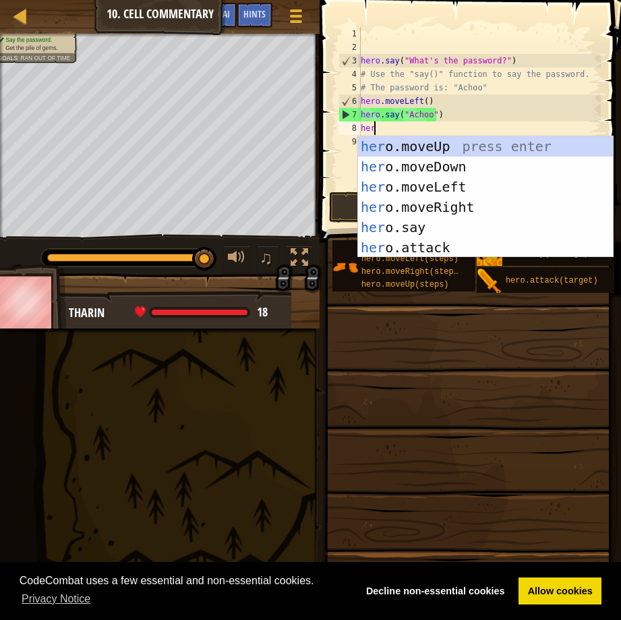
scroll to position [6, 1]
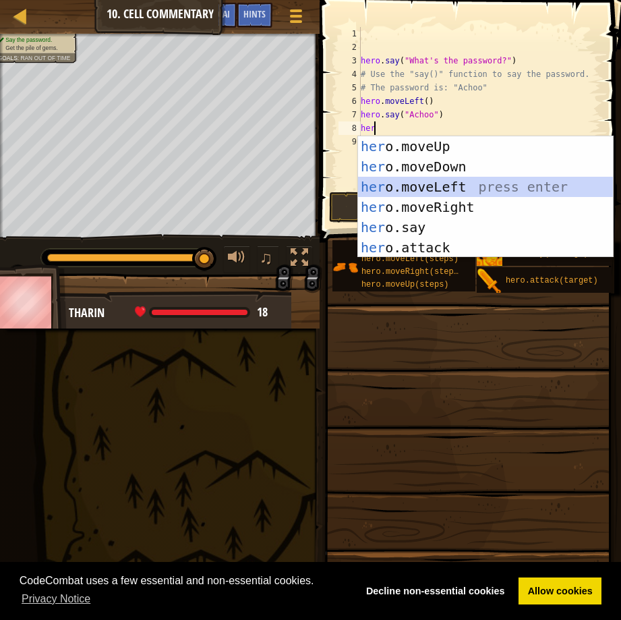
click at [441, 178] on div "her o.moveUp press enter her o.moveDown press enter her o.moveLeft press enter …" at bounding box center [485, 217] width 255 height 162
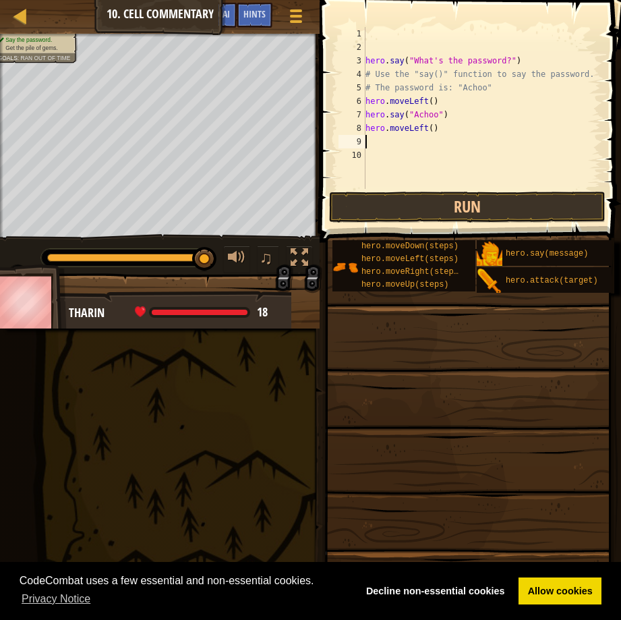
click at [422, 127] on div "hero . say ( "What's the password?" ) # Use the "say()" function to say the pas…" at bounding box center [482, 121] width 239 height 189
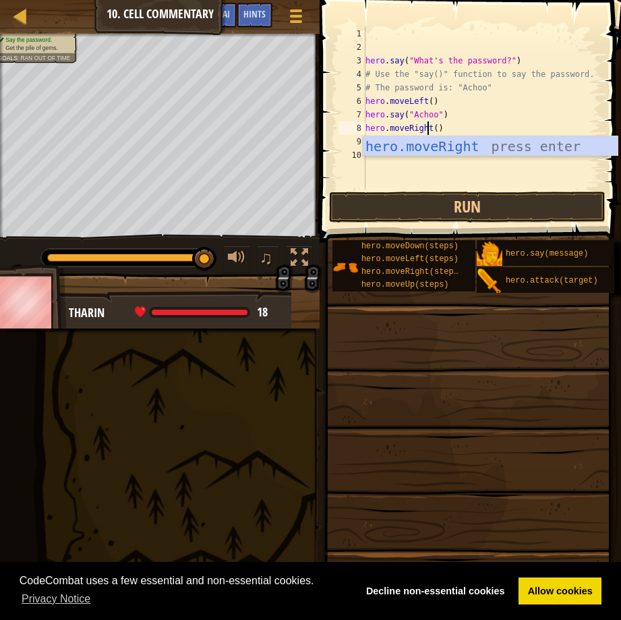
scroll to position [6, 5]
click at [493, 141] on div "hero.moveRight press enter" at bounding box center [490, 166] width 255 height 61
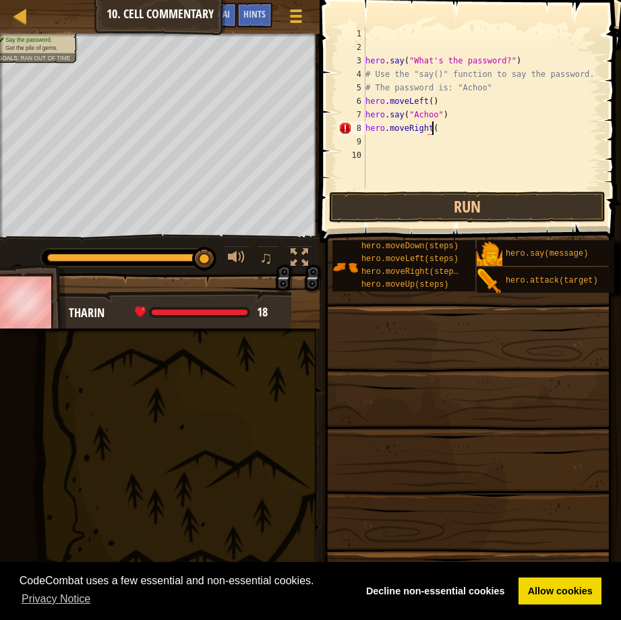
type textarea "hero.moveRight()"
click at [377, 137] on div "hero . say ( "What's the password?" ) # Use the "say()" function to say the pas…" at bounding box center [482, 121] width 239 height 189
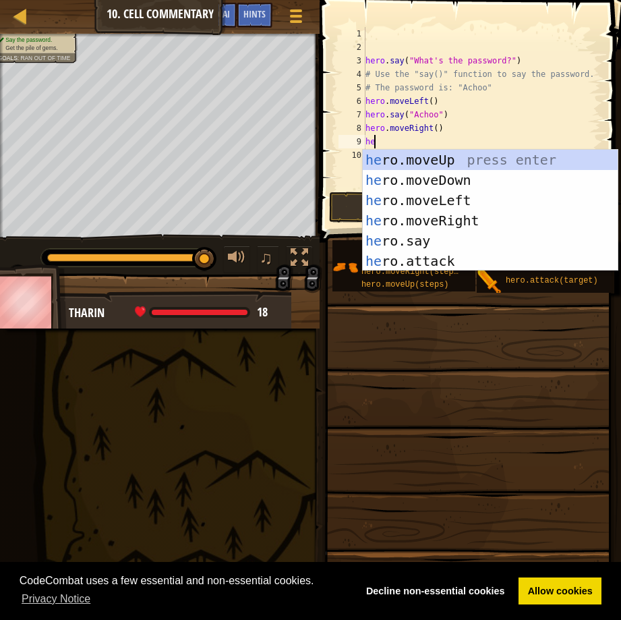
type textarea "her"
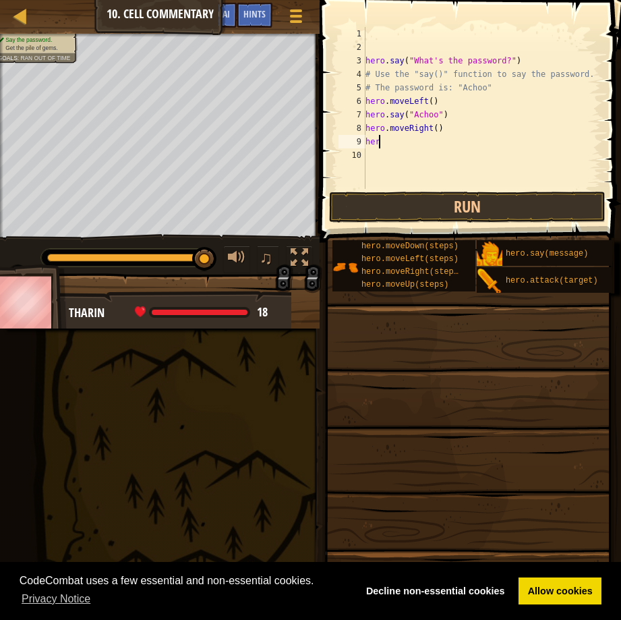
click at [454, 140] on div "hero . say ( "What's the password?" ) # Use the "say()" function to say the pas…" at bounding box center [482, 121] width 239 height 189
click at [394, 148] on div "hero . say ( "What's the password?" ) # Use the "say()" function to say the pas…" at bounding box center [482, 121] width 239 height 189
click at [388, 140] on div "hero . say ( "What's the password?" ) # Use the "say()" function to say the pas…" at bounding box center [482, 121] width 239 height 189
type textarea "h"
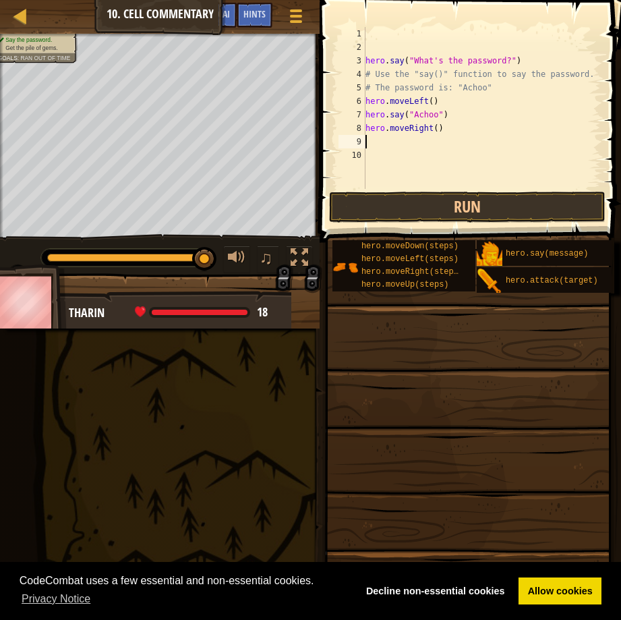
type textarea "he"
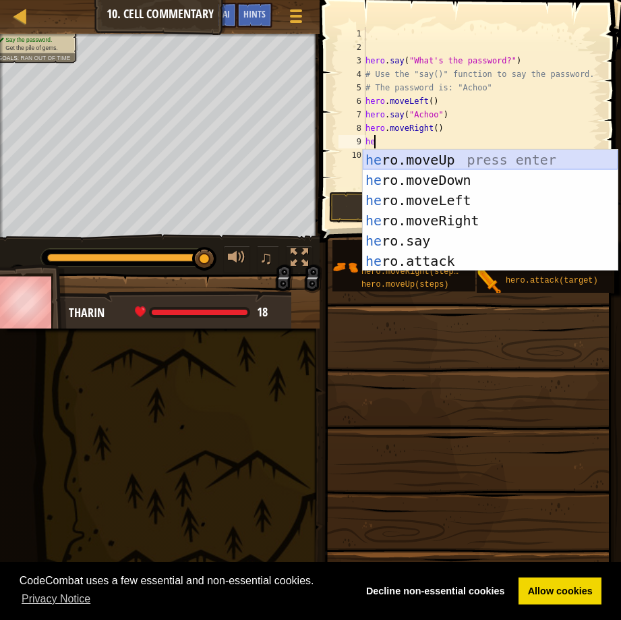
click at [414, 152] on div "he ro.moveUp press enter he ro.moveDown press enter he ro.moveLeft press enter …" at bounding box center [490, 231] width 255 height 162
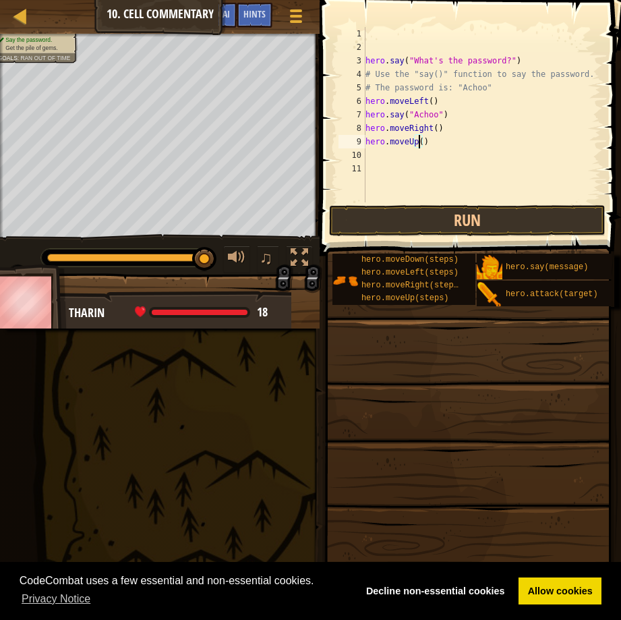
click at [417, 142] on div "hero . say ( "What's the password?" ) # Use the "say()" function to say the pas…" at bounding box center [482, 128] width 238 height 202
type textarea "hero.moveUp(2)"
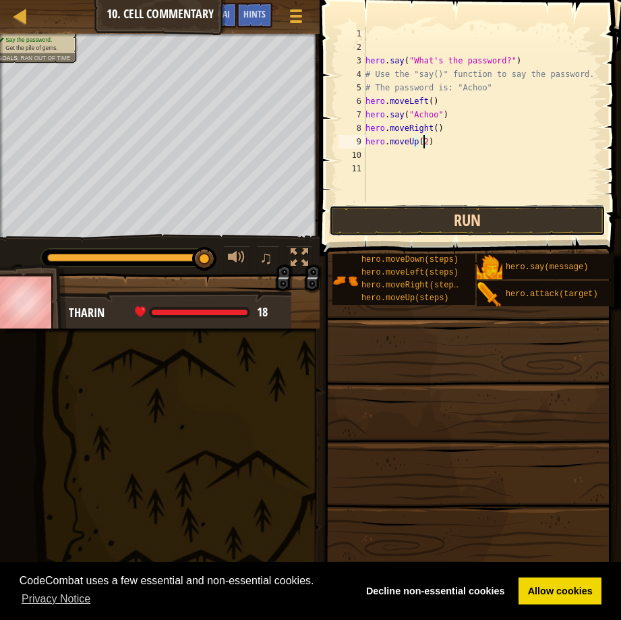
click at [411, 212] on button "Run" at bounding box center [467, 220] width 276 height 31
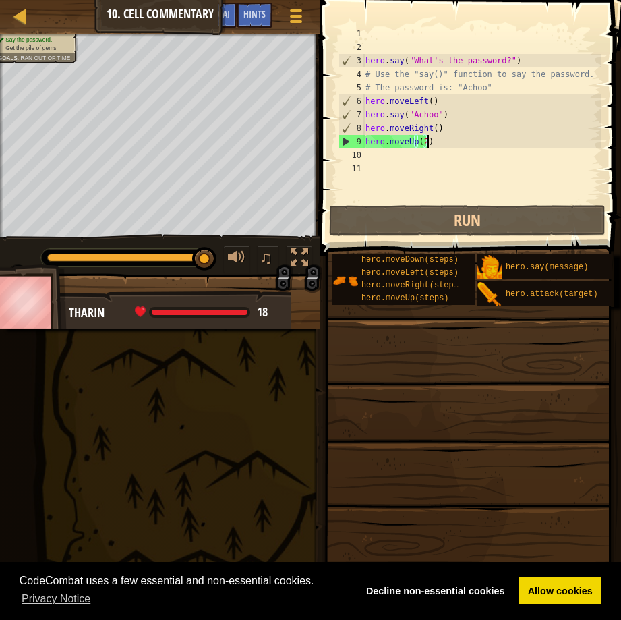
click at [454, 144] on div "hero . say ( "What's the password?" ) # Use the "say()" function to say the pas…" at bounding box center [482, 128] width 238 height 202
click at [433, 170] on div "hero . say ( "What's the password?" ) # Use the "say()" function to say the pas…" at bounding box center [482, 128] width 238 height 202
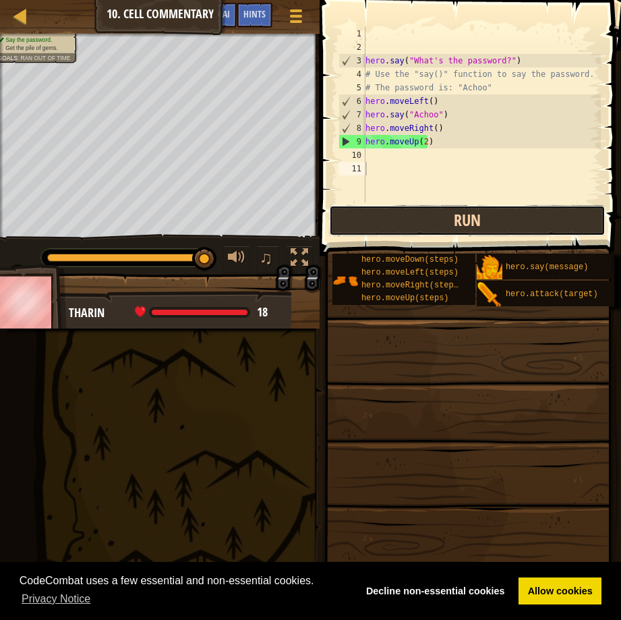
click at [431, 216] on button "Run" at bounding box center [467, 220] width 276 height 31
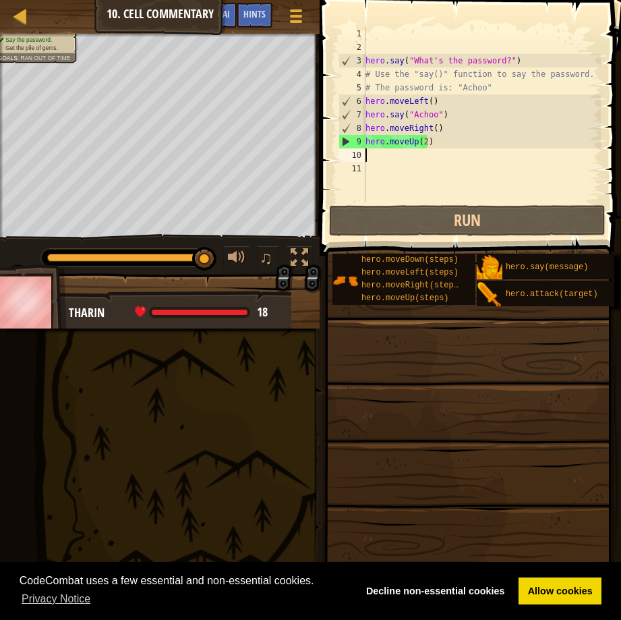
click at [381, 155] on div "hero . say ( "What's the password?" ) # Use the "say()" function to say the pas…" at bounding box center [482, 128] width 238 height 202
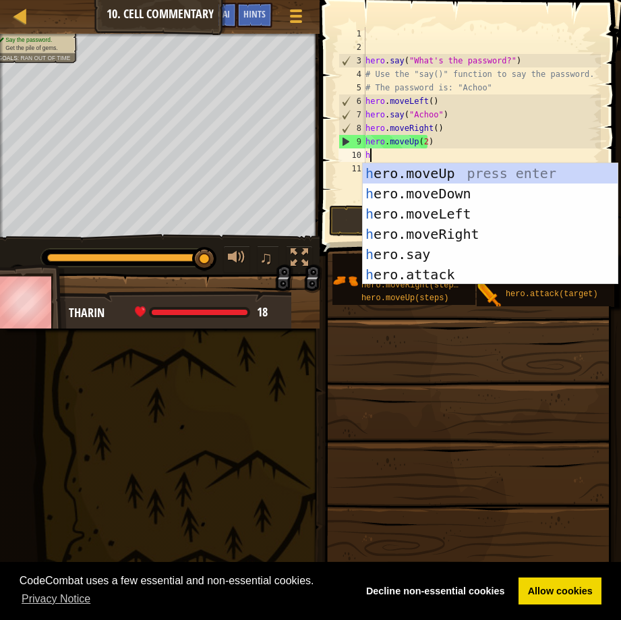
type textarea "he"
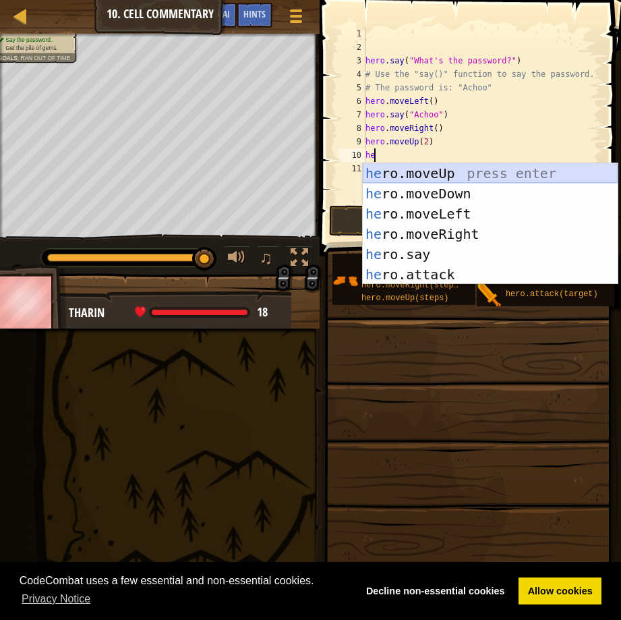
click at [421, 165] on div "he ro.moveUp press enter he ro.moveDown press enter he ro.moveLeft press enter …" at bounding box center [490, 244] width 255 height 162
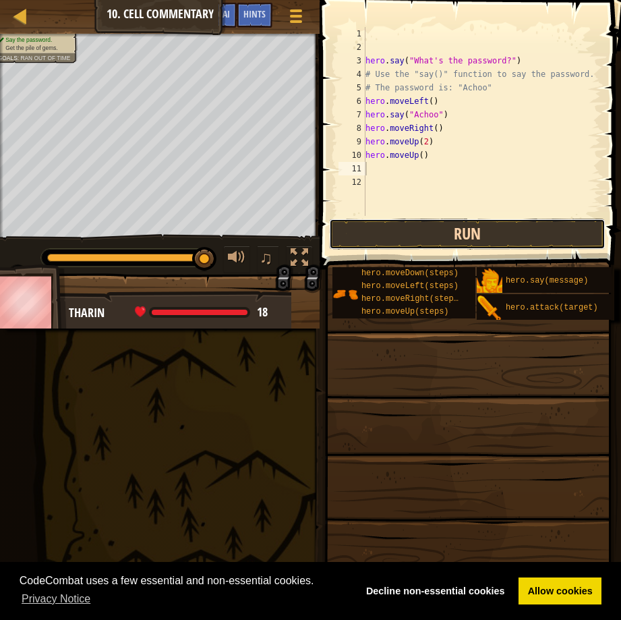
click at [404, 231] on button "Run" at bounding box center [467, 233] width 276 height 31
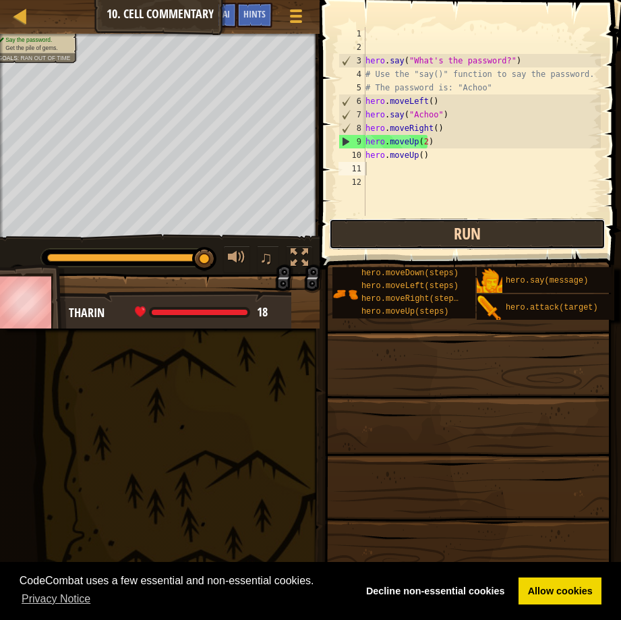
click at [410, 240] on button "Run" at bounding box center [467, 233] width 276 height 31
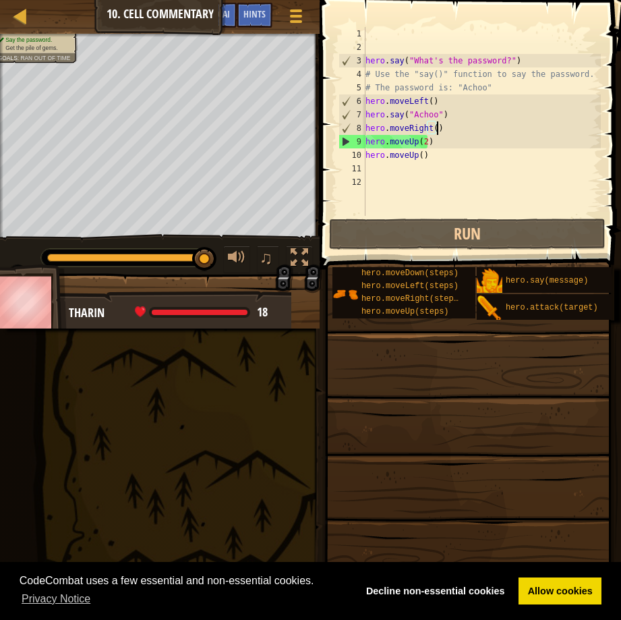
click at [438, 127] on div "hero . say ( "What's the password?" ) # Use the "say()" function to say the pas…" at bounding box center [482, 135] width 238 height 216
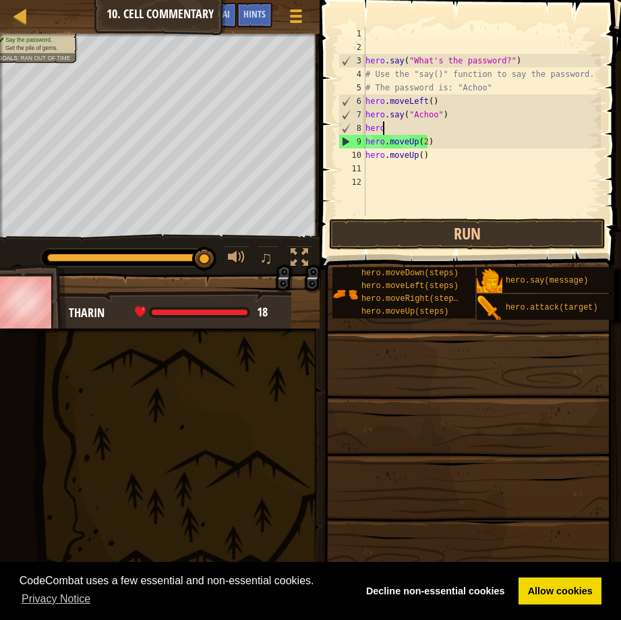
type textarea "h"
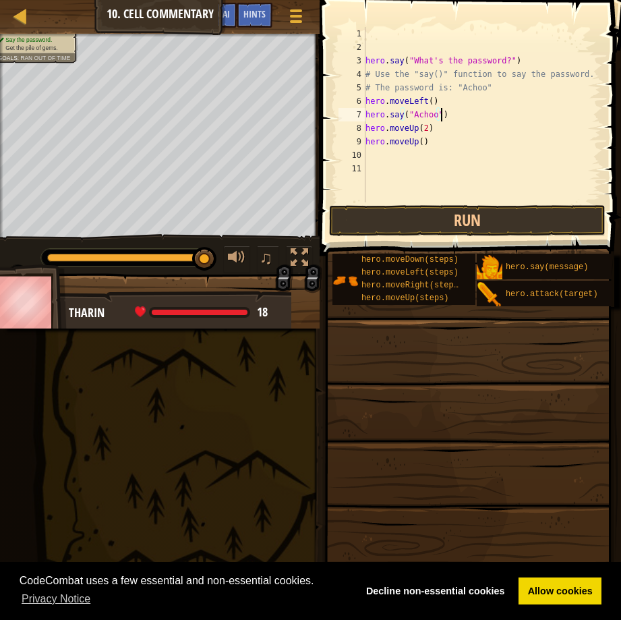
click at [425, 144] on div "hero . say ( "What's the password?" ) # Use the "say()" function to say the pas…" at bounding box center [482, 128] width 238 height 202
click at [425, 126] on div "hero . say ( "What's the password?" ) # Use the "say()" function to say the pas…" at bounding box center [482, 128] width 238 height 202
click at [422, 141] on div "hero . say ( "What's the password?" ) # Use the "say()" function to say the pas…" at bounding box center [482, 128] width 238 height 202
type textarea "h"
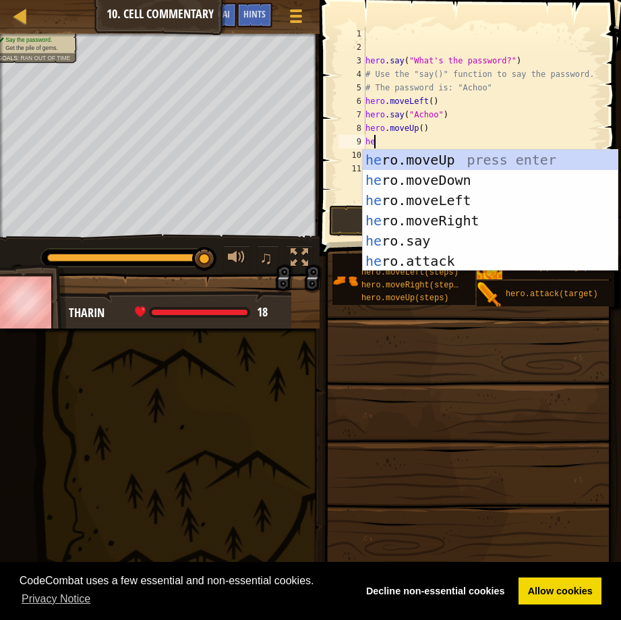
scroll to position [6, 1]
type textarea "hero"
click at [411, 213] on div "hero .moveUp press enter hero .moveDown press enter hero .moveLeft press enter …" at bounding box center [490, 231] width 255 height 162
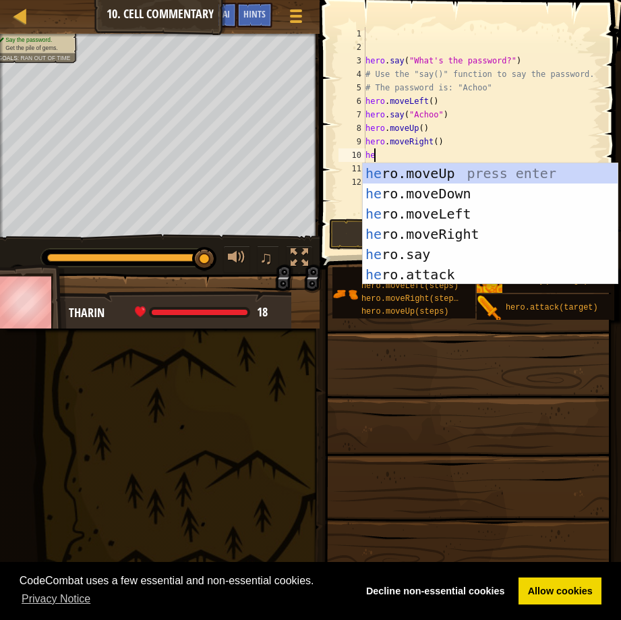
type textarea "hero"
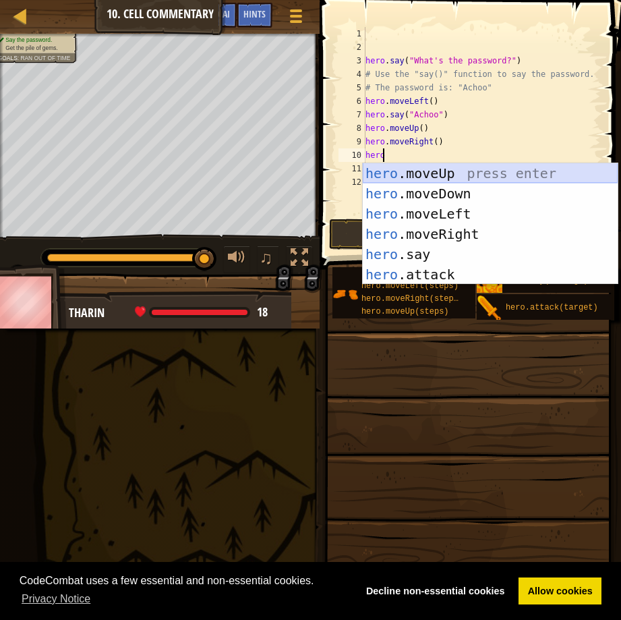
click at [438, 170] on div "hero .moveUp press enter hero .moveDown press enter hero .moveLeft press enter …" at bounding box center [490, 244] width 255 height 162
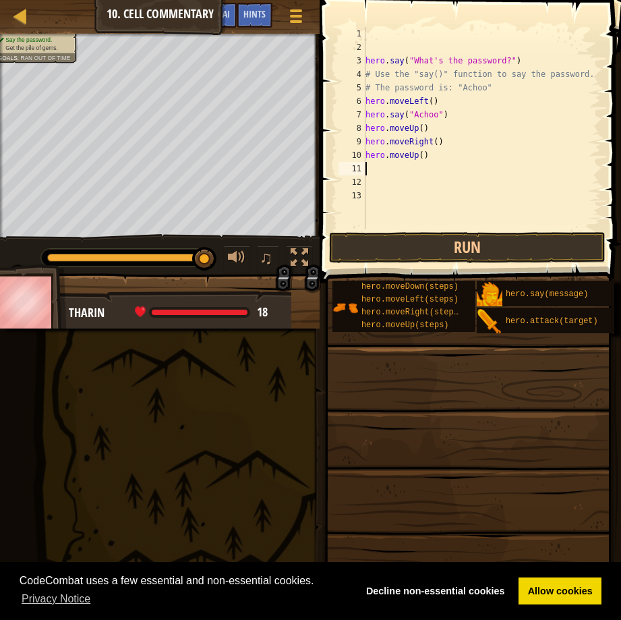
scroll to position [6, 0]
click at [422, 242] on button "Run" at bounding box center [467, 247] width 276 height 31
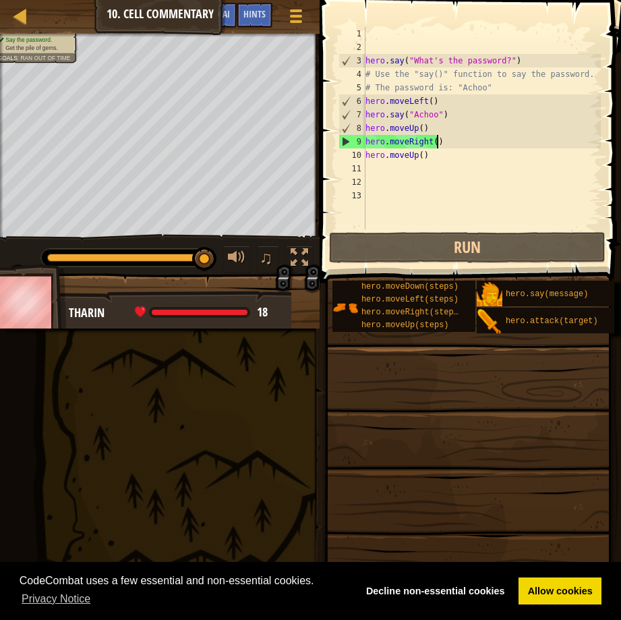
click at [450, 146] on div "hero . say ( "What's the password?" ) # Use the "say()" function to say the pas…" at bounding box center [482, 141] width 238 height 229
type textarea "hero.moveRight()"
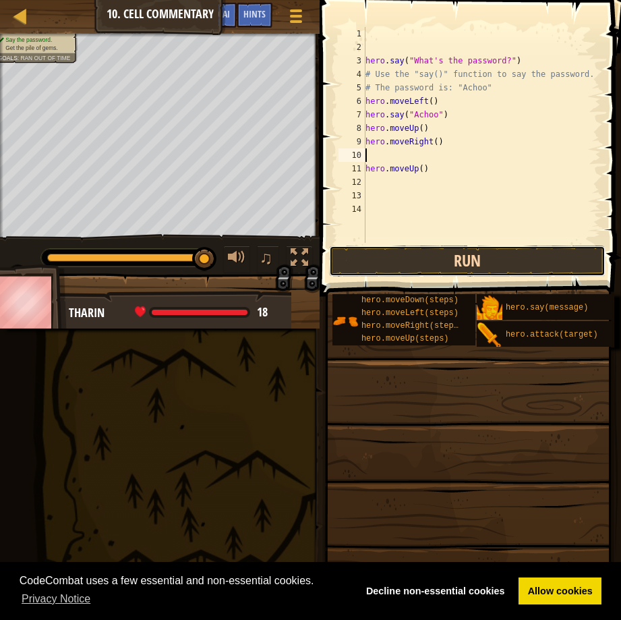
click at [396, 251] on button "Run" at bounding box center [467, 260] width 276 height 31
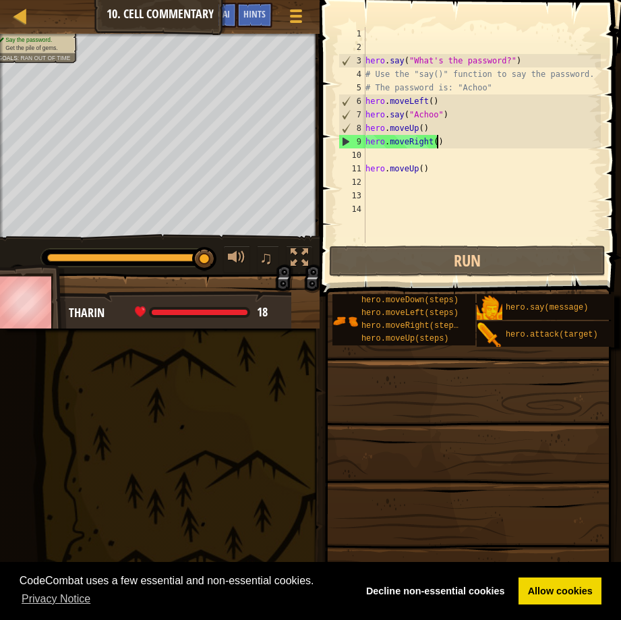
click at [439, 143] on div "hero . say ( "What's the password?" ) # Use the "say()" function to say the pas…" at bounding box center [482, 148] width 238 height 243
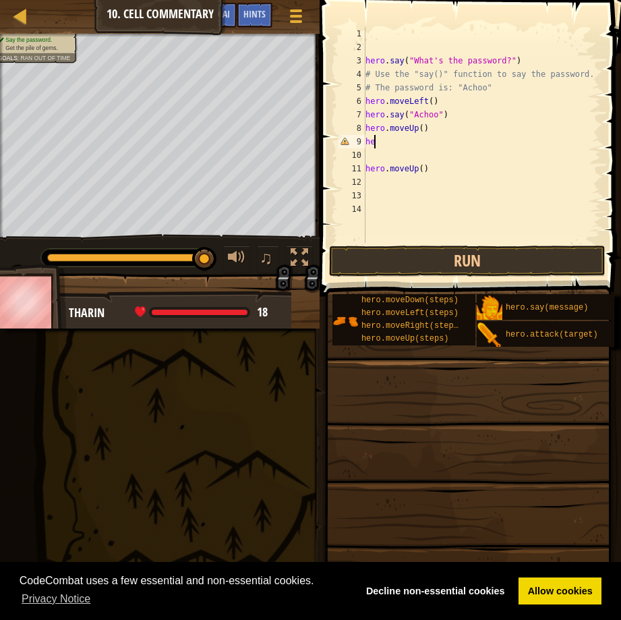
type textarea "h"
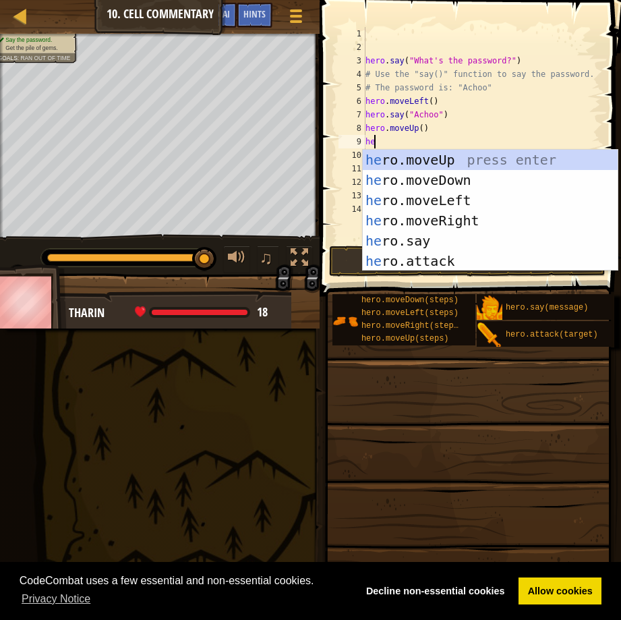
type textarea "her"
click at [413, 215] on div "her o.moveUp press enter her o.moveDown press enter her o.moveLeft press enter …" at bounding box center [490, 231] width 255 height 162
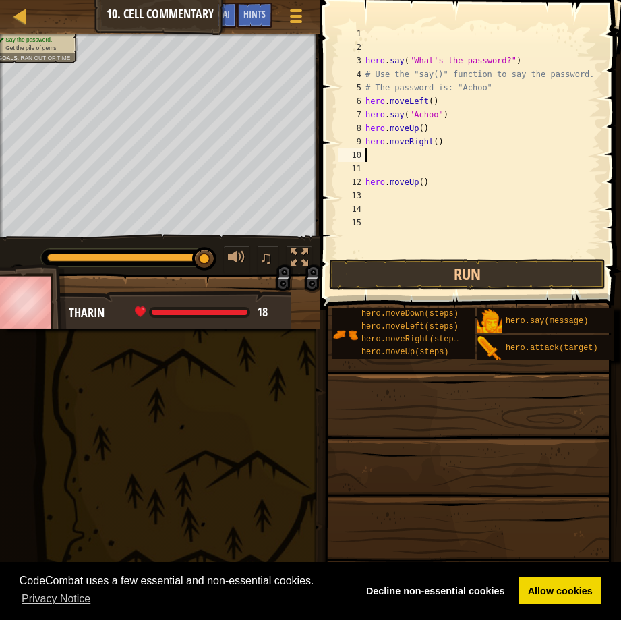
scroll to position [6, 0]
click at [419, 271] on button "Run" at bounding box center [467, 274] width 276 height 31
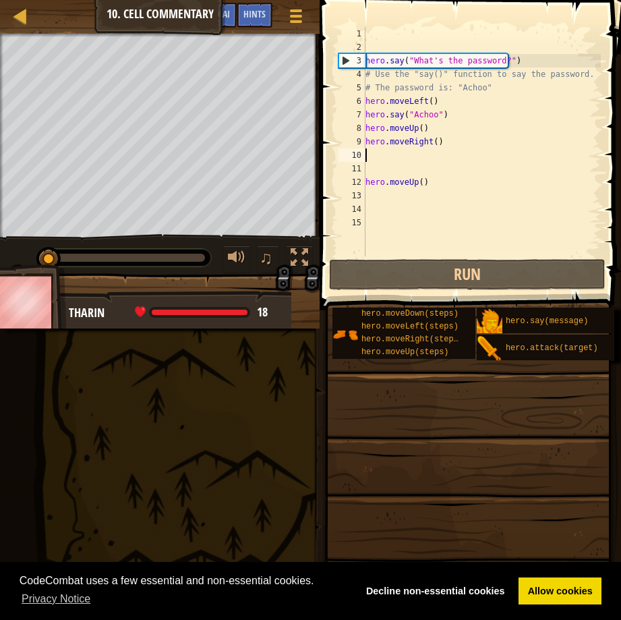
click at [19, 214] on div "Say the password. Get the pile of gems. Goals : Ran out of time ♫ Tharin 18 x: …" at bounding box center [310, 181] width 621 height 295
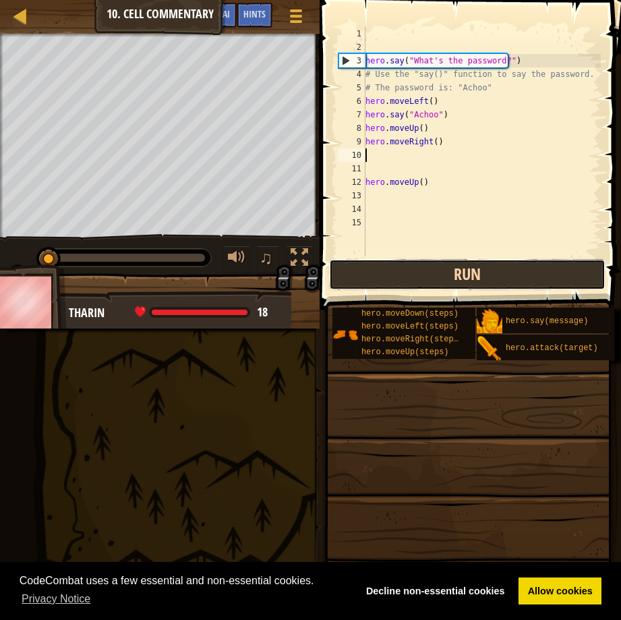
click at [401, 268] on button "Run" at bounding box center [467, 274] width 276 height 31
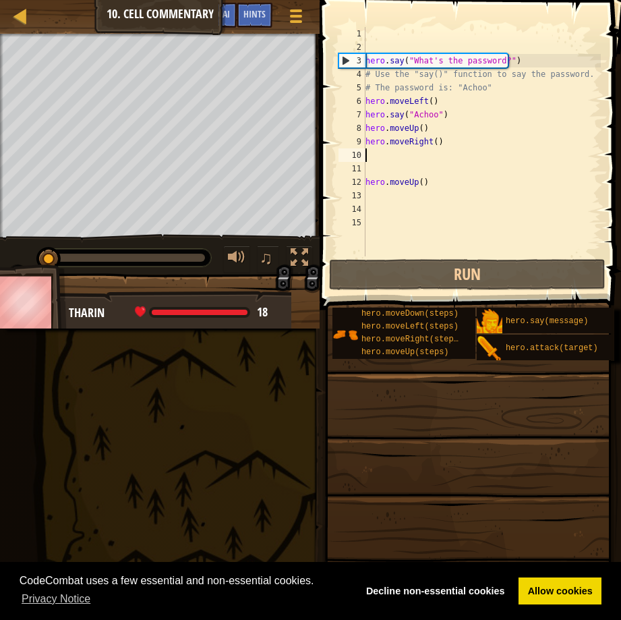
drag, startPoint x: 158, startPoint y: 255, endPoint x: 12, endPoint y: 263, distance: 145.8
click at [12, 263] on div "♫" at bounding box center [160, 254] width 320 height 40
drag, startPoint x: 116, startPoint y: 253, endPoint x: -14, endPoint y: 250, distance: 130.1
click at [0, 0] on html "Cookie Policy CodeCombat uses a few essential and non-essential cookies. Privac…" at bounding box center [310, 0] width 621 height 0
click at [438, 102] on div "hero . say ( "What's the password?" ) # Use the "say()" function to say the pas…" at bounding box center [482, 155] width 238 height 256
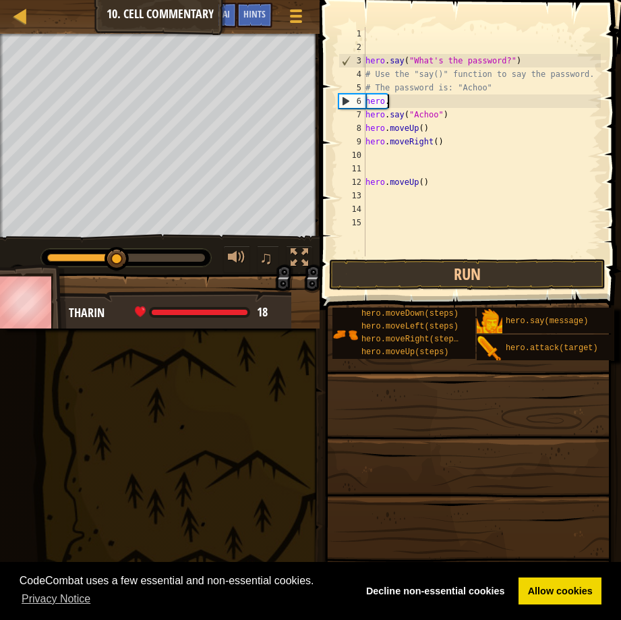
type textarea "h"
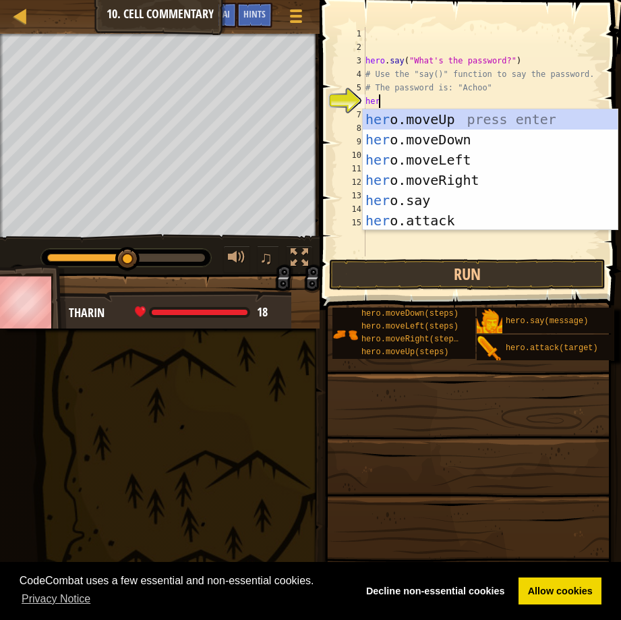
scroll to position [6, 1]
type textarea "herp"
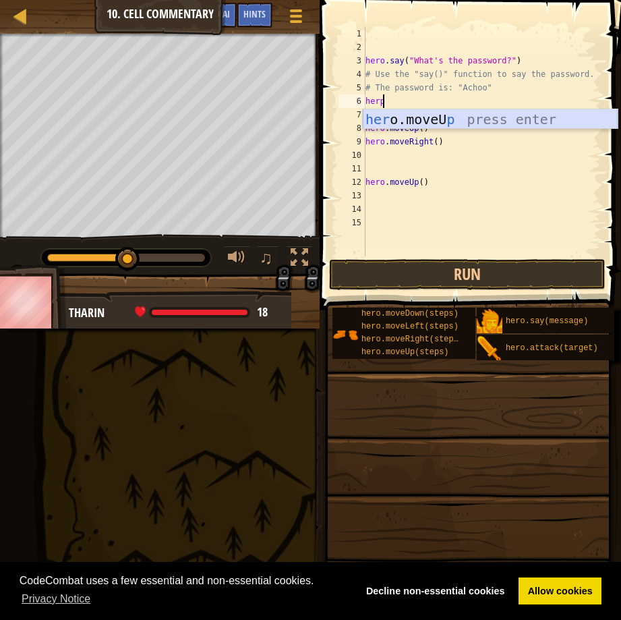
click at [419, 119] on div "her o.moveU p press enter" at bounding box center [490, 139] width 255 height 61
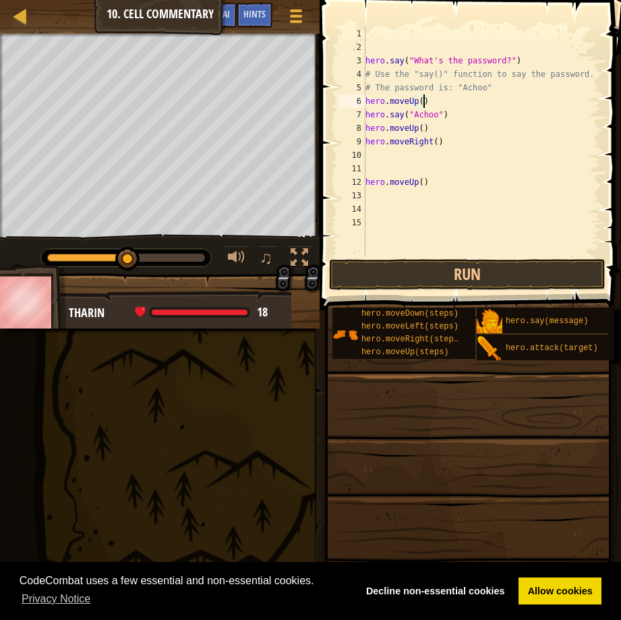
click at [437, 146] on div "hero . say ( "What's the password?" ) # Use the "say()" function to say the pas…" at bounding box center [482, 155] width 238 height 256
type textarea "h"
click at [449, 185] on div "hero . say ( "What's the password?" ) # Use the "say()" function to say the pas…" at bounding box center [482, 155] width 238 height 256
type textarea "h"
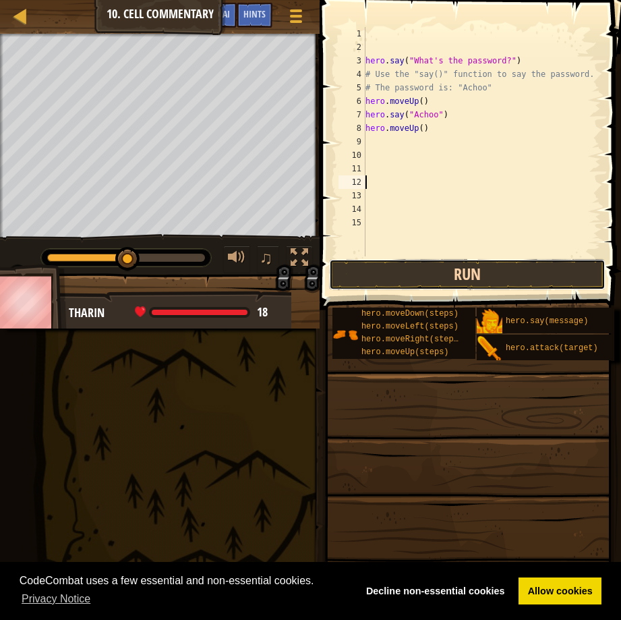
click at [459, 278] on button "Run" at bounding box center [467, 274] width 276 height 31
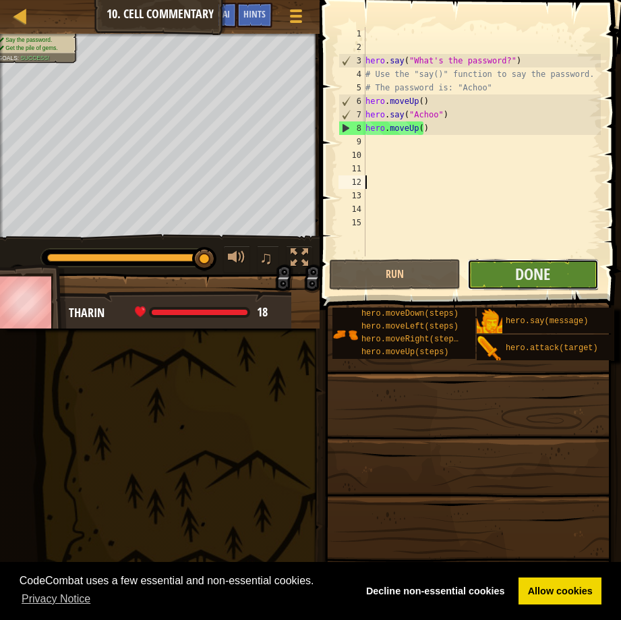
click at [559, 272] on button "Done" at bounding box center [532, 274] width 131 height 31
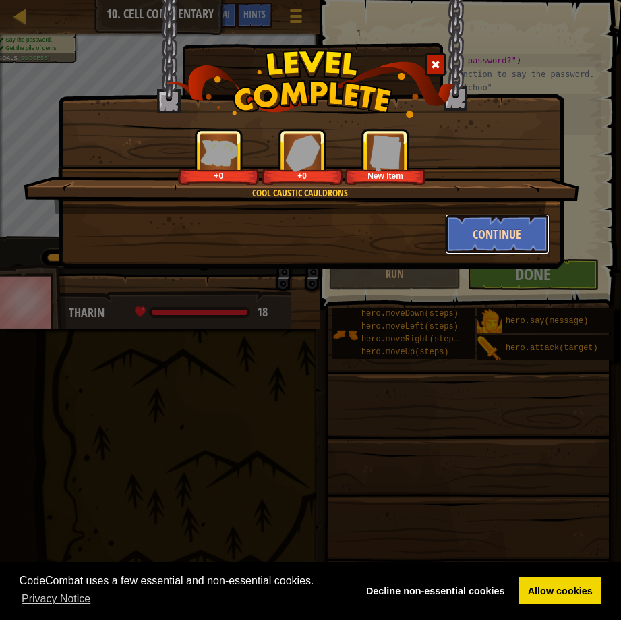
click at [515, 230] on button "Continue" at bounding box center [497, 234] width 104 height 40
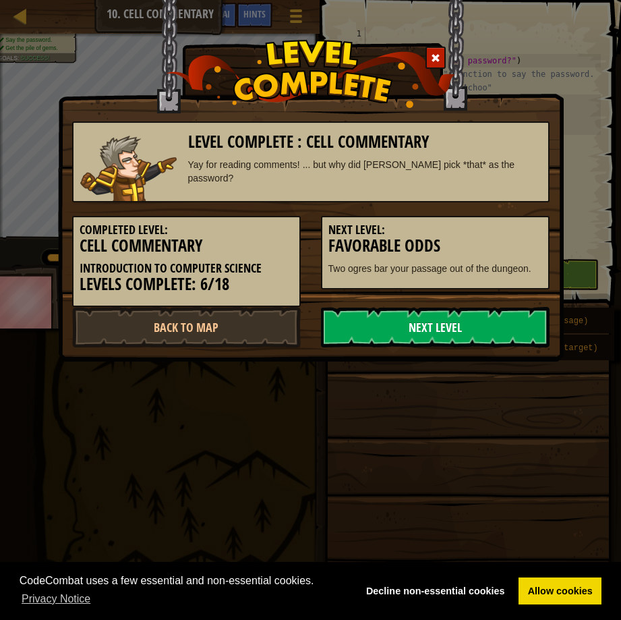
click at [439, 320] on link "Next Level" at bounding box center [435, 327] width 229 height 40
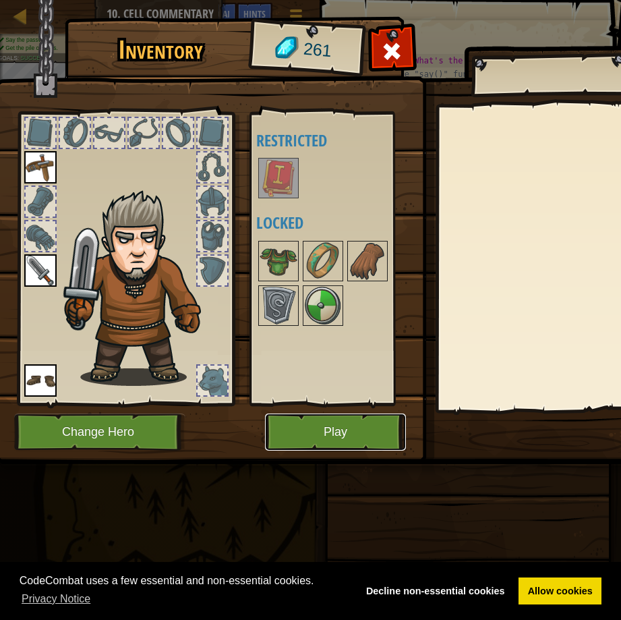
click at [343, 418] on button "Play" at bounding box center [335, 431] width 141 height 37
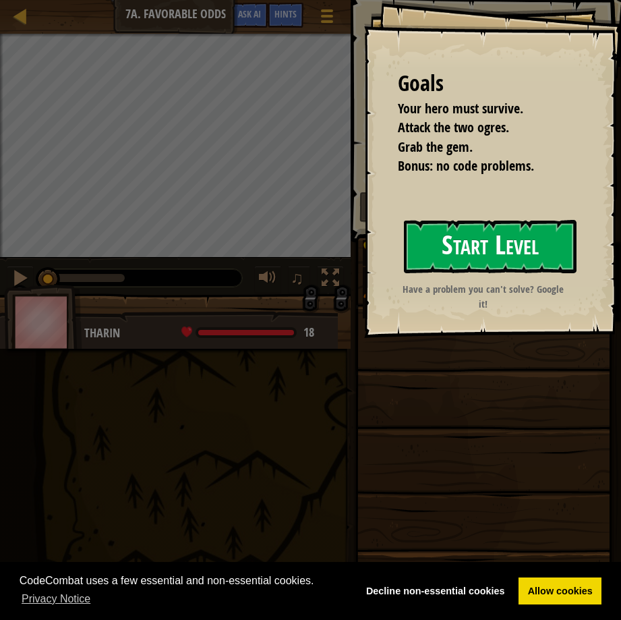
click at [479, 237] on button "Start Level" at bounding box center [490, 246] width 173 height 53
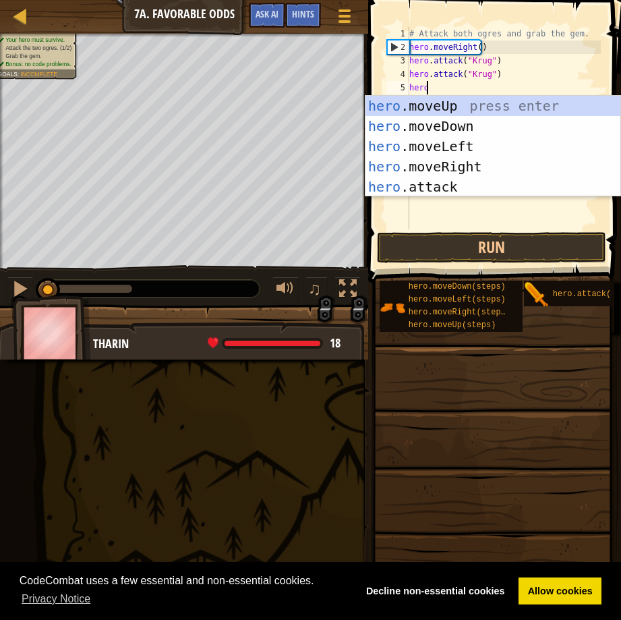
scroll to position [6, 1]
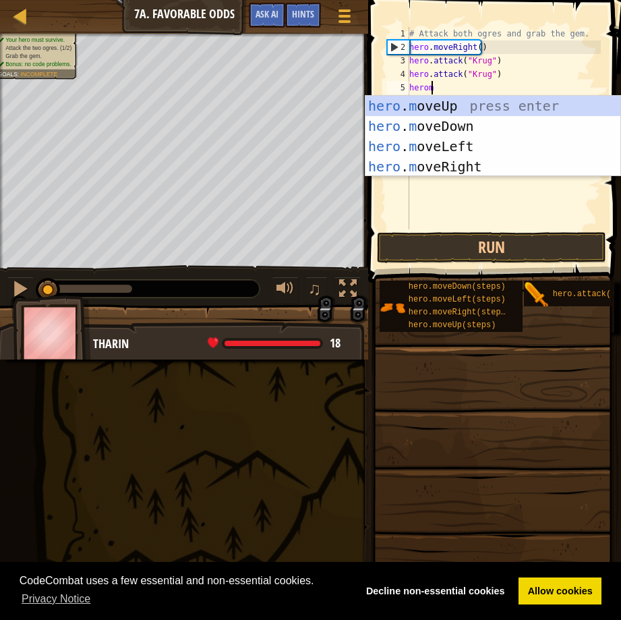
type textarea "heromo"
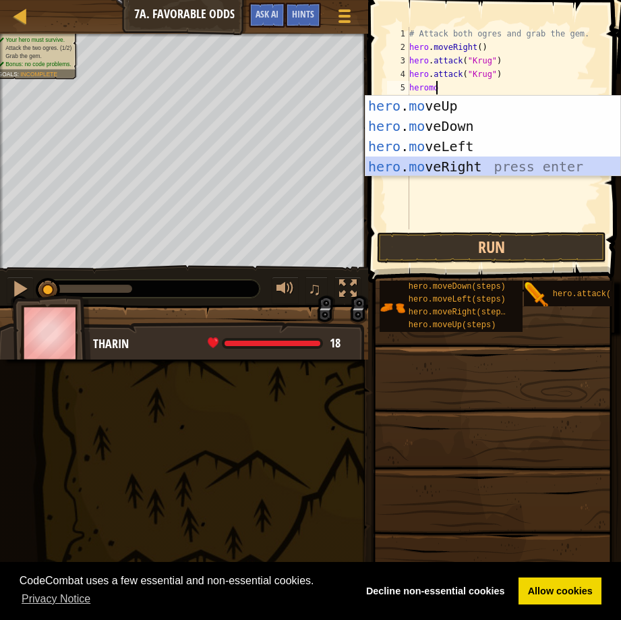
click at [448, 159] on div "hero . mo veUp press enter hero . mo veDown press enter hero . mo veLeft press …" at bounding box center [492, 156] width 255 height 121
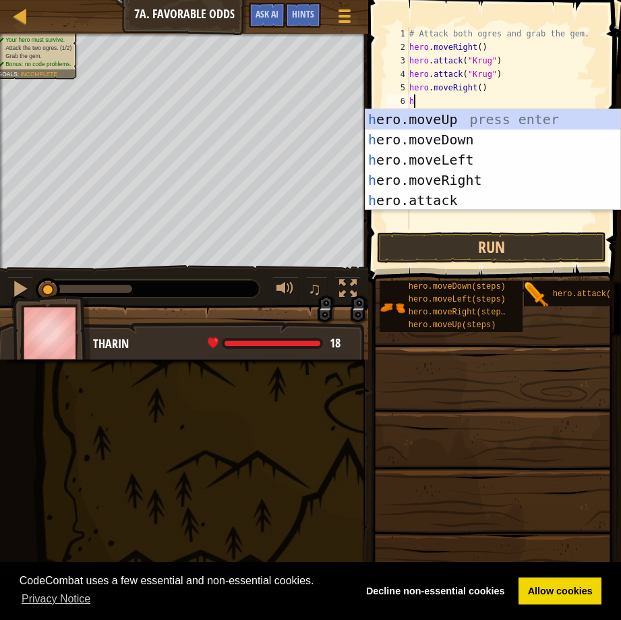
type textarea "her"
click at [437, 113] on div "her o.moveUp press enter her o.moveDown press enter her o.moveLeft press enter …" at bounding box center [492, 180] width 255 height 142
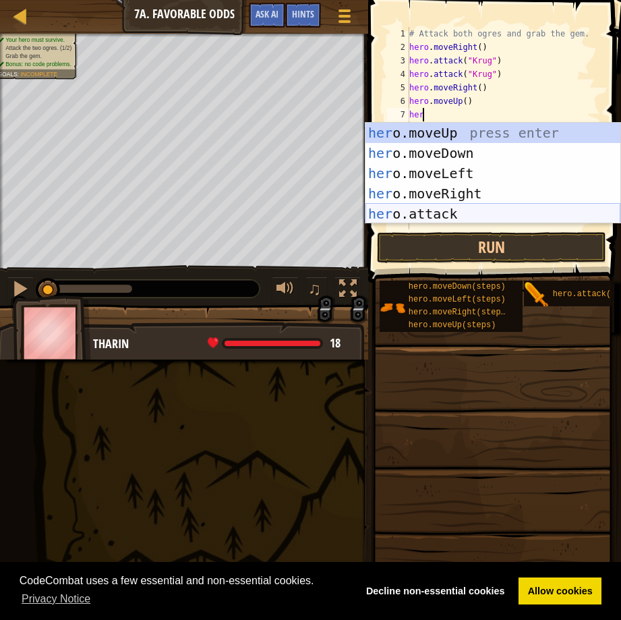
click at [437, 214] on div "her o.moveUp press enter her o.moveDown press enter her o.moveLeft press enter …" at bounding box center [492, 194] width 255 height 142
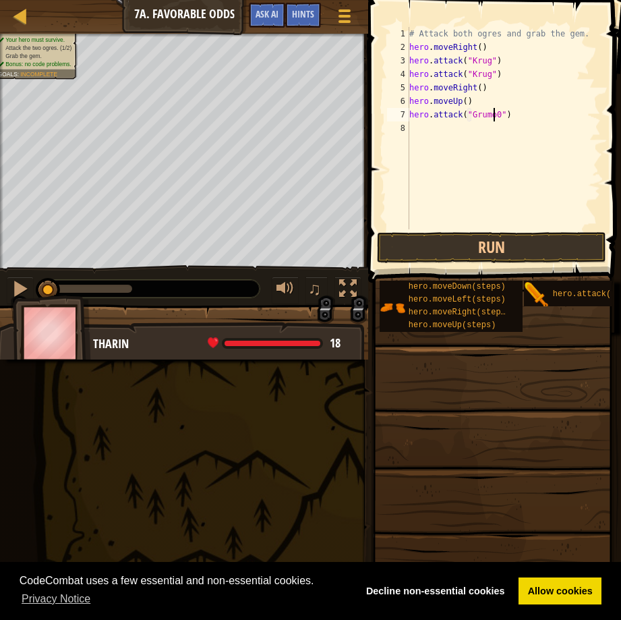
scroll to position [6, 7]
type textarea "hero.attack("Grump")"
click at [419, 125] on div "# Attack both ogres and grab the gem. hero . moveRight ( ) hero . attack ( "Kru…" at bounding box center [503, 141] width 194 height 229
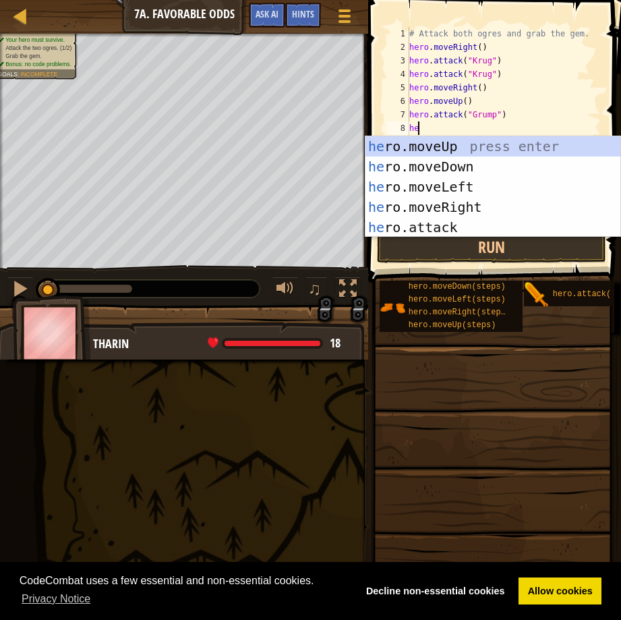
scroll to position [6, 1]
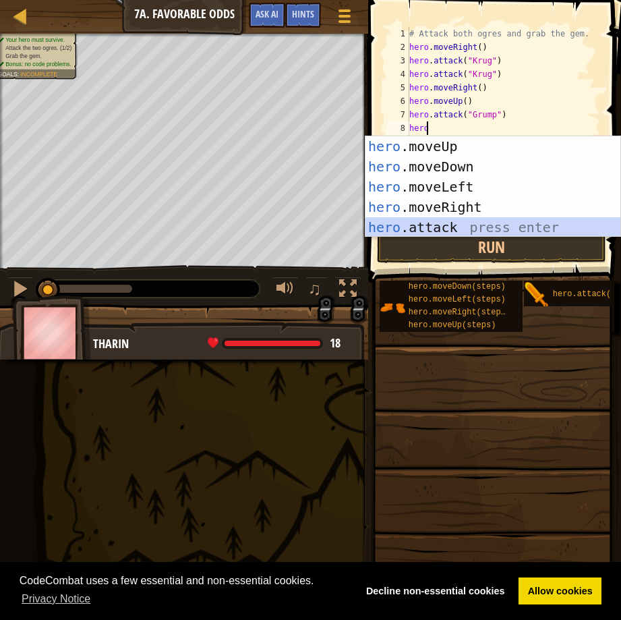
click at [432, 225] on div "hero .moveUp press enter hero .moveDown press enter hero .moveLeft press enter …" at bounding box center [492, 207] width 255 height 142
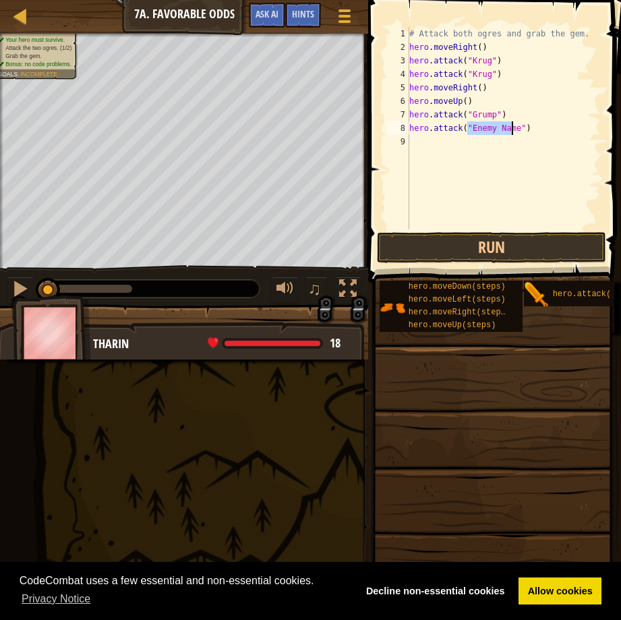
scroll to position [6, 5]
type textarea "hero.attack("Grump")"
click at [440, 138] on div "# Attack both ogres and grab the gem. hero . moveRight ( ) hero . attack ( "Kru…" at bounding box center [503, 141] width 194 height 229
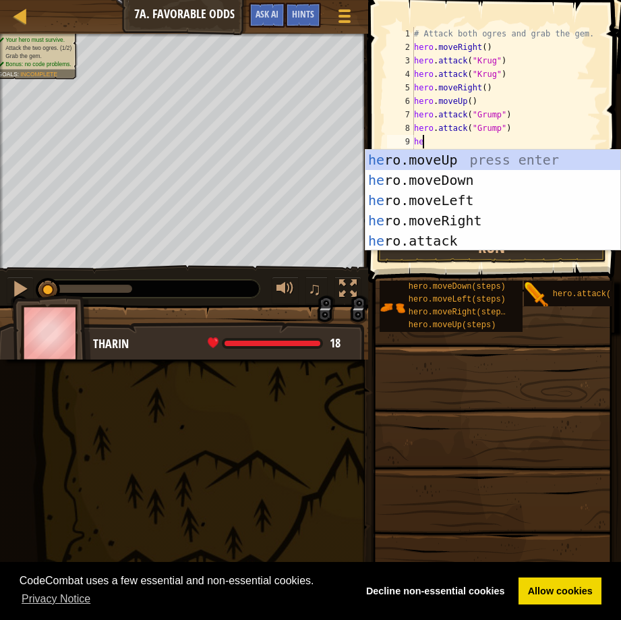
scroll to position [6, 1]
type textarea "hero"
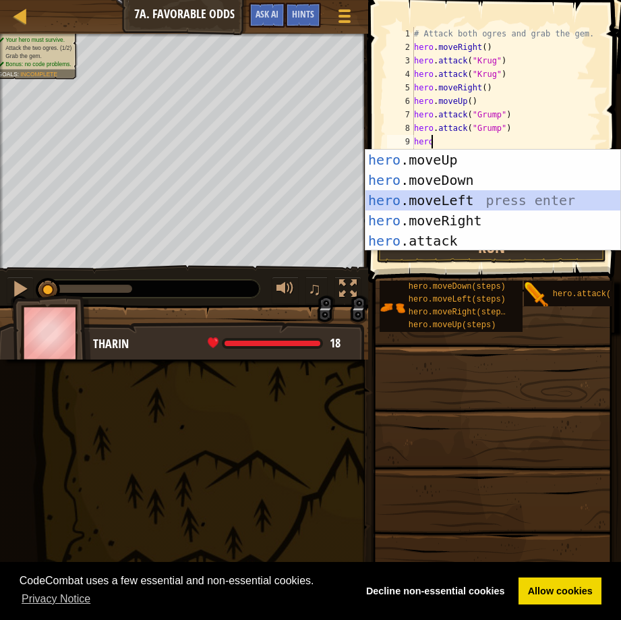
click at [431, 191] on div "hero .moveUp press enter hero .moveDown press enter hero .moveLeft press enter …" at bounding box center [492, 221] width 255 height 142
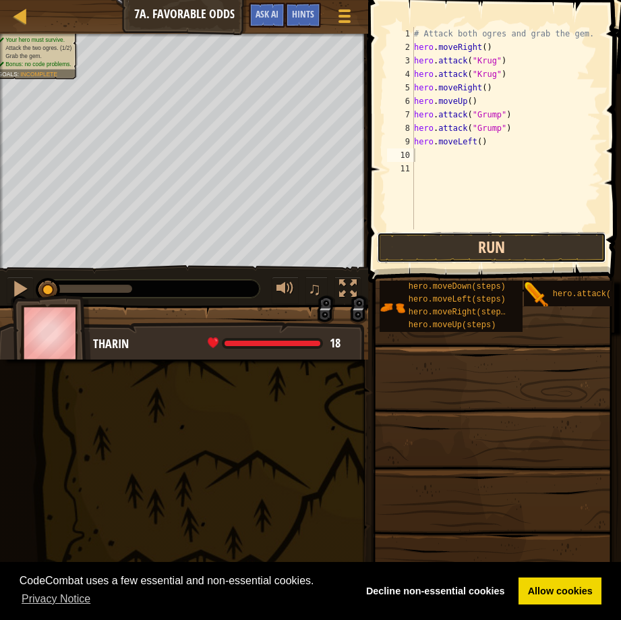
click at [454, 245] on button "Run" at bounding box center [491, 247] width 229 height 31
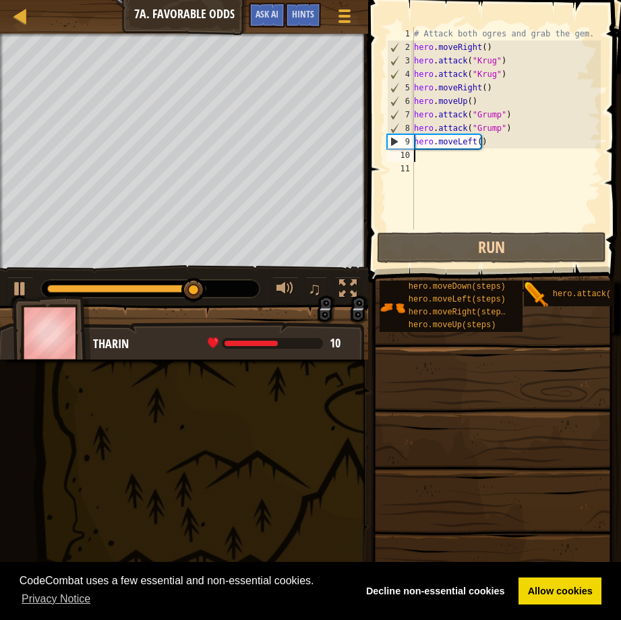
click at [477, 142] on div "# Attack both ogres and grab the gem. hero . moveRight ( ) hero . attack ( "Kru…" at bounding box center [506, 141] width 190 height 229
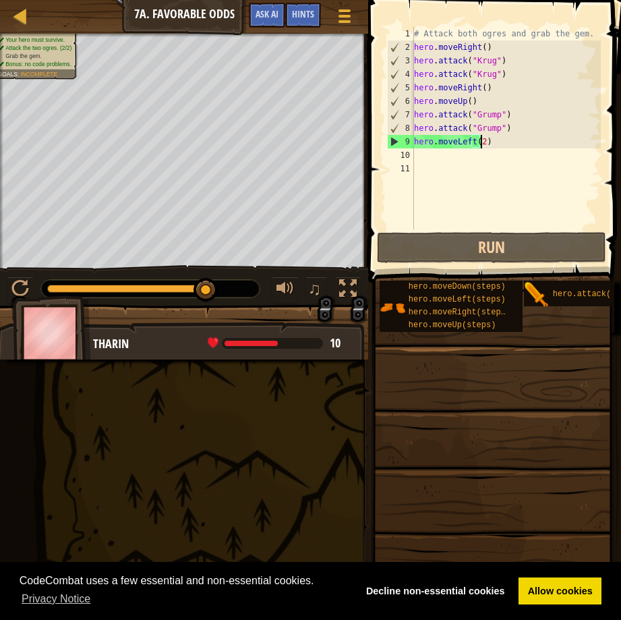
scroll to position [6, 5]
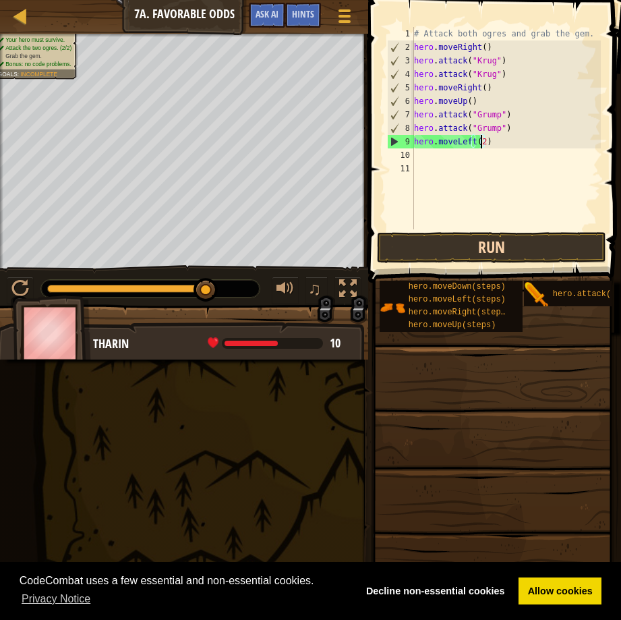
type textarea "hero.moveLeft(2)"
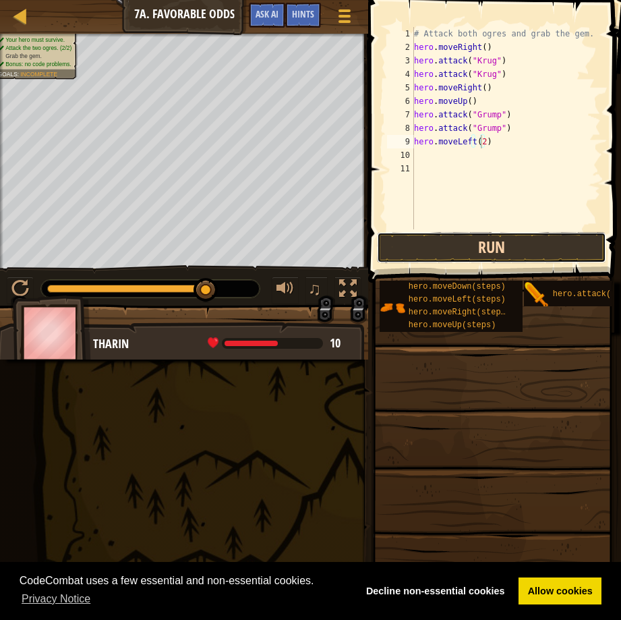
click at [476, 235] on button "Run" at bounding box center [491, 247] width 229 height 31
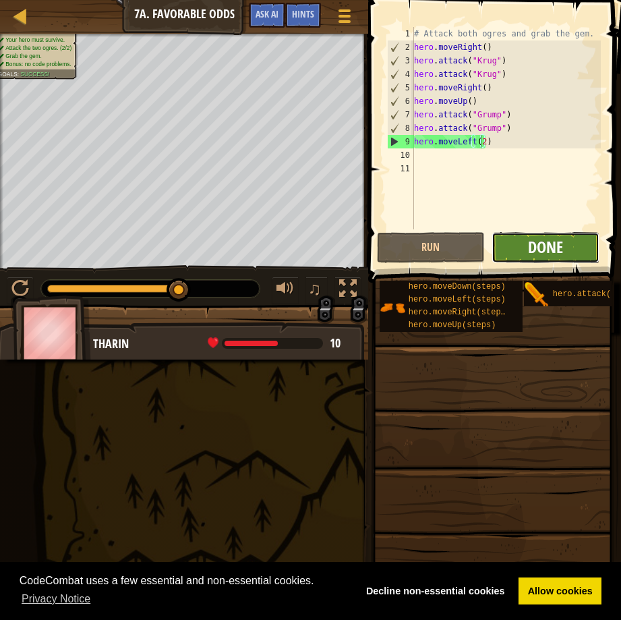
click at [538, 240] on span "Done" at bounding box center [545, 247] width 35 height 22
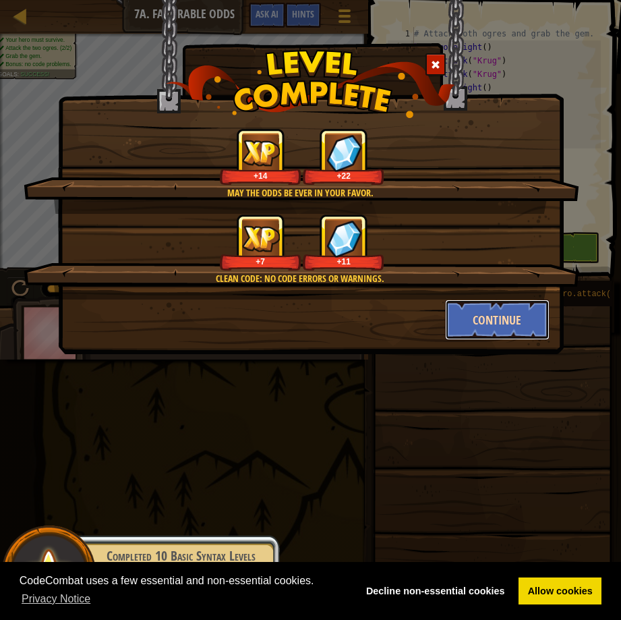
click at [487, 315] on button "Continue" at bounding box center [497, 319] width 104 height 40
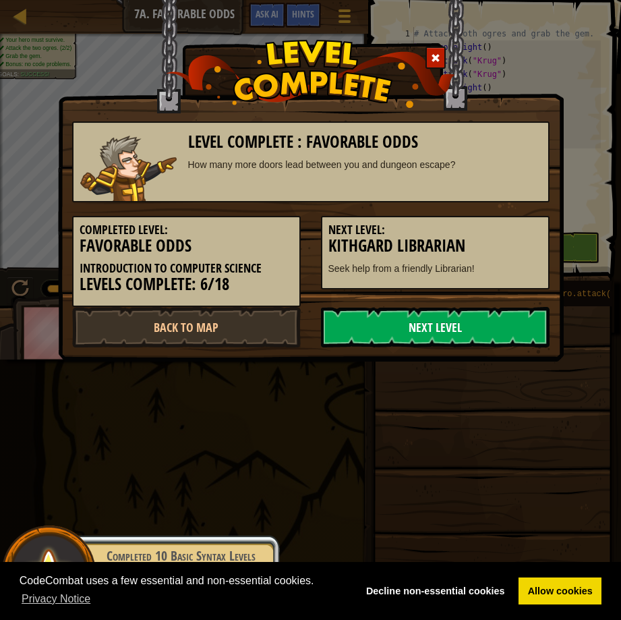
click at [470, 318] on link "Next Level" at bounding box center [435, 327] width 229 height 40
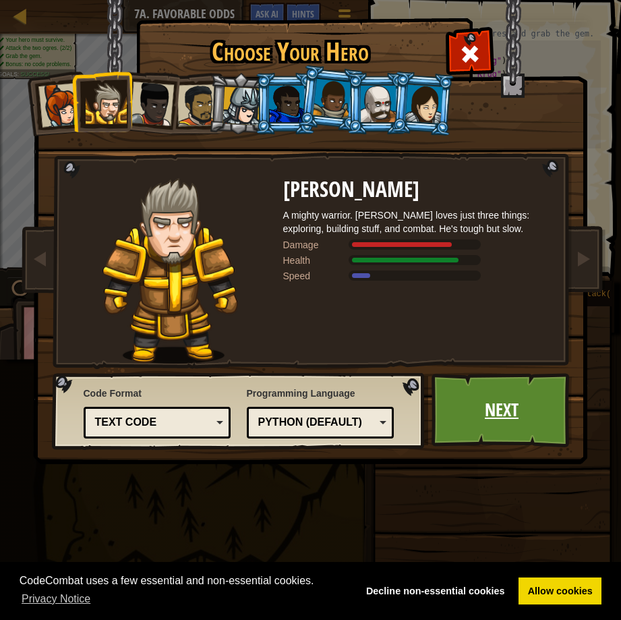
click at [499, 421] on link "Next" at bounding box center [501, 410] width 141 height 74
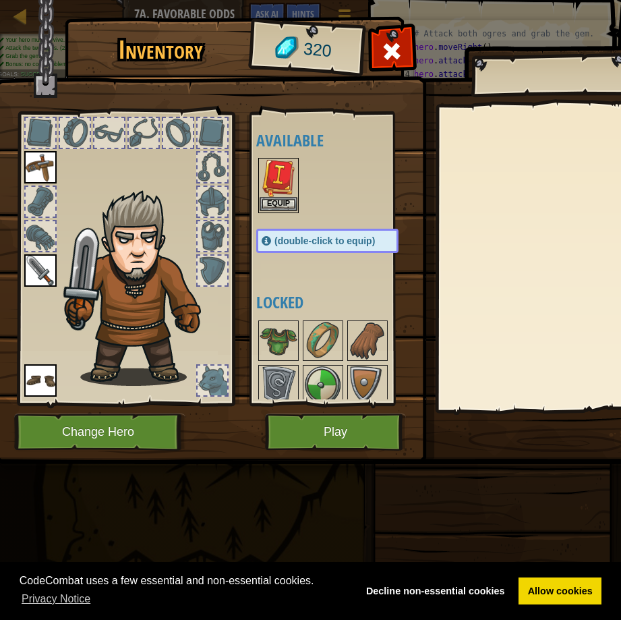
click at [282, 177] on img at bounding box center [279, 178] width 38 height 38
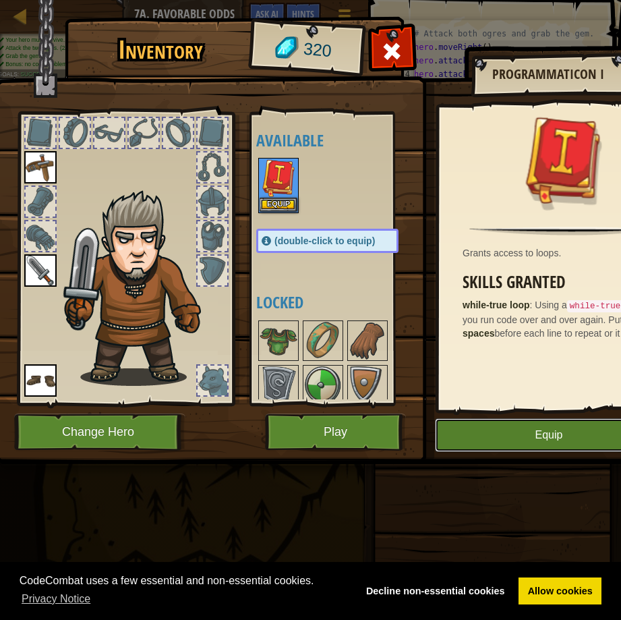
drag, startPoint x: 491, startPoint y: 438, endPoint x: 417, endPoint y: 431, distance: 73.8
click at [491, 439] on button "Equip" at bounding box center [549, 435] width 228 height 34
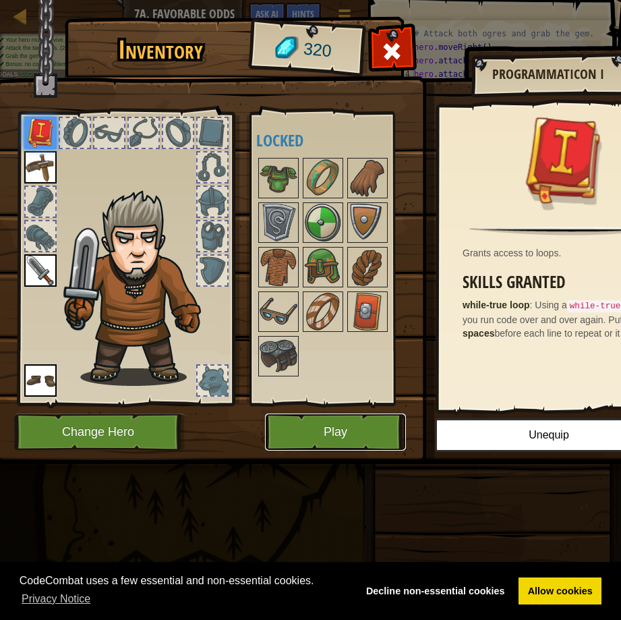
click at [377, 425] on button "Play" at bounding box center [335, 431] width 141 height 37
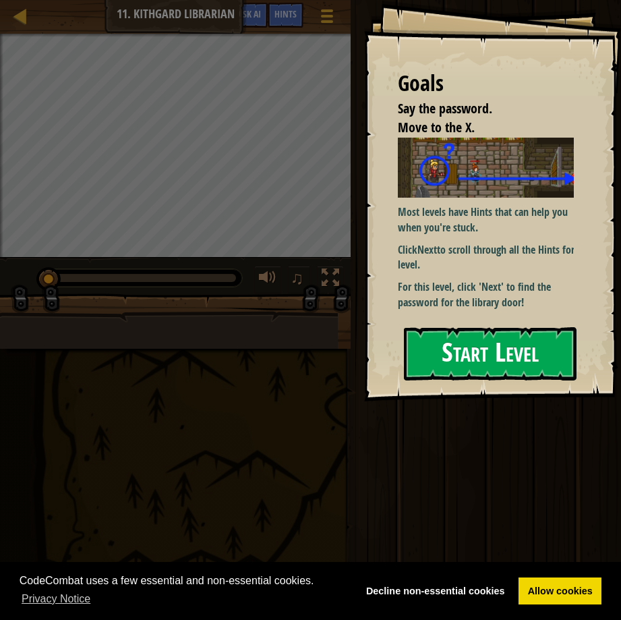
click at [530, 345] on button "Start Level" at bounding box center [490, 353] width 173 height 53
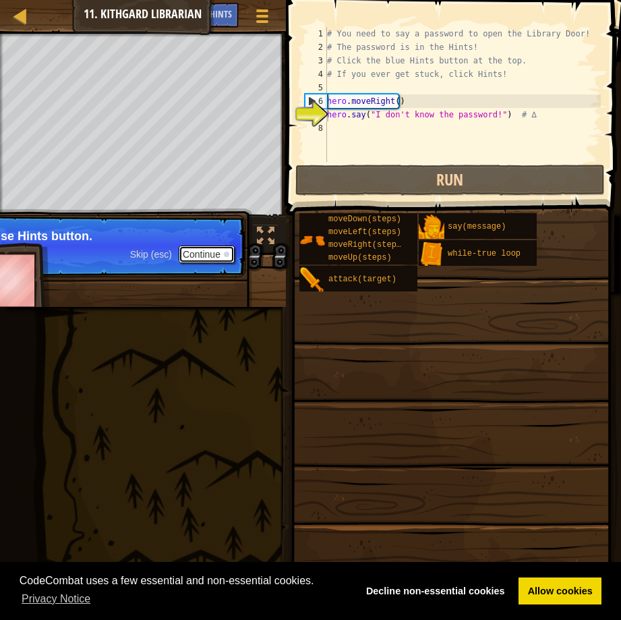
click at [198, 249] on button "Continue" at bounding box center [207, 254] width 56 height 18
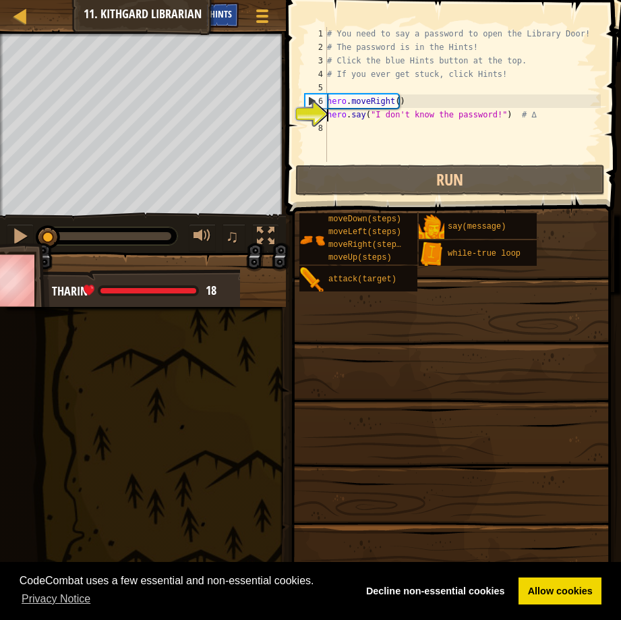
click at [228, 13] on span "Hints" at bounding box center [221, 13] width 22 height 13
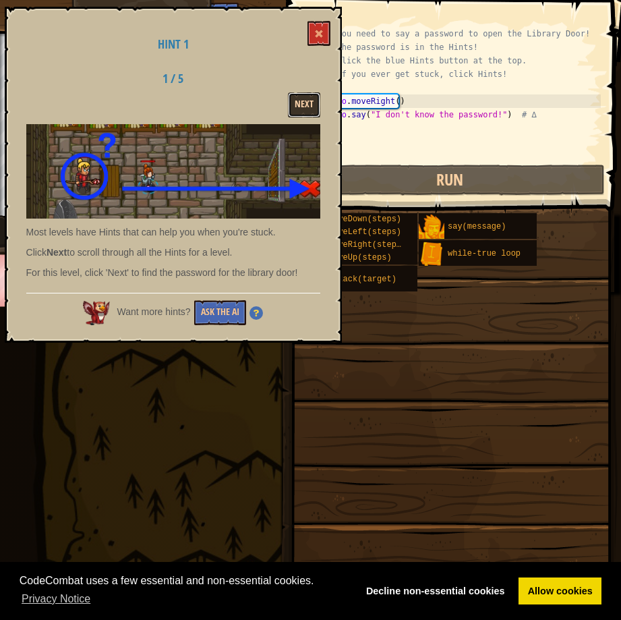
click at [305, 104] on button "Next" at bounding box center [304, 104] width 32 height 25
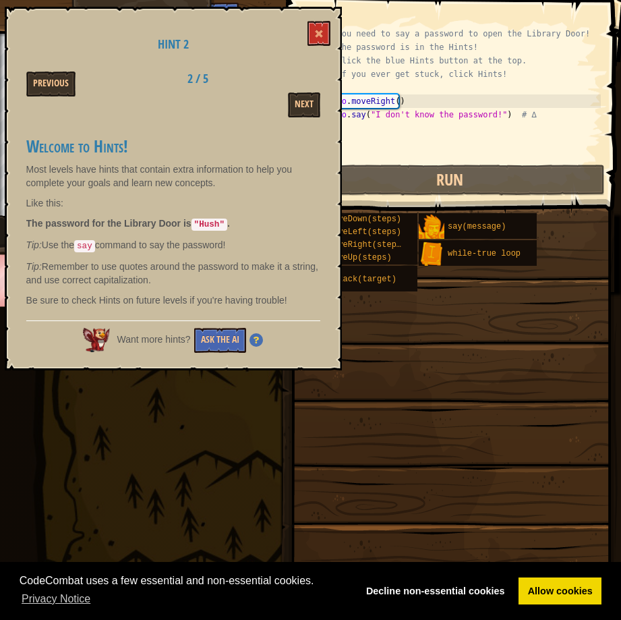
click at [375, 435] on span at bounding box center [452, 398] width 326 height 399
click at [314, 22] on button at bounding box center [318, 33] width 23 height 25
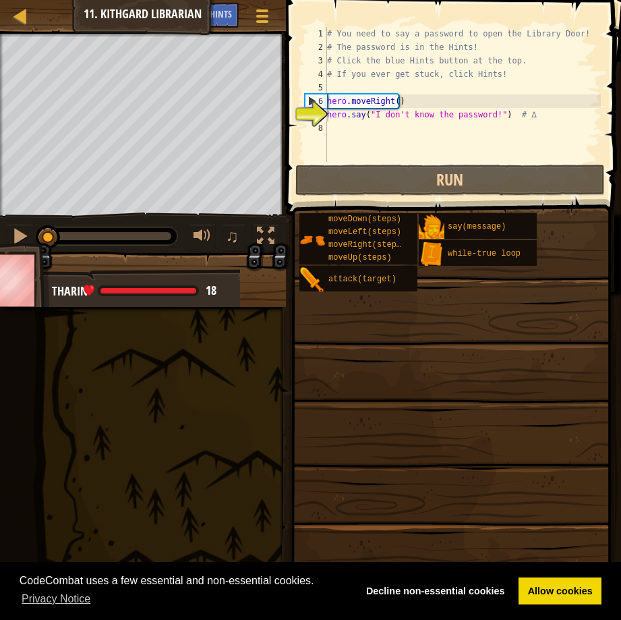
click at [356, 90] on div "# You need to say a password to open the Library Door! # The password is in the…" at bounding box center [462, 108] width 276 height 162
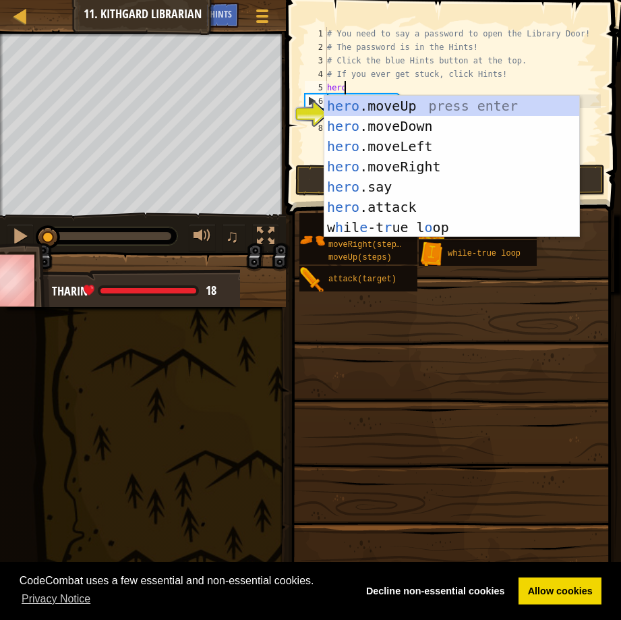
scroll to position [6, 1]
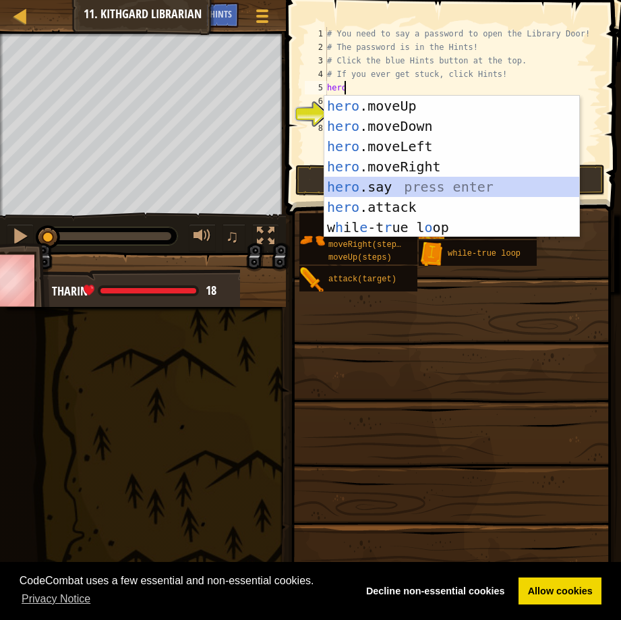
click at [386, 183] on div "hero .moveUp press enter hero .moveDown press enter hero .moveLeft press enter …" at bounding box center [451, 187] width 255 height 182
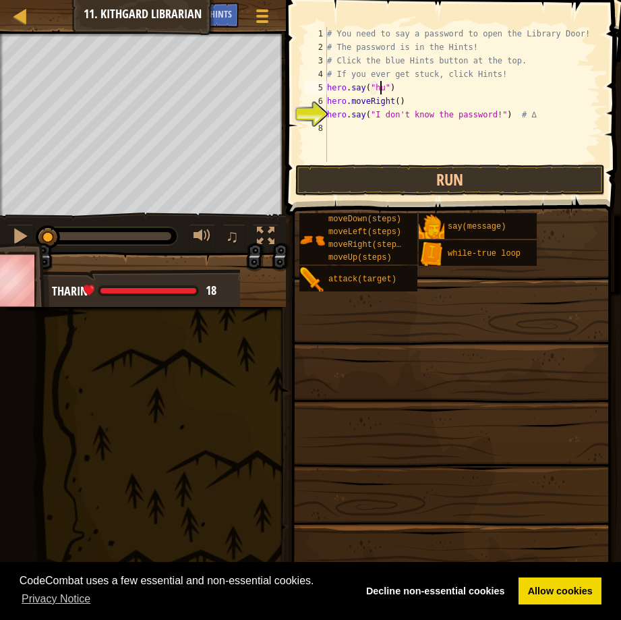
scroll to position [6, 5]
click at [462, 179] on button "Run" at bounding box center [449, 179] width 309 height 31
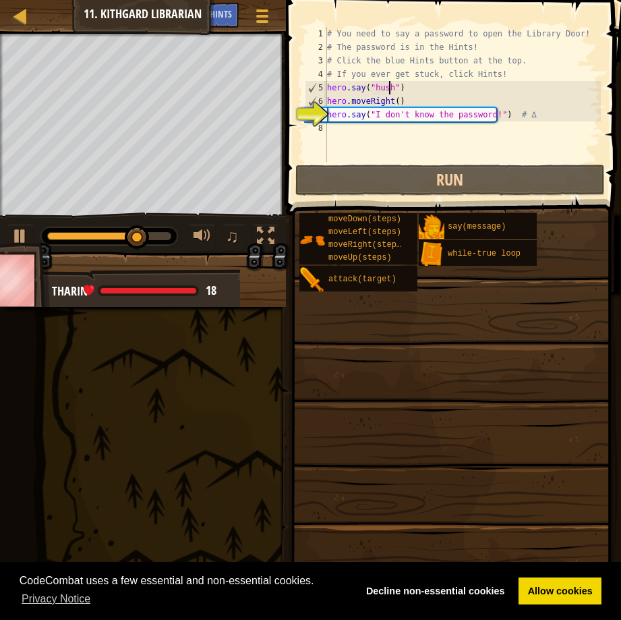
click at [393, 102] on div "# You need to say a password to open the Library Door! # The password is in the…" at bounding box center [462, 108] width 276 height 162
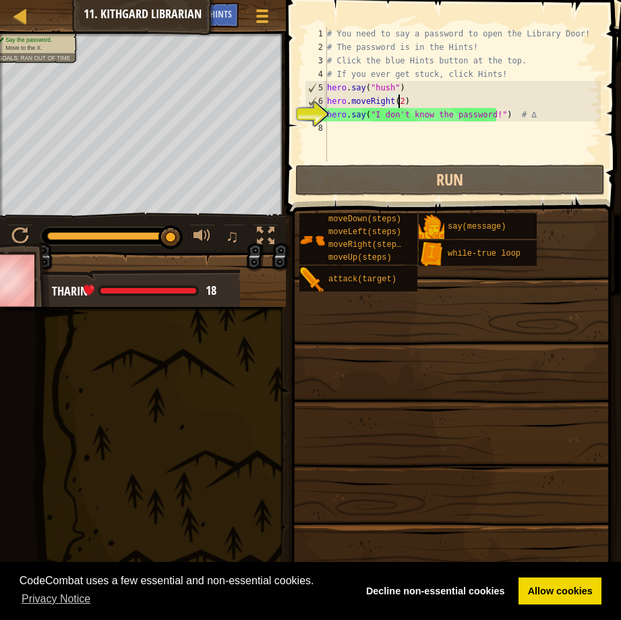
scroll to position [6, 5]
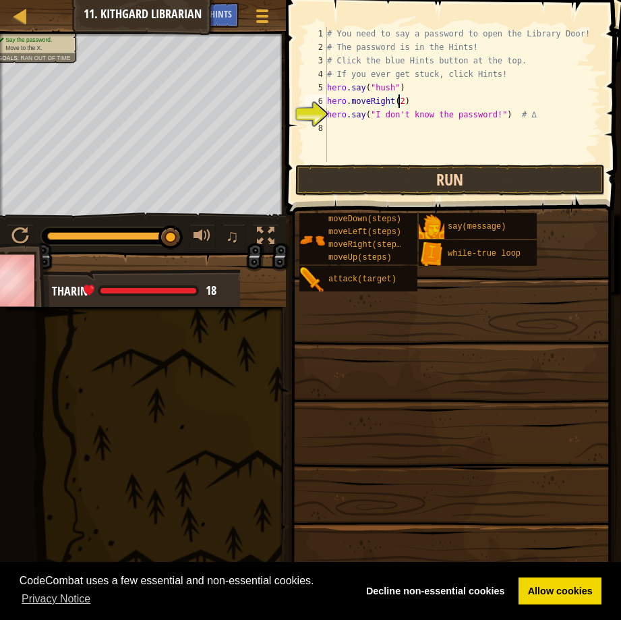
type textarea "hero.moveRight(2)"
click at [411, 176] on button "Run" at bounding box center [449, 179] width 309 height 31
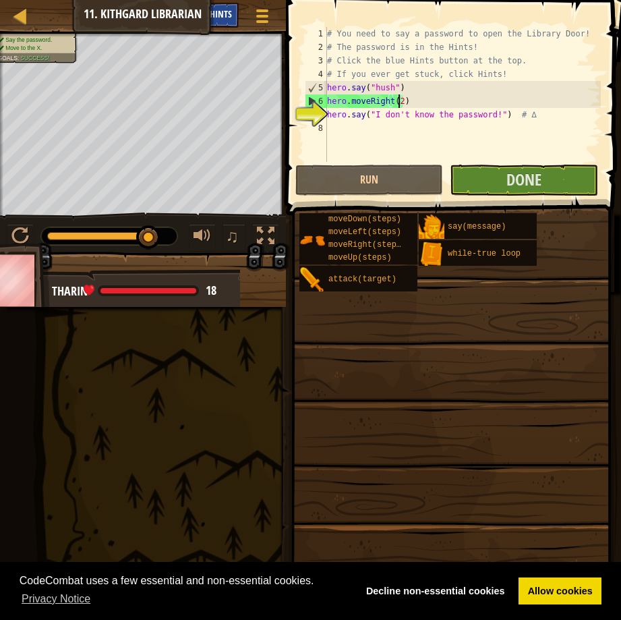
click at [229, 11] on span "Hints" at bounding box center [221, 13] width 22 height 13
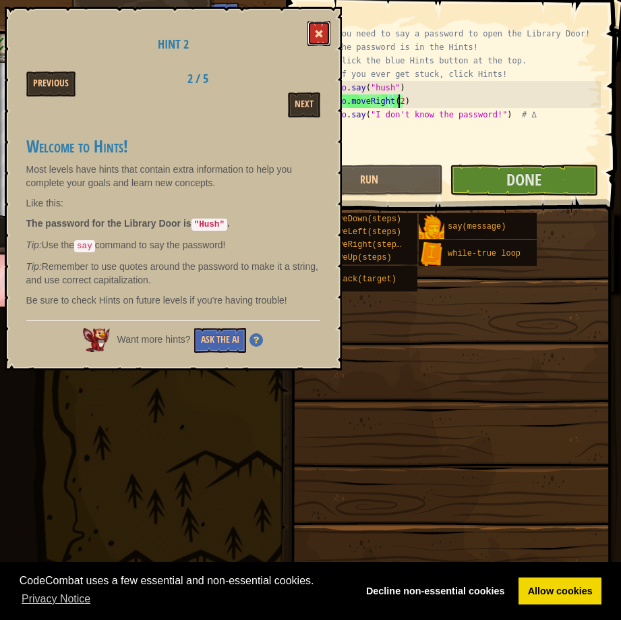
click at [316, 41] on button at bounding box center [318, 33] width 23 height 25
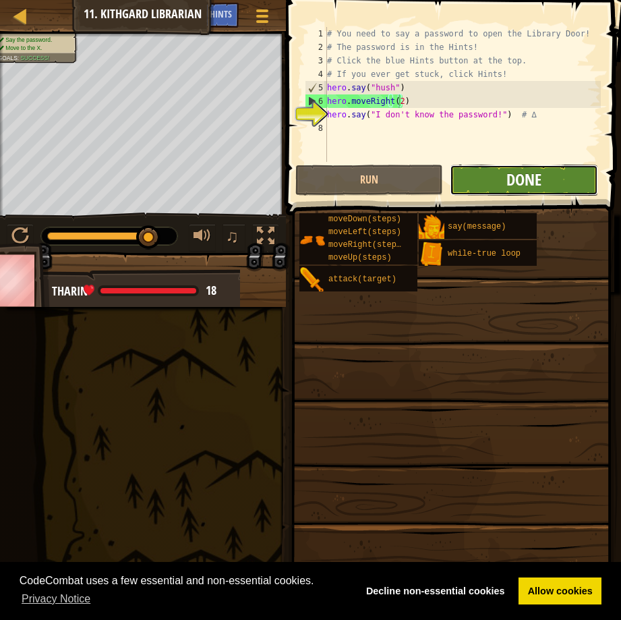
click at [520, 173] on span "Done" at bounding box center [523, 180] width 35 height 22
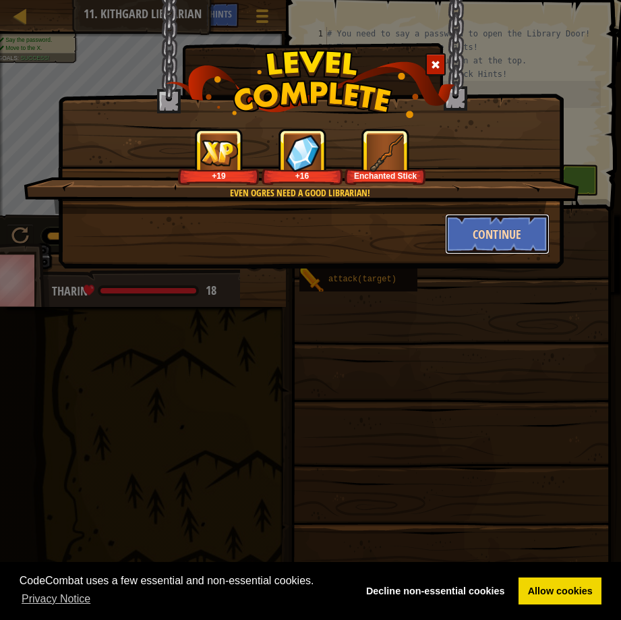
click at [459, 227] on button "Continue" at bounding box center [497, 234] width 104 height 40
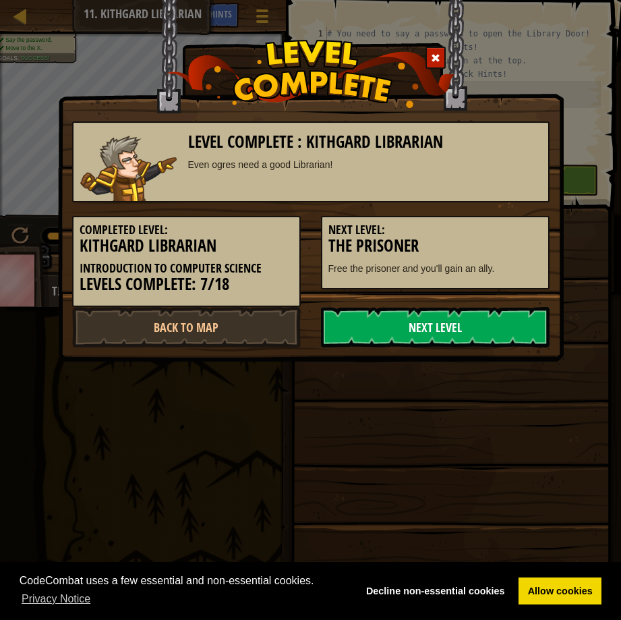
click at [440, 324] on link "Next Level" at bounding box center [435, 327] width 229 height 40
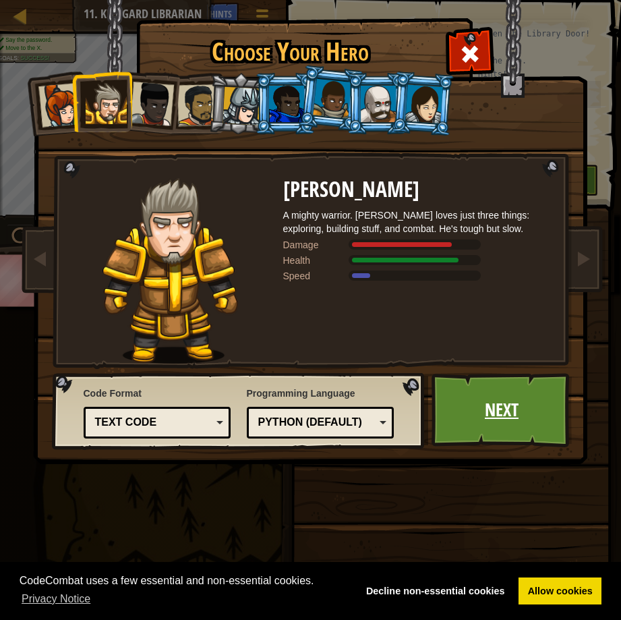
click at [491, 400] on link "Next" at bounding box center [501, 410] width 141 height 74
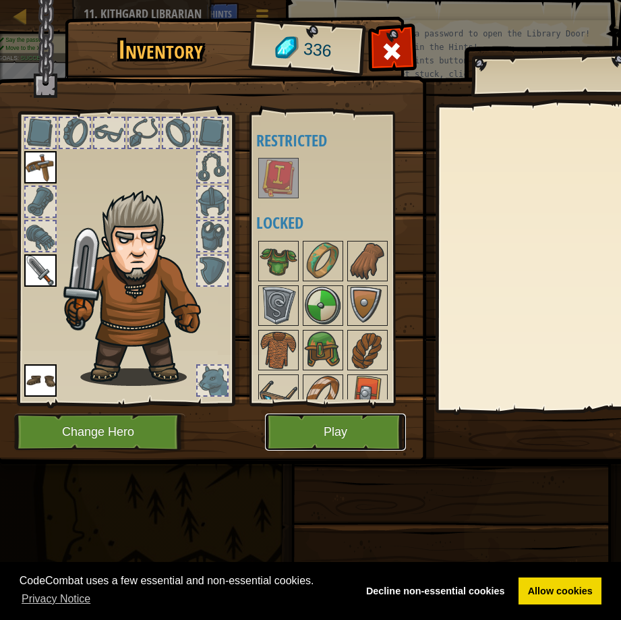
click at [373, 428] on button "Play" at bounding box center [335, 431] width 141 height 37
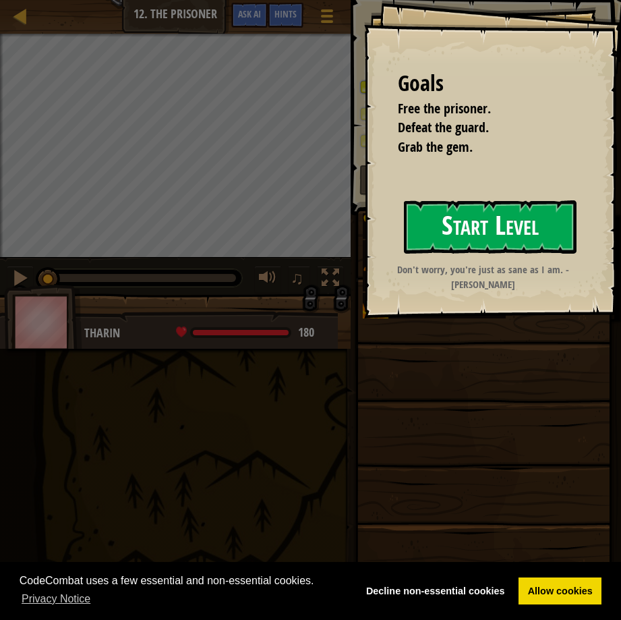
click at [453, 220] on button "Start Level" at bounding box center [490, 226] width 173 height 53
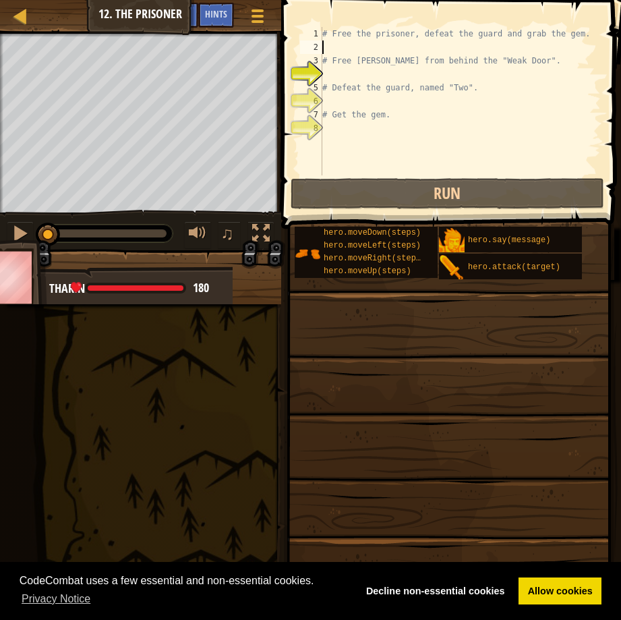
click at [334, 45] on div "# Free the prisoner, defeat the guard and grab the gem. # Free Patrick from beh…" at bounding box center [460, 114] width 281 height 175
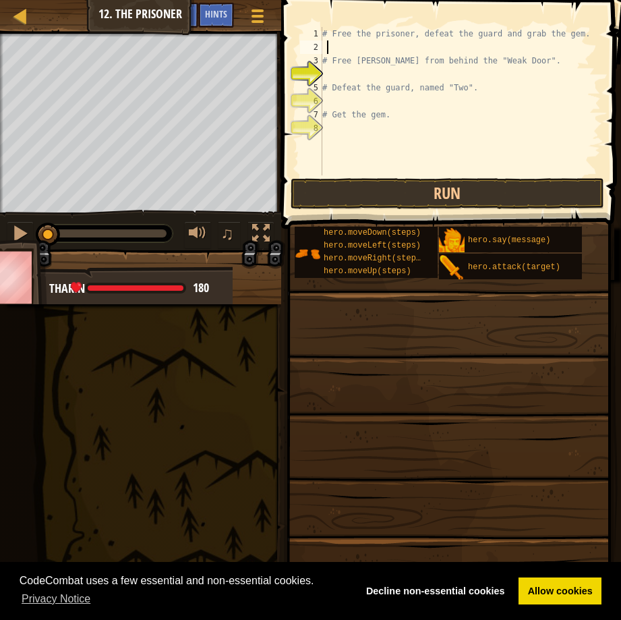
click at [334, 73] on div "# Free the prisoner, defeat the guard and grab the gem. # Free Patrick from beh…" at bounding box center [460, 114] width 281 height 175
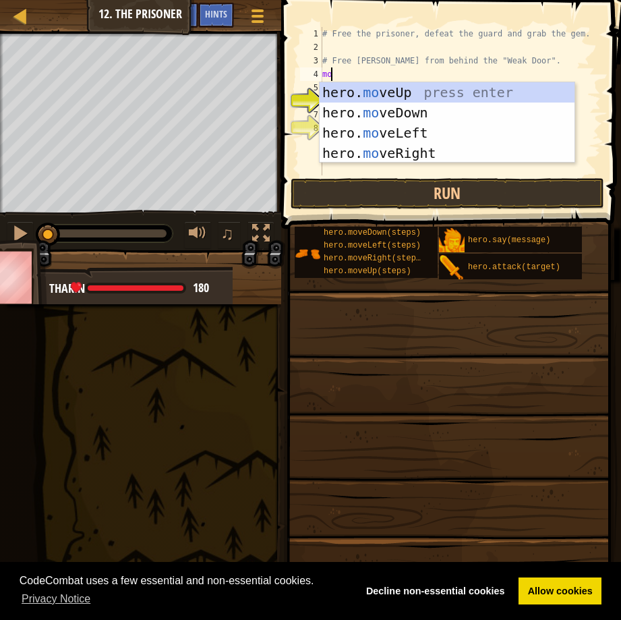
type textarea "mov"
click at [396, 148] on div "hero. mov eUp press enter hero. mov eDown press enter hero. mov eLeft press ent…" at bounding box center [447, 142] width 255 height 121
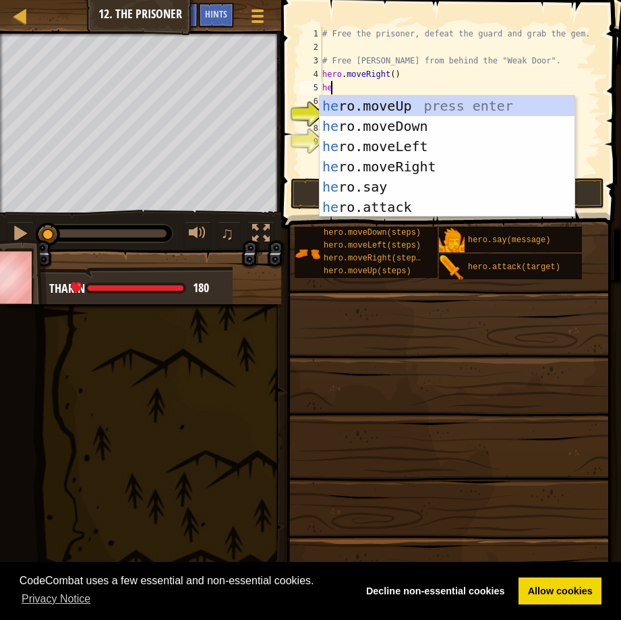
scroll to position [6, 1]
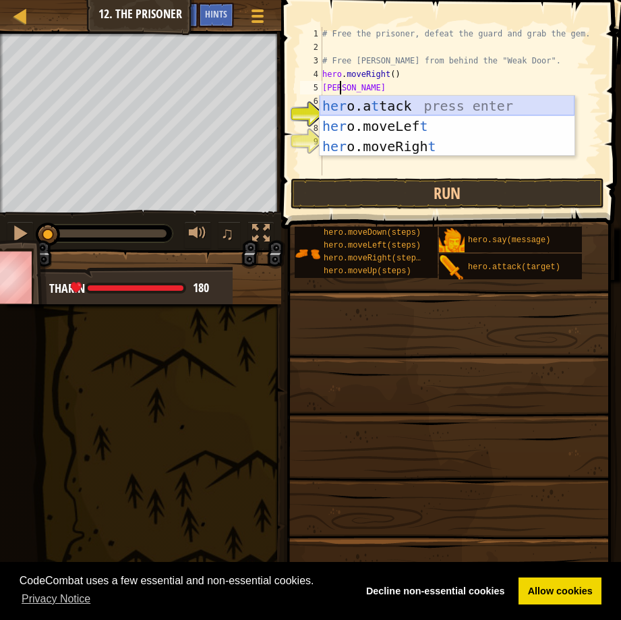
click at [403, 102] on div "her o.a t tack press enter her o.moveLef t press enter her o.moveRigh t press e…" at bounding box center [447, 146] width 255 height 101
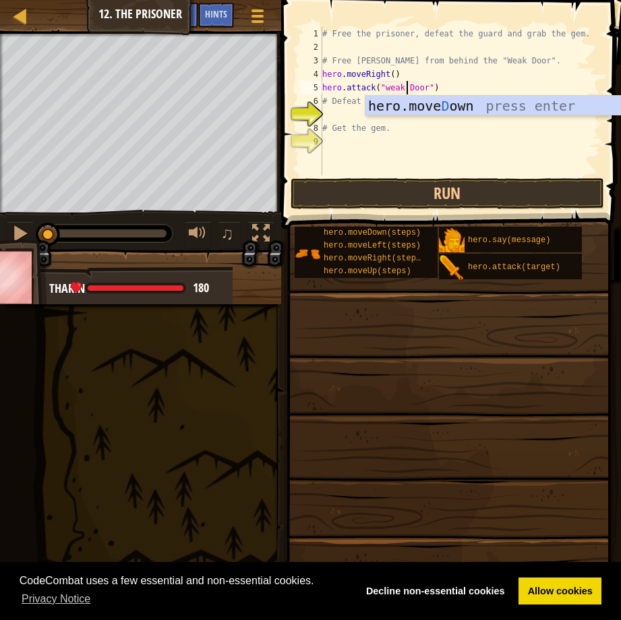
scroll to position [6, 7]
click at [462, 83] on div "# Free the prisoner, defeat the guard and grab the gem. # Free Patrick from beh…" at bounding box center [460, 114] width 281 height 175
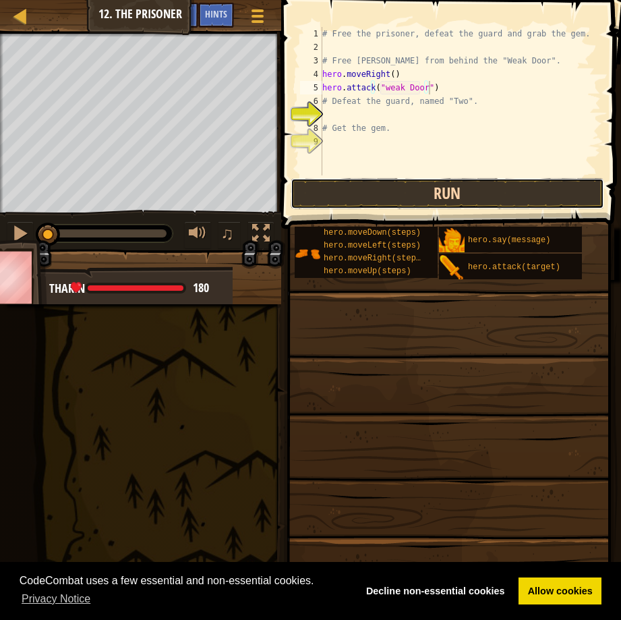
click at [432, 196] on button "Run" at bounding box center [448, 193] width 314 height 31
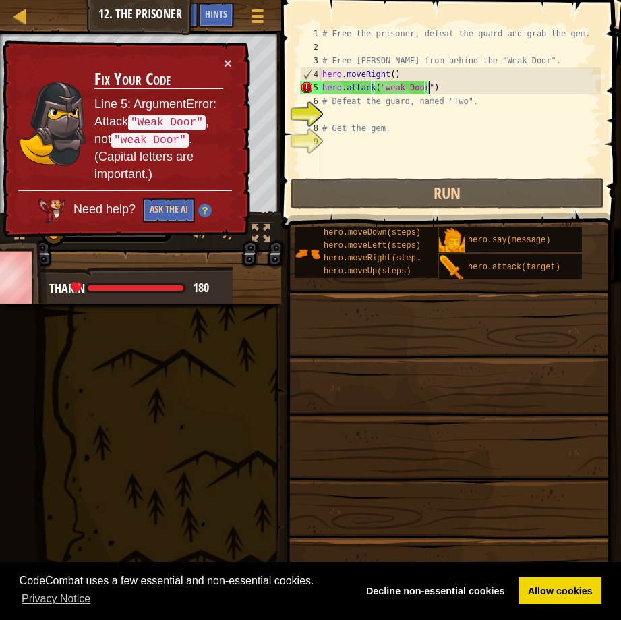
click at [229, 55] on div "× Fix Your Code Line 5: ArgumentError: Attack "Weak Door" , not "weak Door" . (…" at bounding box center [125, 139] width 250 height 198
click at [386, 86] on div "# Free the prisoner, defeat the guard and grab the gem. # Free Patrick from beh…" at bounding box center [460, 114] width 281 height 175
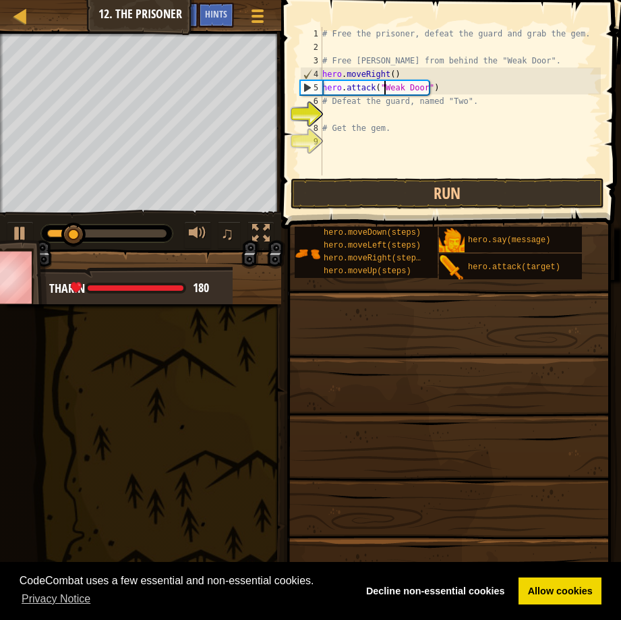
scroll to position [6, 5]
type textarea "hero.attack("Weak Door")"
click at [456, 188] on button "Run" at bounding box center [448, 193] width 314 height 31
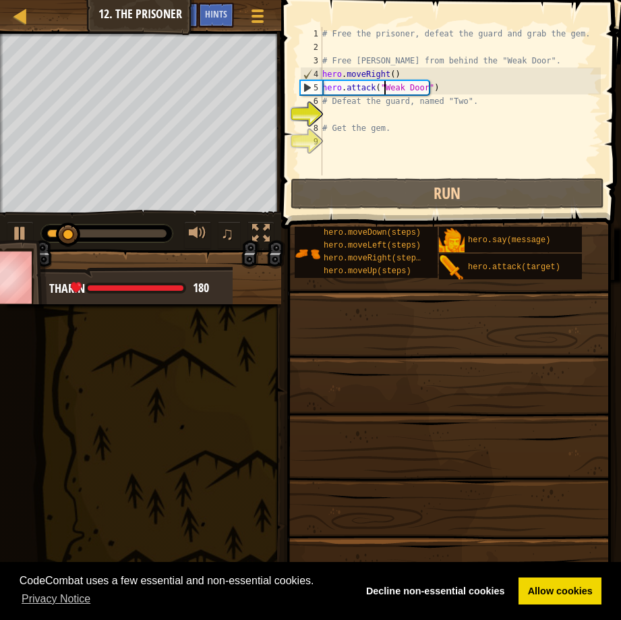
click at [333, 111] on div "# Free the prisoner, defeat the guard and grab the gem. # Free Patrick from beh…" at bounding box center [460, 114] width 281 height 175
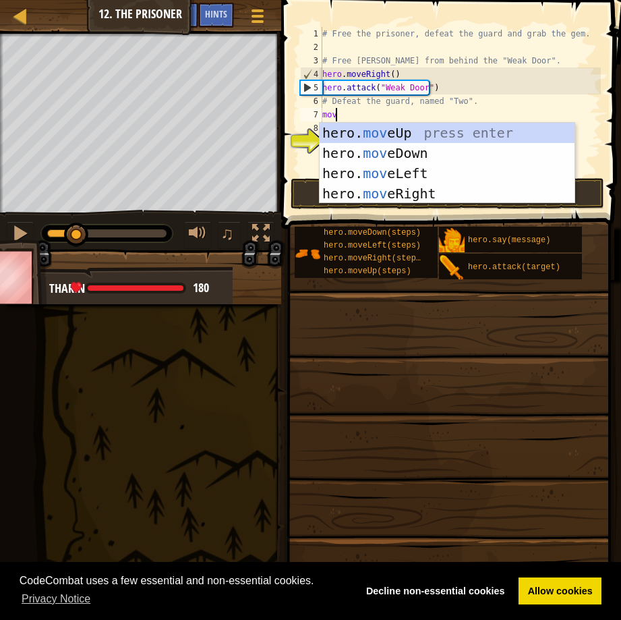
type textarea "move"
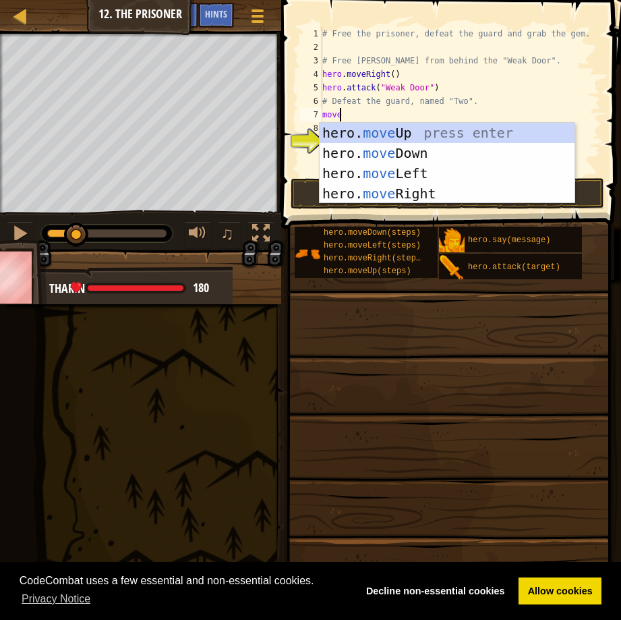
scroll to position [6, 1]
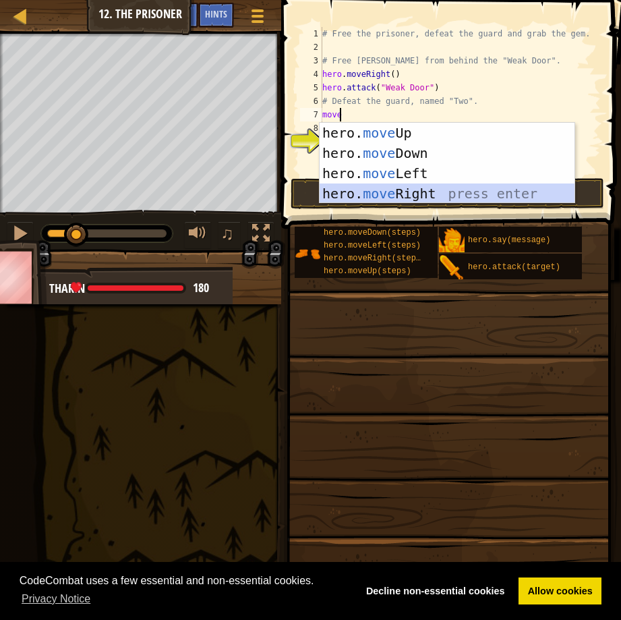
click at [406, 187] on div "hero. move Up press enter hero. move Down press enter hero. move Left press ent…" at bounding box center [447, 183] width 255 height 121
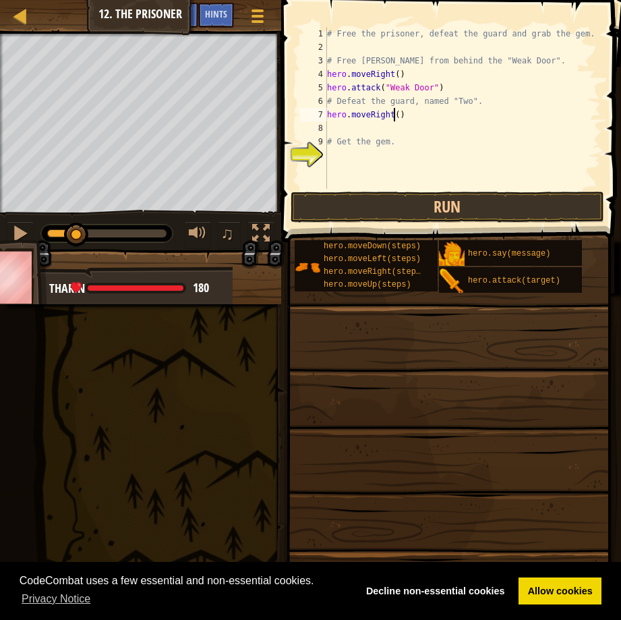
click at [392, 112] on div "# Free the prisoner, defeat the guard and grab the gem. # Free Patrick from beh…" at bounding box center [462, 121] width 276 height 189
click at [413, 117] on div "# Free the prisoner, defeat the guard and grab the gem. # Free Patrick from beh…" at bounding box center [462, 121] width 276 height 189
click at [396, 115] on div "# Free the prisoner, defeat the guard and grab the gem. # Free Patrick from beh…" at bounding box center [462, 121] width 276 height 189
type textarea "hero.moveRight(2)"
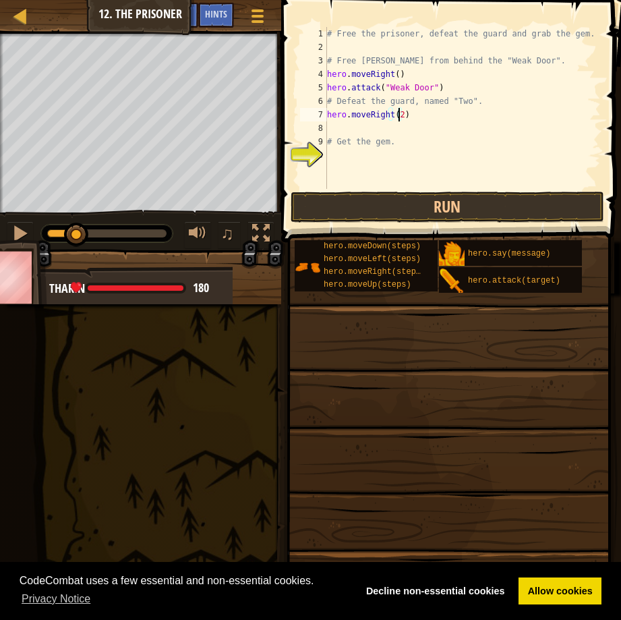
click at [340, 131] on div "# Free the prisoner, defeat the guard and grab the gem. # Free Patrick from beh…" at bounding box center [462, 121] width 276 height 189
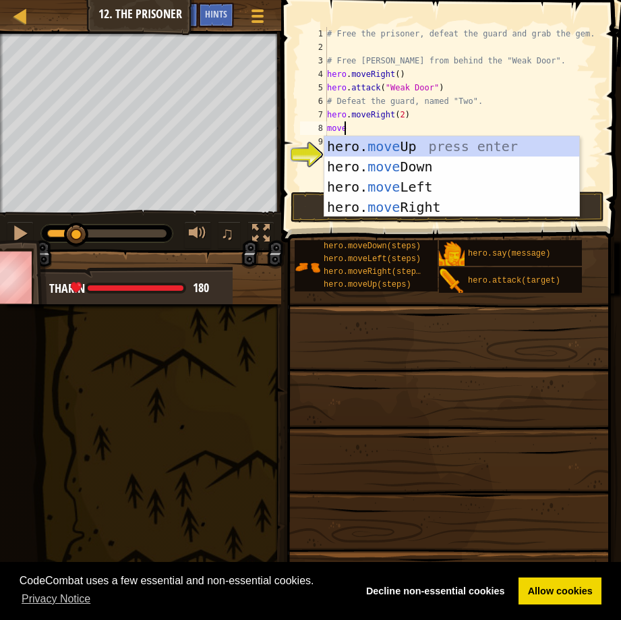
type textarea "movedo"
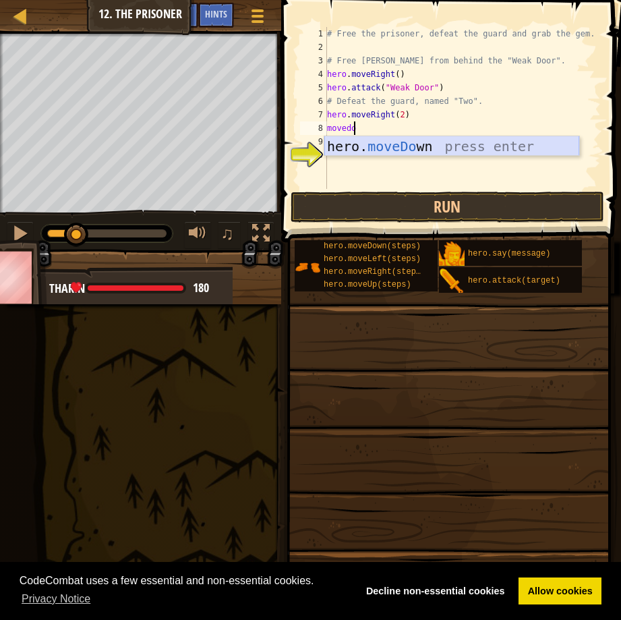
click at [414, 144] on div "hero. moveDo wn press enter" at bounding box center [451, 166] width 255 height 61
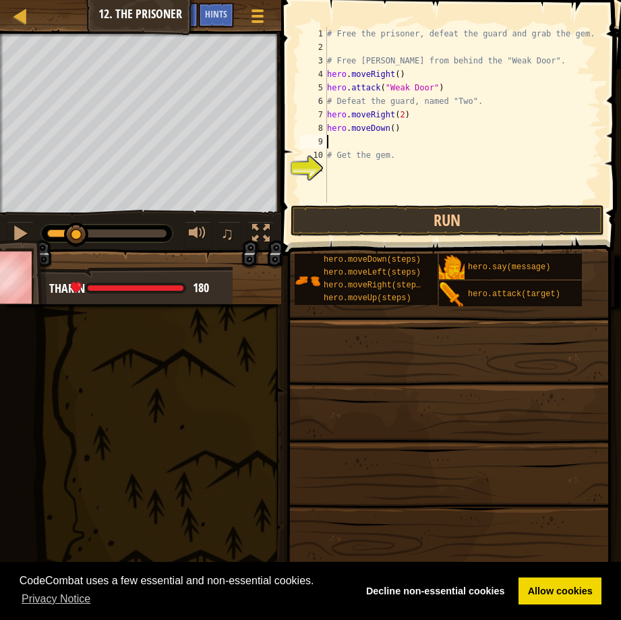
click at [390, 129] on div "# Free the prisoner, defeat the guard and grab the gem. # Free Patrick from beh…" at bounding box center [462, 128] width 276 height 202
type textarea "hero.moveDown(2)"
click at [340, 144] on div "# Free the prisoner, defeat the guard and grab the gem. # Free Patrick from beh…" at bounding box center [462, 128] width 276 height 202
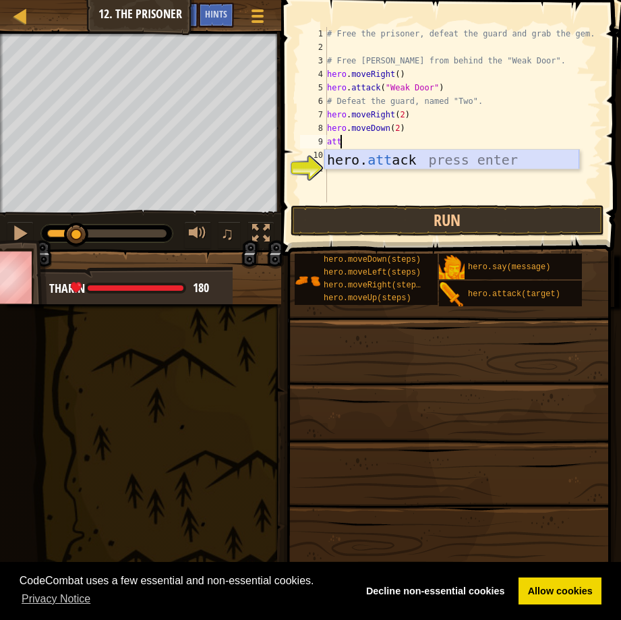
click at [396, 162] on div "hero. att ack press enter" at bounding box center [451, 180] width 255 height 61
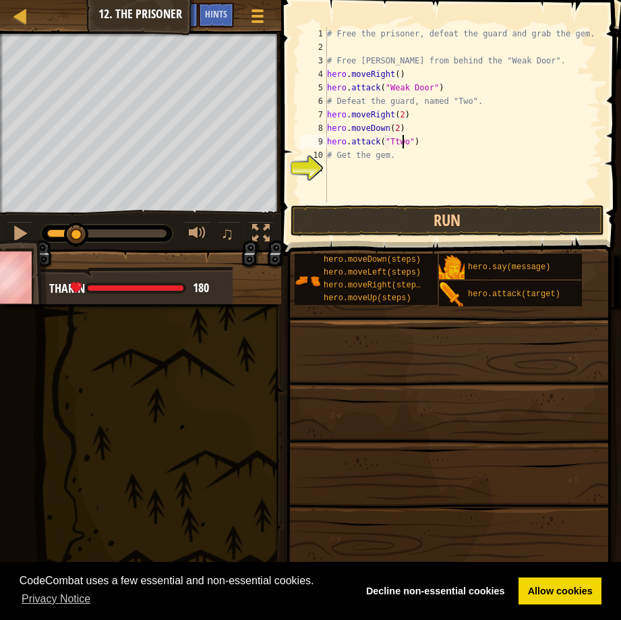
scroll to position [6, 6]
type textarea "hero.attack("Two")"
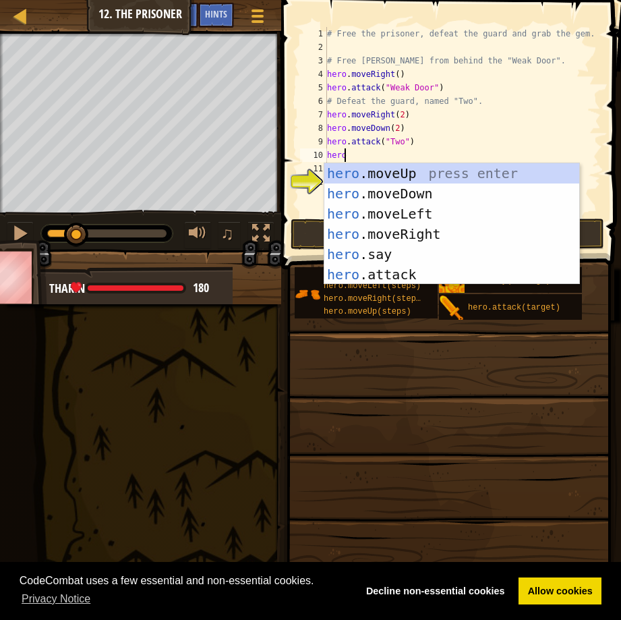
scroll to position [6, 1]
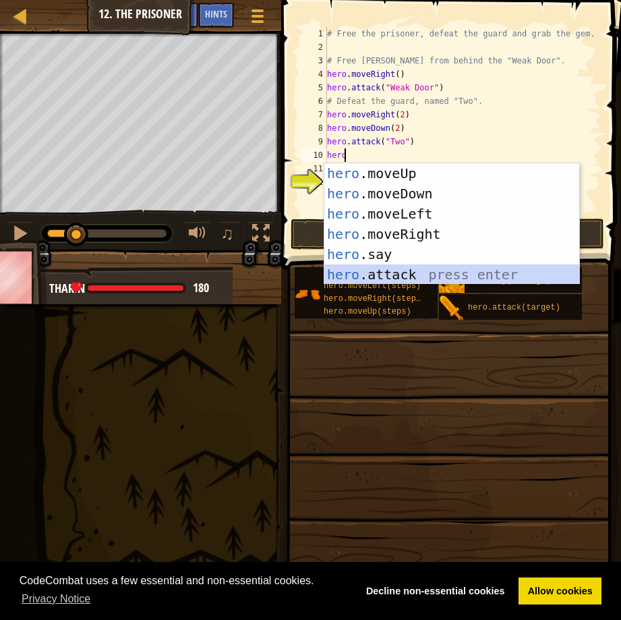
click at [383, 276] on div "hero .moveUp press enter hero .moveDown press enter hero .moveLeft press enter …" at bounding box center [451, 244] width 255 height 162
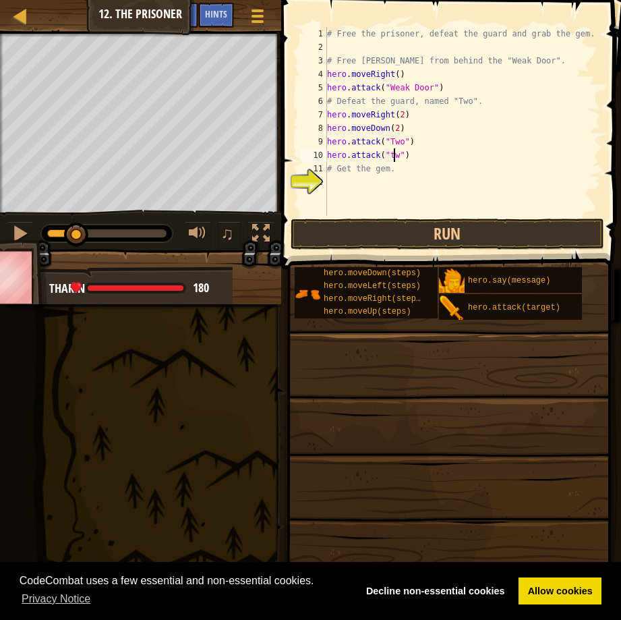
scroll to position [6, 5]
type textarea "hero.attack("Two")"
click at [423, 151] on div "# Free the prisoner, defeat the guard and grab the gem. # Free Patrick from beh…" at bounding box center [462, 135] width 276 height 216
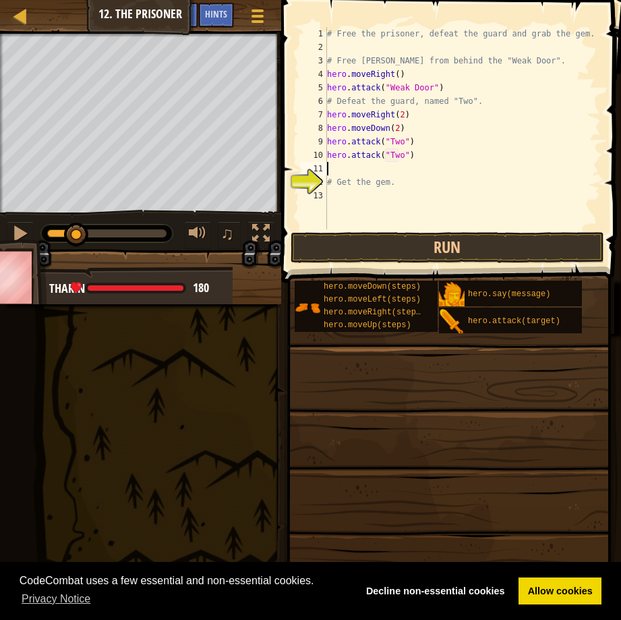
scroll to position [6, 0]
click at [475, 245] on button "Run" at bounding box center [448, 247] width 314 height 31
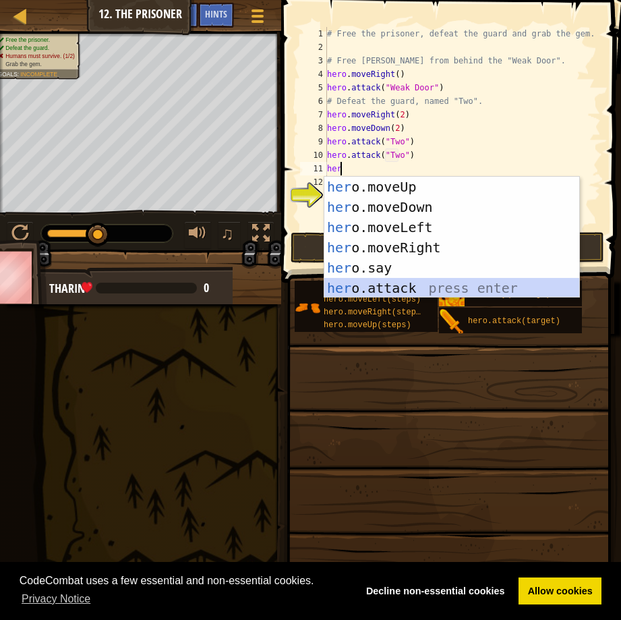
click at [371, 286] on div "her o.moveUp press enter her o.moveDown press enter her o.moveLeft press enter …" at bounding box center [451, 258] width 255 height 162
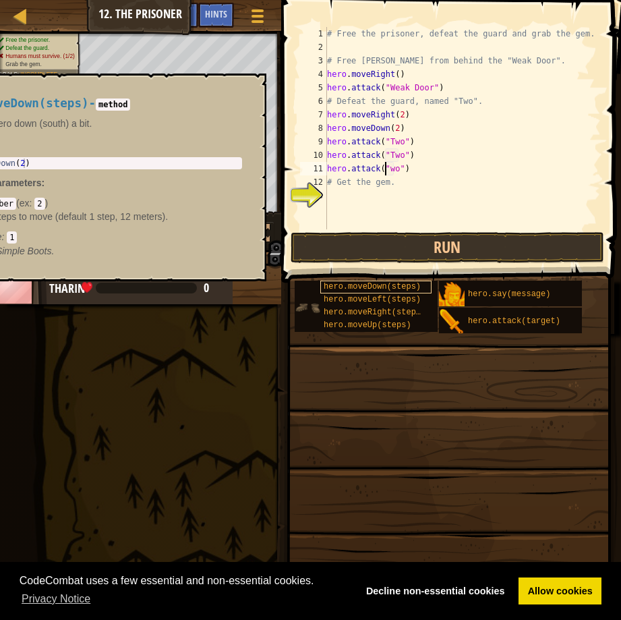
scroll to position [6, 5]
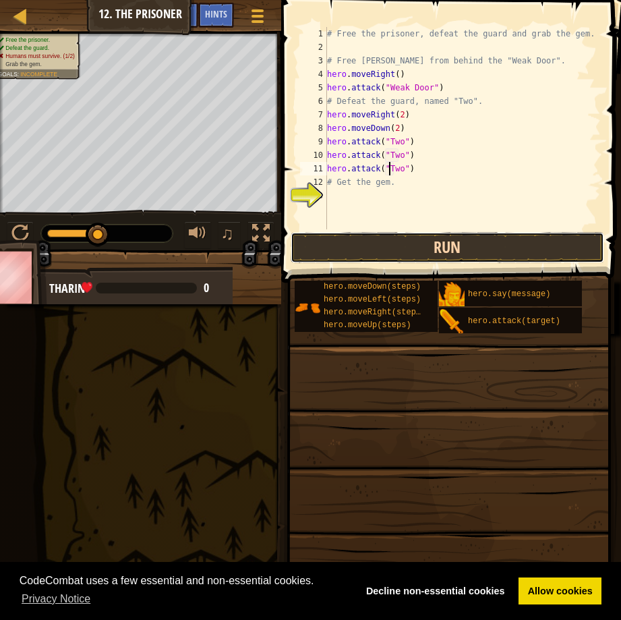
click at [511, 236] on button "Run" at bounding box center [448, 247] width 314 height 31
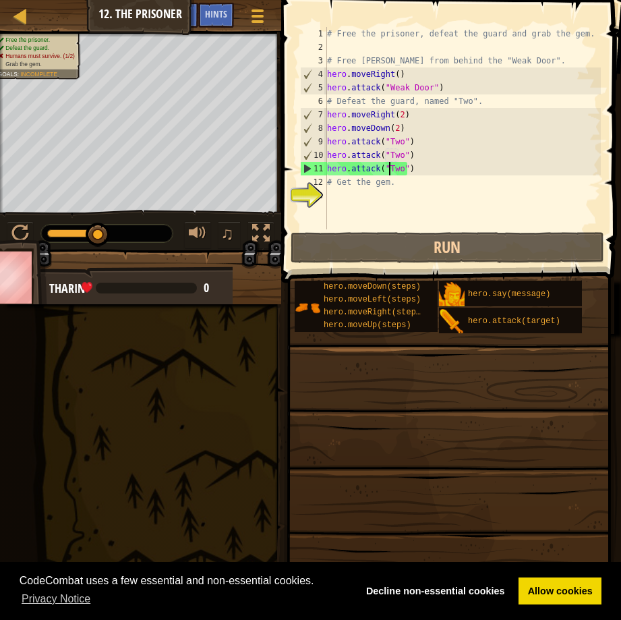
click at [390, 128] on div "# Free the prisoner, defeat the guard and grab the gem. # Free Patrick from beh…" at bounding box center [462, 141] width 276 height 229
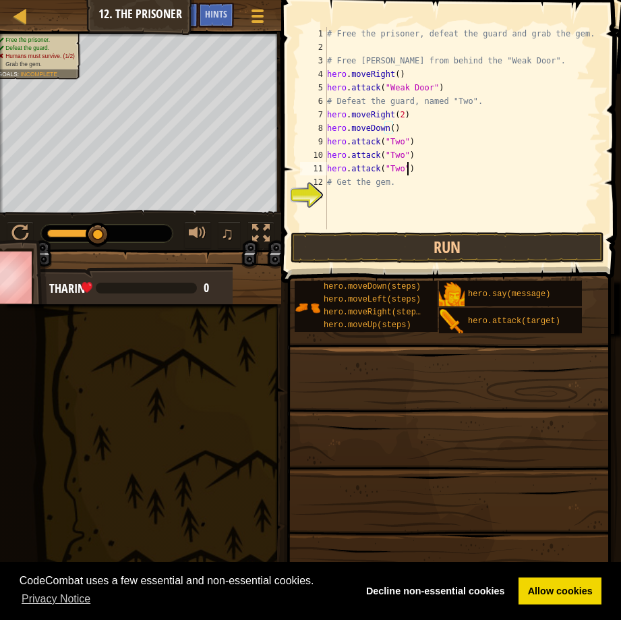
click at [411, 170] on div "# Free the prisoner, defeat the guard and grab the gem. # Free Patrick from beh…" at bounding box center [462, 141] width 276 height 229
type textarea "hero.attack("Two")"
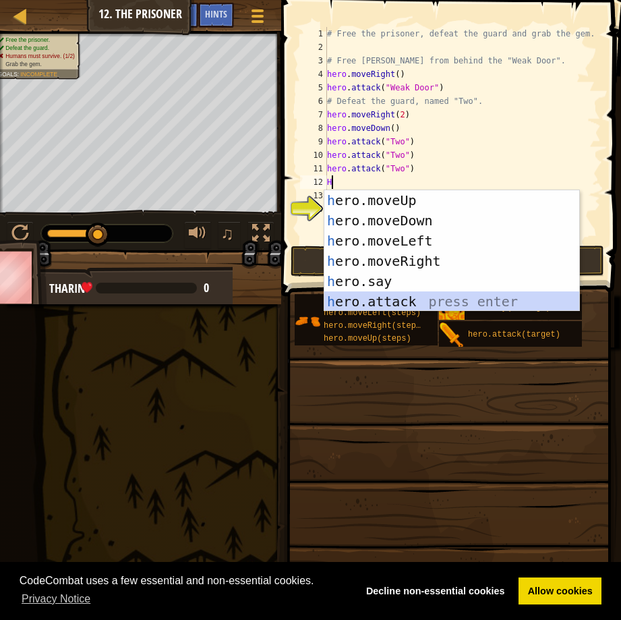
click at [389, 303] on div "h ero.moveUp press enter h ero.moveDown press enter h ero.moveLeft press enter …" at bounding box center [451, 271] width 255 height 162
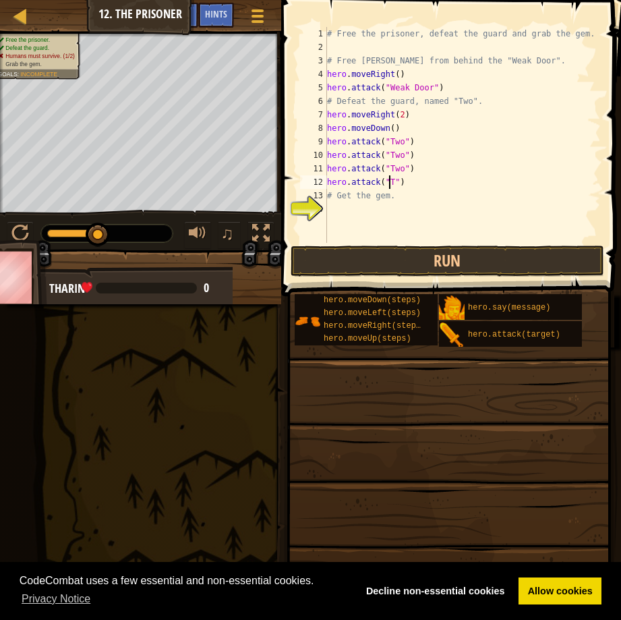
scroll to position [6, 5]
type textarea "hero.attack("Two")"
click at [433, 253] on button "Run" at bounding box center [448, 260] width 314 height 31
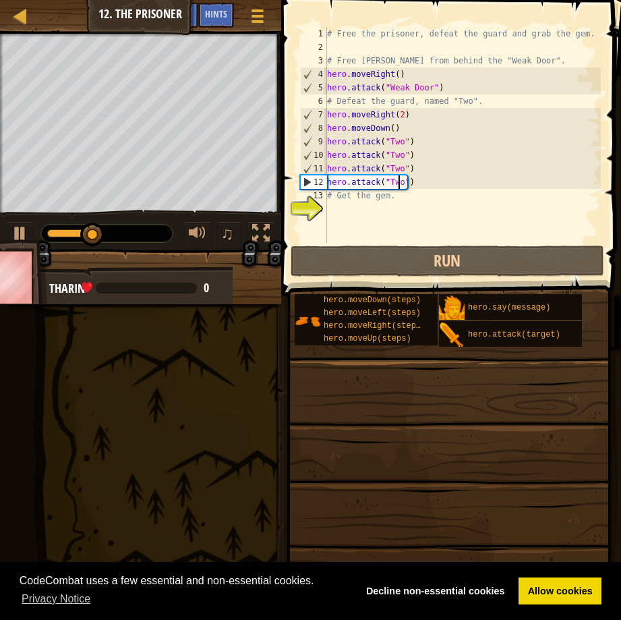
click at [441, 183] on div "# Free the prisoner, defeat the guard and grab the gem. # Free Patrick from beh…" at bounding box center [462, 148] width 276 height 243
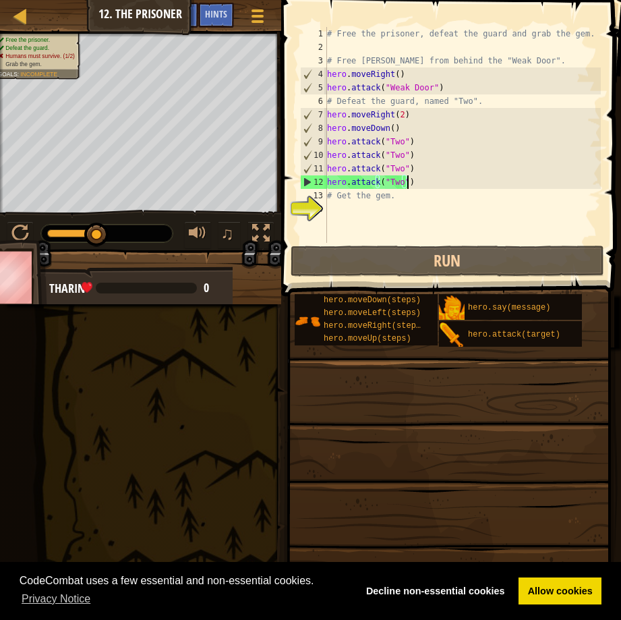
click at [417, 188] on div "# Free the prisoner, defeat the guard and grab the gem. # Free Patrick from beh…" at bounding box center [462, 148] width 276 height 243
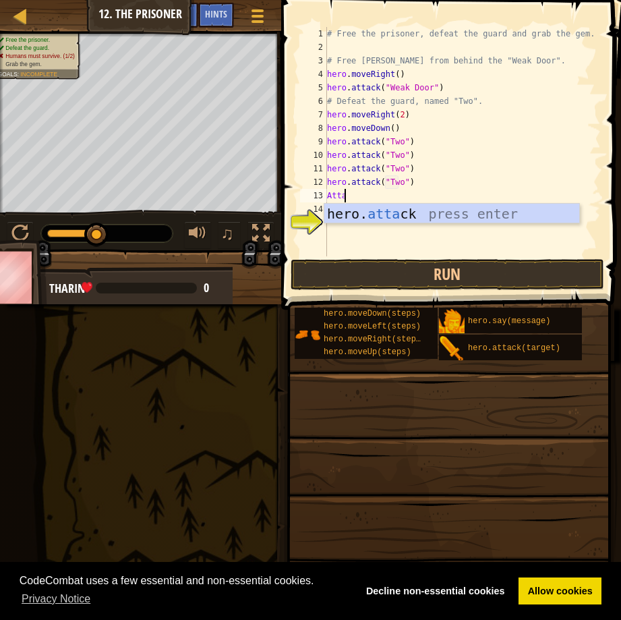
scroll to position [6, 1]
click at [394, 214] on div "hero. atta ck press enter" at bounding box center [451, 234] width 255 height 61
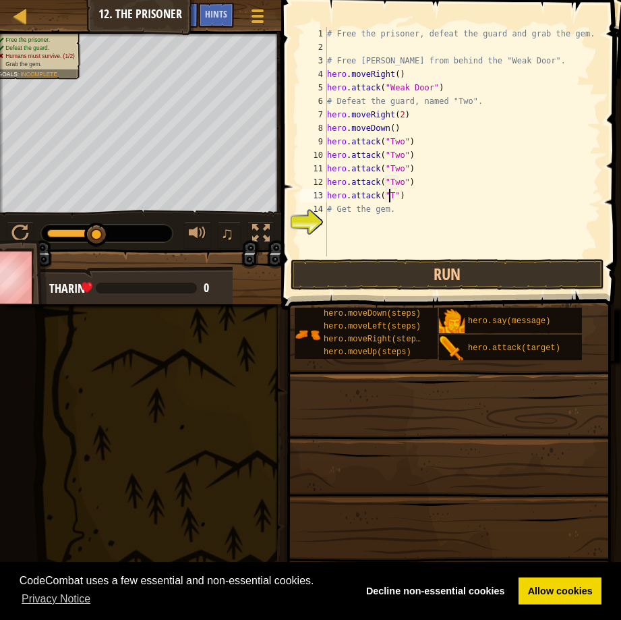
scroll to position [6, 5]
type textarea "hero.attack("Two")"
click at [412, 198] on div "# Free the prisoner, defeat the guard and grab the gem. # Free Patrick from beh…" at bounding box center [462, 155] width 276 height 256
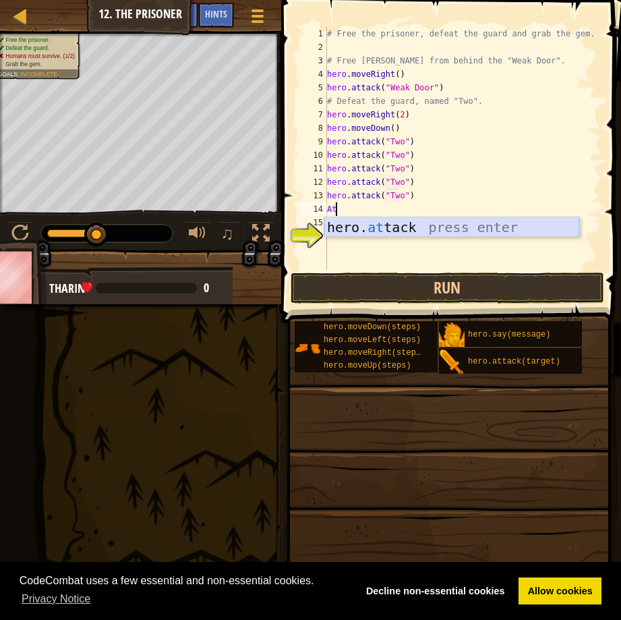
click at [413, 221] on div "hero. at tack press enter" at bounding box center [451, 247] width 255 height 61
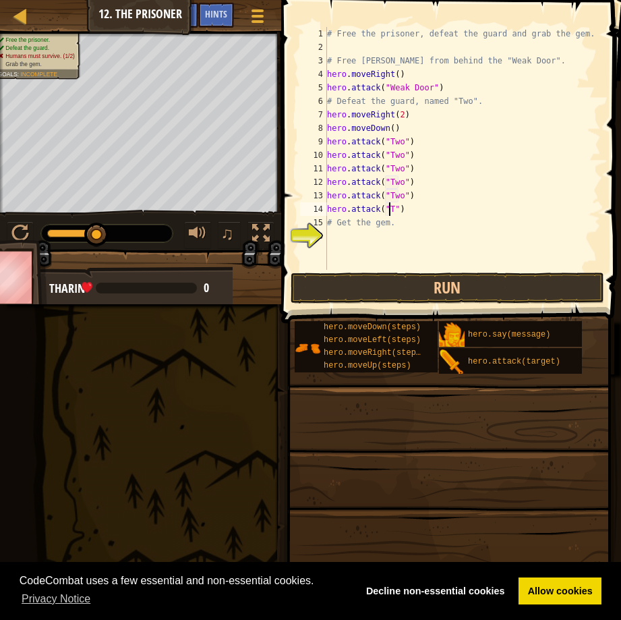
scroll to position [6, 5]
type textarea "hero.attack("Two")"
click at [412, 272] on span at bounding box center [452, 142] width 351 height 363
click at [410, 287] on button "Run" at bounding box center [448, 287] width 314 height 31
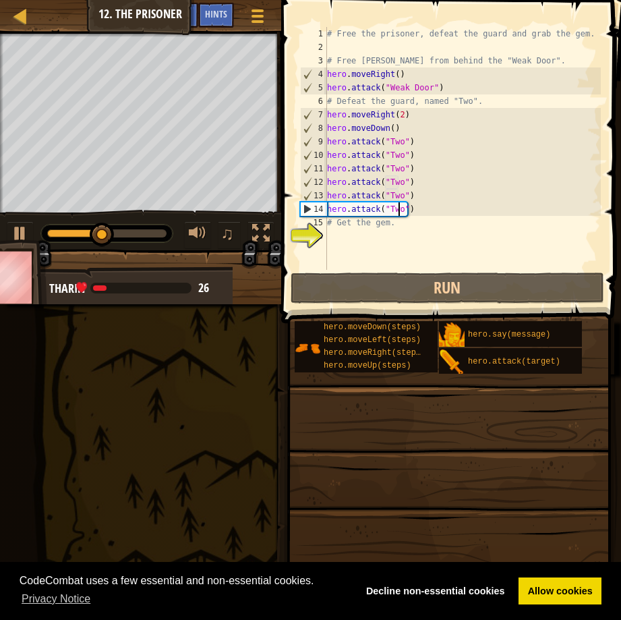
click at [439, 212] on div "# Free the prisoner, defeat the guard and grab the gem. # Free Patrick from beh…" at bounding box center [462, 162] width 276 height 270
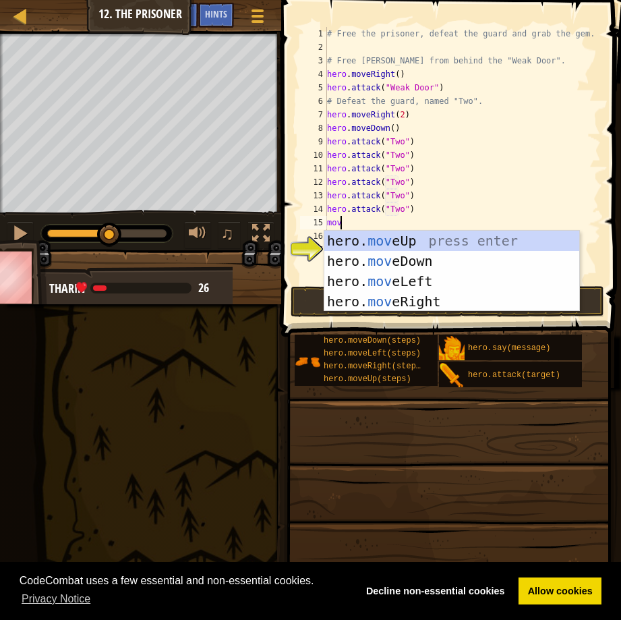
type textarea "move"
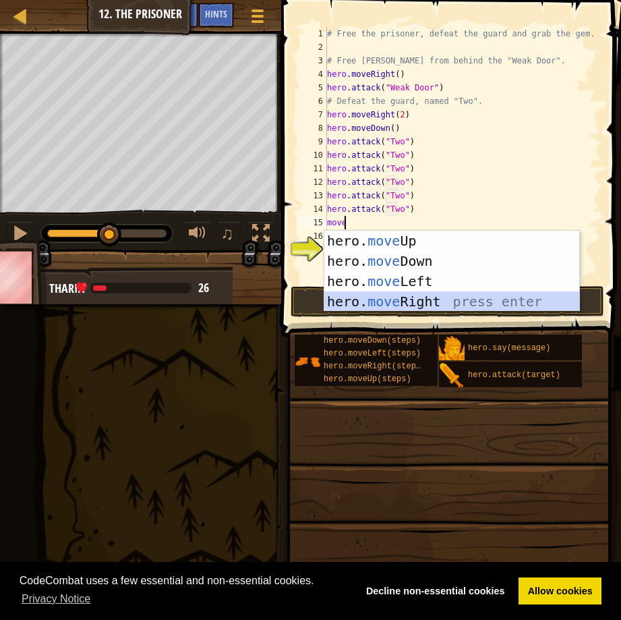
click at [449, 302] on div "hero. move Up press enter hero. move Down press enter hero. move Left press ent…" at bounding box center [451, 291] width 255 height 121
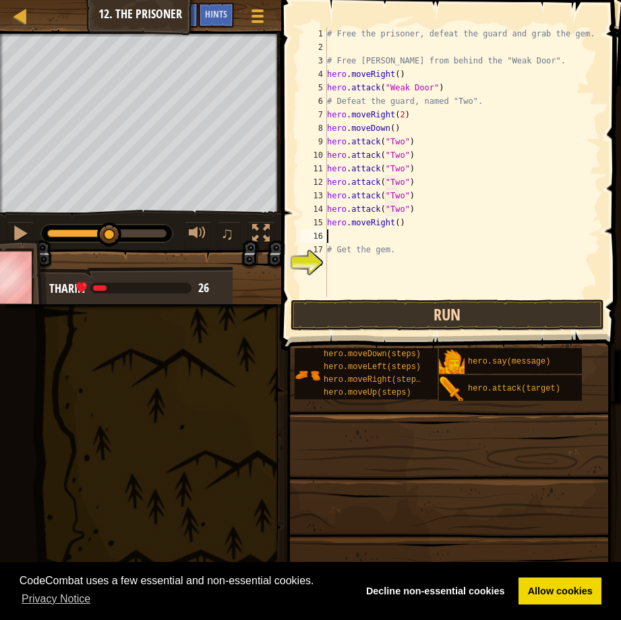
type textarea "h"
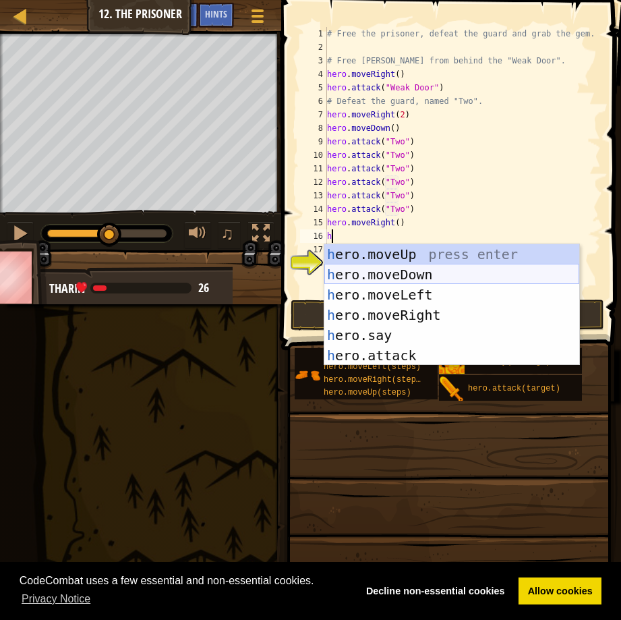
click at [408, 266] on div "h ero.moveUp press enter h ero.moveDown press enter h ero.moveLeft press enter …" at bounding box center [451, 325] width 255 height 162
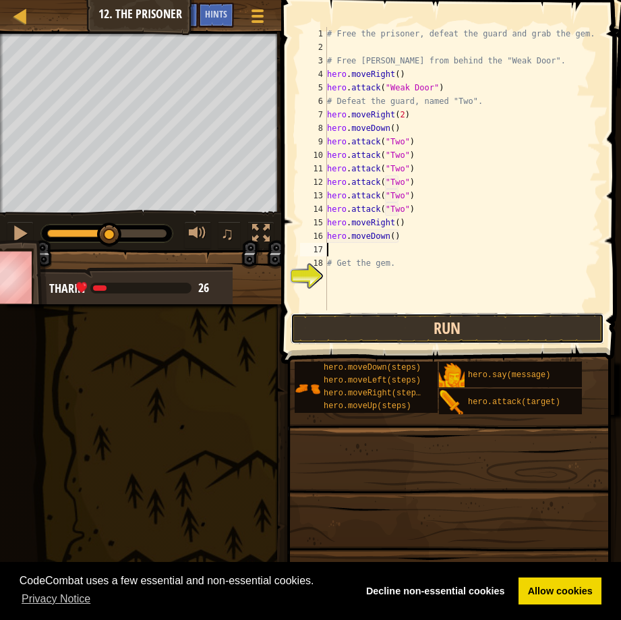
click at [444, 338] on button "Run" at bounding box center [448, 328] width 314 height 31
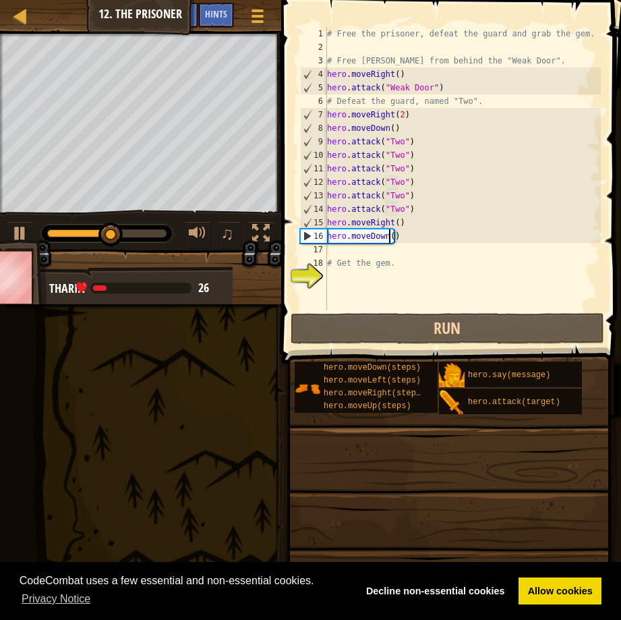
click at [388, 235] on div "# Free the prisoner, defeat the guard and grab the gem. # Free Patrick from beh…" at bounding box center [462, 182] width 276 height 310
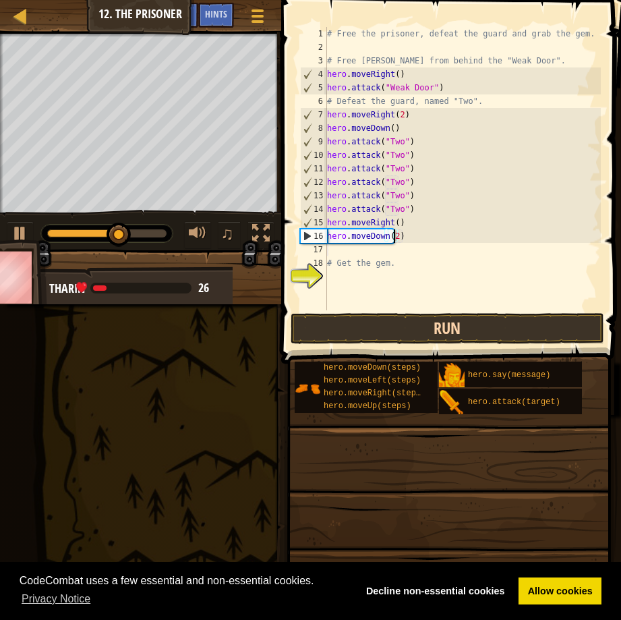
type textarea "hero.moveDown(2)"
click at [404, 330] on button "Run" at bounding box center [448, 328] width 314 height 31
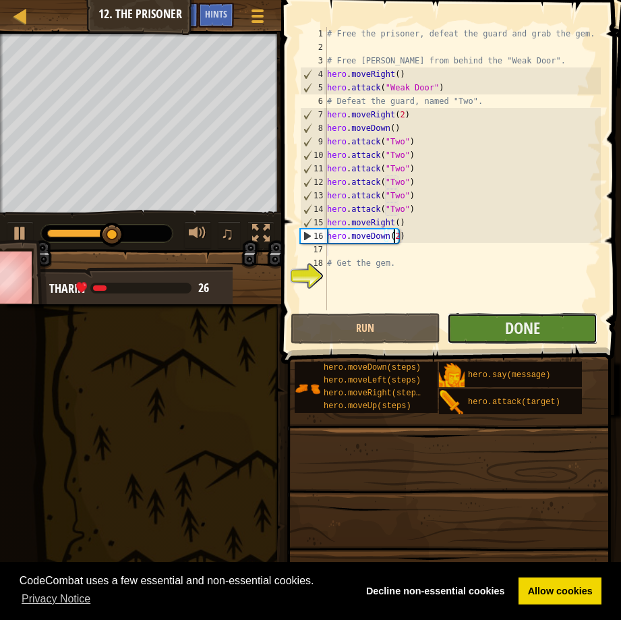
click at [494, 328] on button "Done" at bounding box center [522, 328] width 150 height 31
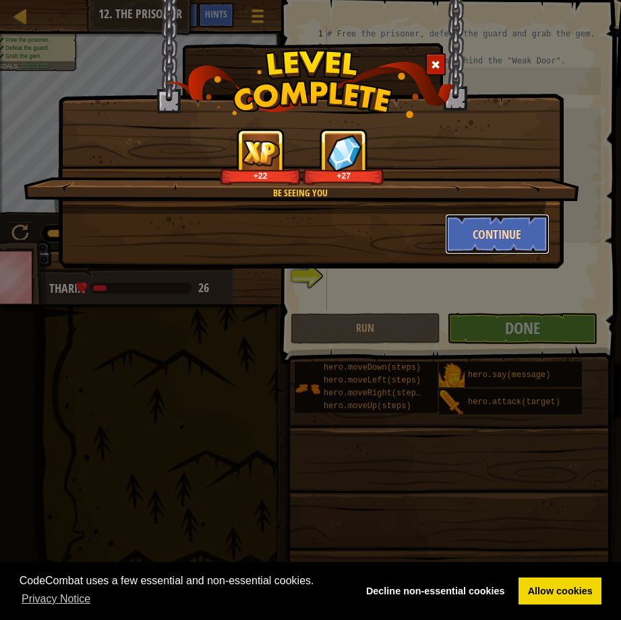
click at [491, 231] on button "Continue" at bounding box center [497, 234] width 104 height 40
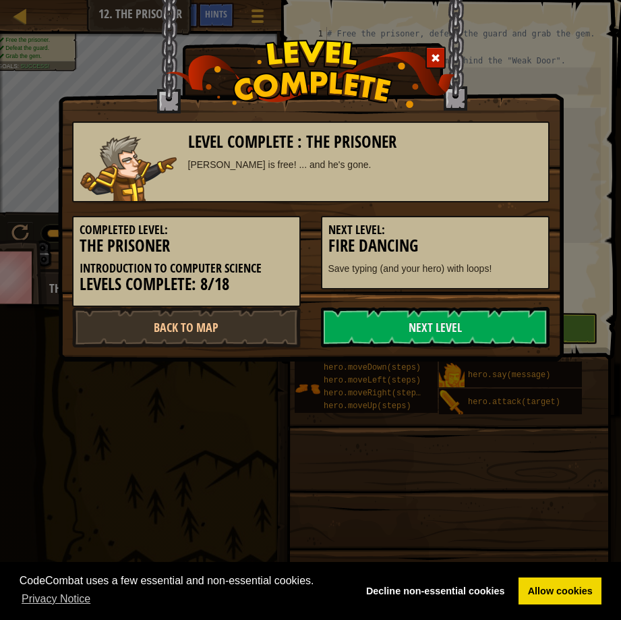
click at [491, 229] on h5 "Next Level:" at bounding box center [435, 229] width 214 height 13
click at [431, 322] on link "Next Level" at bounding box center [435, 327] width 229 height 40
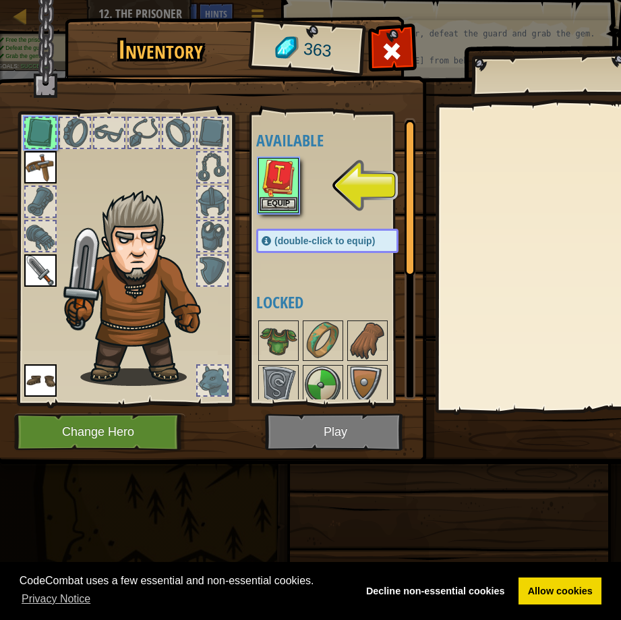
click at [280, 169] on img at bounding box center [279, 178] width 38 height 38
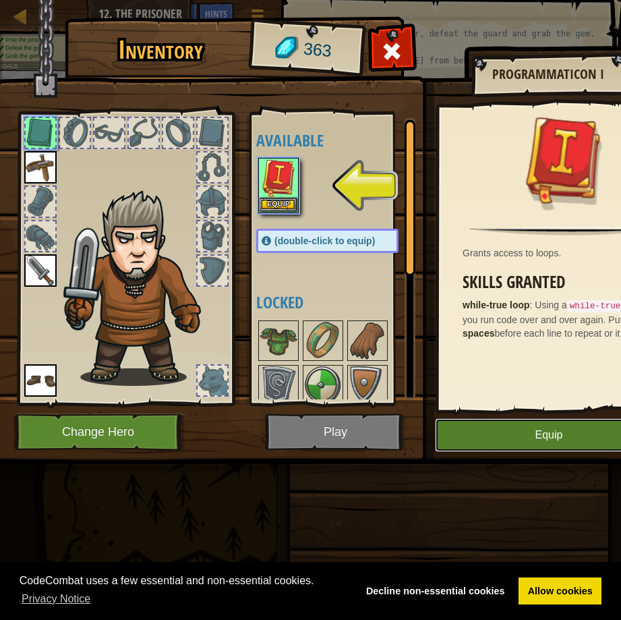
click at [492, 428] on button "Equip" at bounding box center [549, 435] width 228 height 34
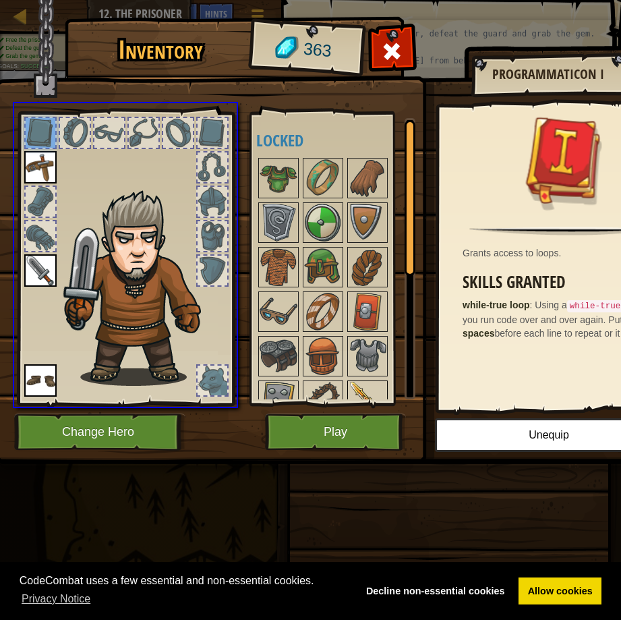
drag, startPoint x: 38, startPoint y: 133, endPoint x: 373, endPoint y: 384, distance: 417.9
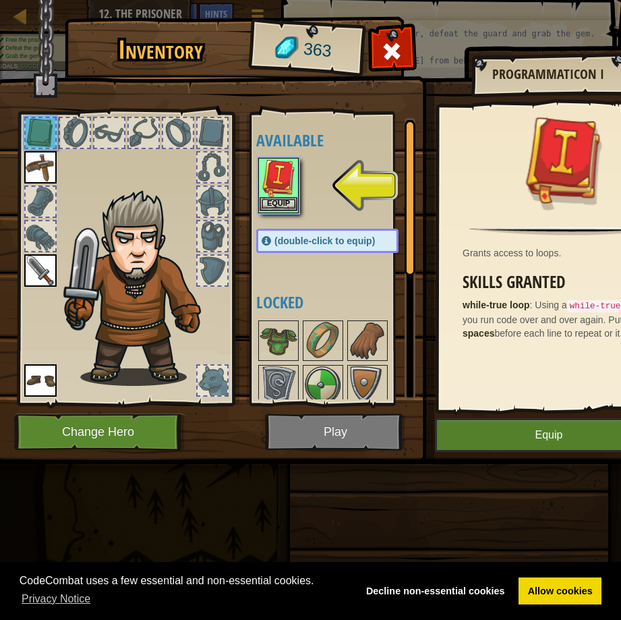
click at [284, 189] on img at bounding box center [279, 178] width 38 height 38
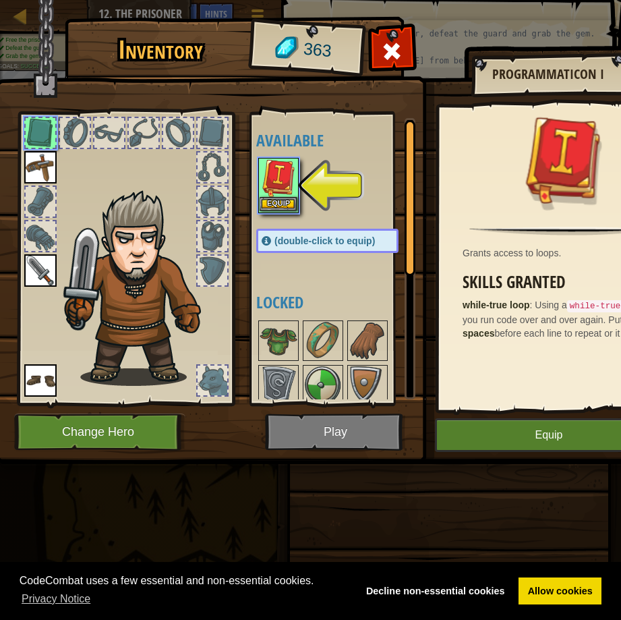
click at [284, 189] on img at bounding box center [279, 178] width 38 height 38
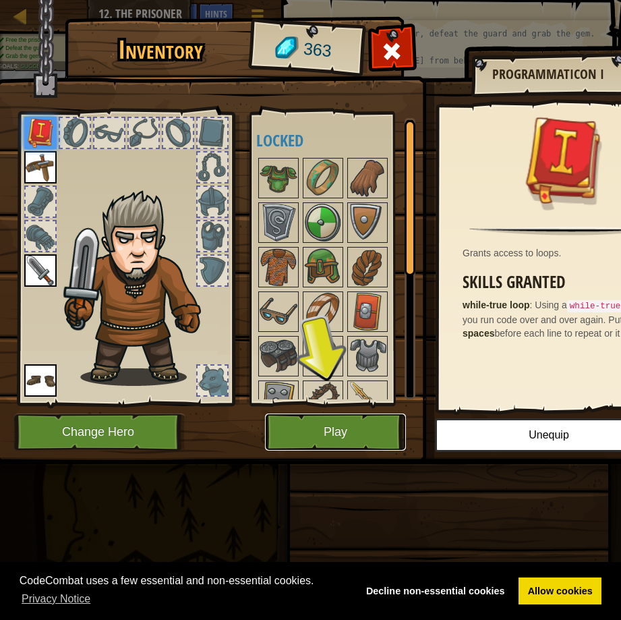
click at [339, 429] on button "Play" at bounding box center [335, 431] width 141 height 37
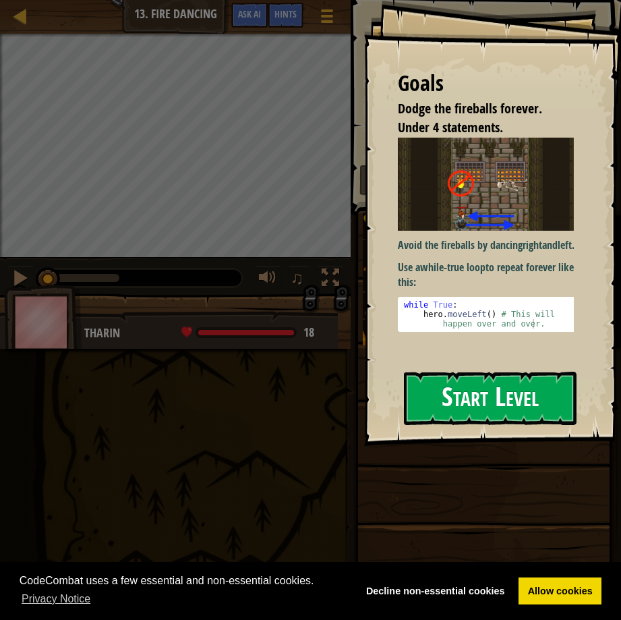
click at [500, 400] on button "Start Level" at bounding box center [490, 397] width 173 height 53
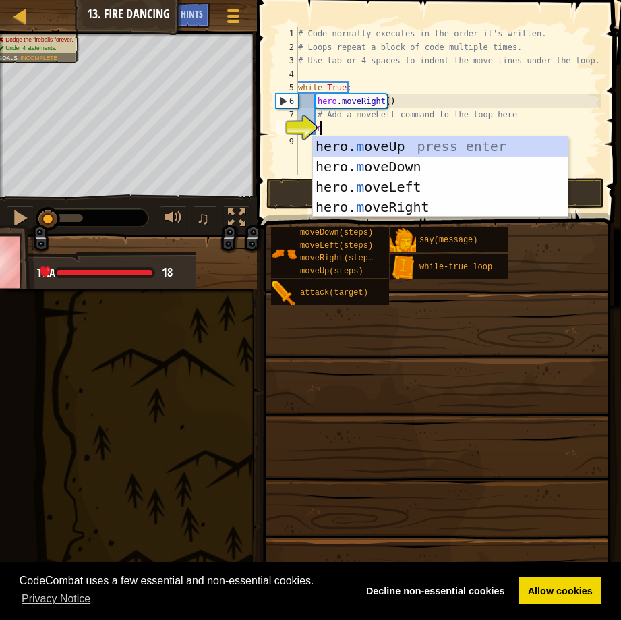
type textarea "me"
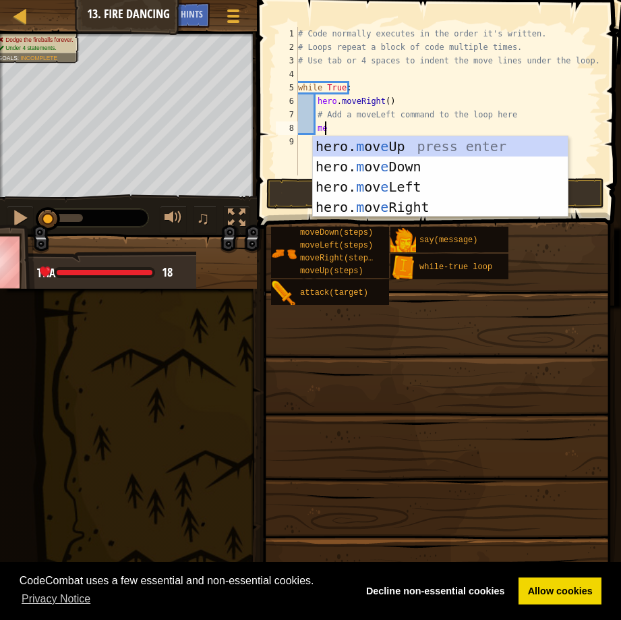
scroll to position [6, 1]
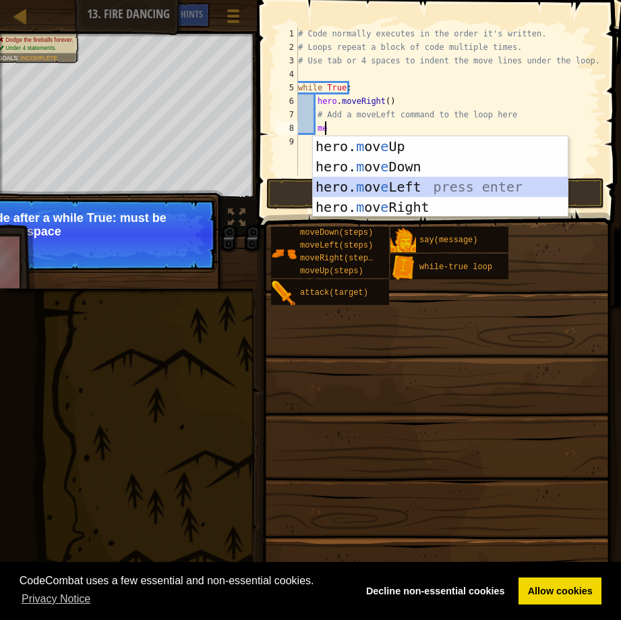
click at [353, 184] on div "hero. m ov e Up press enter hero. m ov e Down press enter hero. m ov e Left pre…" at bounding box center [440, 196] width 255 height 121
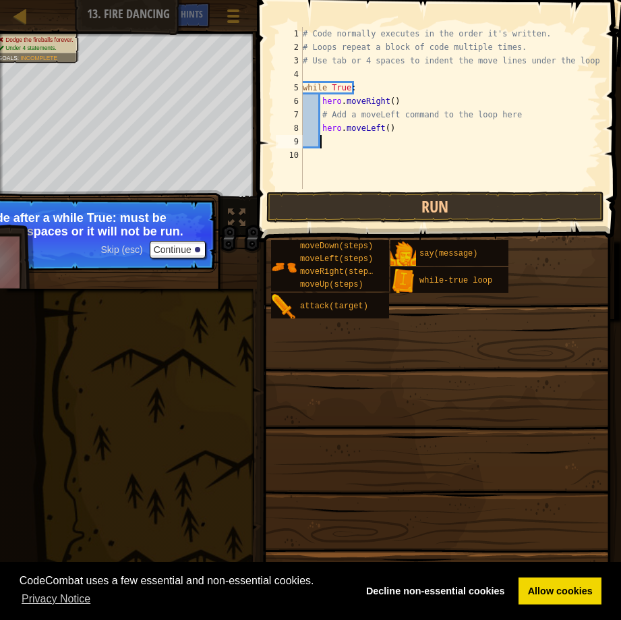
click at [317, 125] on div "# Code normally executes in the order it's written. # Loops repeat a block of c…" at bounding box center [450, 121] width 301 height 189
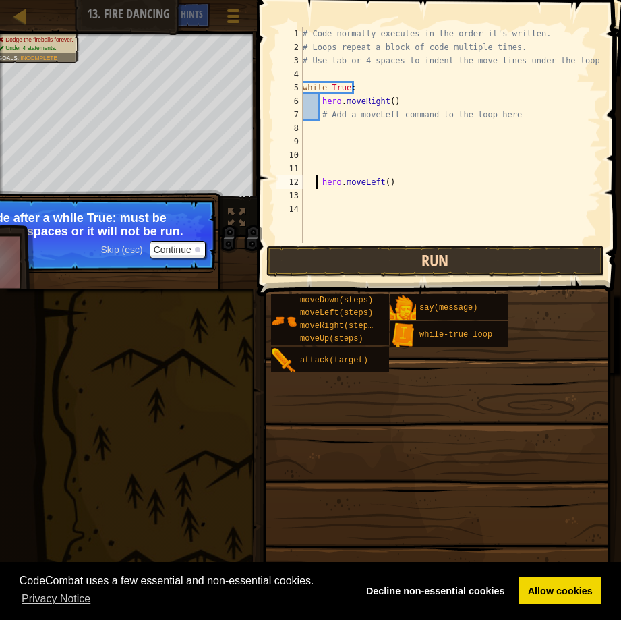
type textarea "hero.moveLeft()"
click at [373, 264] on button "Run" at bounding box center [435, 260] width 338 height 31
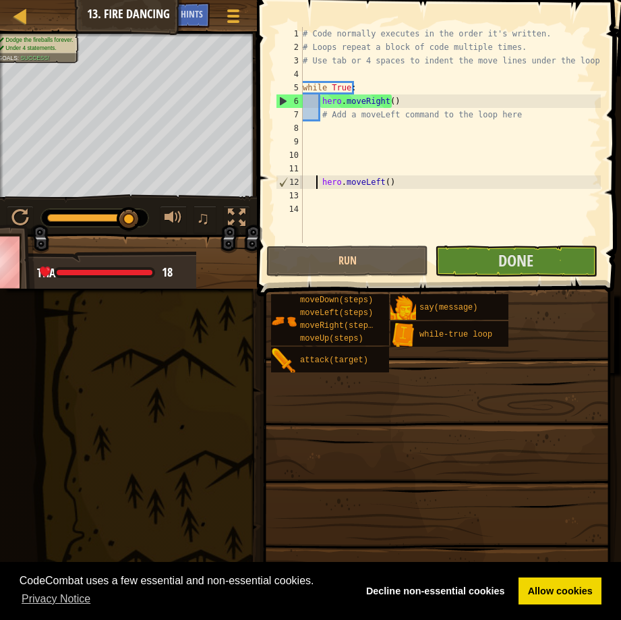
scroll to position [6, 1]
click at [511, 260] on span "Done" at bounding box center [515, 260] width 35 height 22
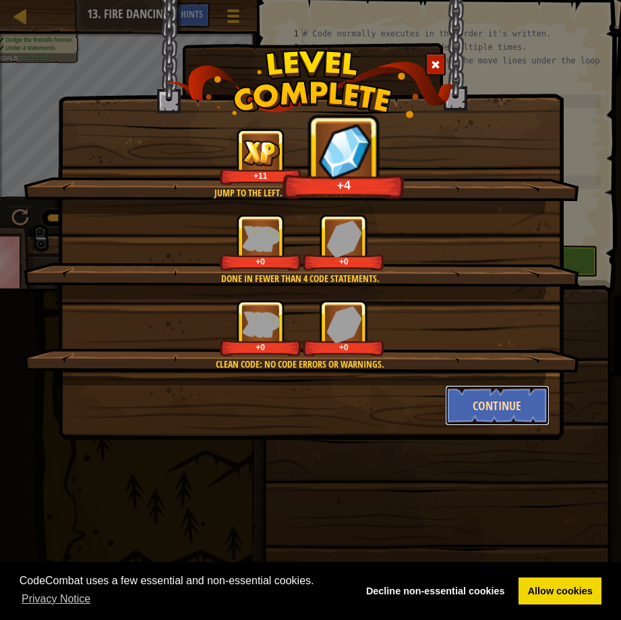
click at [491, 395] on button "Continue" at bounding box center [497, 405] width 104 height 40
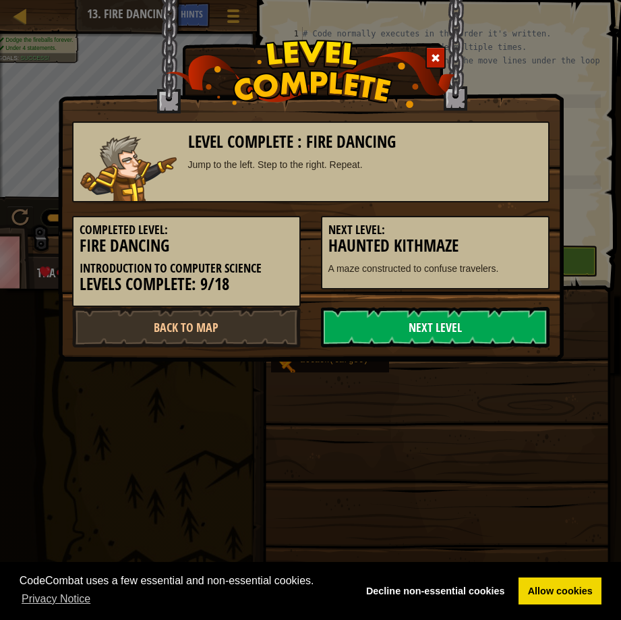
click at [485, 329] on link "Next Level" at bounding box center [435, 327] width 229 height 40
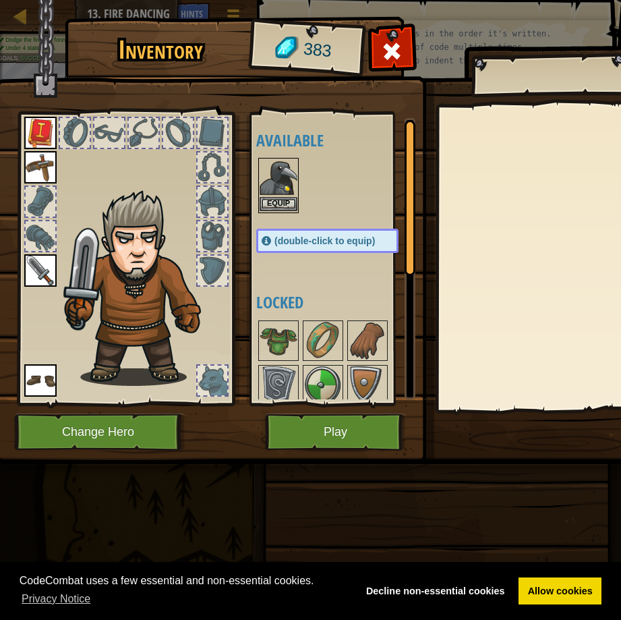
click at [267, 168] on img at bounding box center [279, 178] width 38 height 38
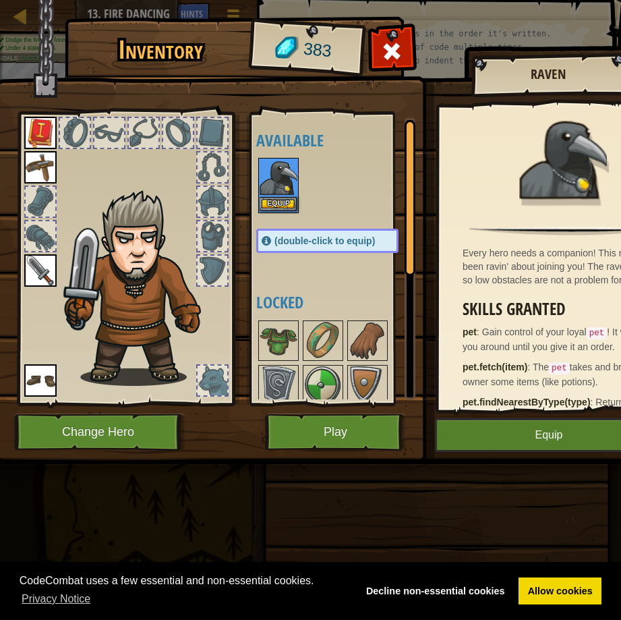
click at [275, 193] on img at bounding box center [279, 178] width 38 height 38
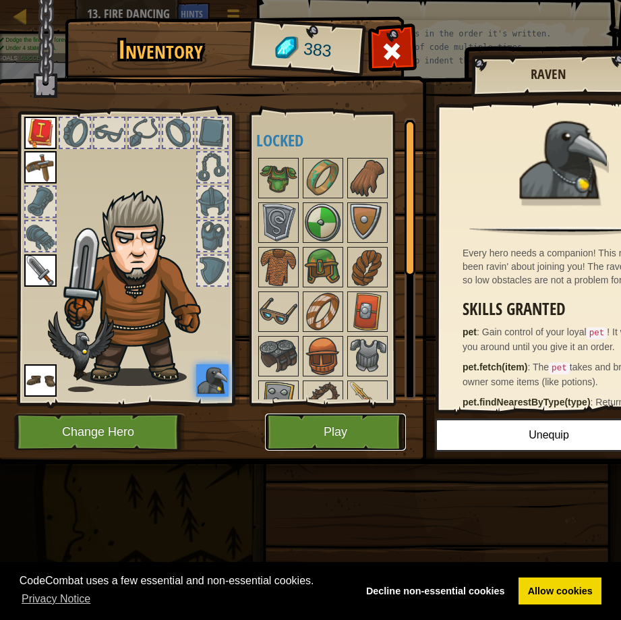
click at [286, 431] on button "Play" at bounding box center [335, 431] width 141 height 37
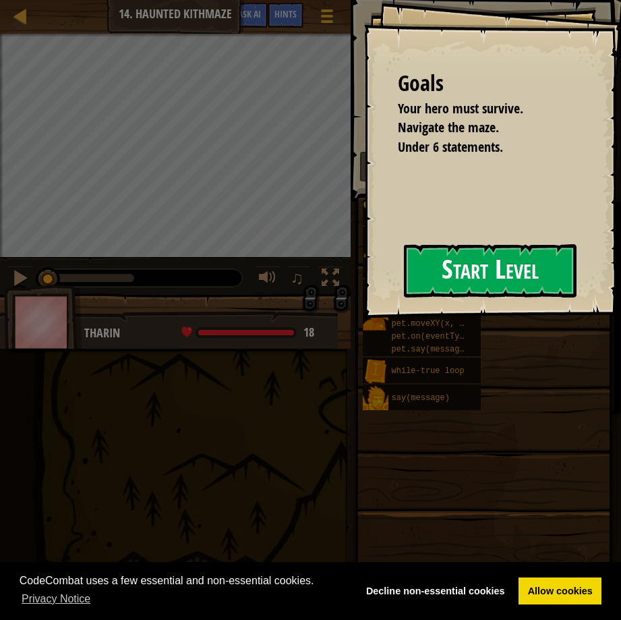
click at [427, 280] on button "Start Level" at bounding box center [490, 270] width 173 height 53
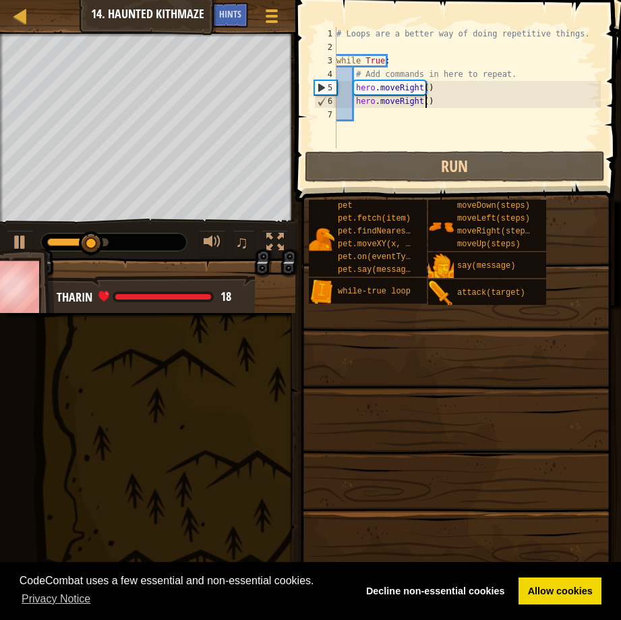
click at [436, 100] on div "# Loops are a better way of doing repetitive things. while True : # Add command…" at bounding box center [467, 101] width 267 height 148
type textarea "hero.moveRight()"
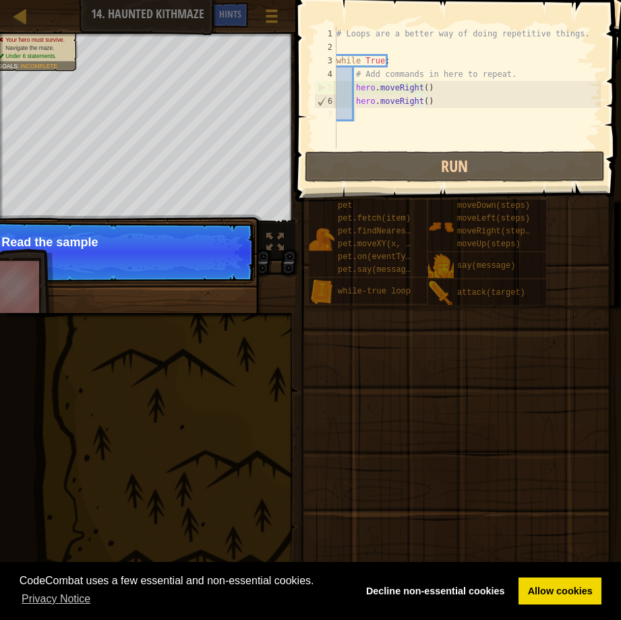
click at [364, 113] on div "# Loops are a better way of doing repetitive things. while True : # Add command…" at bounding box center [467, 101] width 267 height 148
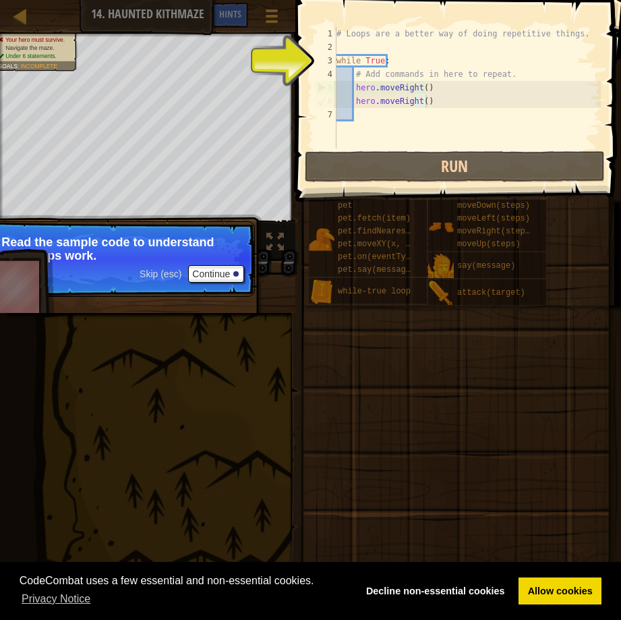
click at [427, 100] on div "# Loops are a better way of doing repetitive things. while True : # Add command…" at bounding box center [467, 101] width 267 height 148
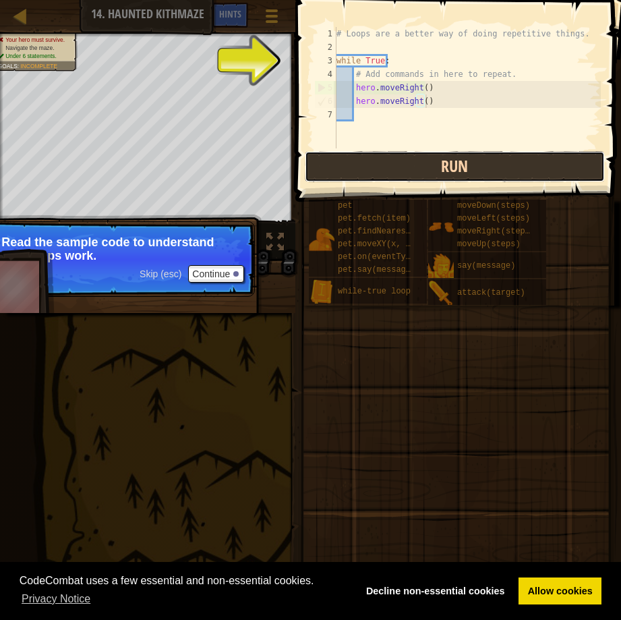
click at [415, 169] on button "Run" at bounding box center [455, 166] width 300 height 31
click at [415, 166] on button "Run" at bounding box center [455, 166] width 300 height 31
click at [336, 158] on button "Run" at bounding box center [455, 166] width 300 height 31
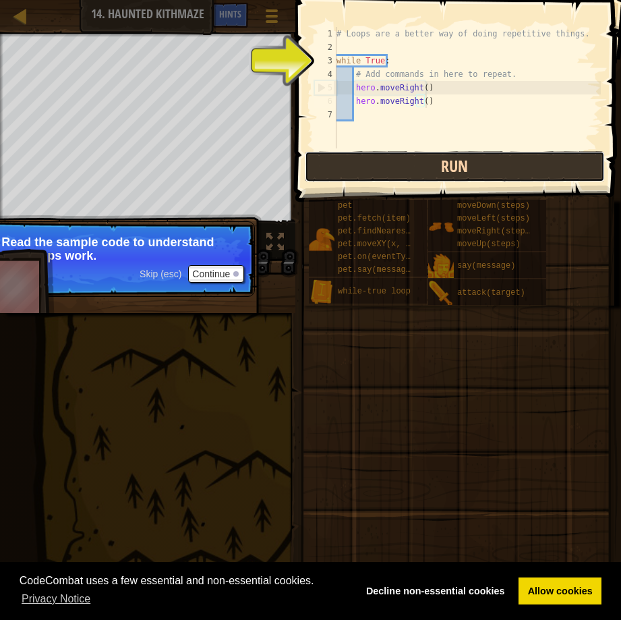
click at [336, 158] on button "Run" at bounding box center [455, 166] width 300 height 31
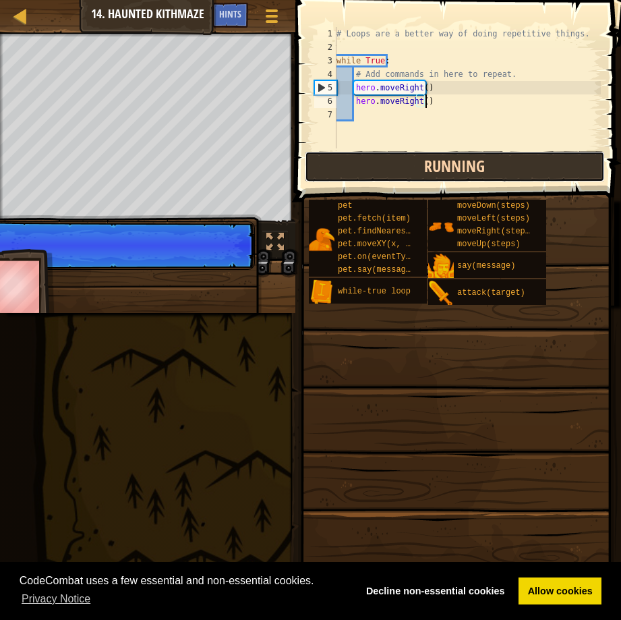
click at [336, 158] on button "Running" at bounding box center [455, 166] width 300 height 31
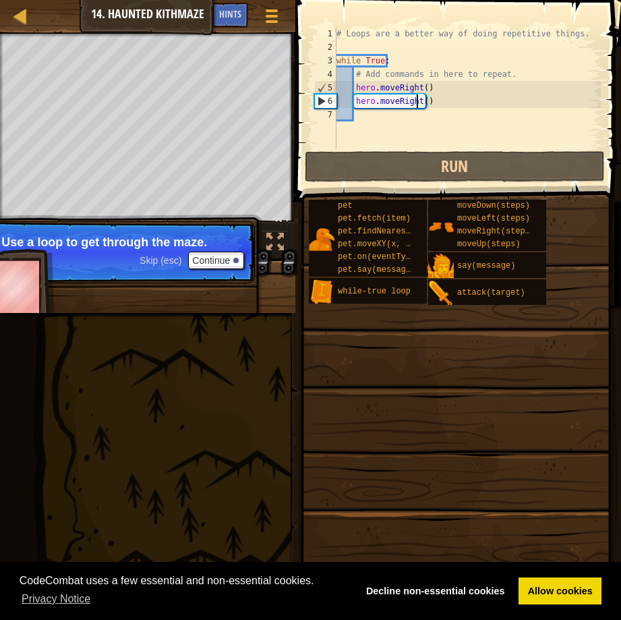
click at [415, 102] on div "# Loops are a better way of doing repetitive things. while True : # Add command…" at bounding box center [467, 101] width 267 height 148
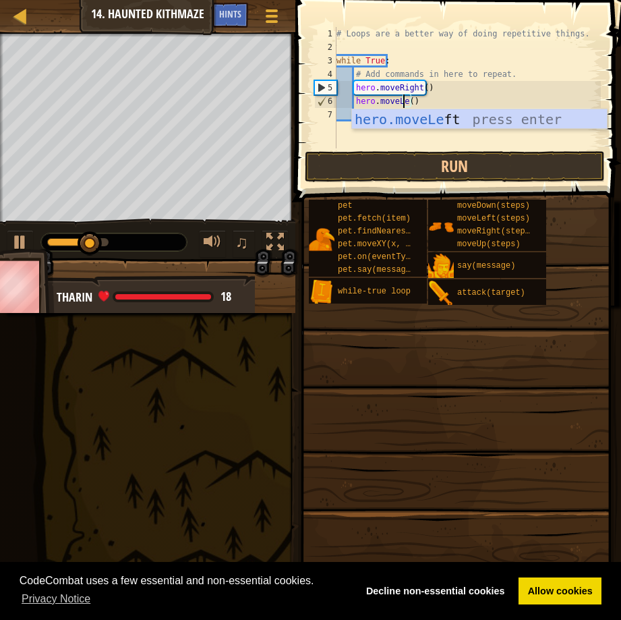
scroll to position [6, 6]
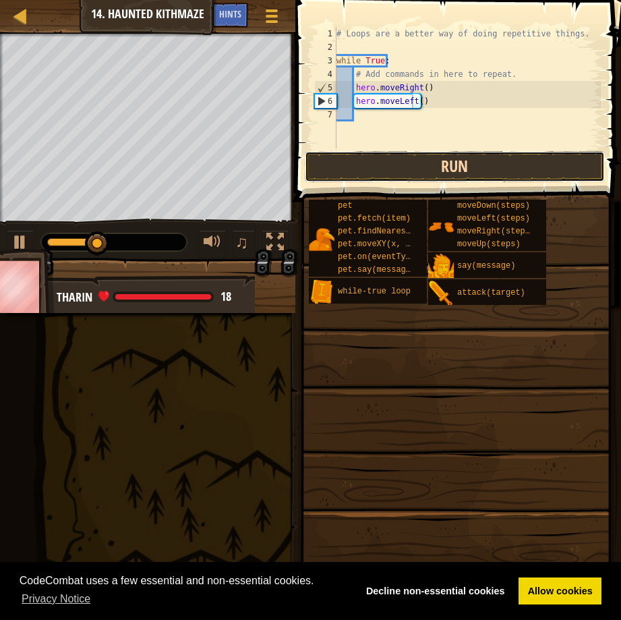
click at [434, 172] on button "Run" at bounding box center [455, 166] width 300 height 31
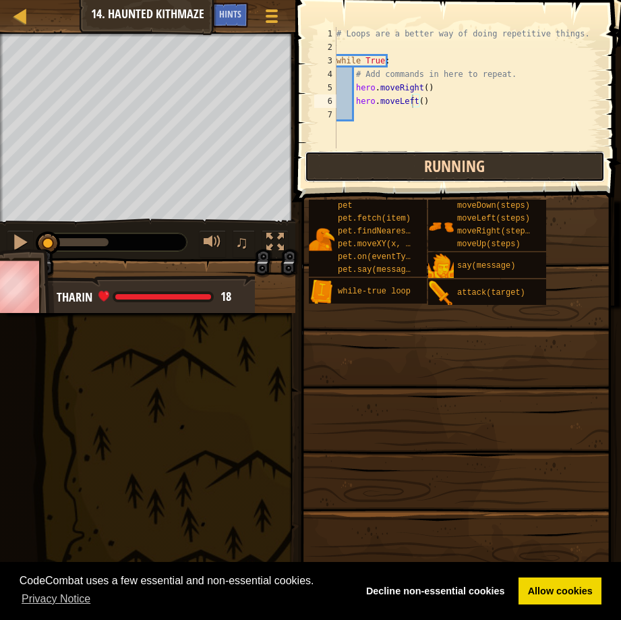
click at [434, 172] on button "Running" at bounding box center [455, 166] width 300 height 31
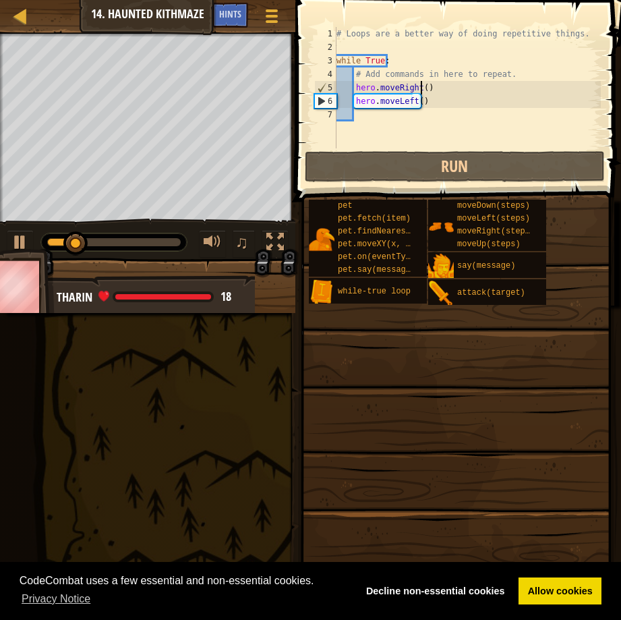
click at [421, 84] on div "# Loops are a better way of doing repetitive things. while True : # Add command…" at bounding box center [467, 101] width 267 height 148
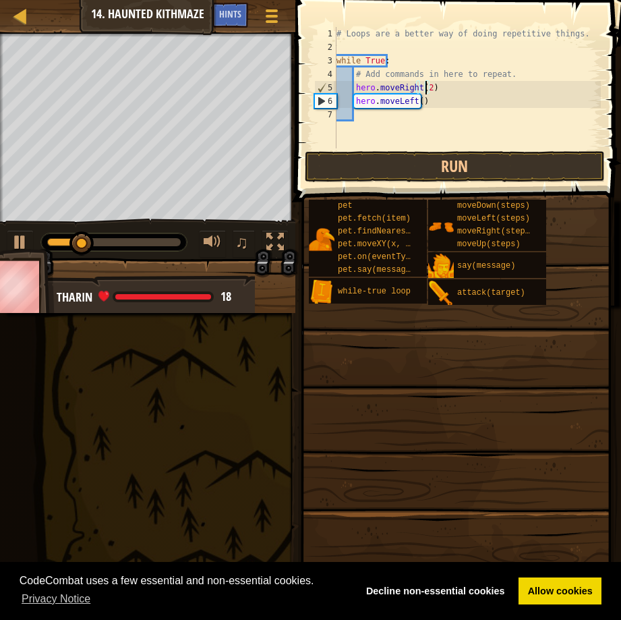
scroll to position [6, 7]
click at [409, 100] on div "# Loops are a better way of doing repetitive things. while True : # Add command…" at bounding box center [467, 101] width 267 height 148
click at [410, 100] on div "# Loops are a better way of doing repetitive things. while True : # Add command…" at bounding box center [467, 101] width 267 height 148
click at [413, 99] on div "# Loops are a better way of doing repetitive things. while True : # Add command…" at bounding box center [467, 101] width 267 height 148
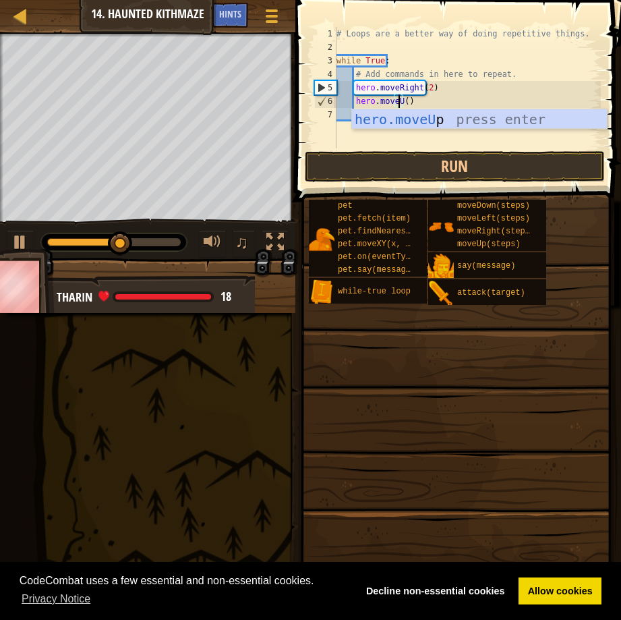
scroll to position [6, 5]
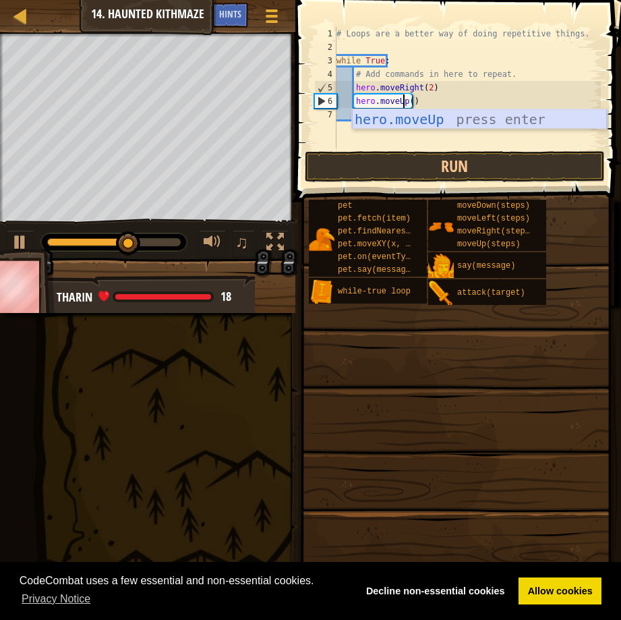
click at [460, 116] on div "hero.moveUp press enter" at bounding box center [479, 139] width 255 height 61
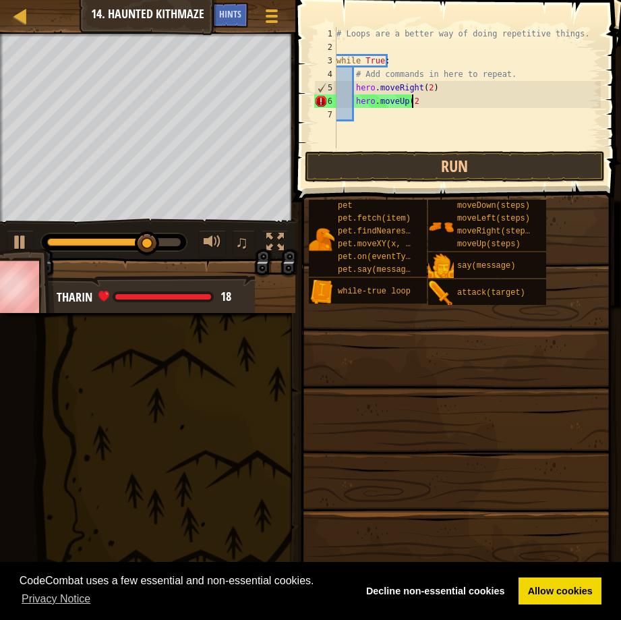
scroll to position [6, 6]
type textarea "hero.moveUp(2)"
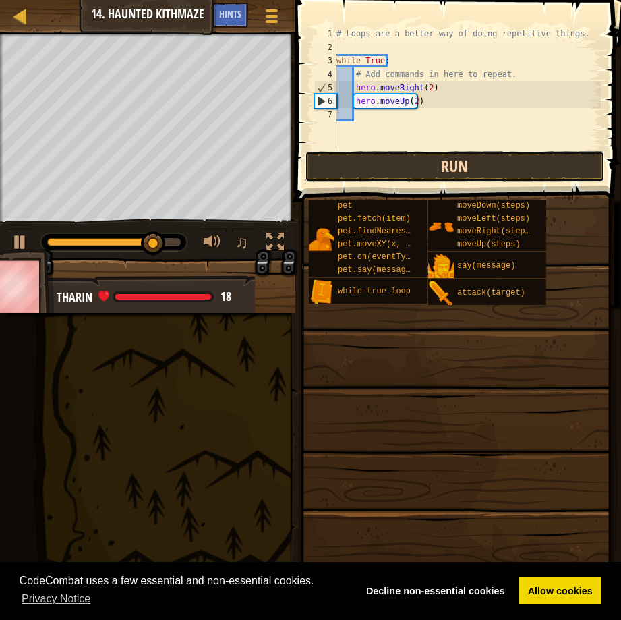
click at [414, 154] on button "Run" at bounding box center [455, 166] width 300 height 31
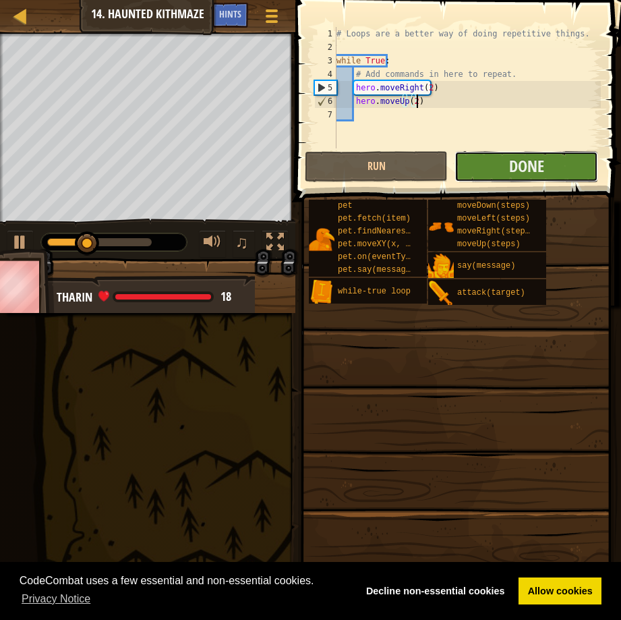
click at [502, 162] on button "Done" at bounding box center [525, 166] width 143 height 31
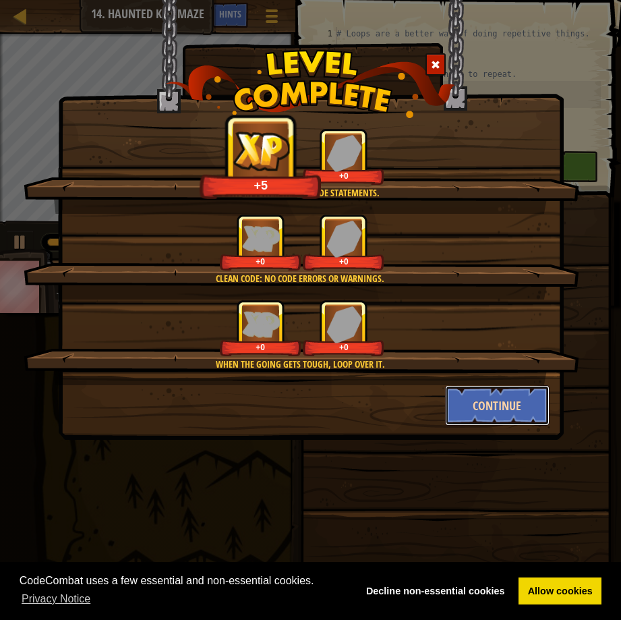
click at [487, 399] on button "Continue" at bounding box center [497, 405] width 104 height 40
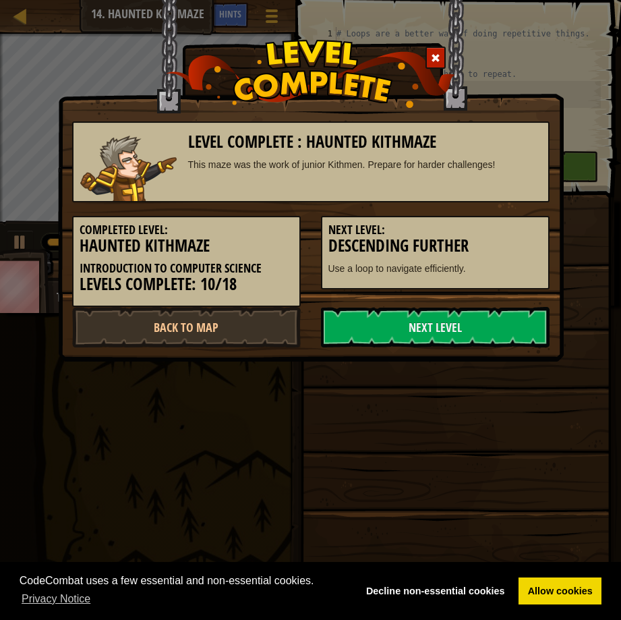
click at [487, 398] on div "Level Complete : Haunted Kithmaze This maze was the work of junior Kithmen. Pre…" at bounding box center [310, 310] width 621 height 620
click at [411, 331] on link "Next Level" at bounding box center [435, 327] width 229 height 40
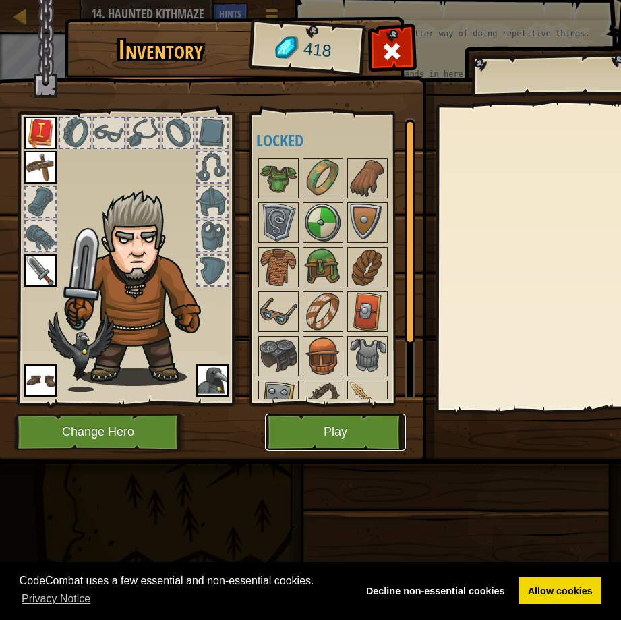
click at [361, 431] on button "Play" at bounding box center [335, 431] width 141 height 37
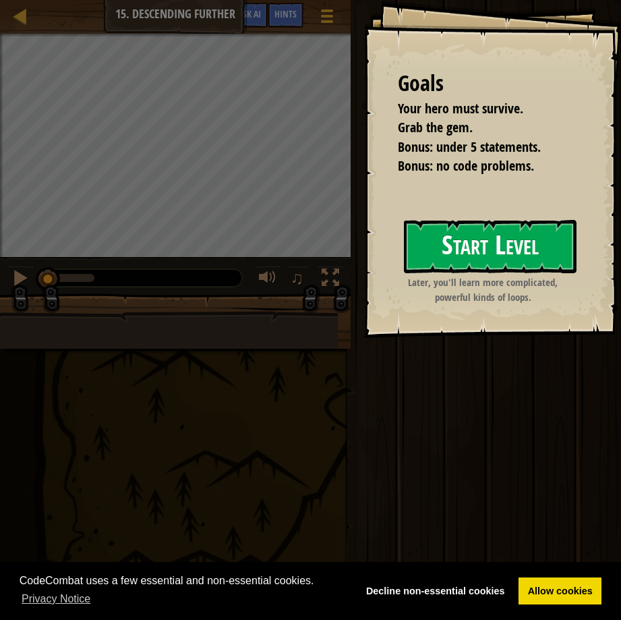
click at [505, 247] on button "Start Level" at bounding box center [490, 246] width 173 height 53
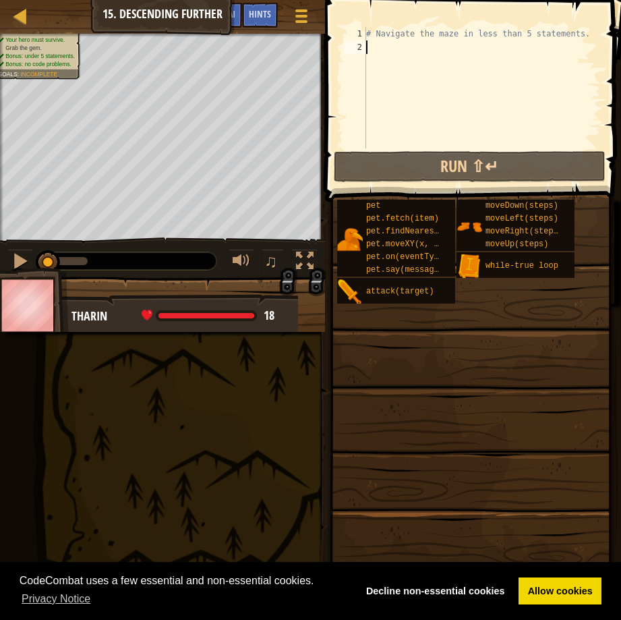
scroll to position [6, 0]
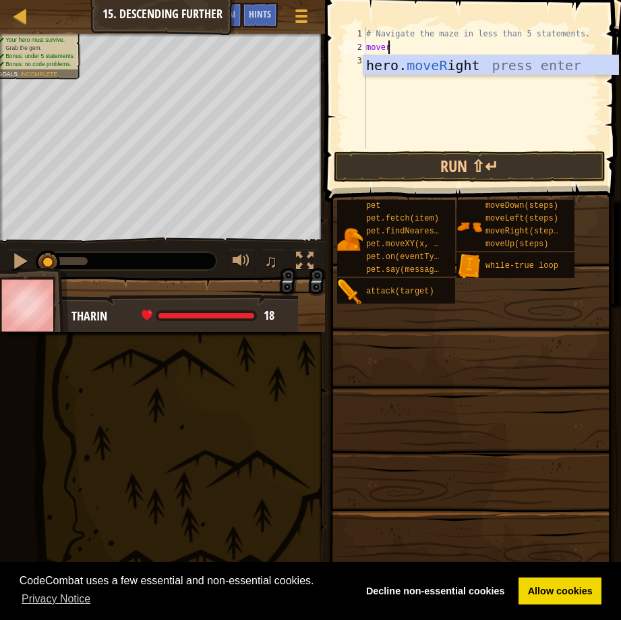
type textarea "moveri"
click at [536, 63] on div "hero. moveRi ght press enter" at bounding box center [490, 85] width 255 height 61
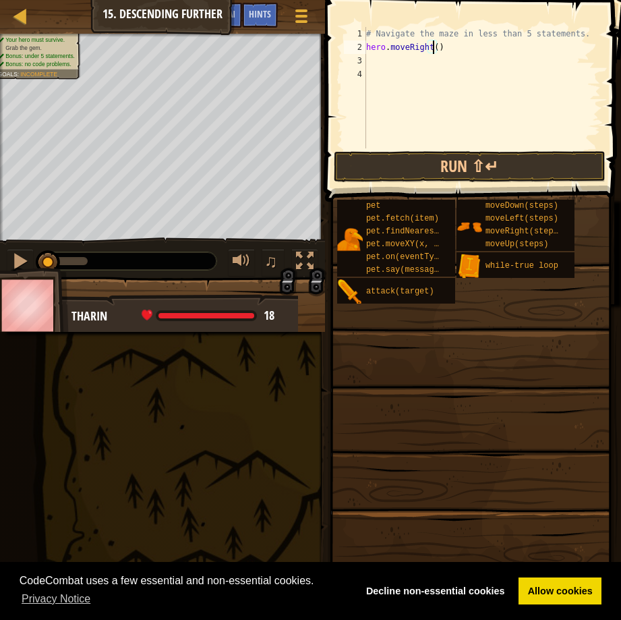
click at [431, 45] on div "# Navigate the maze in less than 5 statements. hero . moveRight ( )" at bounding box center [481, 101] width 237 height 148
type textarea "hero.moveRight(2)"
click at [446, 51] on div "# Navigate the maze in less than 5 statements. hero . moveRight ( 2 )" at bounding box center [481, 101] width 237 height 148
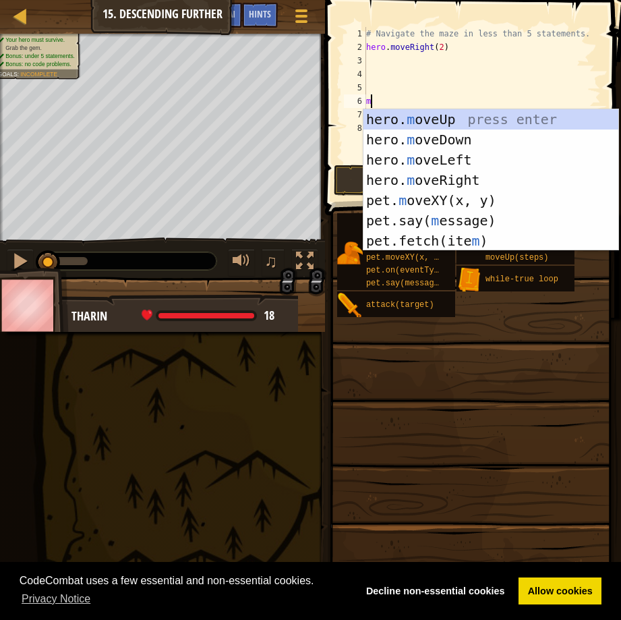
type textarea "mo"
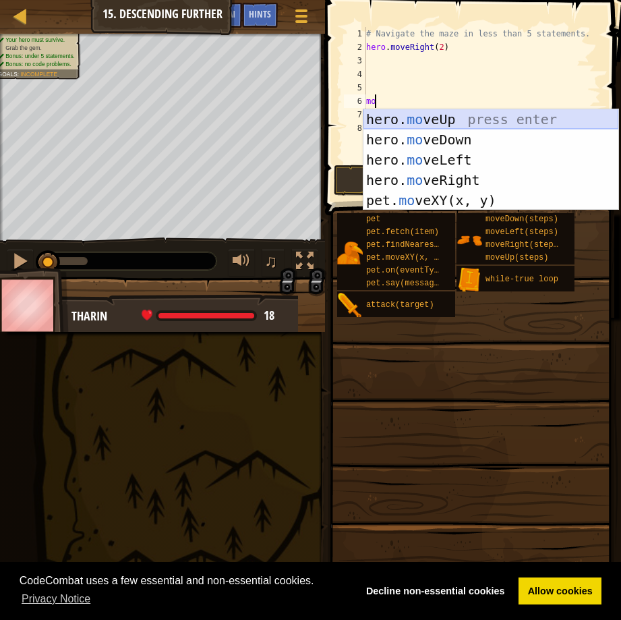
click at [424, 130] on div "hero. mo veUp press enter hero. mo veDown press enter hero. mo veLeft press ent…" at bounding box center [490, 180] width 255 height 142
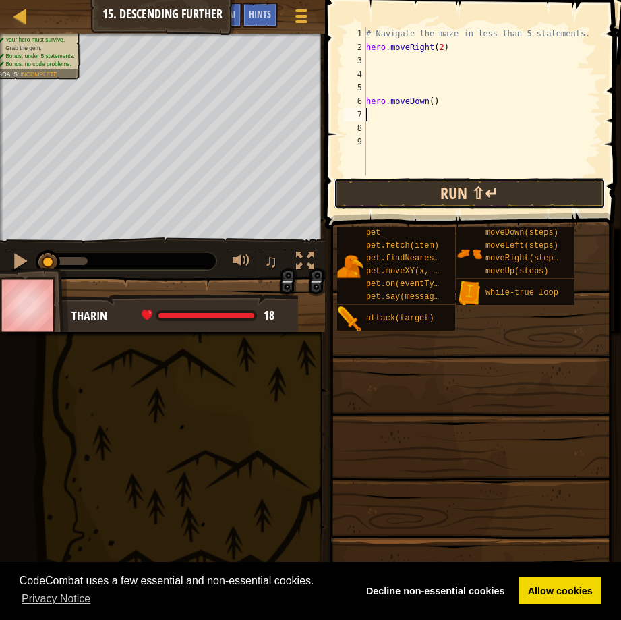
click at [506, 189] on button "Run ⇧↵" at bounding box center [470, 193] width 272 height 31
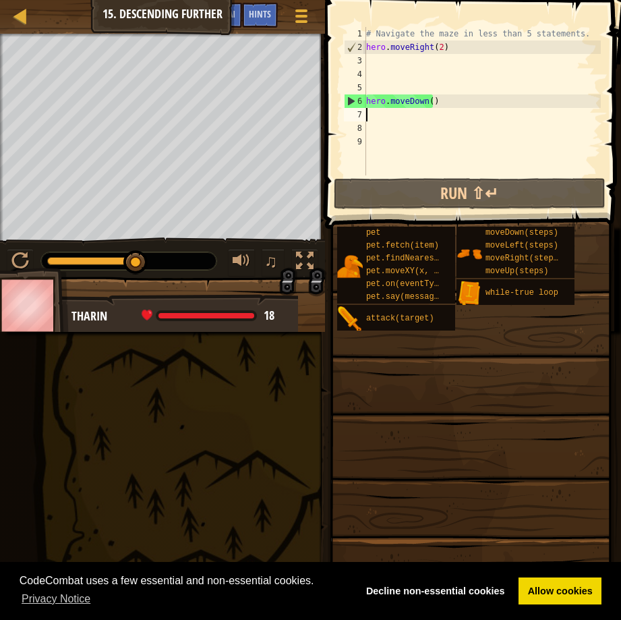
click at [440, 103] on div "# Navigate the maze in less than 5 statements. hero . moveRight ( 2 ) hero . mo…" at bounding box center [481, 114] width 237 height 175
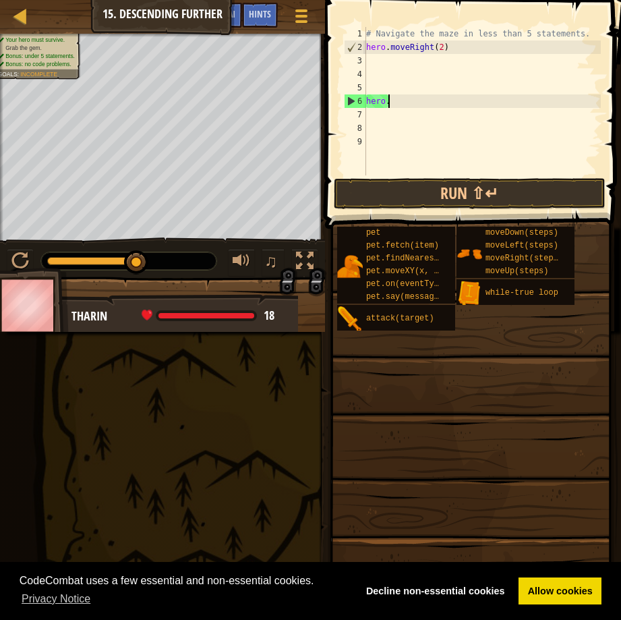
type textarea "h"
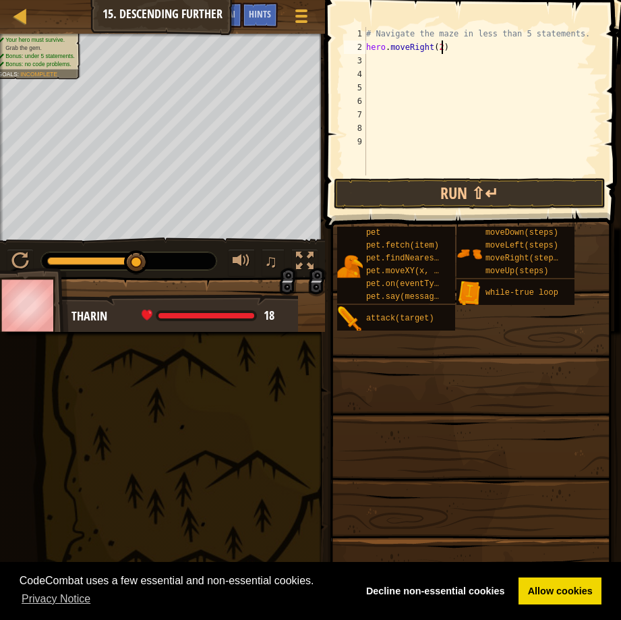
click at [449, 44] on div "# Navigate the maze in less than 5 statements. hero . moveRight ( 2 )" at bounding box center [481, 114] width 237 height 175
type textarea "hero.moveRight(2)"
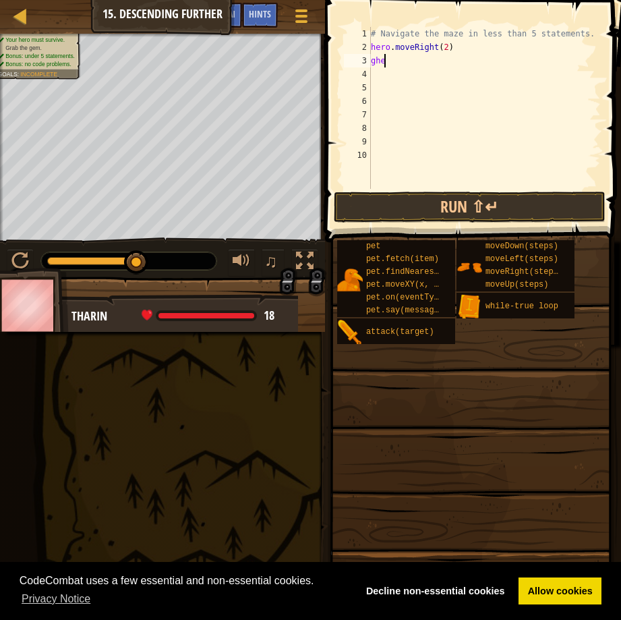
type textarea "g"
type textarea "h"
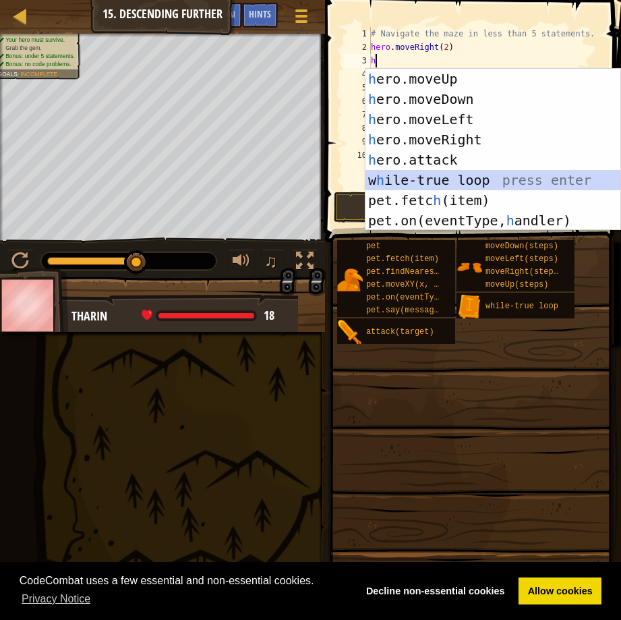
click at [433, 177] on div "h ero.moveUp press enter h ero.moveDown press enter h ero.moveLeft press enter …" at bounding box center [492, 170] width 255 height 202
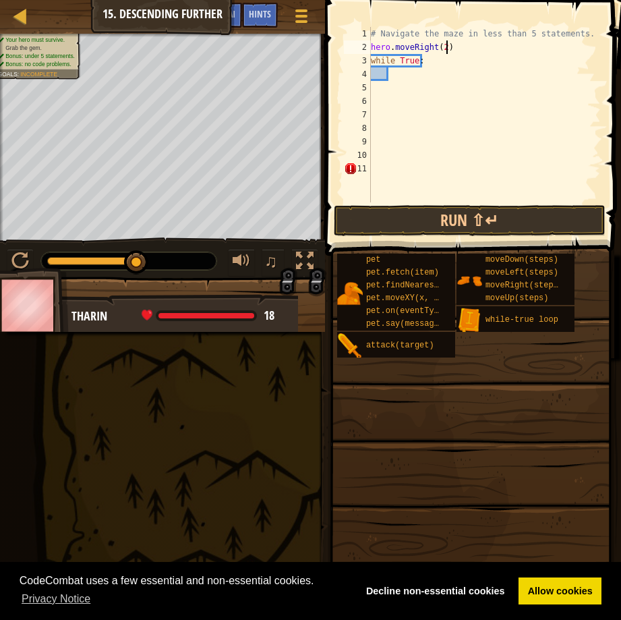
click at [460, 47] on div "# Navigate the maze in less than 5 statements. hero . moveRight ( 2 ) while Tru…" at bounding box center [484, 128] width 233 height 202
type textarea "h"
click at [382, 73] on div "# Navigate the maze in less than 5 statements. while True :" at bounding box center [484, 128] width 233 height 202
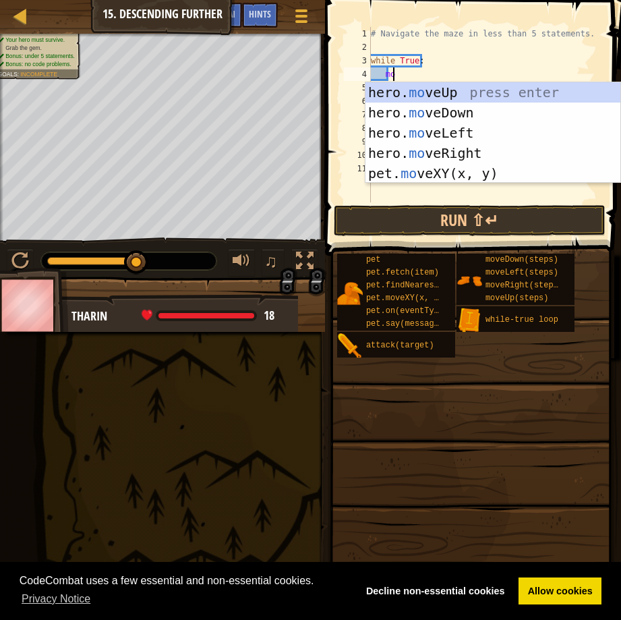
type textarea "move"
click at [446, 147] on div "hero. move Up press enter hero. move Down press enter hero. move Left press ent…" at bounding box center [492, 153] width 255 height 142
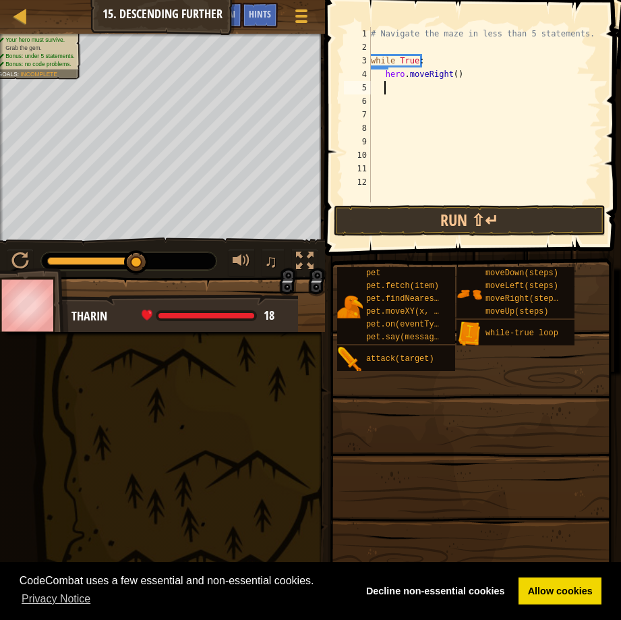
scroll to position [6, 1]
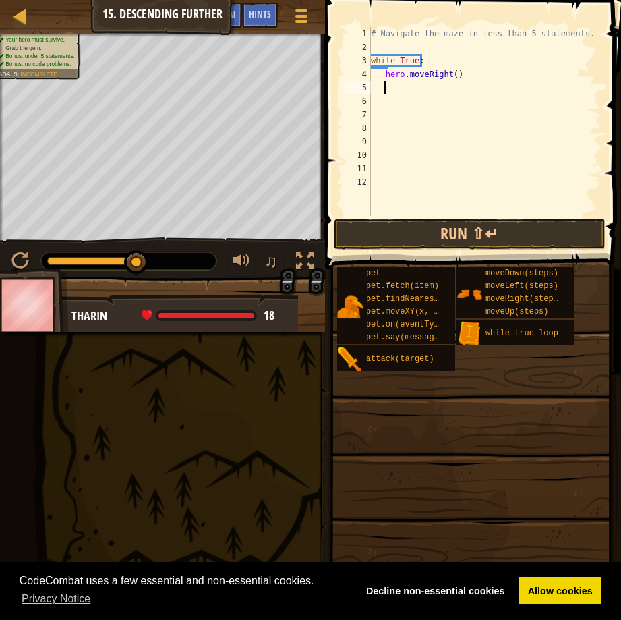
click at [450, 71] on div "# Navigate the maze in less than 5 statements. while True : hero . moveRight ( )" at bounding box center [484, 135] width 233 height 216
click at [374, 61] on div "# Navigate the maze in less than 5 statements. while True : hero . moveRight ( …" at bounding box center [484, 135] width 233 height 216
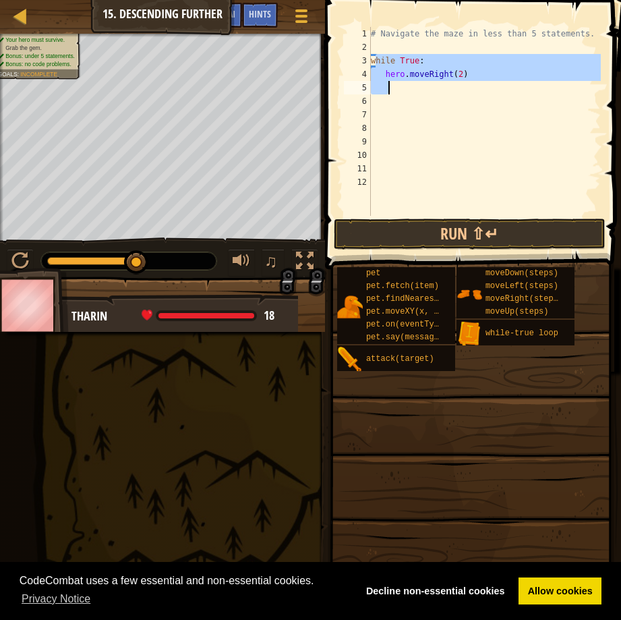
drag, startPoint x: 376, startPoint y: 63, endPoint x: 415, endPoint y: 86, distance: 45.1
click at [415, 86] on div "# Navigate the maze in less than 5 statements. while True : hero . moveRight ( …" at bounding box center [484, 135] width 233 height 216
type textarea "hero.moveRight(2)"
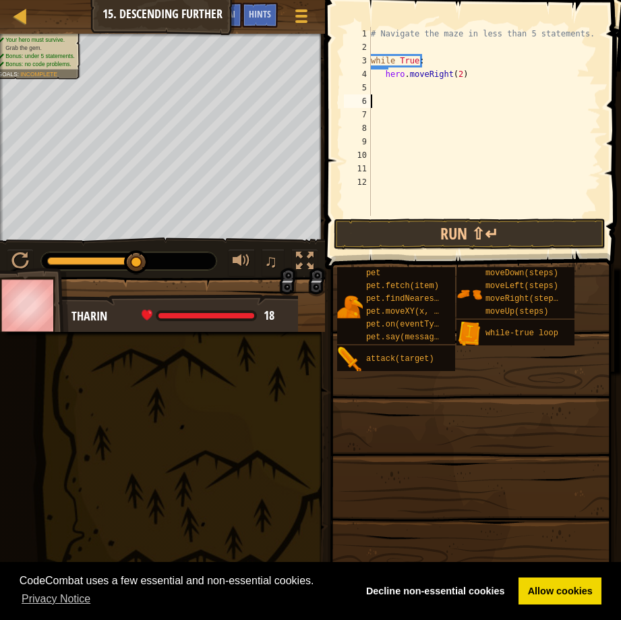
click at [487, 101] on div "# Navigate the maze in less than 5 statements. while True : hero . moveRight ( …" at bounding box center [484, 135] width 233 height 216
click at [475, 78] on div "# Navigate the maze in less than 5 statements. while True : hero . moveRight ( …" at bounding box center [484, 135] width 233 height 216
type textarea "hero.moveRight(2)"
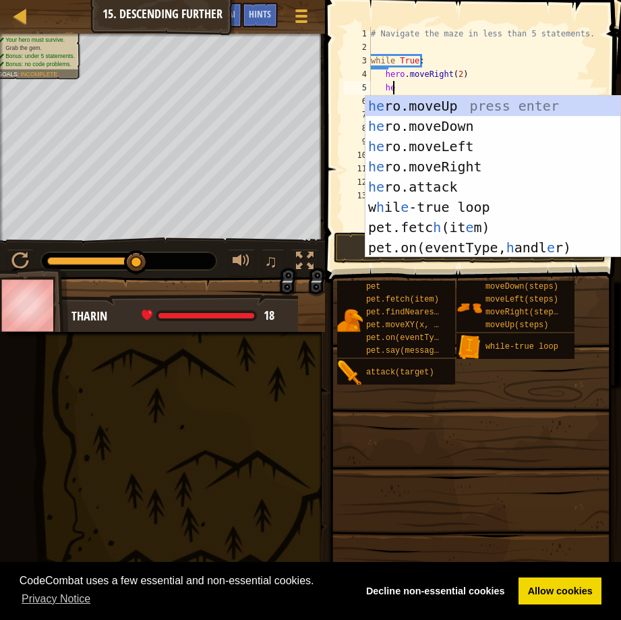
type textarea "her"
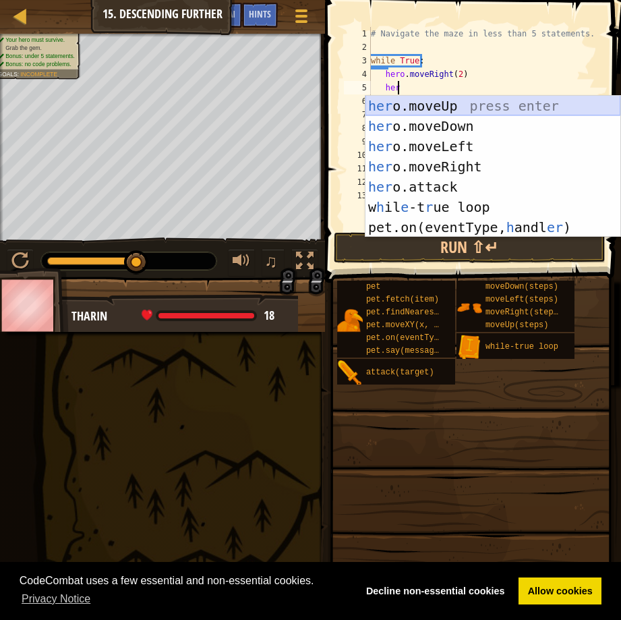
click at [456, 113] on div "her o.moveUp press enter her o.moveDown press enter her o.moveLeft press enter …" at bounding box center [492, 187] width 255 height 182
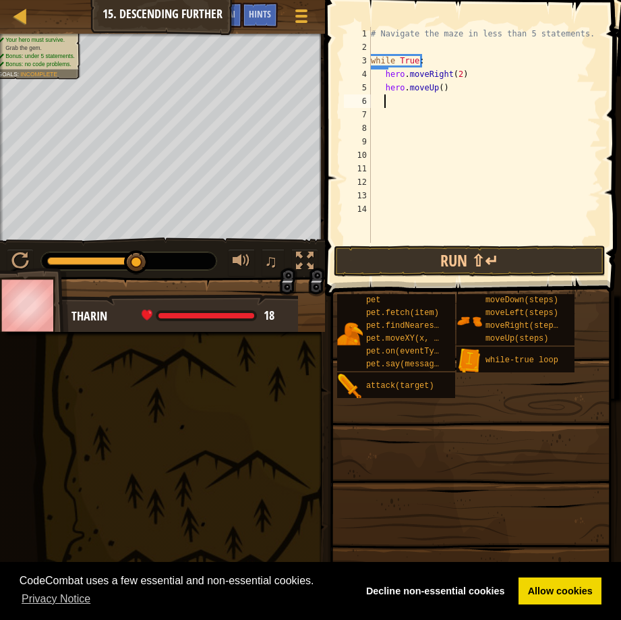
click at [430, 88] on div "# Navigate the maze in less than 5 statements. while True : hero . moveRight ( …" at bounding box center [484, 148] width 233 height 243
click at [431, 87] on div "# Navigate the maze in less than 5 statements. while True : hero . moveRight ( …" at bounding box center [484, 148] width 233 height 243
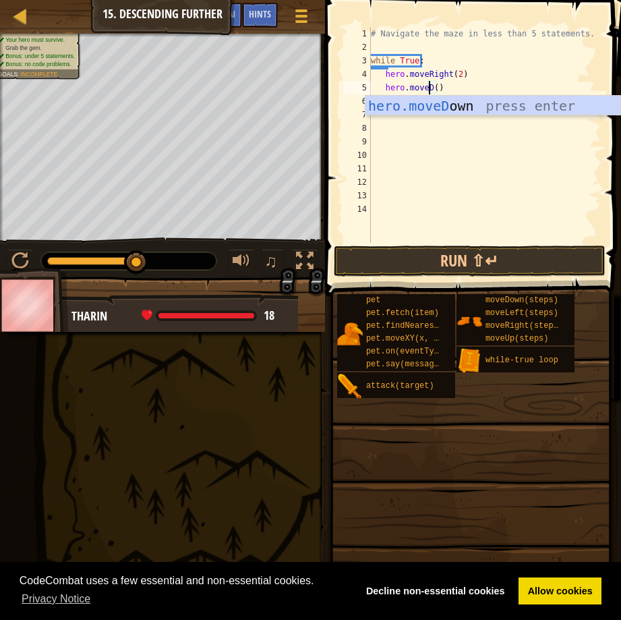
scroll to position [6, 5]
click at [462, 100] on div "hero.moveD own press enter" at bounding box center [492, 126] width 255 height 61
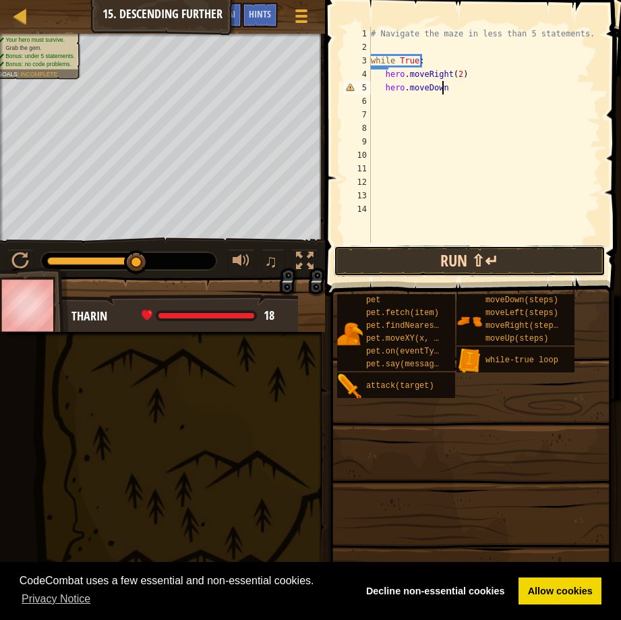
click at [437, 258] on button "Run ⇧↵" at bounding box center [470, 260] width 272 height 31
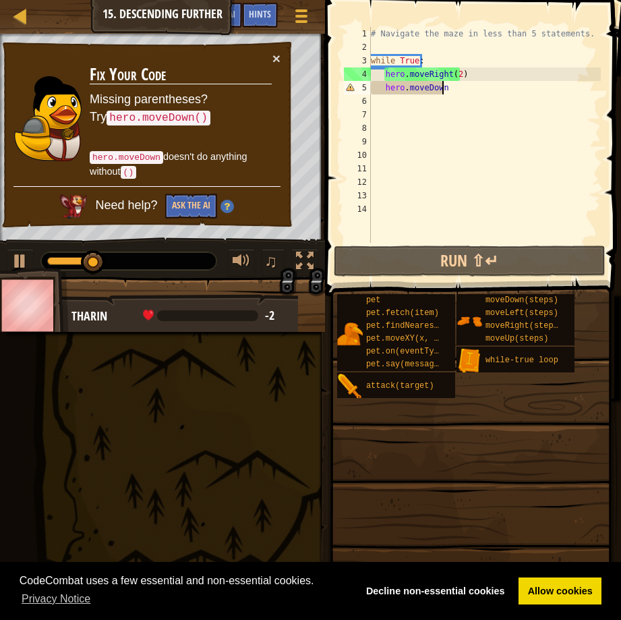
scroll to position [6, 5]
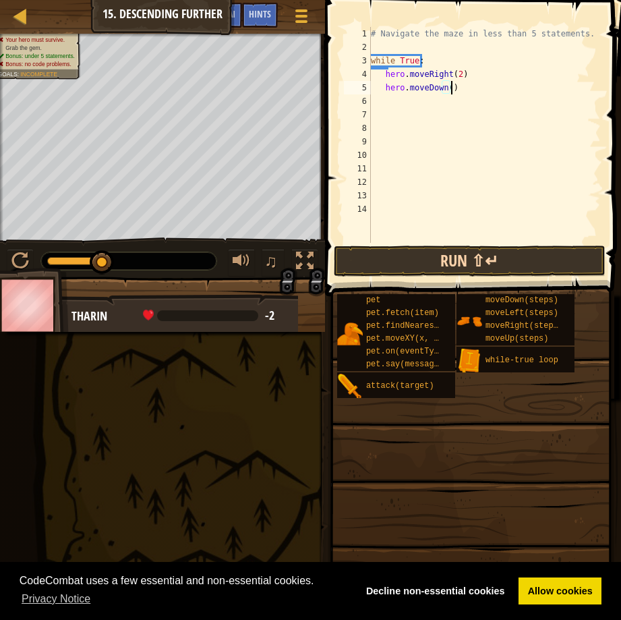
type textarea "hero.moveDown()"
click at [450, 262] on button "Run ⇧↵" at bounding box center [470, 260] width 272 height 31
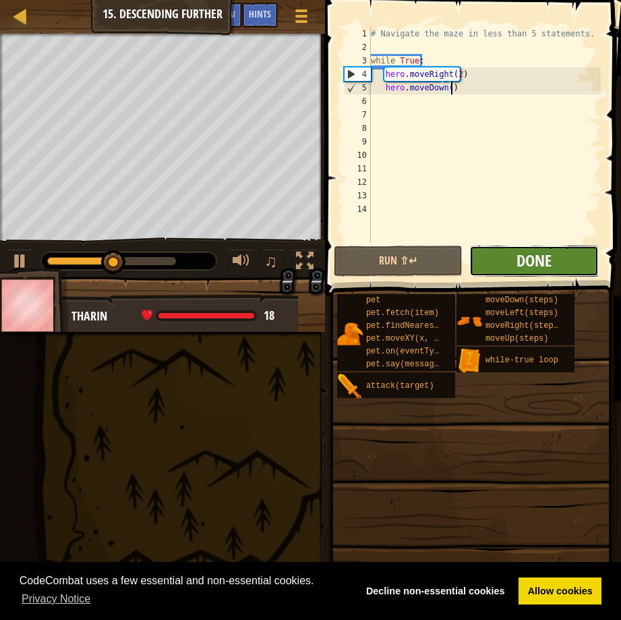
click at [524, 252] on span "Done" at bounding box center [533, 260] width 35 height 22
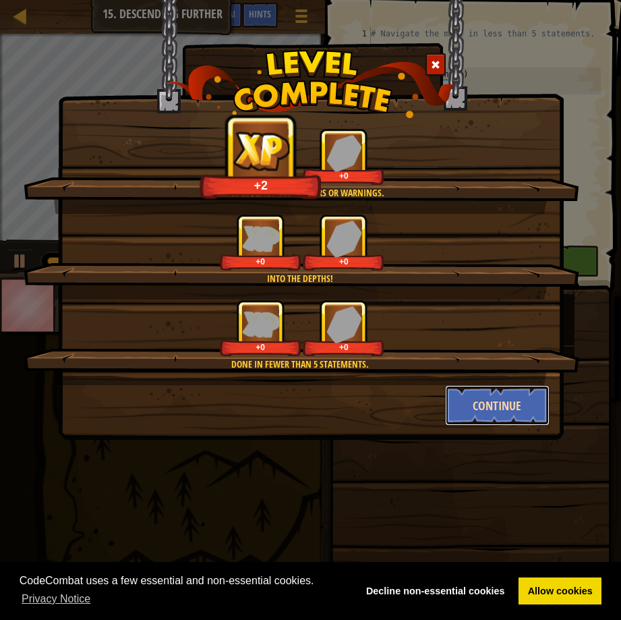
click at [485, 397] on button "Continue" at bounding box center [497, 405] width 104 height 40
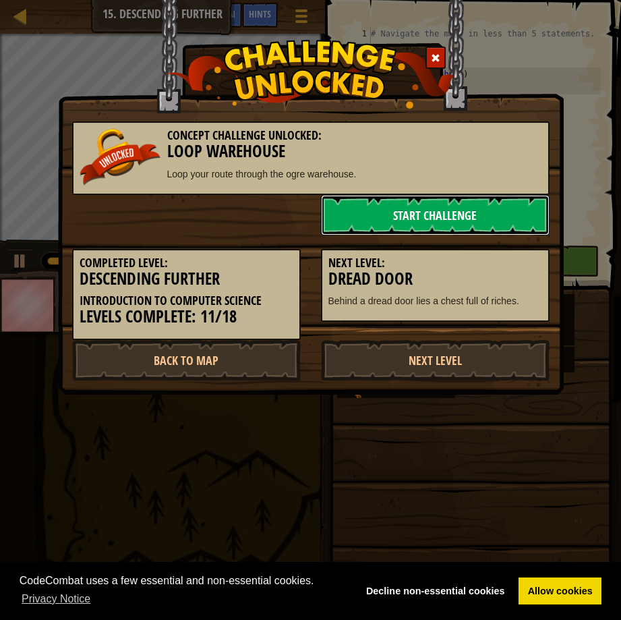
click at [476, 212] on link "Start Challenge" at bounding box center [435, 215] width 229 height 40
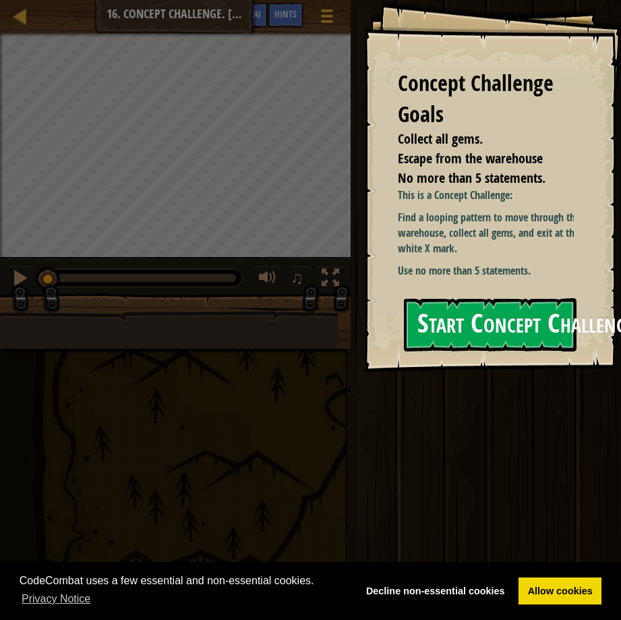
click at [526, 317] on button "Start Concept Challenge" at bounding box center [490, 324] width 173 height 53
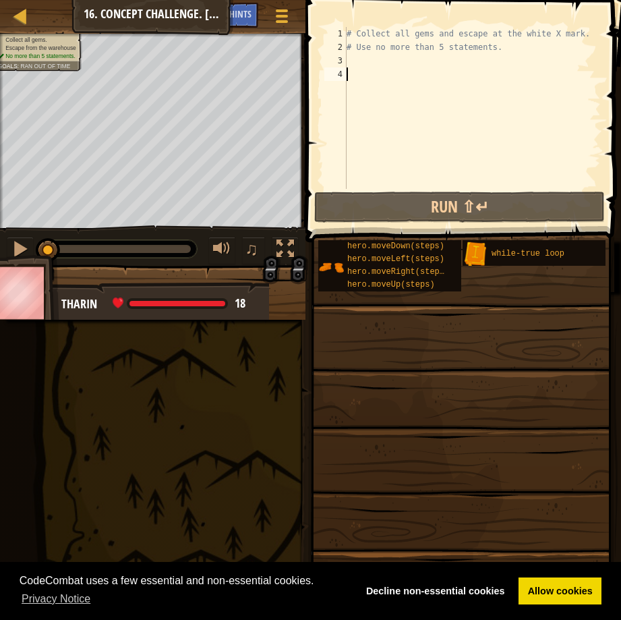
scroll to position [6, 0]
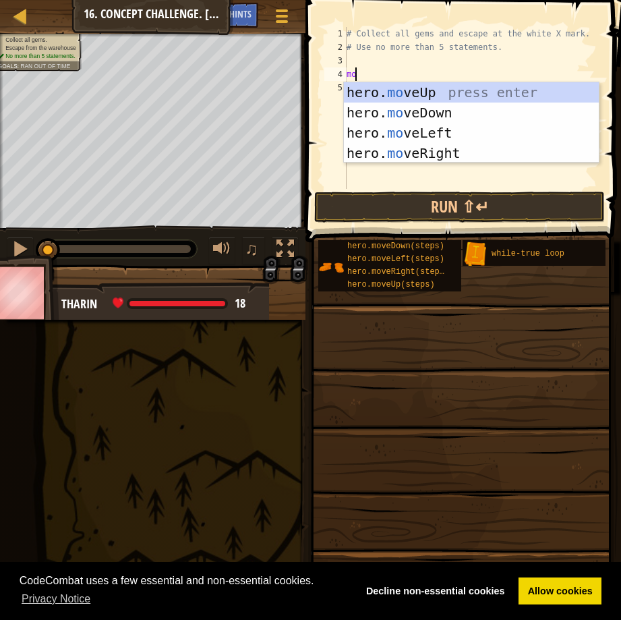
type textarea "m"
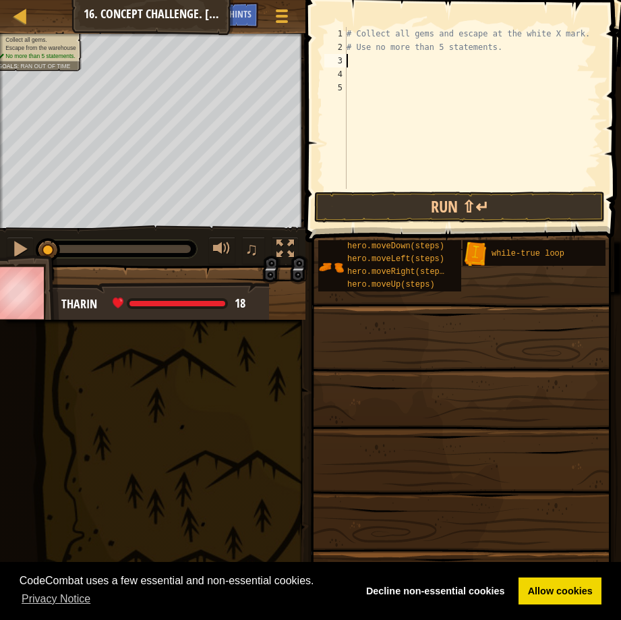
click at [365, 59] on div "# Collect all gems and escape at the white X mark. # Use no more than 5 stateme…" at bounding box center [472, 121] width 257 height 189
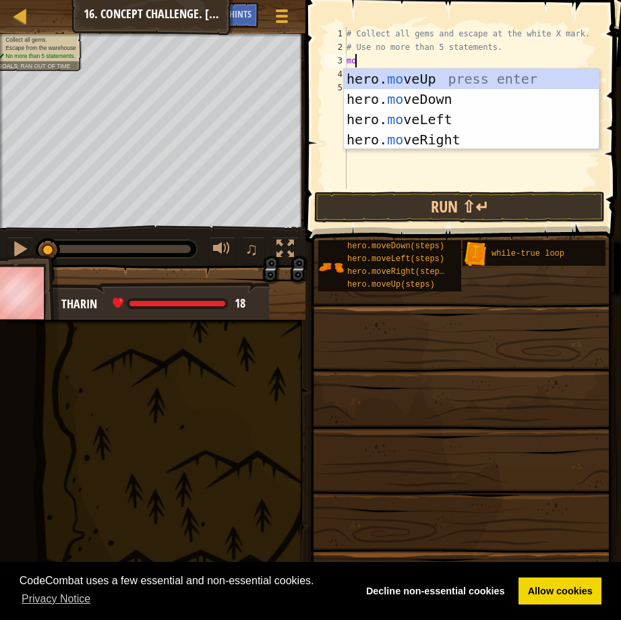
type textarea "move"
click at [386, 80] on div "hero. move Up press enter hero. move Down press enter hero. move Left press ent…" at bounding box center [471, 129] width 255 height 121
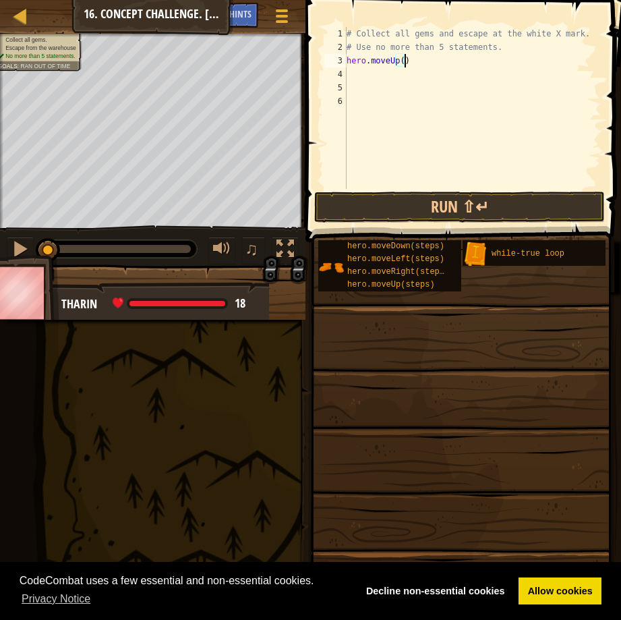
click at [406, 65] on div "# Collect all gems and escape at the white X mark. # Use no more than 5 stateme…" at bounding box center [472, 121] width 257 height 189
type textarea "h"
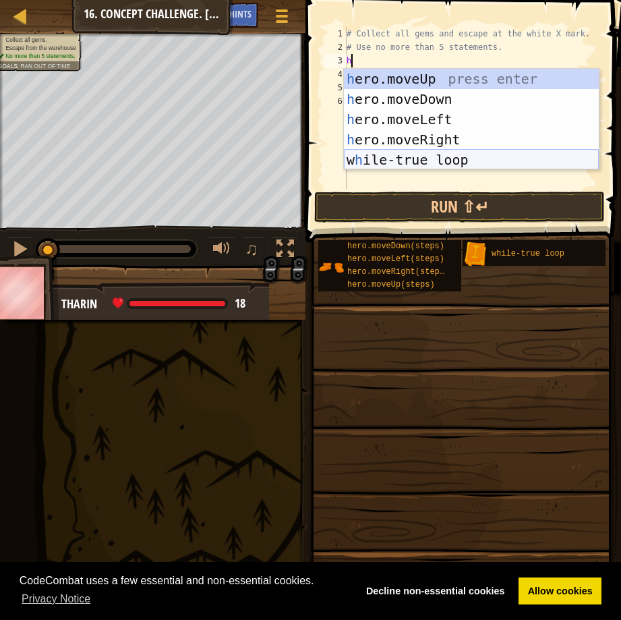
click at [390, 161] on div "h ero.moveUp press enter h ero.moveDown press enter h ero.moveLeft press enter …" at bounding box center [471, 140] width 255 height 142
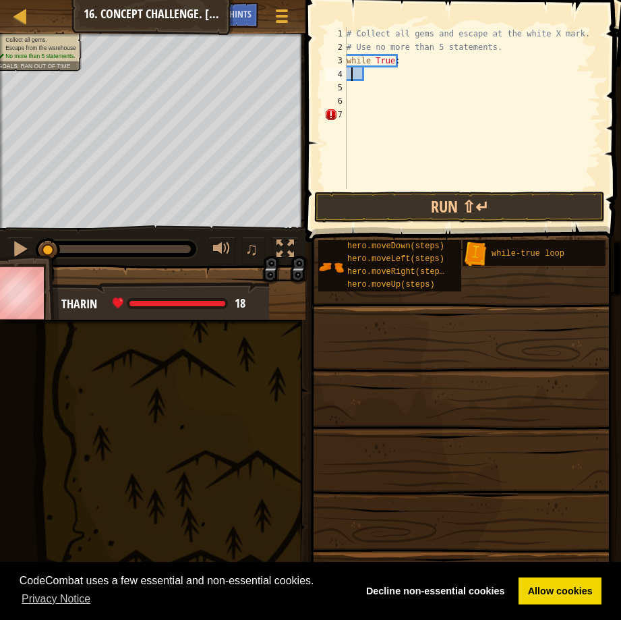
click at [351, 69] on div "# Collect all gems and escape at the white X mark. # Use no more than 5 stateme…" at bounding box center [472, 121] width 257 height 189
click at [250, 5] on div "Hints" at bounding box center [240, 15] width 36 height 25
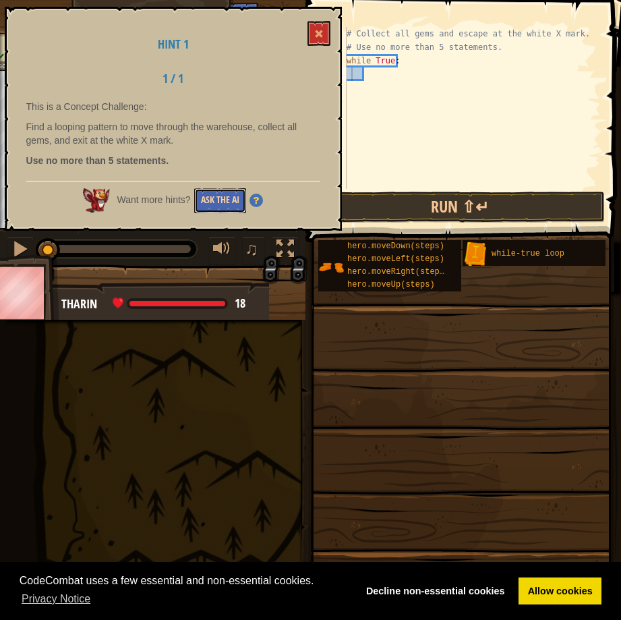
click at [217, 191] on button "Ask the AI" at bounding box center [220, 200] width 52 height 25
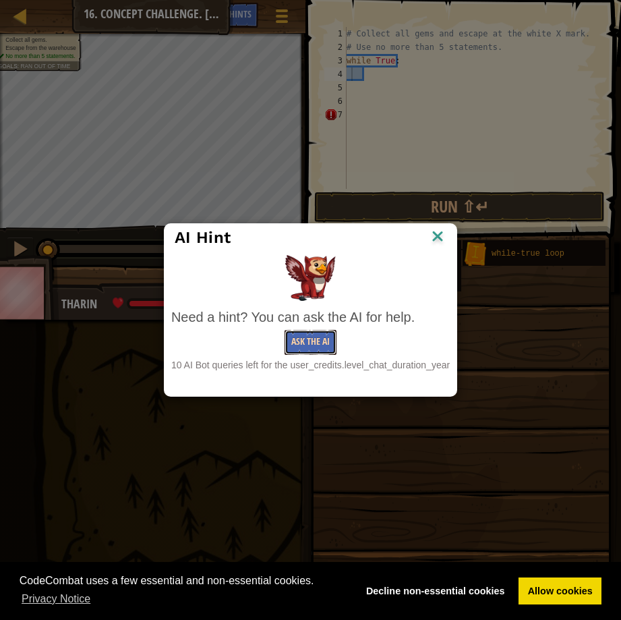
click at [300, 342] on button "Ask the AI" at bounding box center [310, 342] width 52 height 25
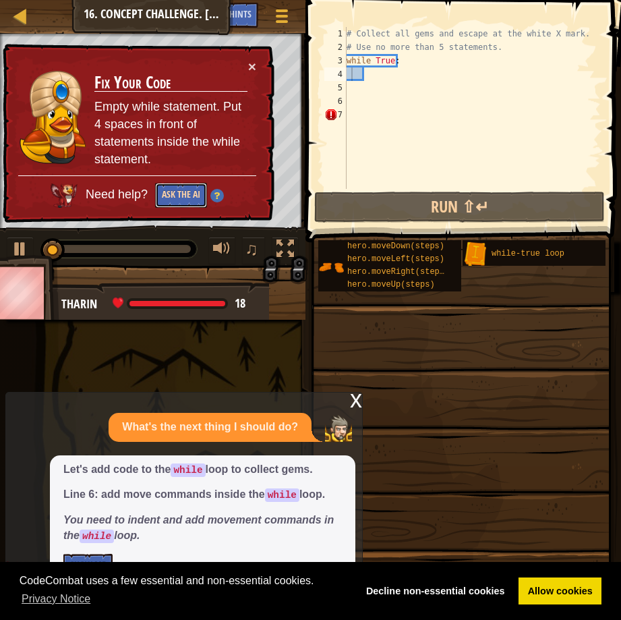
click at [173, 185] on button "Ask the AI" at bounding box center [181, 195] width 52 height 25
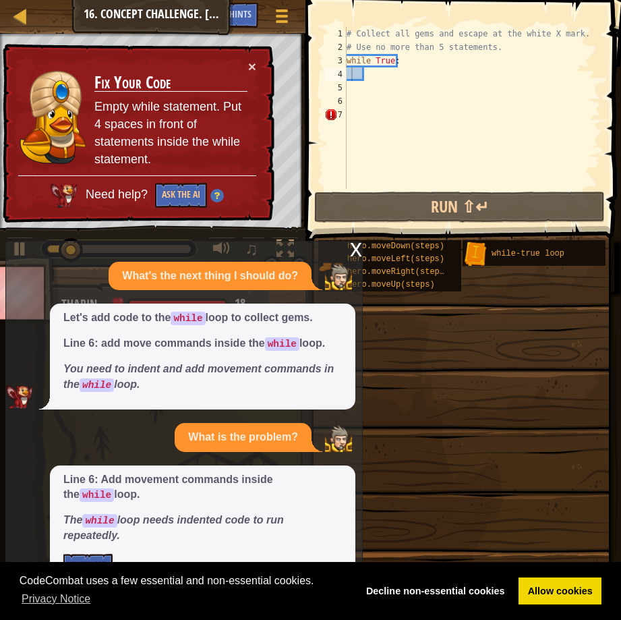
drag, startPoint x: 185, startPoint y: 514, endPoint x: 177, endPoint y: 543, distance: 29.6
click at [177, 543] on p "The while loop needs indented code to run repeatedly." at bounding box center [202, 527] width 278 height 31
drag, startPoint x: 177, startPoint y: 543, endPoint x: 199, endPoint y: 338, distance: 205.5
click at [201, 349] on div "What's the next thing I should do? Let's add code to the while loop to collect …" at bounding box center [180, 424] width 349 height 324
click at [165, 326] on span "Let's add code to the while loop to collect gems. Line 6: add move commands ins…" at bounding box center [202, 351] width 278 height 82
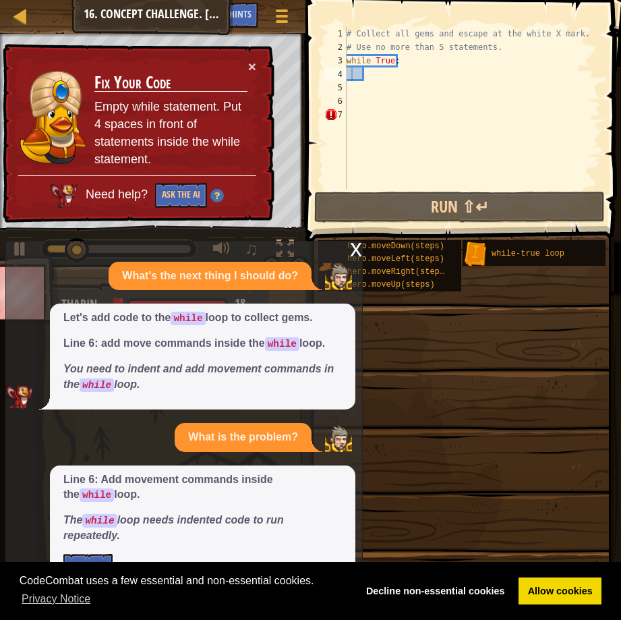
click at [165, 326] on span "Let's add code to the while loop to collect gems. Line 6: add move commands ins…" at bounding box center [202, 351] width 278 height 82
click at [375, 111] on div "# Collect all gems and escape at the white X mark. # Use no more than 5 stateme…" at bounding box center [472, 121] width 257 height 189
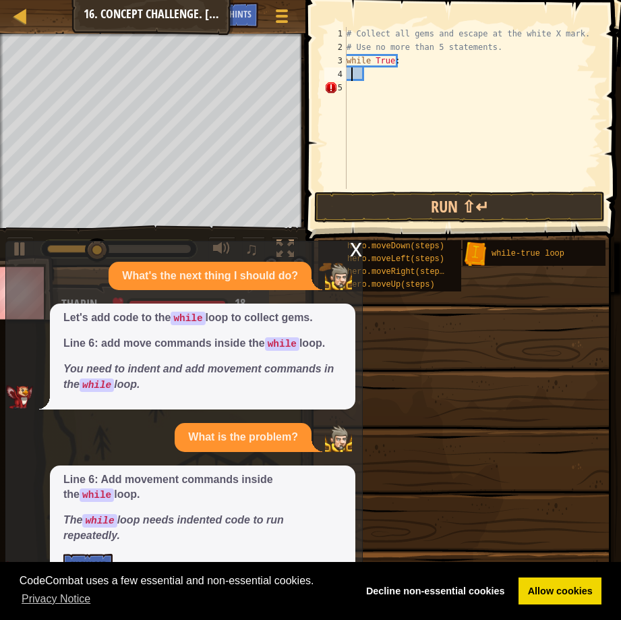
click at [353, 72] on div "# Collect all gems and escape at the white X mark. # Use no more than 5 stateme…" at bounding box center [472, 121] width 257 height 189
click at [210, 507] on span "Line 6: Add movement commands inside the while loop. The while loop needs inden…" at bounding box center [202, 507] width 278 height 71
drag, startPoint x: 94, startPoint y: 545, endPoint x: 142, endPoint y: 475, distance: 84.5
click at [142, 477] on div "Line 6: Add movement commands inside the while loop. The while loop needs inden…" at bounding box center [202, 525] width 305 height 120
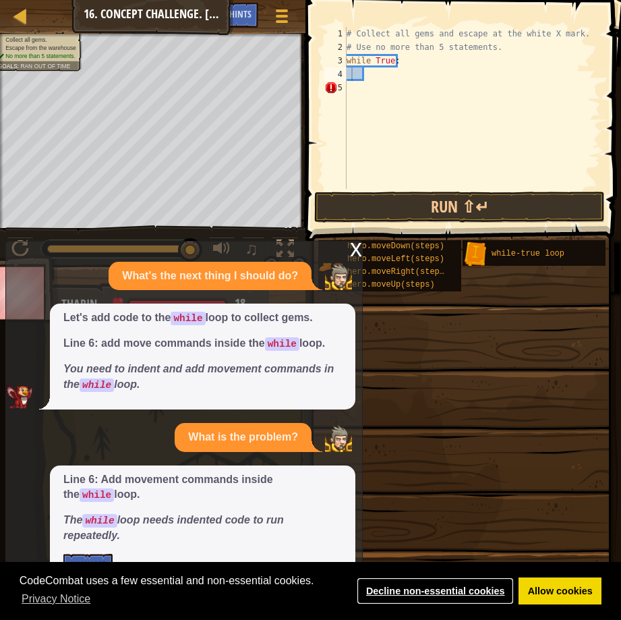
click at [456, 588] on link "Decline non-essential cookies" at bounding box center [435, 590] width 157 height 27
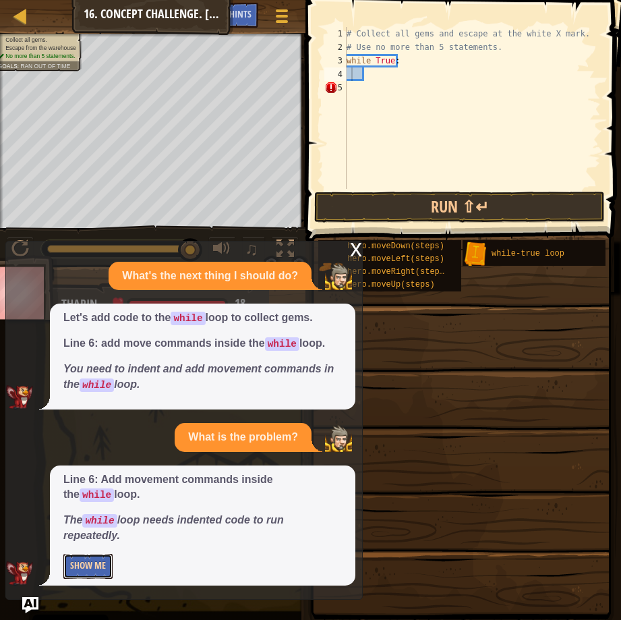
click at [72, 562] on button "Show Me" at bounding box center [87, 565] width 49 height 25
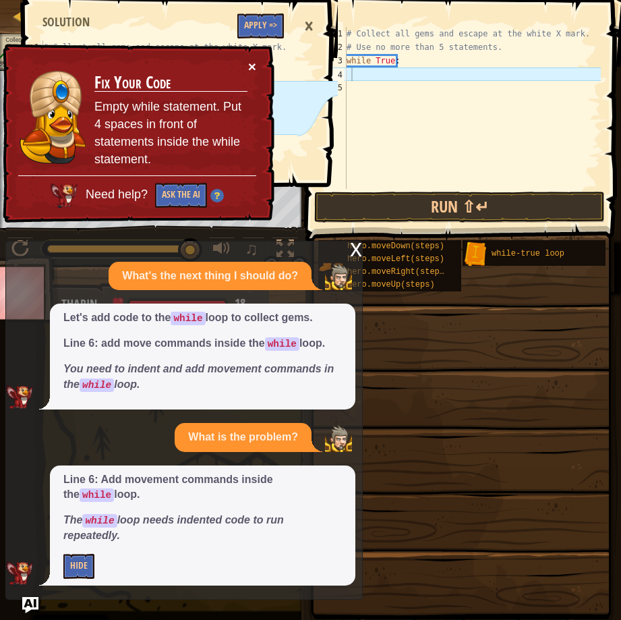
click at [252, 66] on button "×" at bounding box center [252, 66] width 8 height 14
click at [386, 129] on div "# Collect all gems and escape at the white X mark. # Use no more than 5 stateme…" at bounding box center [472, 121] width 257 height 189
click at [255, 57] on div "× Fix Your Code Empty while statement. Put 4 spaces in front of statements insi…" at bounding box center [137, 134] width 274 height 180
click at [243, 57] on div "× Fix Your Code Empty while statement. Put 4 spaces in front of statements insi…" at bounding box center [137, 134] width 274 height 180
click at [255, 59] on button "×" at bounding box center [252, 66] width 8 height 14
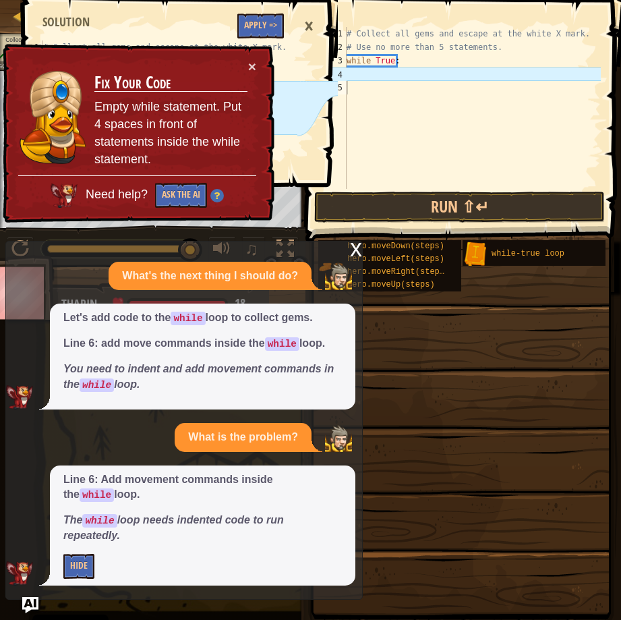
click at [311, 18] on div "×" at bounding box center [308, 26] width 23 height 31
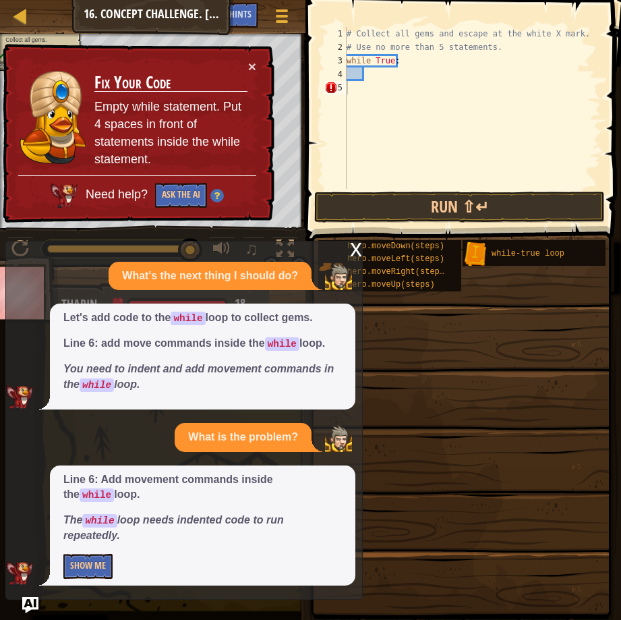
click at [358, 73] on div "# Collect all gems and escape at the white X mark. # Use no more than 5 stateme…" at bounding box center [472, 121] width 257 height 189
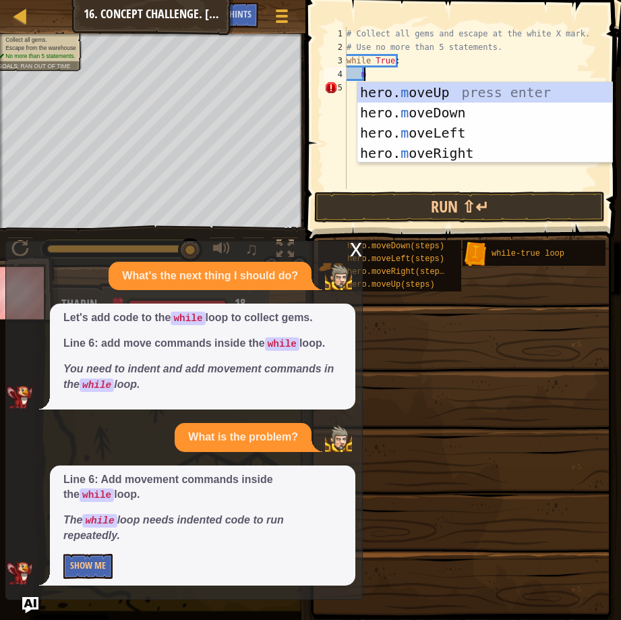
scroll to position [6, 1]
type textarea "mov"
click at [446, 92] on div "hero. mov eUp press enter hero. mov eDown press enter hero. mov eLeft press ent…" at bounding box center [484, 142] width 255 height 121
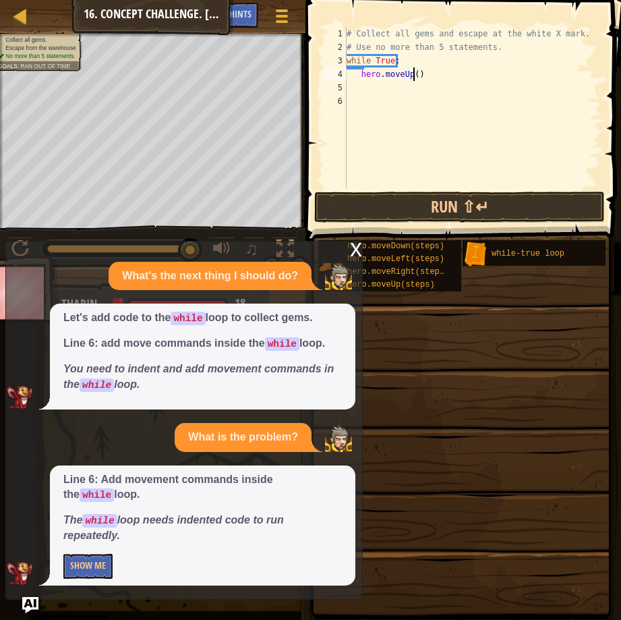
click at [414, 73] on div "# Collect all gems and escape at the white X mark. # Use no more than 5 stateme…" at bounding box center [472, 121] width 257 height 189
type textarea "hero.moveUp(2)"
click at [363, 86] on div "# Collect all gems and escape at the white X mark. # Use no more than 5 stateme…" at bounding box center [472, 121] width 257 height 189
type textarea "h"
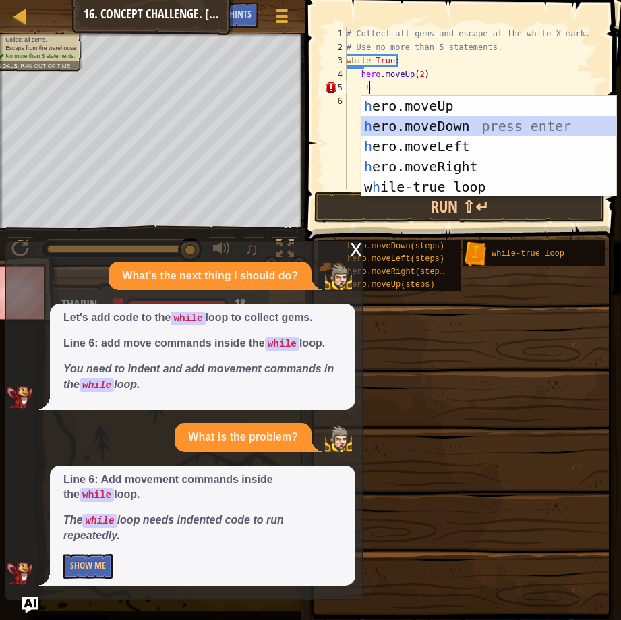
click at [442, 126] on div "h ero.moveUp press enter h ero.moveDown press enter h ero.moveLeft press enter …" at bounding box center [488, 167] width 255 height 142
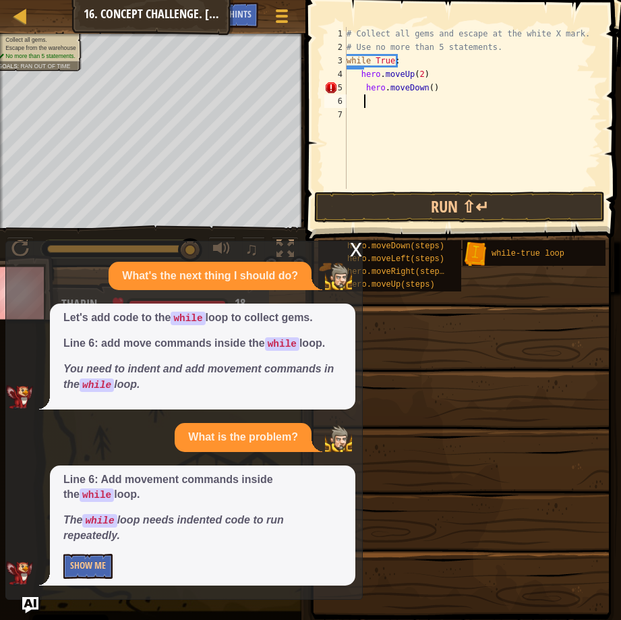
click at [425, 88] on div "# Collect all gems and escape at the white X mark. # Use no more than 5 stateme…" at bounding box center [472, 121] width 257 height 189
type textarea "hero.moveDown(2)"
click at [367, 100] on div "# Collect all gems and escape at the white X mark. # Use no more than 5 stateme…" at bounding box center [472, 121] width 257 height 189
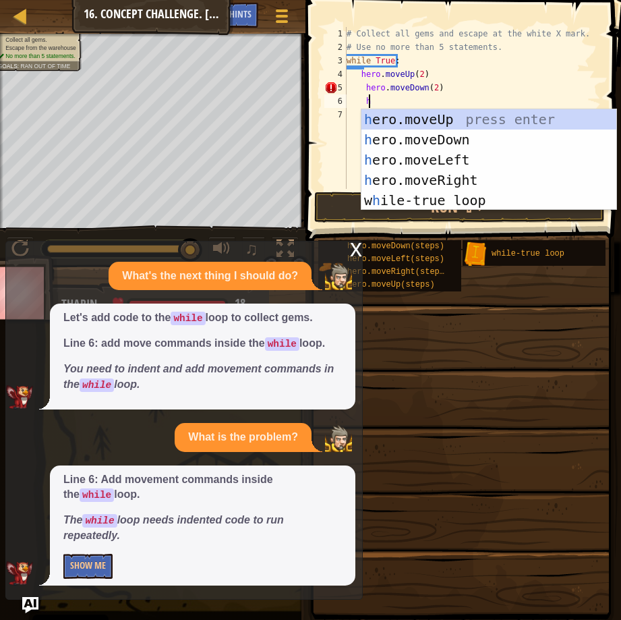
scroll to position [6, 1]
type textarea "her"
drag, startPoint x: 435, startPoint y: 177, endPoint x: 424, endPoint y: 155, distance: 24.7
click at [434, 177] on div "her o.moveUp press enter her o.moveDown press enter her o.moveLeft press enter …" at bounding box center [488, 180] width 255 height 142
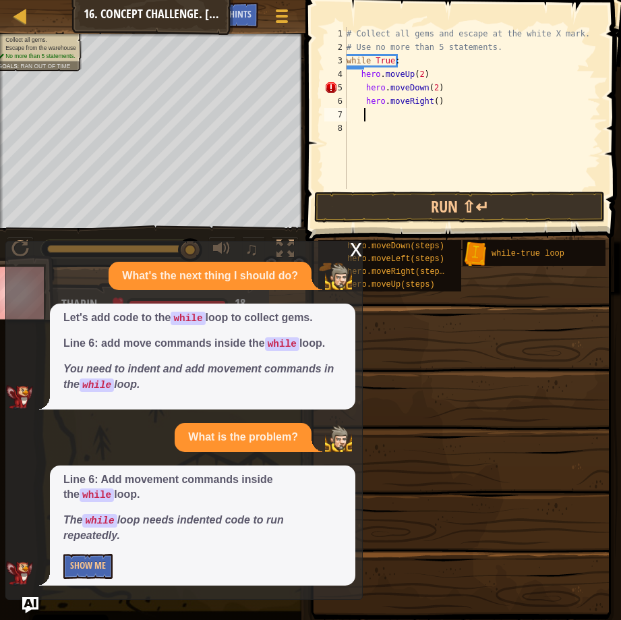
type textarea "he"
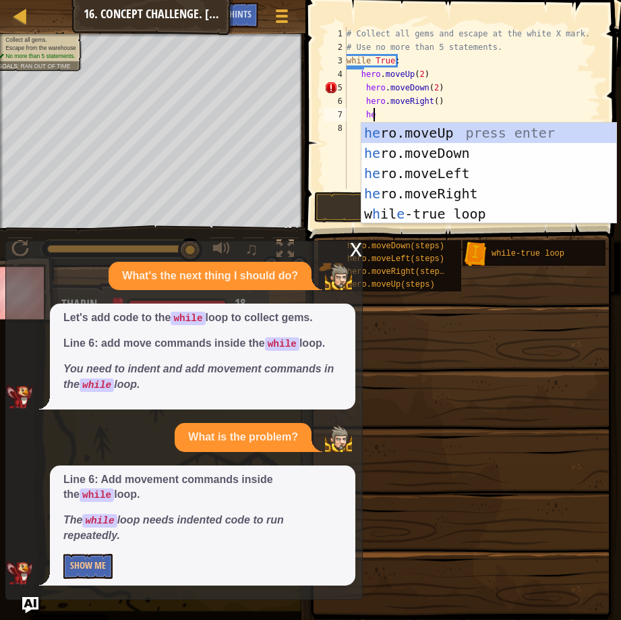
scroll to position [6, 1]
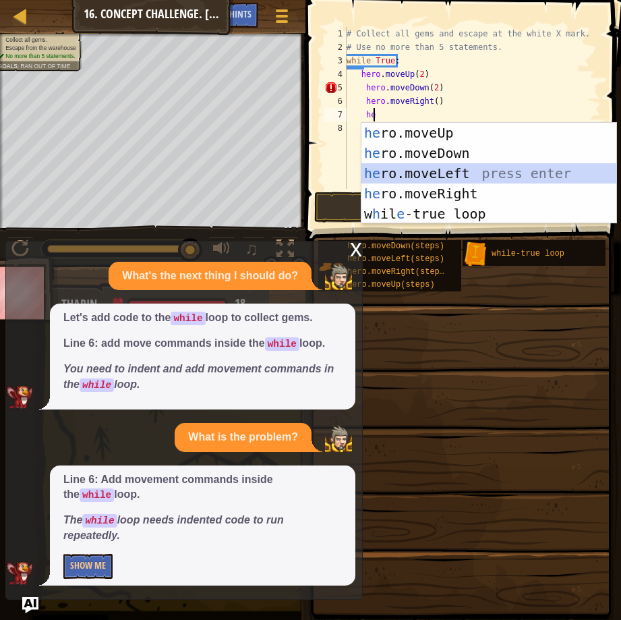
click at [427, 175] on div "he ro.moveUp press enter he ro.moveDown press enter he ro.moveLeft press enter …" at bounding box center [488, 194] width 255 height 142
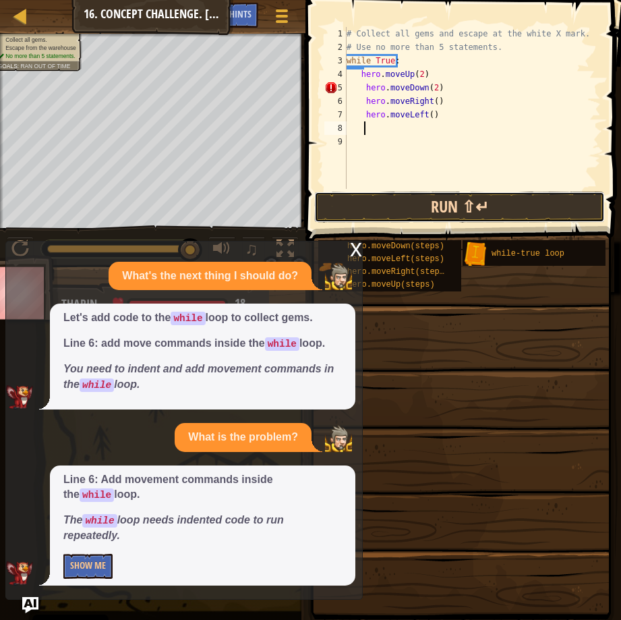
click at [491, 198] on button "Run ⇧↵" at bounding box center [459, 206] width 291 height 31
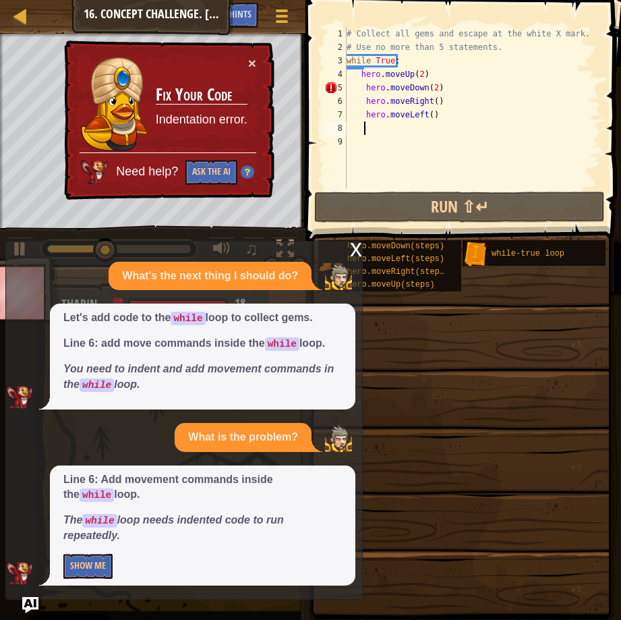
click at [363, 87] on div "# Collect all gems and escape at the white X mark. # Use no more than 5 stateme…" at bounding box center [472, 121] width 257 height 189
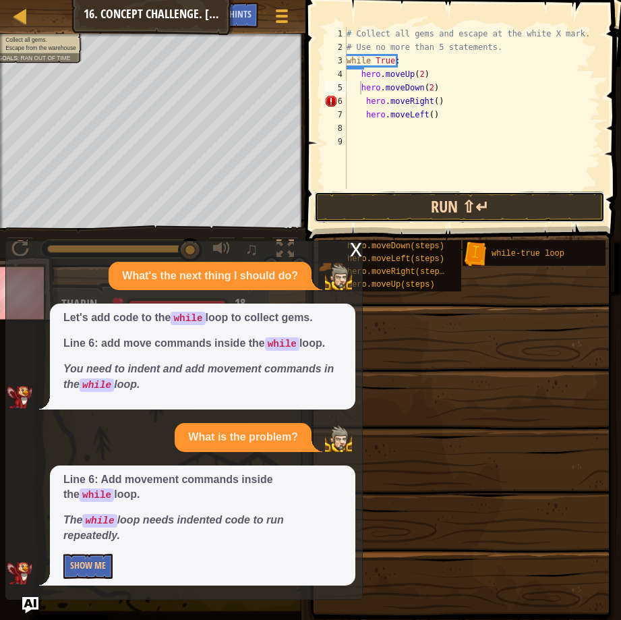
click at [409, 212] on button "Run ⇧↵" at bounding box center [459, 206] width 291 height 31
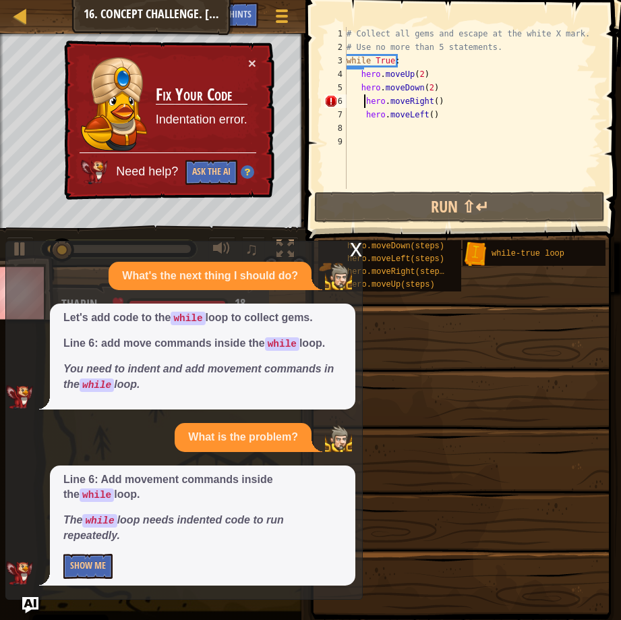
click at [362, 102] on div "# Collect all gems and escape at the white X mark. # Use no more than 5 stateme…" at bounding box center [472, 121] width 257 height 189
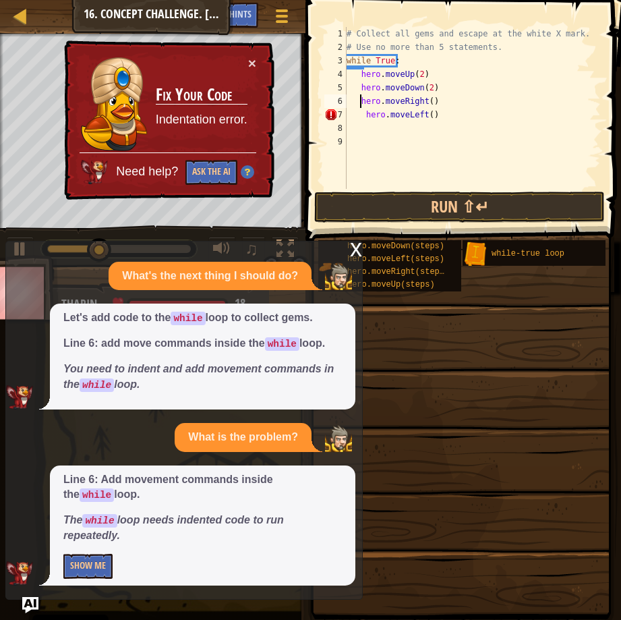
click at [367, 117] on div "# Collect all gems and escape at the white X mark. # Use no more than 5 stateme…" at bounding box center [472, 121] width 257 height 189
click at [361, 116] on div "# Collect all gems and escape at the white X mark. # Use no more than 5 stateme…" at bounding box center [472, 121] width 257 height 189
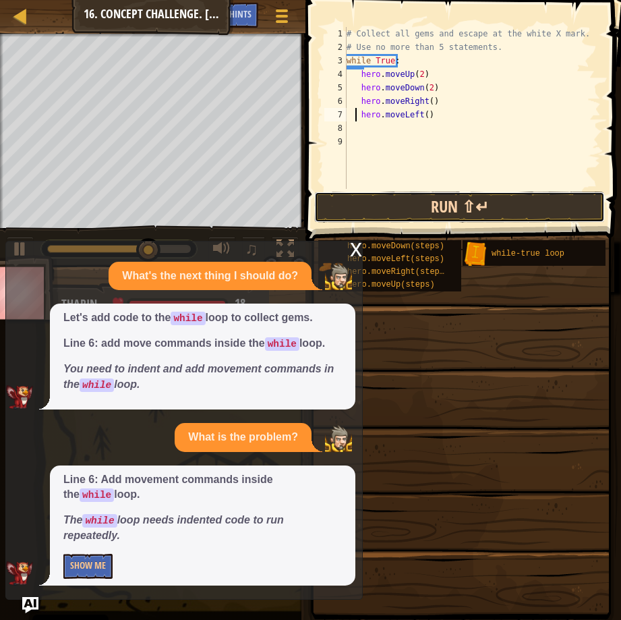
click at [384, 198] on button "Run ⇧↵" at bounding box center [459, 206] width 291 height 31
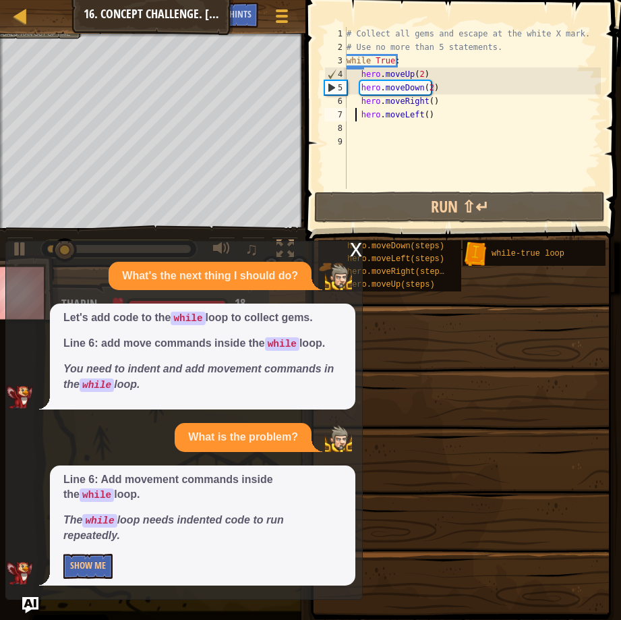
click at [419, 88] on div "# Collect all gems and escape at the white X mark. # Use no more than 5 stateme…" at bounding box center [472, 121] width 257 height 189
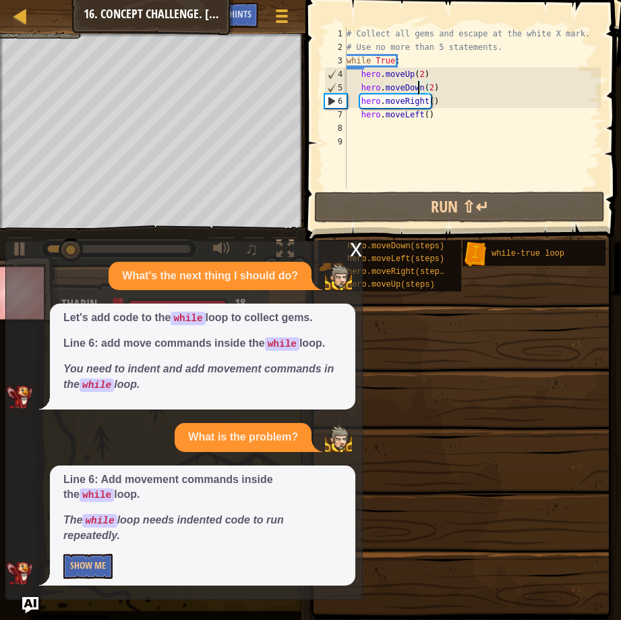
click at [419, 105] on div "# Collect all gems and escape at the white X mark. # Use no more than 5 stateme…" at bounding box center [472, 121] width 257 height 189
click at [423, 102] on div "# Collect all gems and escape at the white X mark. # Use no more than 5 stateme…" at bounding box center [472, 121] width 257 height 189
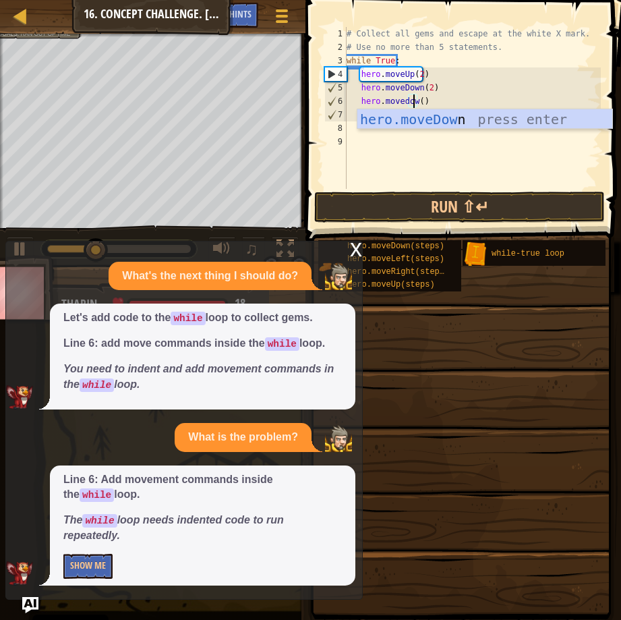
scroll to position [6, 5]
click at [417, 90] on div "# Collect all gems and escape at the white X mark. # Use no more than 5 stateme…" at bounding box center [472, 121] width 257 height 189
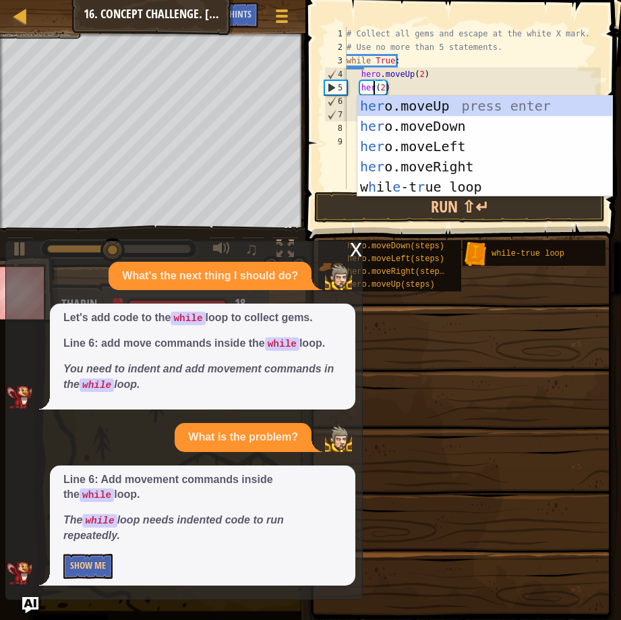
scroll to position [6, 2]
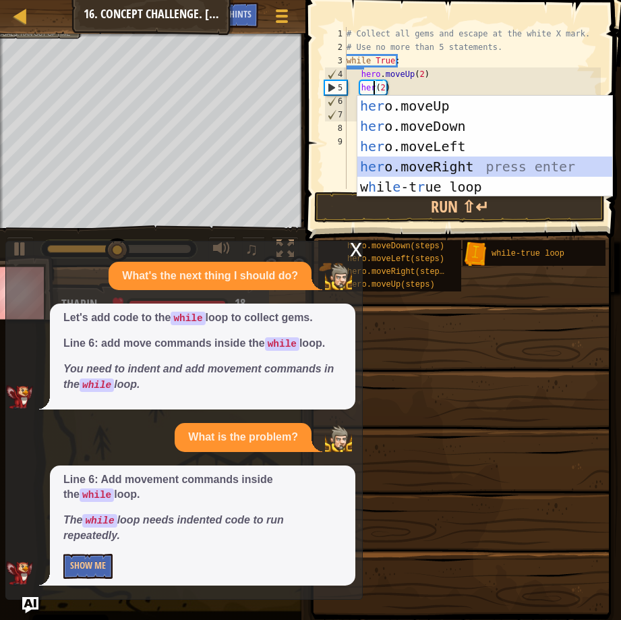
click at [431, 166] on div "her o.moveUp press enter her o.moveDown press enter her o.moveLeft press enter …" at bounding box center [484, 167] width 255 height 142
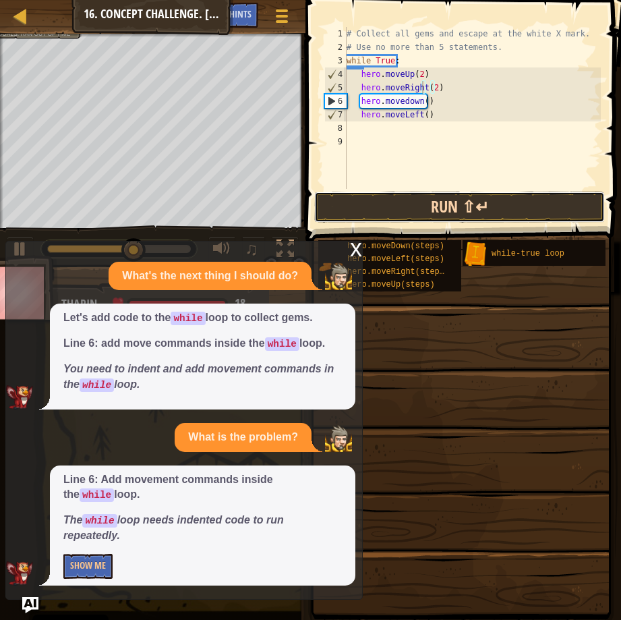
click at [469, 205] on button "Run ⇧↵" at bounding box center [459, 206] width 291 height 31
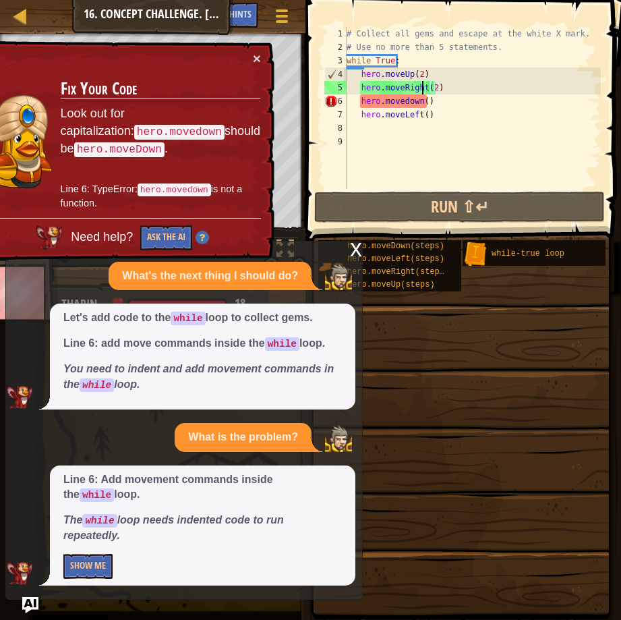
click at [406, 101] on div "# Collect all gems and escape at the white X mark. # Use no more than 5 stateme…" at bounding box center [472, 121] width 257 height 189
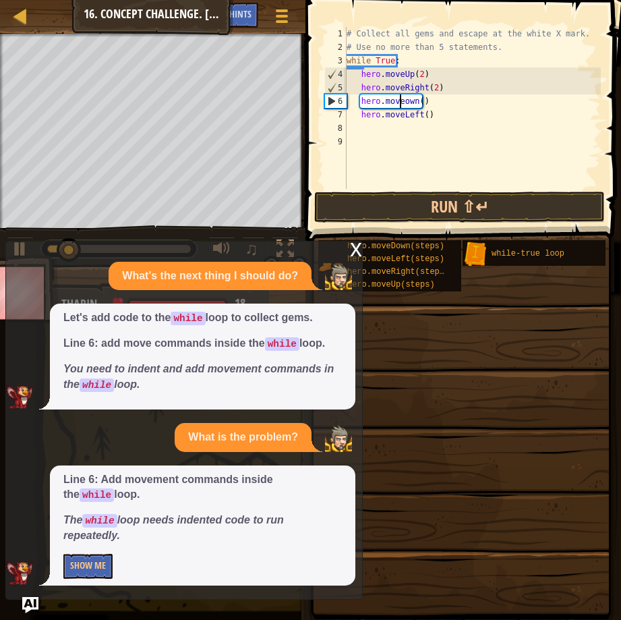
scroll to position [6, 5]
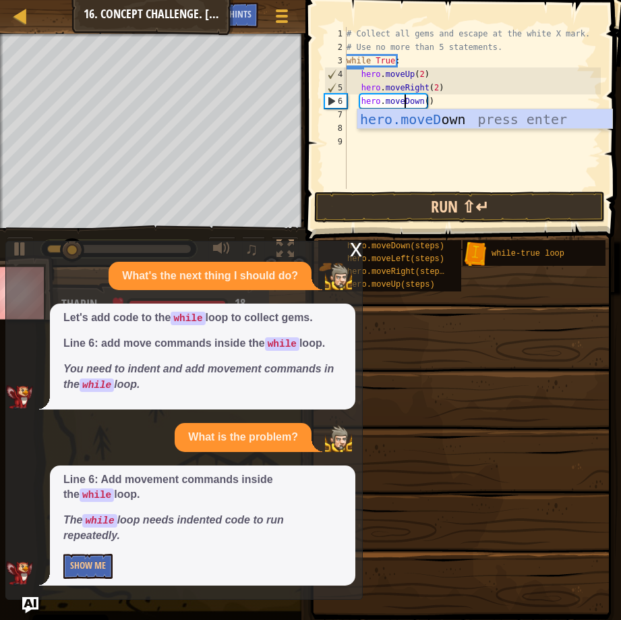
type textarea "hero.moveDown()"
click at [481, 202] on button "Run ⇧↵" at bounding box center [459, 206] width 291 height 31
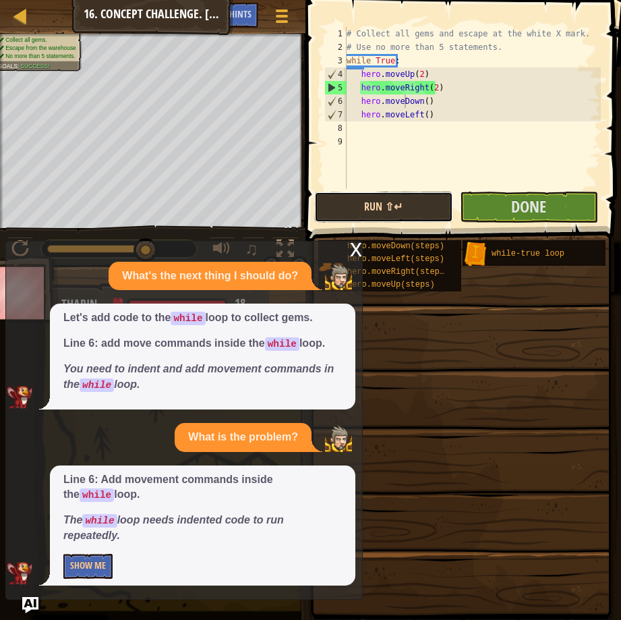
click at [394, 195] on button "Run ⇧↵" at bounding box center [383, 206] width 138 height 31
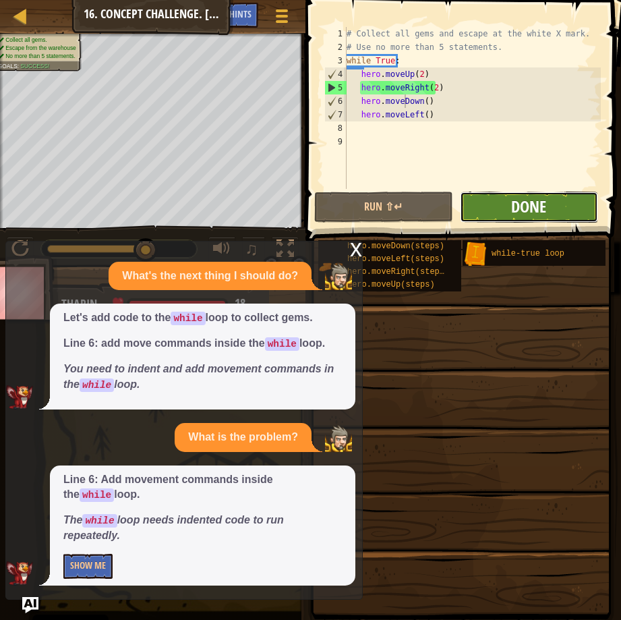
click at [537, 210] on span "Done" at bounding box center [528, 206] width 35 height 22
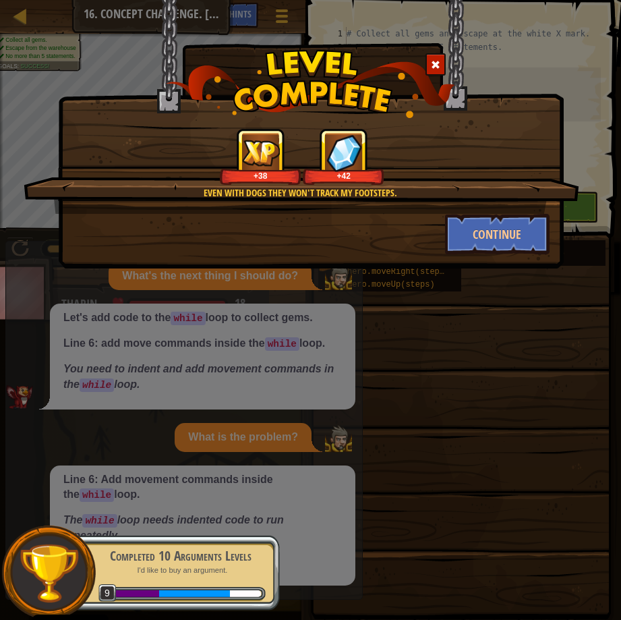
click at [427, 53] on img at bounding box center [310, 84] width 289 height 68
click at [433, 59] on div at bounding box center [435, 64] width 20 height 22
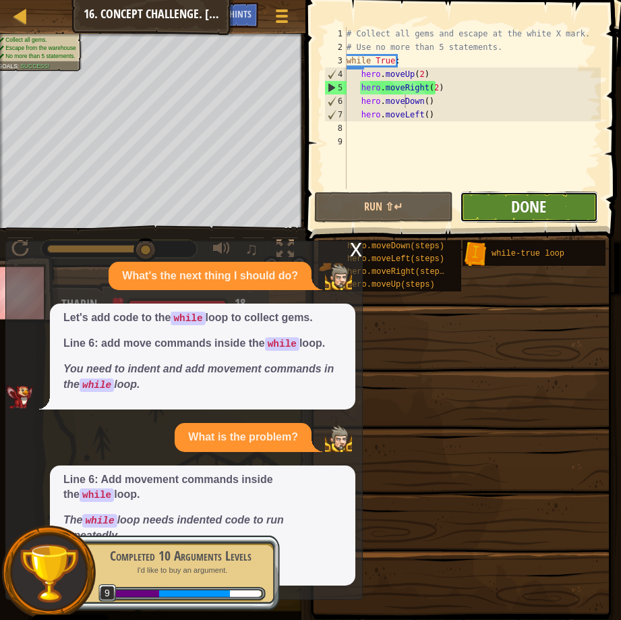
click at [521, 202] on span "Done" at bounding box center [528, 206] width 35 height 22
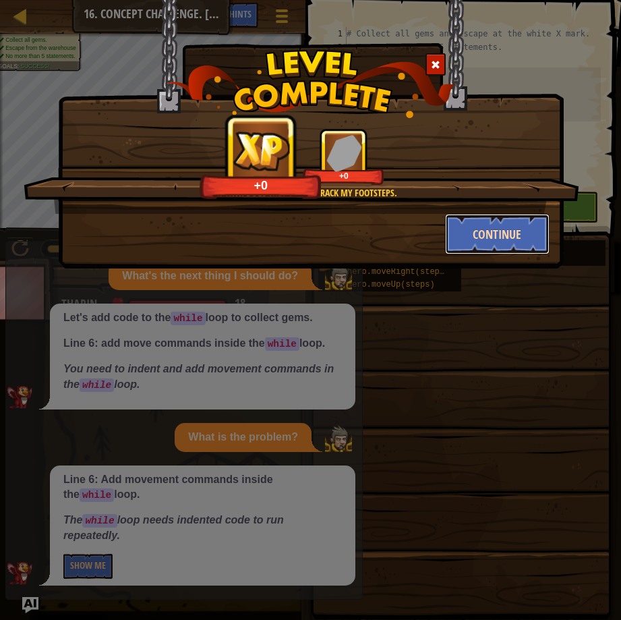
click at [479, 218] on button "Continue" at bounding box center [497, 234] width 104 height 40
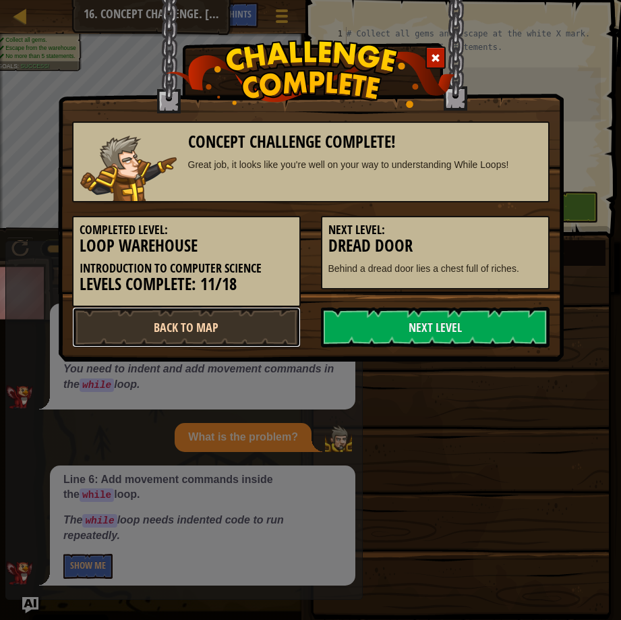
click at [129, 316] on link "Back to Map" at bounding box center [186, 327] width 229 height 40
